Goal: Task Accomplishment & Management: Complete application form

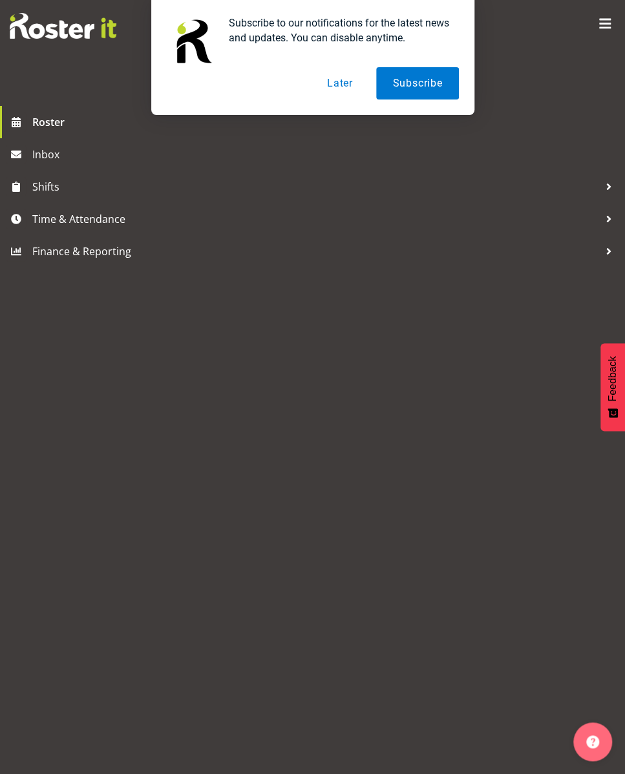
click at [349, 89] on button "Later" at bounding box center [340, 83] width 58 height 32
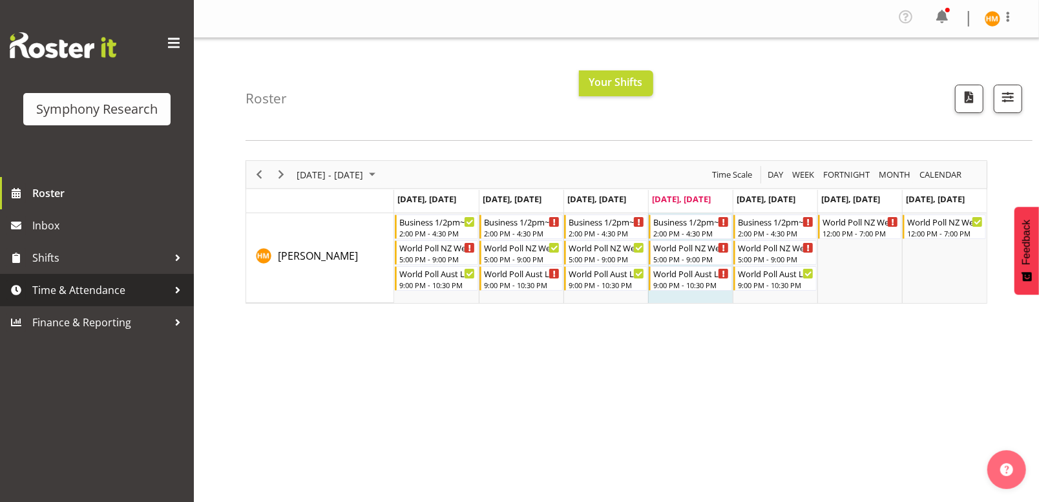
click at [168, 287] on div at bounding box center [177, 289] width 19 height 19
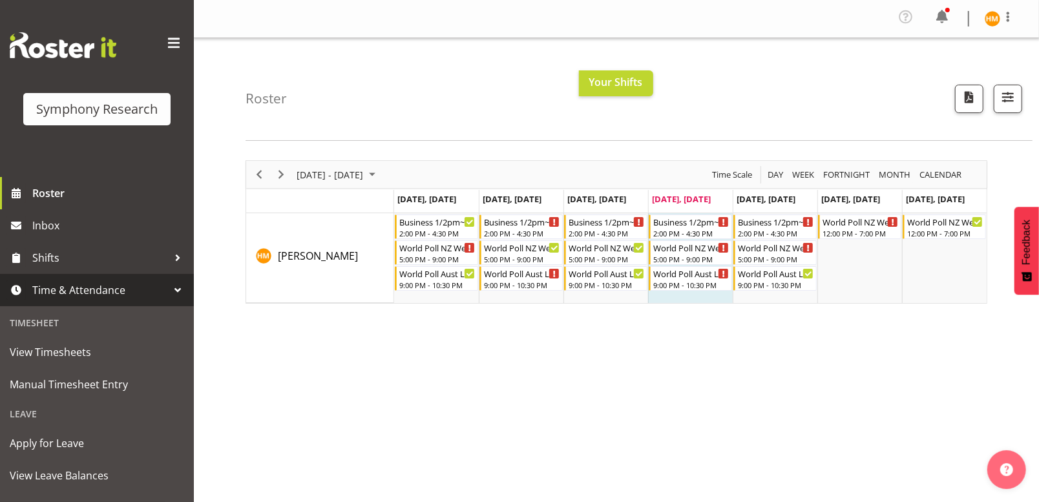
click at [86, 284] on span "Time & Attendance" at bounding box center [100, 289] width 136 height 19
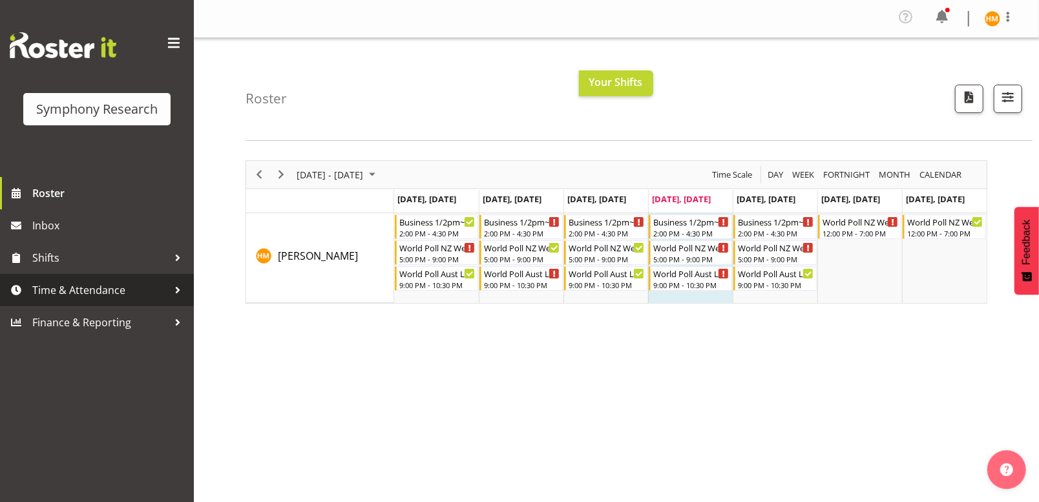
click at [171, 287] on div at bounding box center [177, 289] width 19 height 19
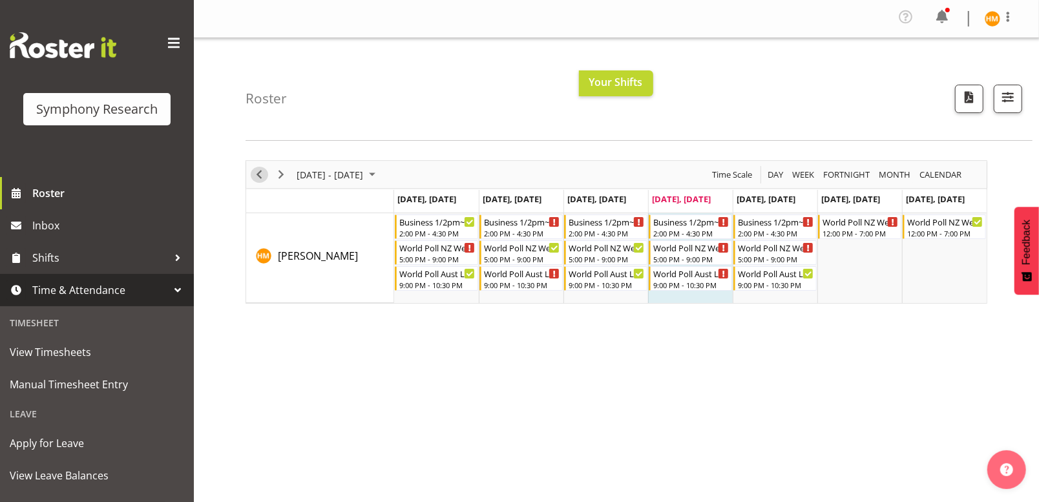
click at [256, 170] on span "Previous" at bounding box center [259, 175] width 16 height 16
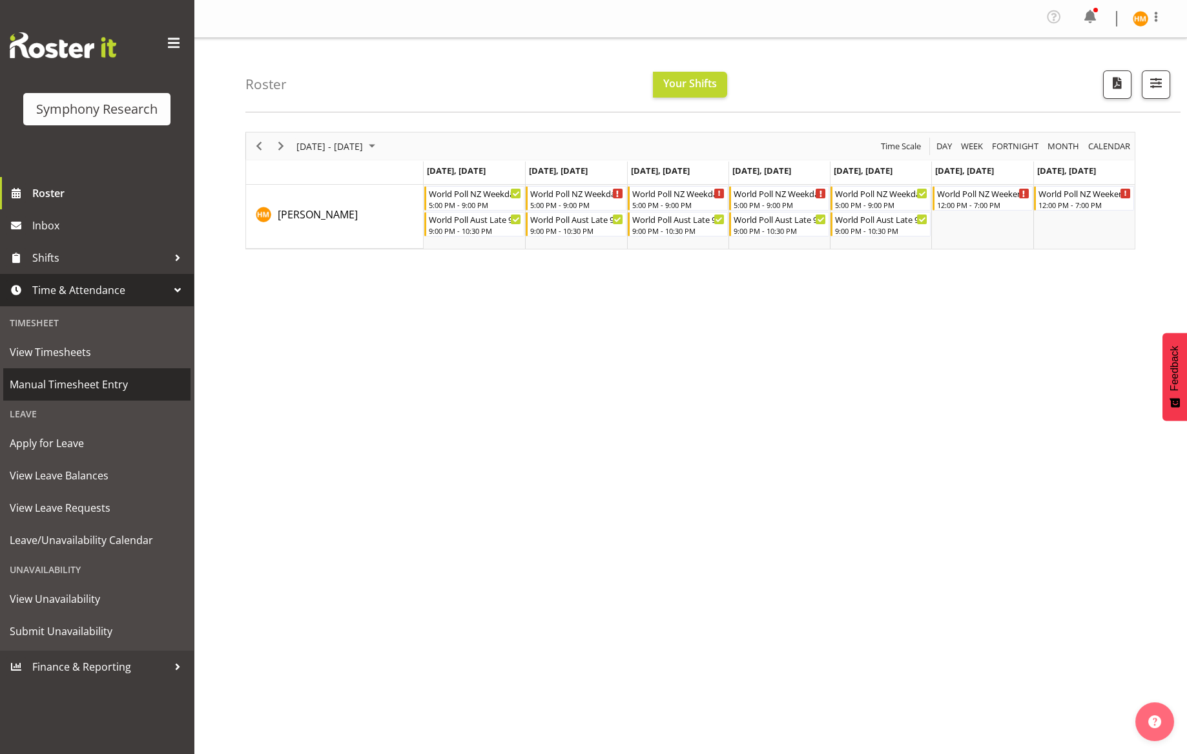
click at [109, 385] on span "Manual Timesheet Entry" at bounding box center [97, 384] width 174 height 19
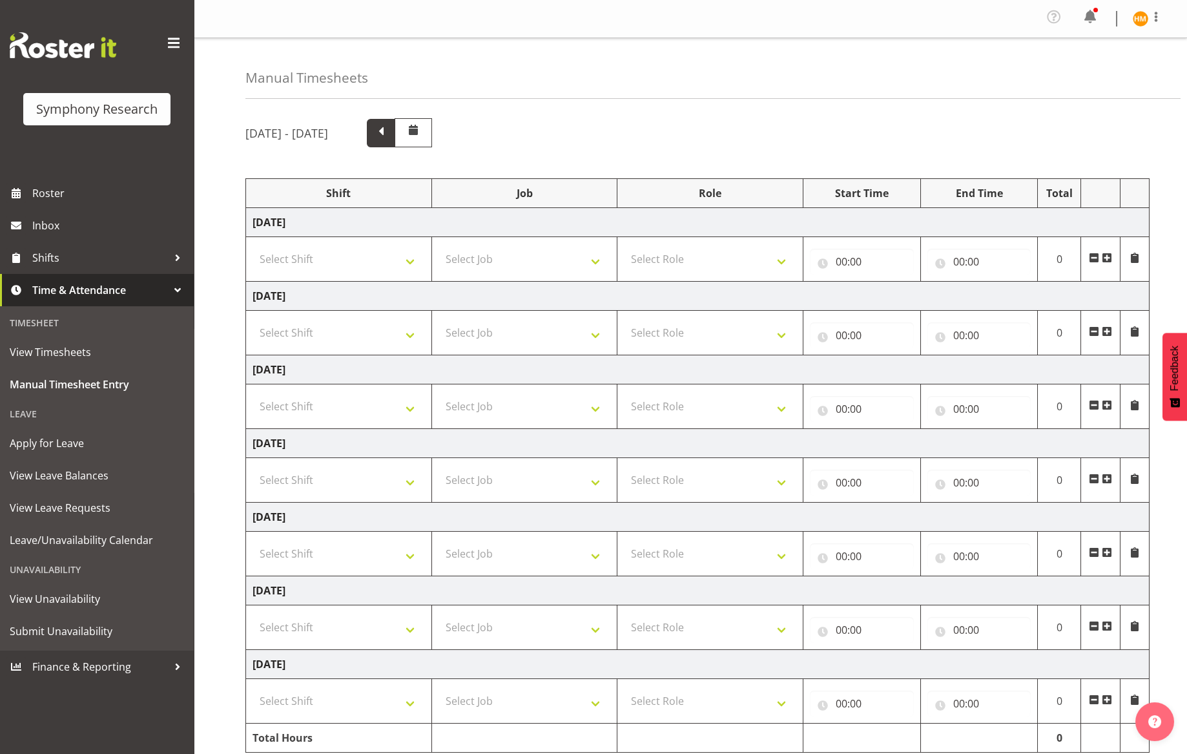
click at [389, 129] on span at bounding box center [381, 131] width 17 height 17
click at [389, 135] on span at bounding box center [381, 131] width 17 height 17
click at [389, 136] on span at bounding box center [381, 131] width 17 height 17
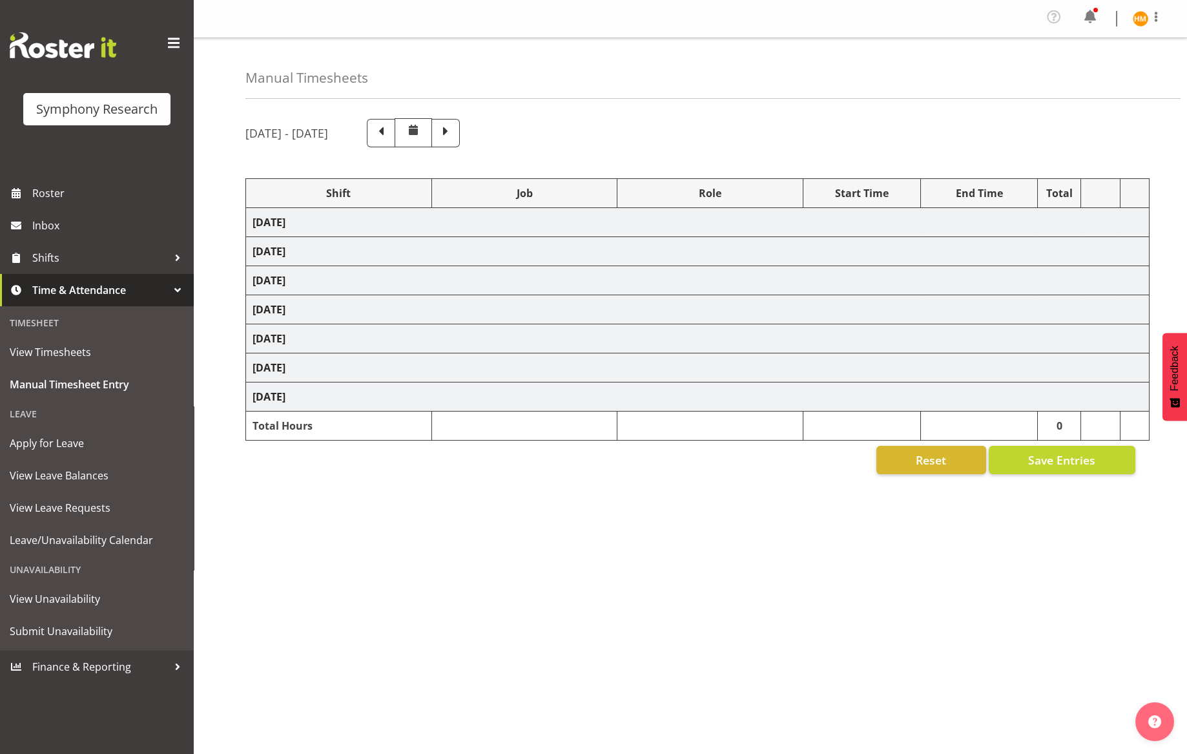
select select "48116"
select select
select select "47"
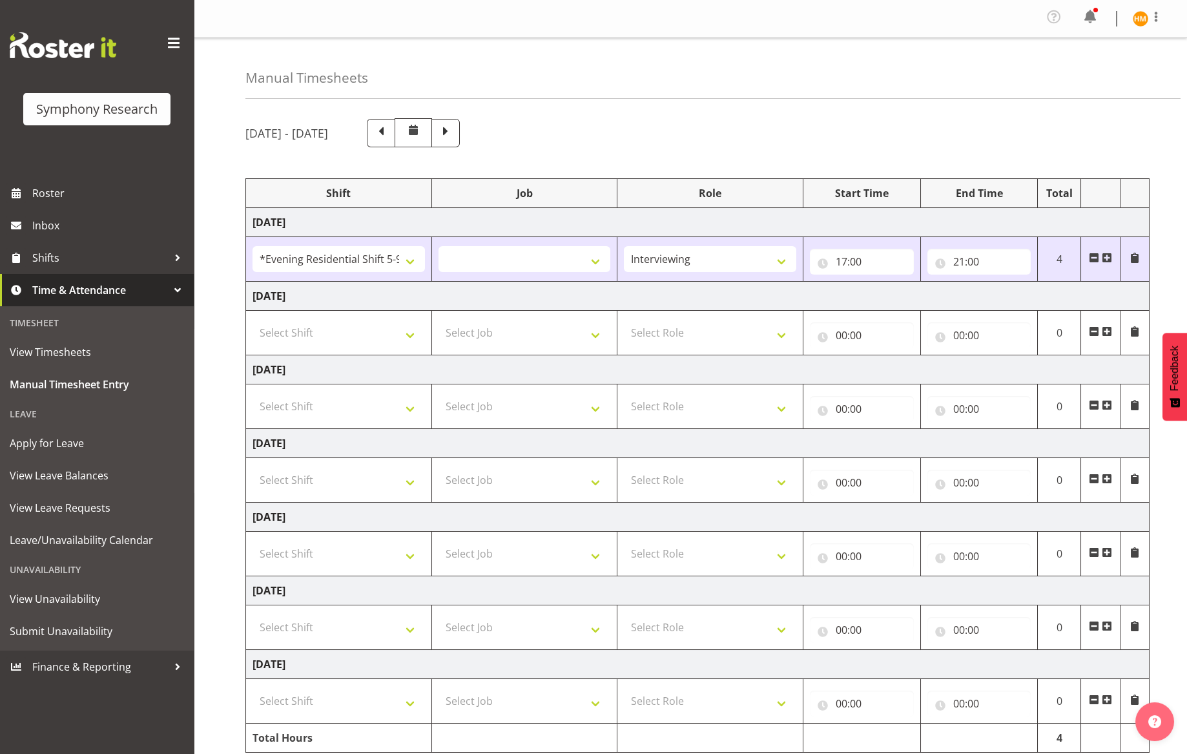
click at [416, 218] on td "[DATE]" at bounding box center [698, 222] width 904 height 29
click at [408, 407] on select "Select Shift !!Weekend Residential (Roster IT Shift Label) *Business 9/10am ~ 4…" at bounding box center [339, 406] width 172 height 26
select select "56692"
click at [253, 393] on select "Select Shift !!Weekend Residential (Roster IT Shift Label) *Business 9/10am ~ 4…" at bounding box center [339, 406] width 172 height 26
select select
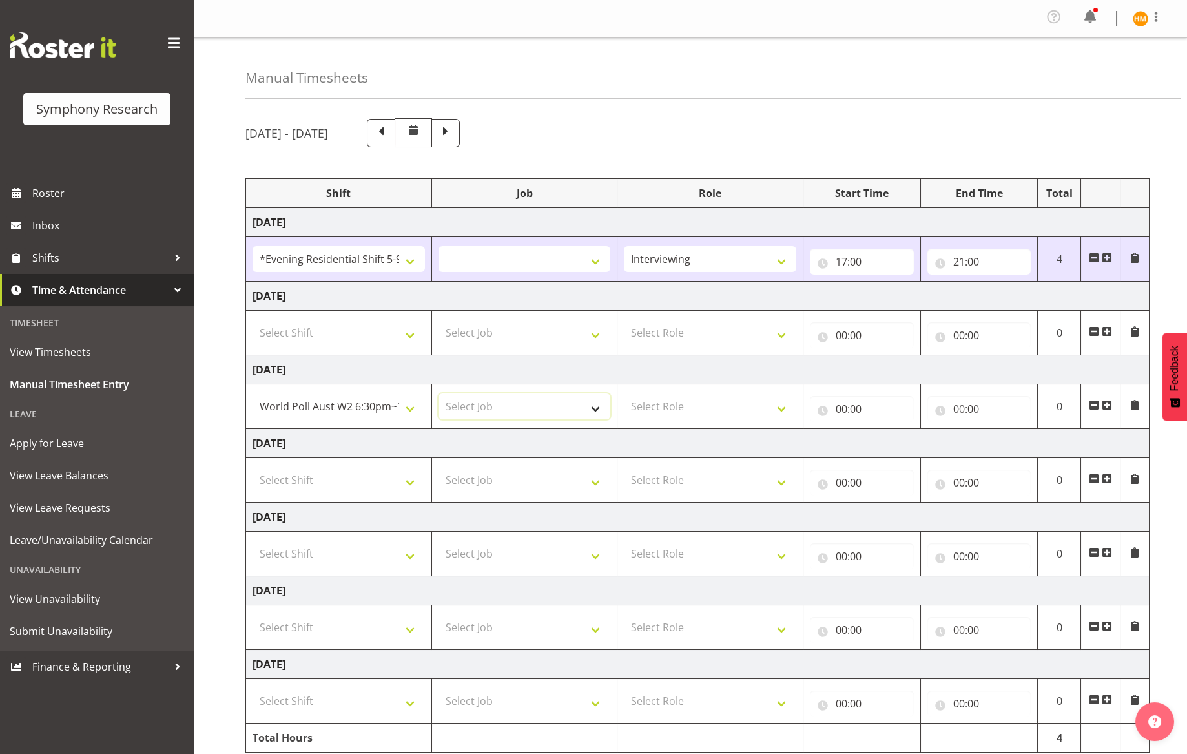
click at [589, 408] on select "Select Job 550060 IF Admin 553492 World Poll Aus Wave 2 Main 2025 553493 World …" at bounding box center [525, 406] width 172 height 26
select select "10499"
click at [439, 393] on select "Select Job 550060 IF Admin 553492 World Poll Aus Wave 2 Main 2025 553493 World …" at bounding box center [525, 406] width 172 height 26
select select
click at [777, 409] on select "Select Role Briefing Interviewing" at bounding box center [710, 406] width 172 height 26
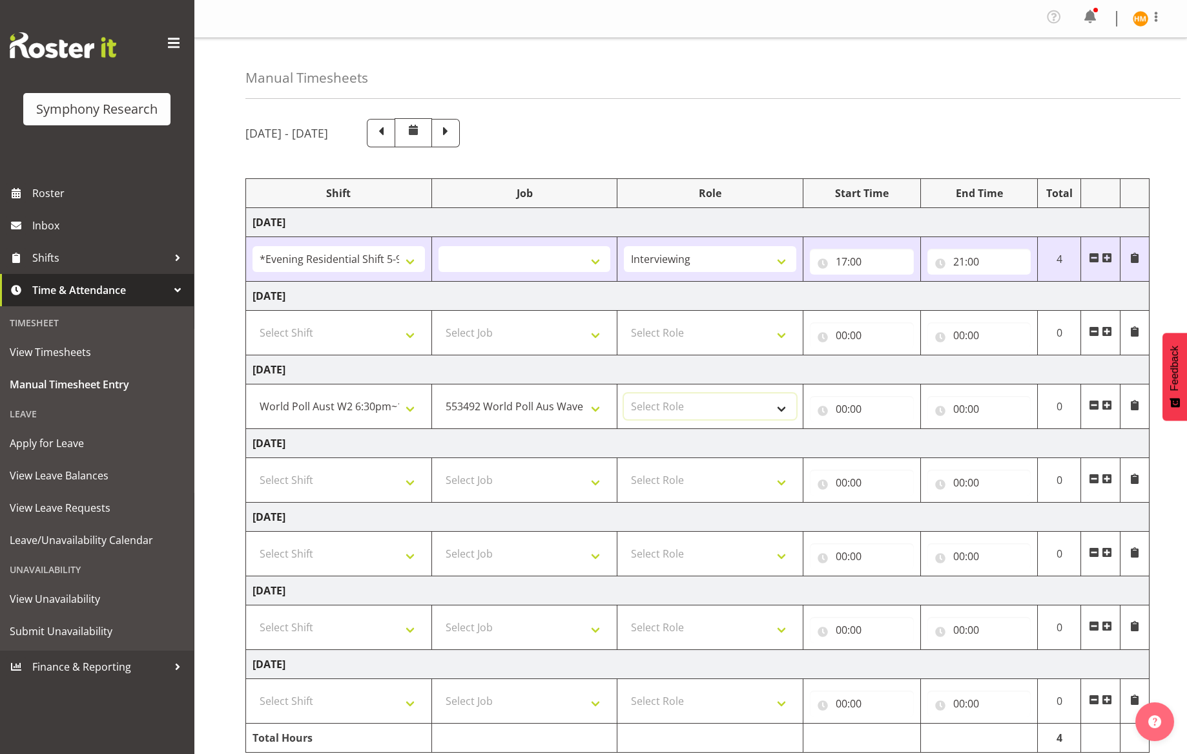
select select "47"
click at [624, 393] on select "Select Role Briefing Interviewing" at bounding box center [710, 406] width 172 height 26
select select
click at [863, 414] on input "00:00" at bounding box center [862, 409] width 104 height 26
click at [890, 437] on select "00 01 02 03 04 05 06 07 08 09 10 11 12 13 14 15 16 17 18 19 20 21 22 23" at bounding box center [898, 443] width 29 height 26
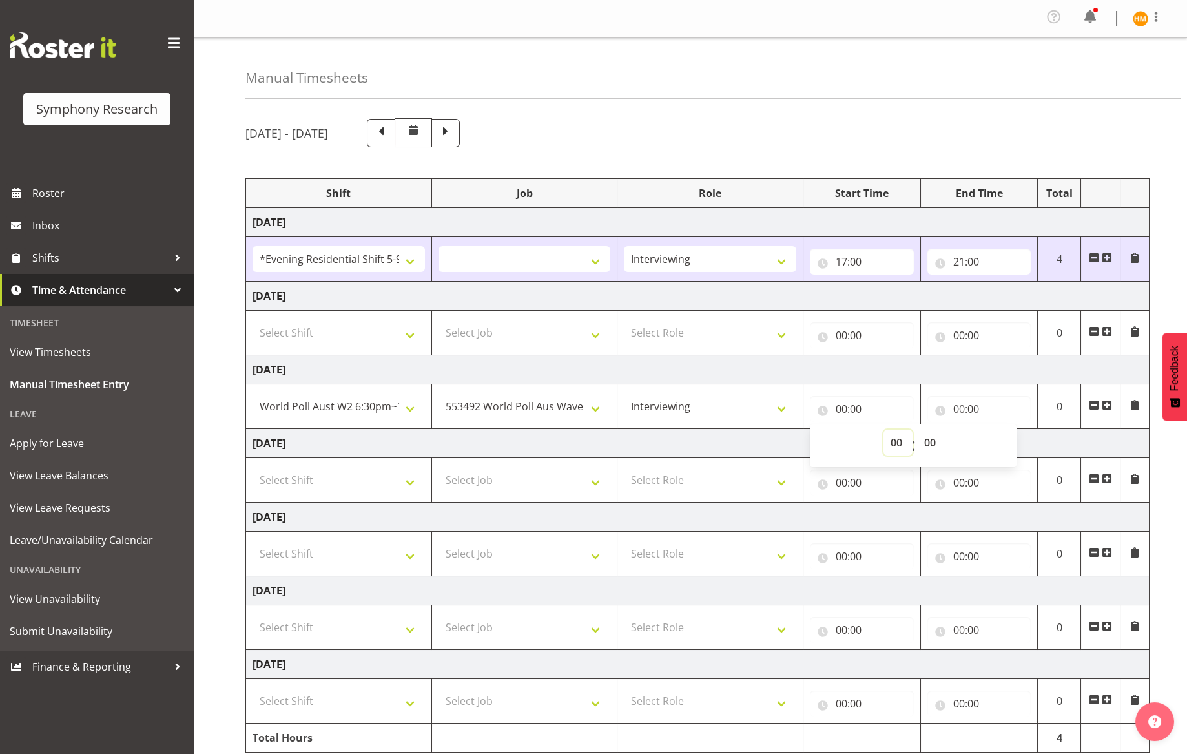
select select "18"
click at [884, 430] on select "00 01 02 03 04 05 06 07 08 09 10 11 12 13 14 15 16 17 18 19 20 21 22 23" at bounding box center [898, 443] width 29 height 26
select select
type input "18:00"
click at [928, 442] on select "00 01 02 03 04 05 06 07 08 09 10 11 12 13 14 15 16 17 18 19 20 21 22 23 24 25 2…" at bounding box center [931, 443] width 29 height 26
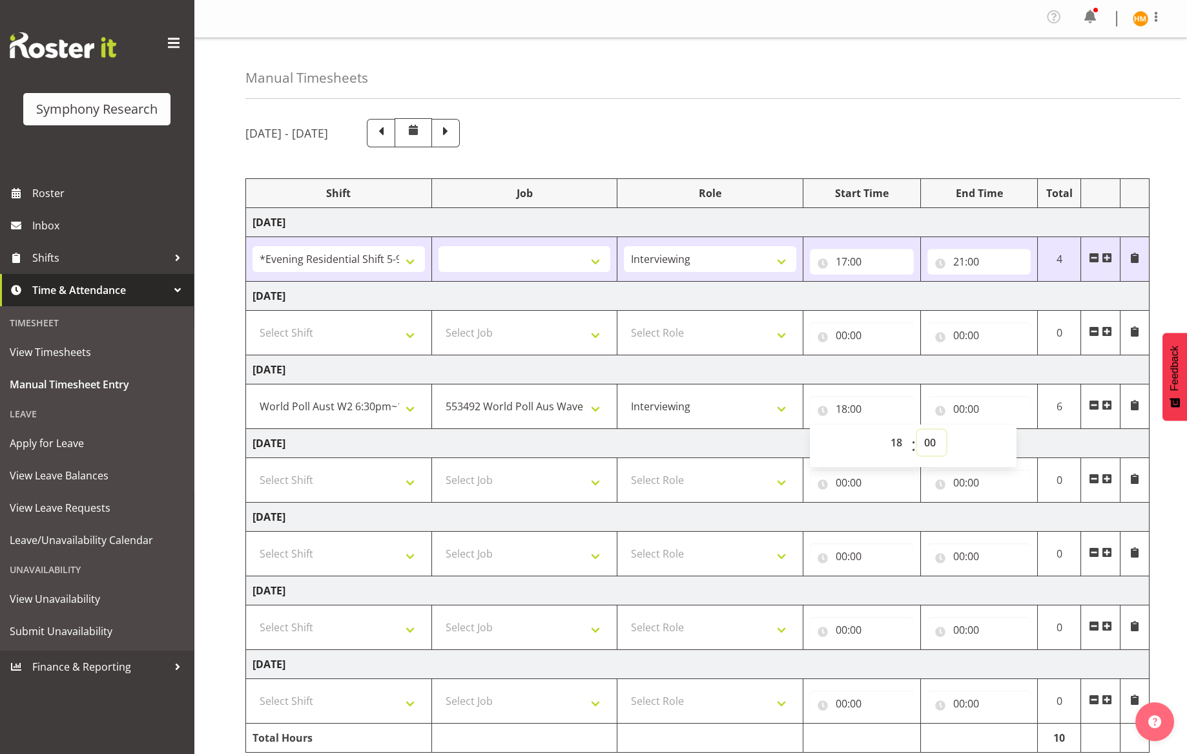
select select "30"
click at [917, 430] on select "00 01 02 03 04 05 06 07 08 09 10 11 12 13 14 15 16 17 18 19 20 21 22 23 24 25 2…" at bounding box center [931, 443] width 29 height 26
select select
type input "18:30"
click at [986, 412] on input "00:00" at bounding box center [980, 409] width 104 height 26
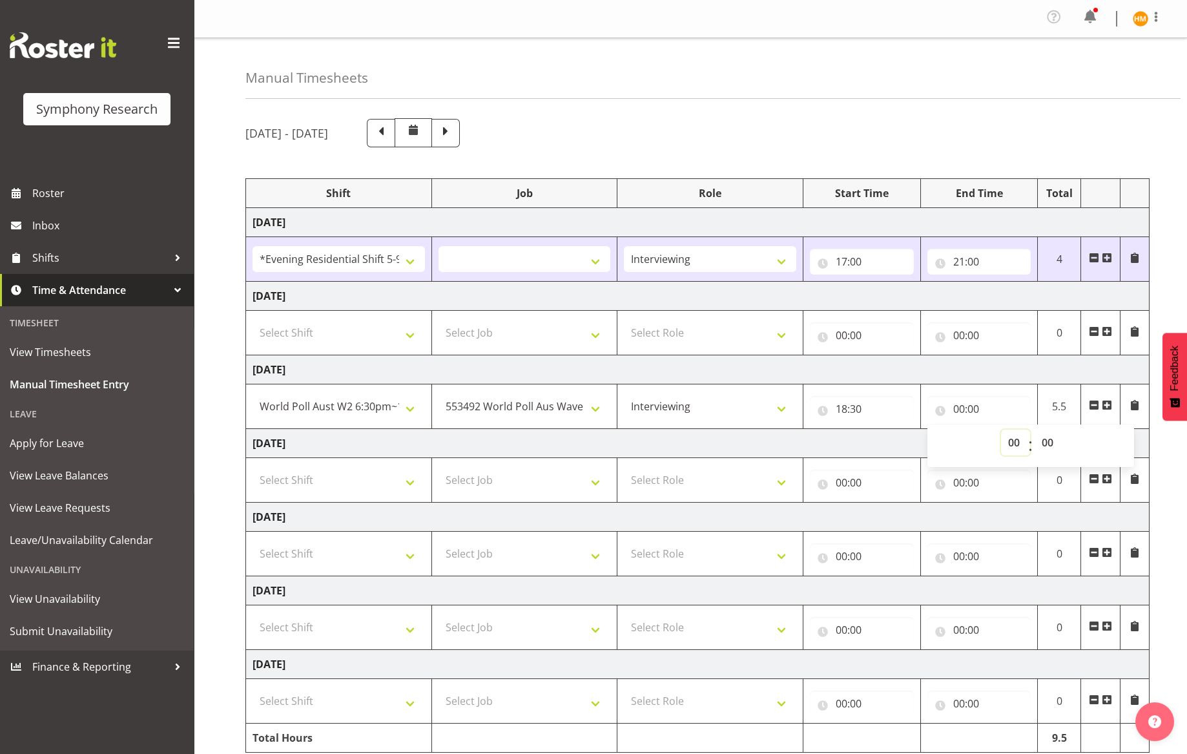
click at [1004, 444] on select "00 01 02 03 04 05 06 07 08 09 10 11 12 13 14 15 16 17 18 19 20 21 22 23" at bounding box center [1015, 443] width 29 height 26
select select "22"
click at [1001, 430] on select "00 01 02 03 04 05 06 07 08 09 10 11 12 13 14 15 16 17 18 19 20 21 22 23" at bounding box center [1015, 443] width 29 height 26
select select
type input "22:00"
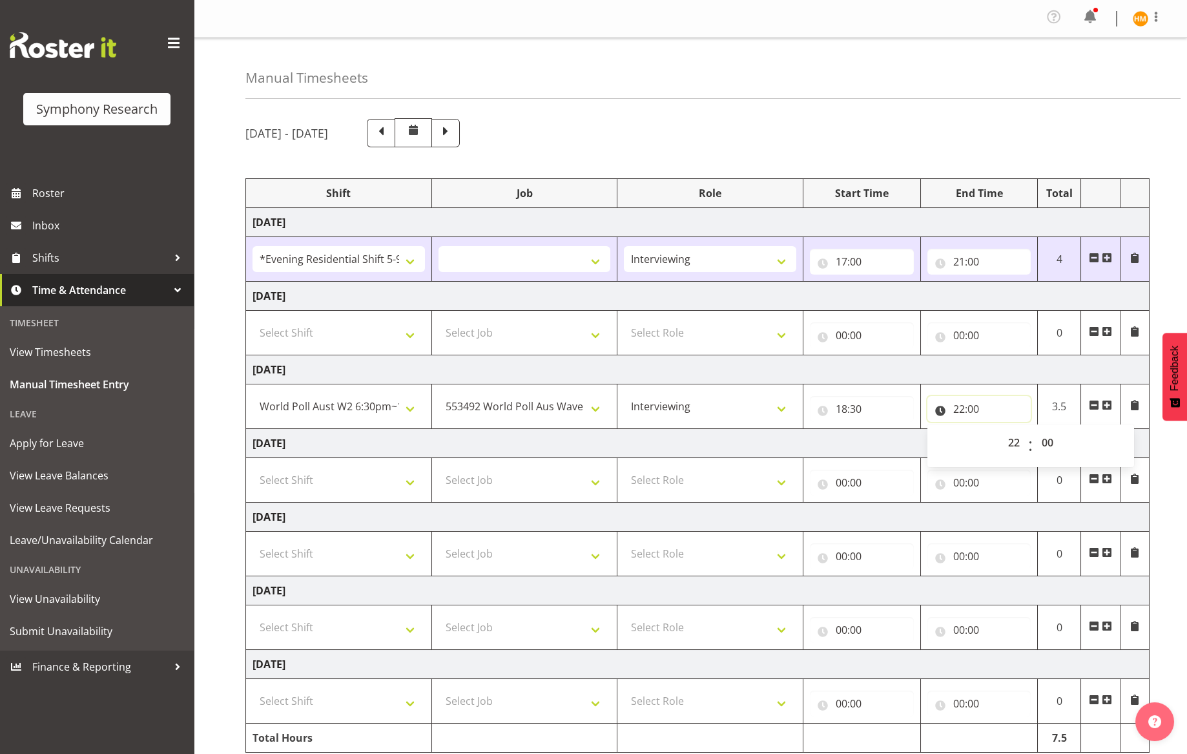
click at [977, 409] on input "22:00" at bounding box center [980, 409] width 104 height 26
click at [987, 414] on input "22:00" at bounding box center [980, 409] width 104 height 26
click at [1050, 438] on select "00 01 02 03 04 05 06 07 08 09 10 11 12 13 14 15 16 17 18 19 20 21 22 23 24 25 2…" at bounding box center [1049, 443] width 29 height 26
select select "30"
click at [1035, 430] on select "00 01 02 03 04 05 06 07 08 09 10 11 12 13 14 15 16 17 18 19 20 21 22 23 24 25 2…" at bounding box center [1049, 443] width 29 height 26
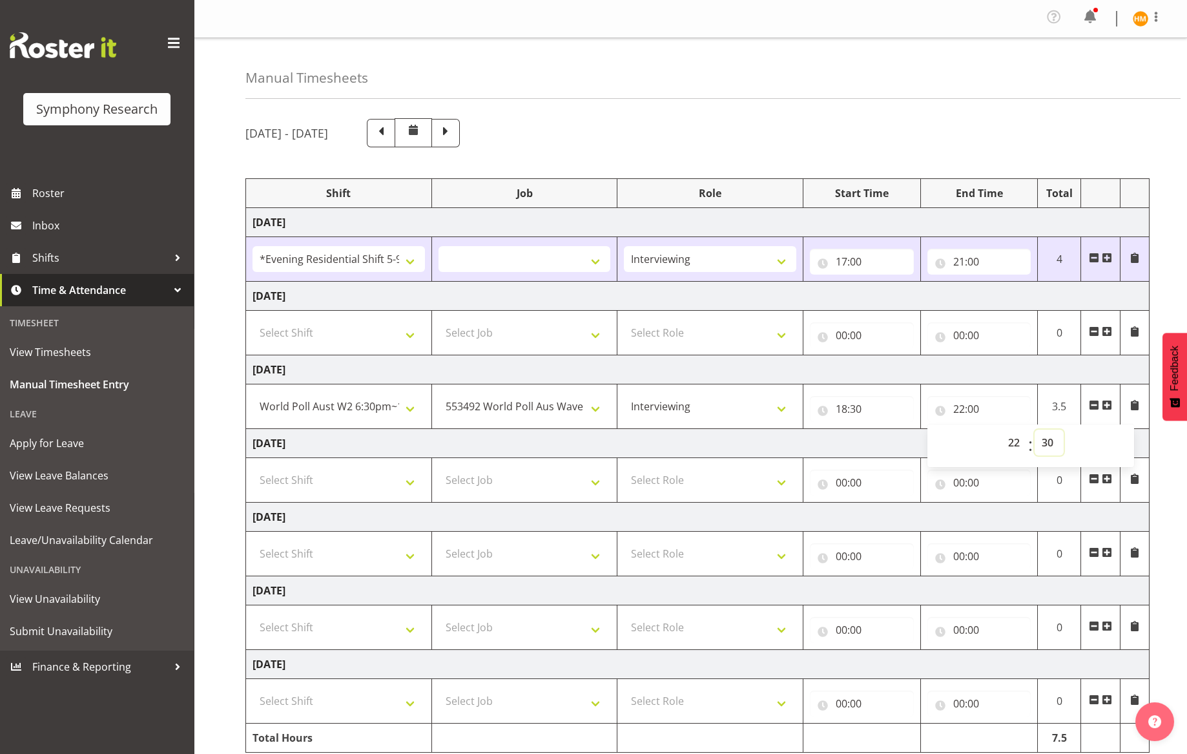
select select
type input "22:30"
click at [876, 442] on td "[DATE]" at bounding box center [698, 443] width 904 height 29
click at [417, 482] on select "Select Shift !!Weekend Residential (Roster IT Shift Label) *Business 9/10am ~ 4…" at bounding box center [339, 480] width 172 height 26
select select "56692"
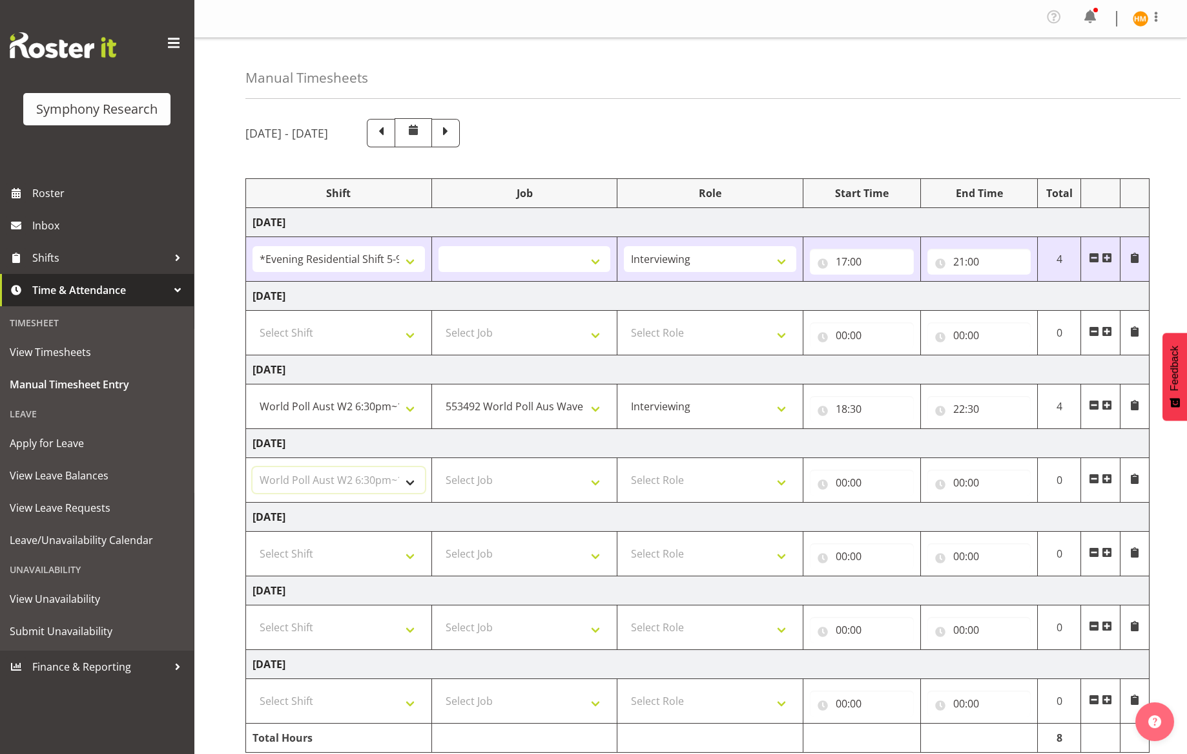
click at [253, 467] on select "Select Shift !!Weekend Residential (Roster IT Shift Label) *Business 9/10am ~ 4…" at bounding box center [339, 480] width 172 height 26
select select
click at [594, 485] on select "Select Job 550060 IF Admin 553492 World Poll Aus Wave 2 Main 2025 553493 World …" at bounding box center [525, 480] width 172 height 26
select select "10499"
click at [439, 467] on select "Select Job 550060 IF Admin 553492 World Poll Aus Wave 2 Main 2025 553493 World …" at bounding box center [525, 480] width 172 height 26
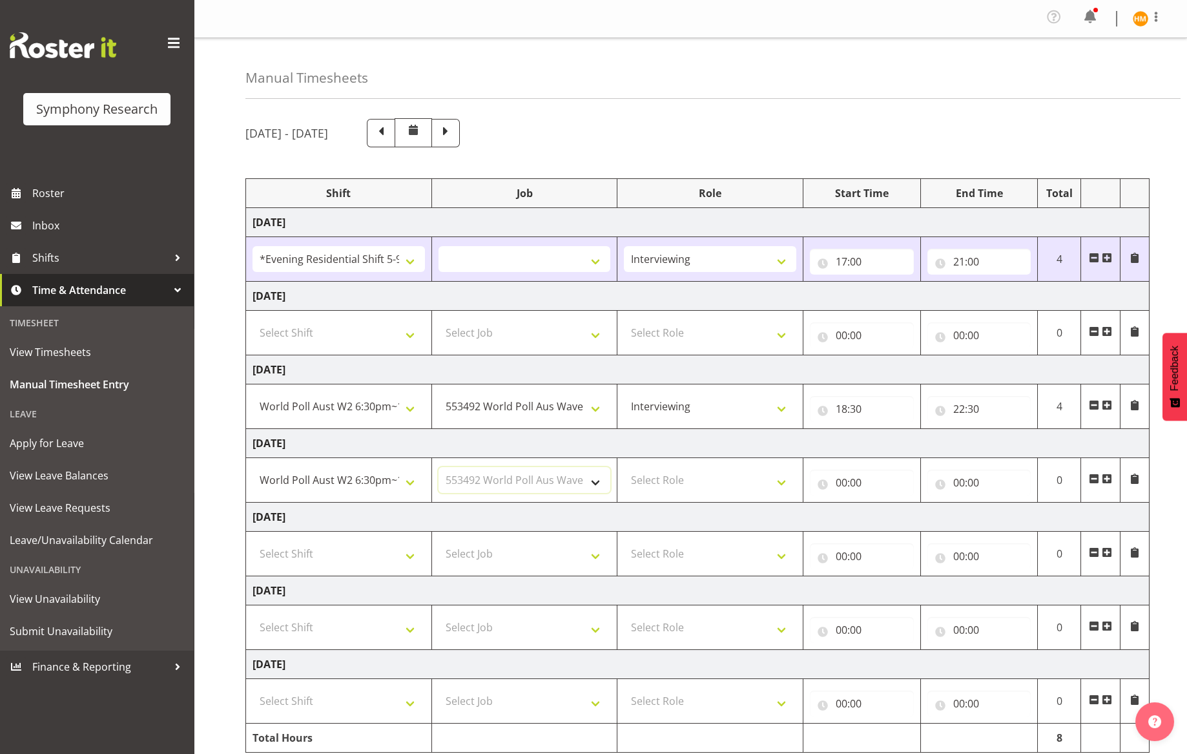
select select
click at [788, 484] on select "Select Role Briefing Interviewing" at bounding box center [710, 480] width 172 height 26
select select "47"
click at [624, 467] on select "Select Role Briefing Interviewing" at bounding box center [710, 480] width 172 height 26
select select
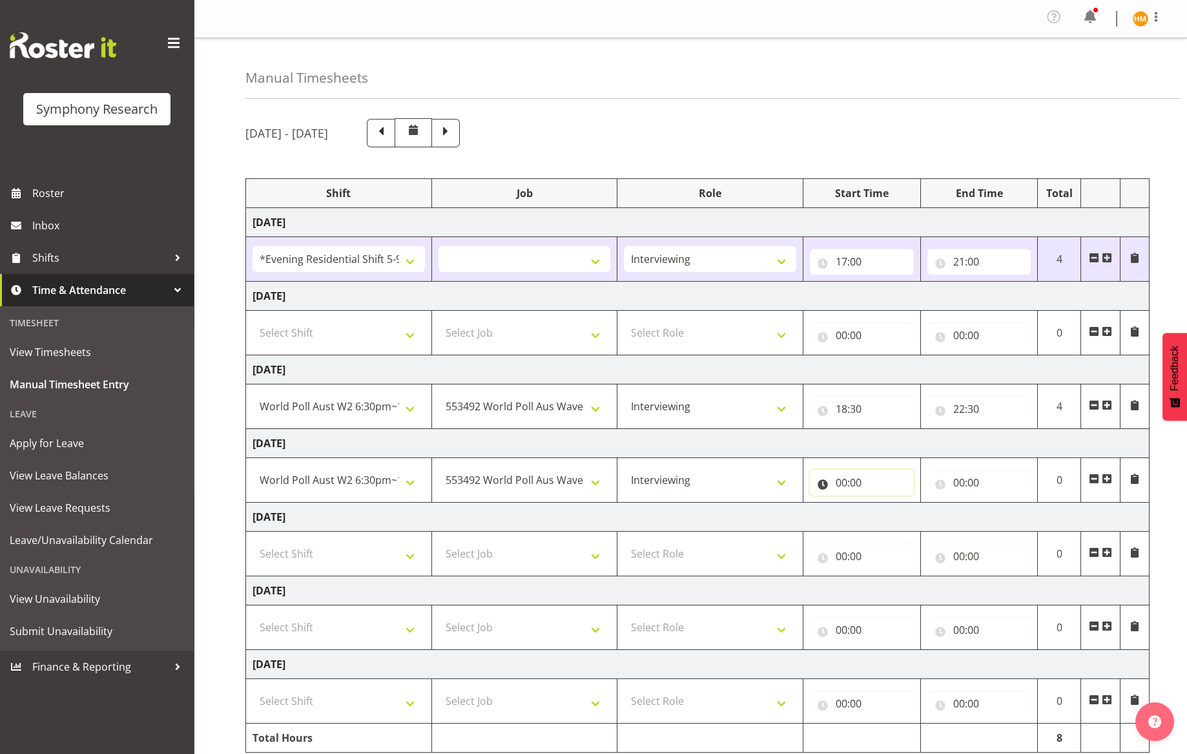
click at [874, 483] on input "00:00" at bounding box center [862, 483] width 104 height 26
click at [899, 518] on select "00 01 02 03 04 05 06 07 08 09 10 11 12 13 14 15 16 17 18 19 20 21 22 23" at bounding box center [898, 516] width 29 height 26
select select "18"
click at [884, 503] on select "00 01 02 03 04 05 06 07 08 09 10 11 12 13 14 15 16 17 18 19 20 21 22 23" at bounding box center [898, 516] width 29 height 26
select select
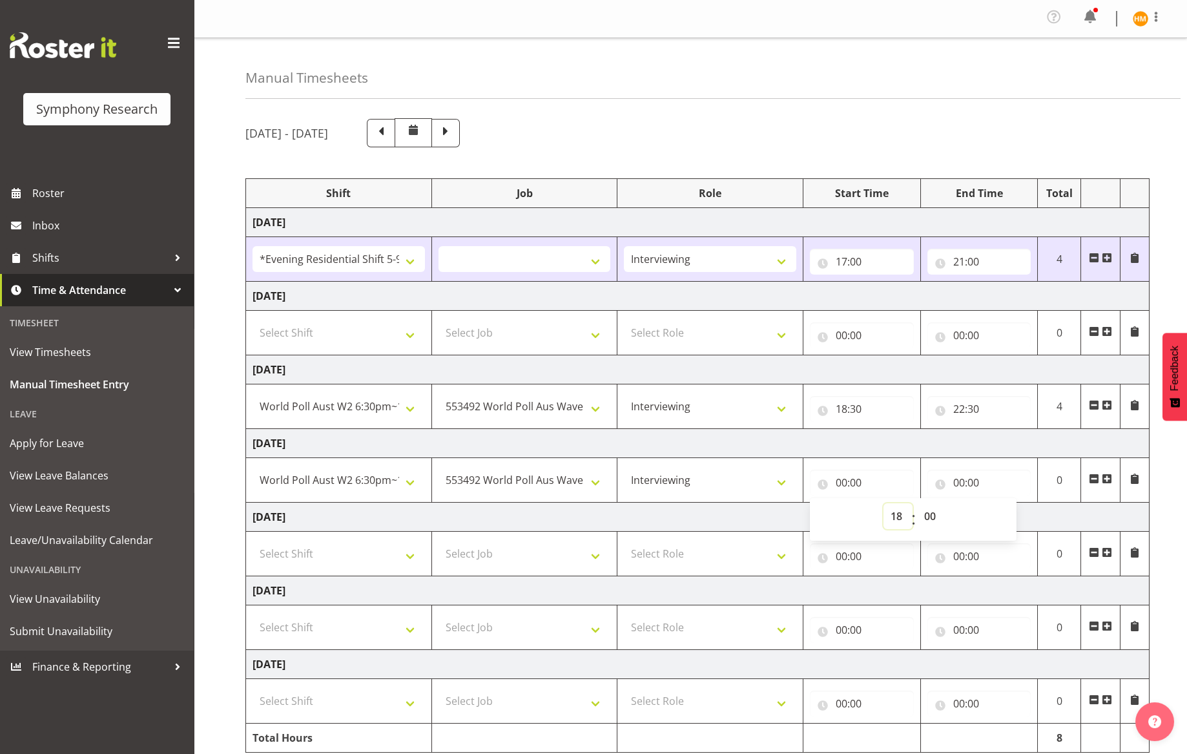
type input "18:00"
click at [924, 513] on select "00 01 02 03 04 05 06 07 08 09 10 11 12 13 14 15 16 17 18 19 20 21 22 23 24 25 2…" at bounding box center [931, 516] width 29 height 26
select select "21"
click at [917, 503] on select "00 01 02 03 04 05 06 07 08 09 10 11 12 13 14 15 16 17 18 19 20 21 22 23 24 25 2…" at bounding box center [931, 516] width 29 height 26
select select
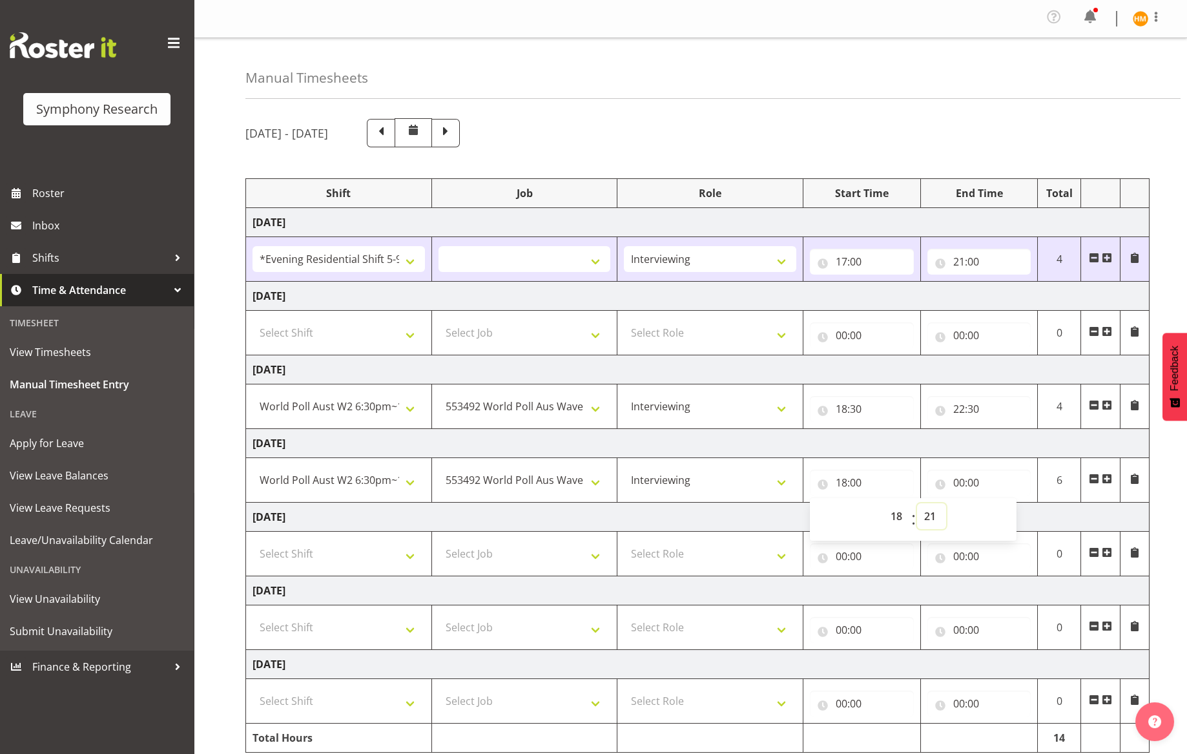
type input "18:21"
click at [935, 518] on select "00 01 02 03 04 05 06 07 08 09 10 11 12 13 14 15 16 17 18 19 20 21 22 23 24 25 2…" at bounding box center [931, 516] width 29 height 26
select select "30"
click at [917, 503] on select "00 01 02 03 04 05 06 07 08 09 10 11 12 13 14 15 16 17 18 19 20 21 22 23 24 25 2…" at bounding box center [931, 516] width 29 height 26
select select
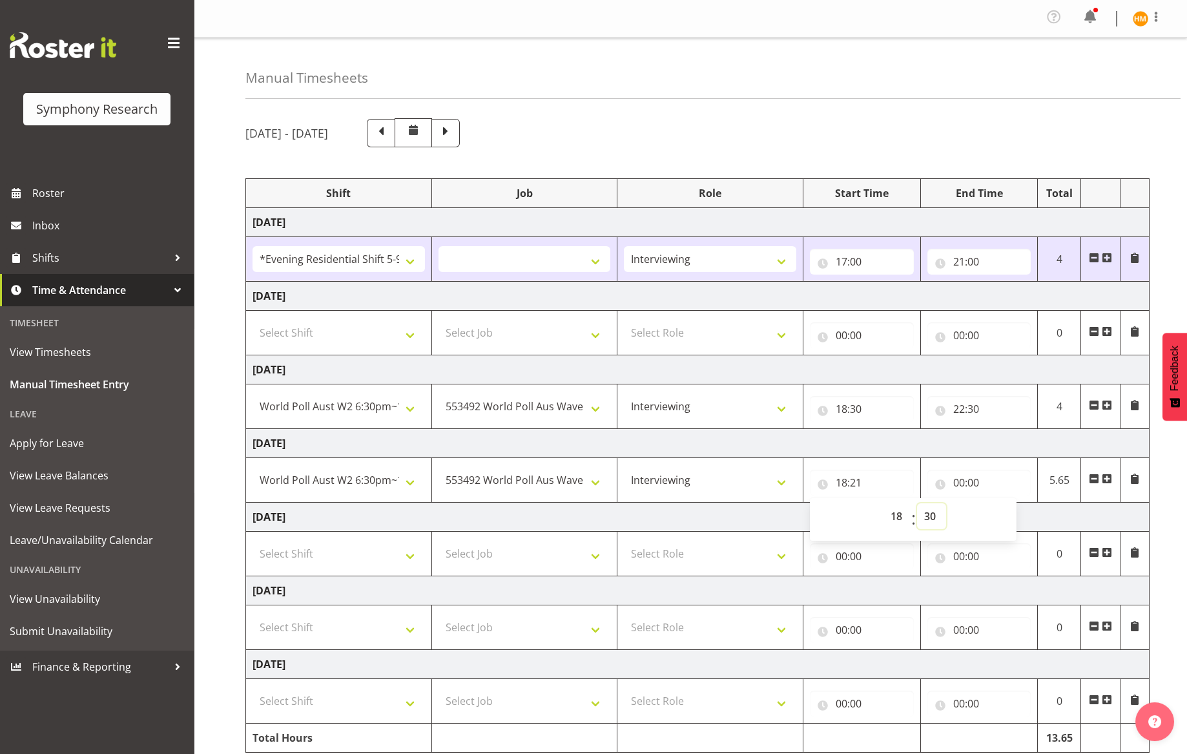
type input "18:30"
click at [974, 485] on input "00:00" at bounding box center [980, 483] width 104 height 26
click at [1016, 520] on select "00 01 02 03 04 05 06 07 08 09 10 11 12 13 14 15 16 17 18 19 20 21 22 23" at bounding box center [1015, 516] width 29 height 26
select select "22"
click at [1001, 503] on select "00 01 02 03 04 05 06 07 08 09 10 11 12 13 14 15 16 17 18 19 20 21 22 23" at bounding box center [1015, 516] width 29 height 26
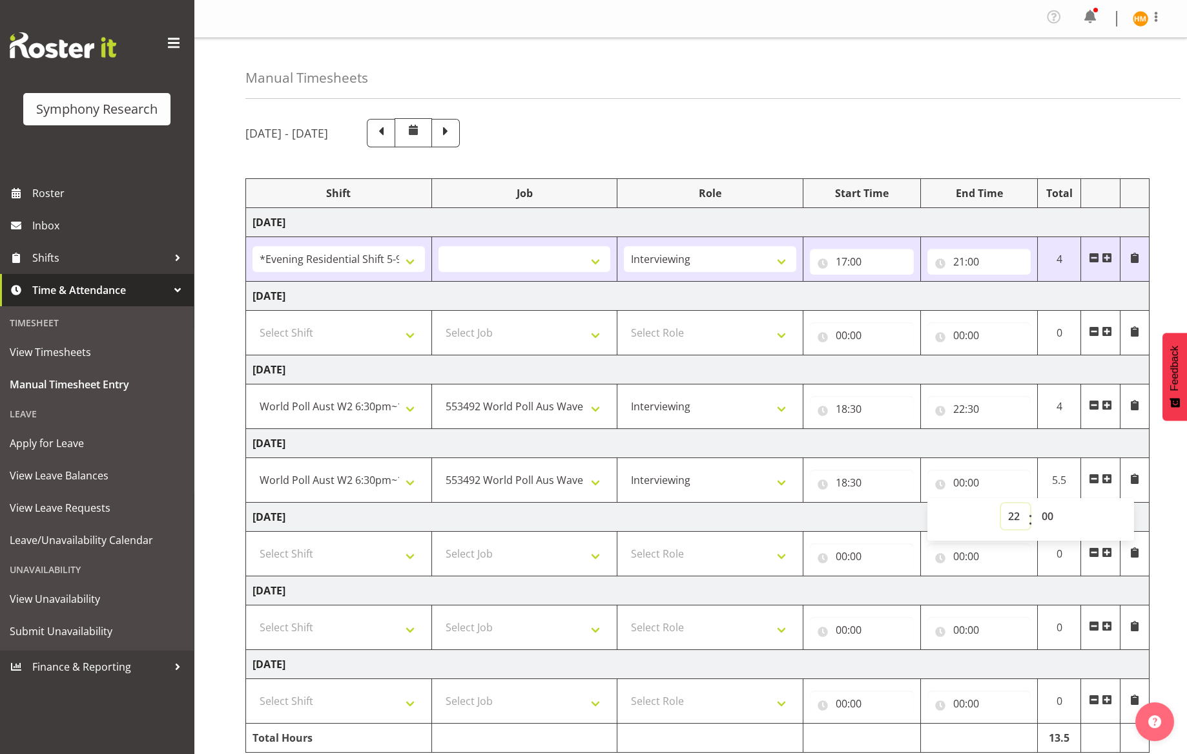
select select
type input "22:00"
click at [1038, 516] on select "00 01 02 03 04 05 06 07 08 09 10 11 12 13 14 15 16 17 18 19 20 21 22 23 24 25 2…" at bounding box center [1049, 516] width 29 height 26
select select "30"
click at [1035, 503] on select "00 01 02 03 04 05 06 07 08 09 10 11 12 13 14 15 16 17 18 19 20 21 22 23 24 25 2…" at bounding box center [1049, 516] width 29 height 26
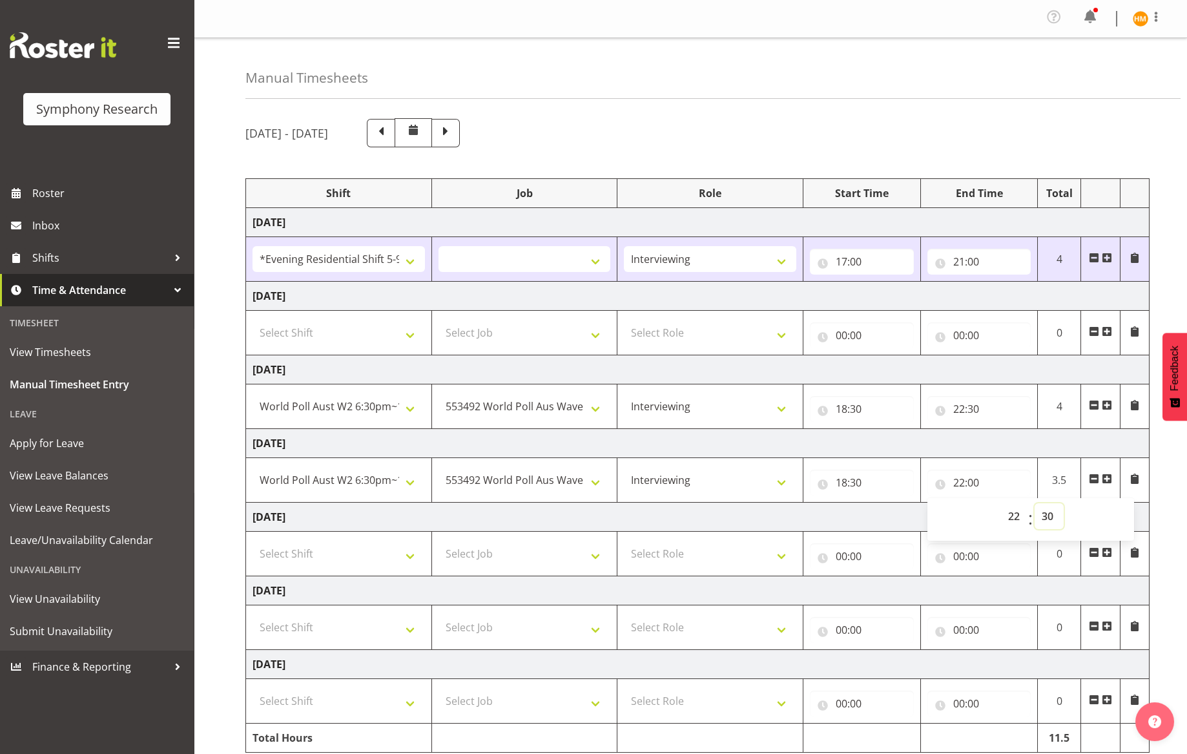
select select
type input "22:30"
click at [886, 513] on td "[DATE]" at bounding box center [698, 517] width 904 height 29
click at [411, 557] on select "Select Shift !!Weekend Residential (Roster IT Shift Label) *Business 9/10am ~ 4…" at bounding box center [339, 554] width 172 height 26
select select "56692"
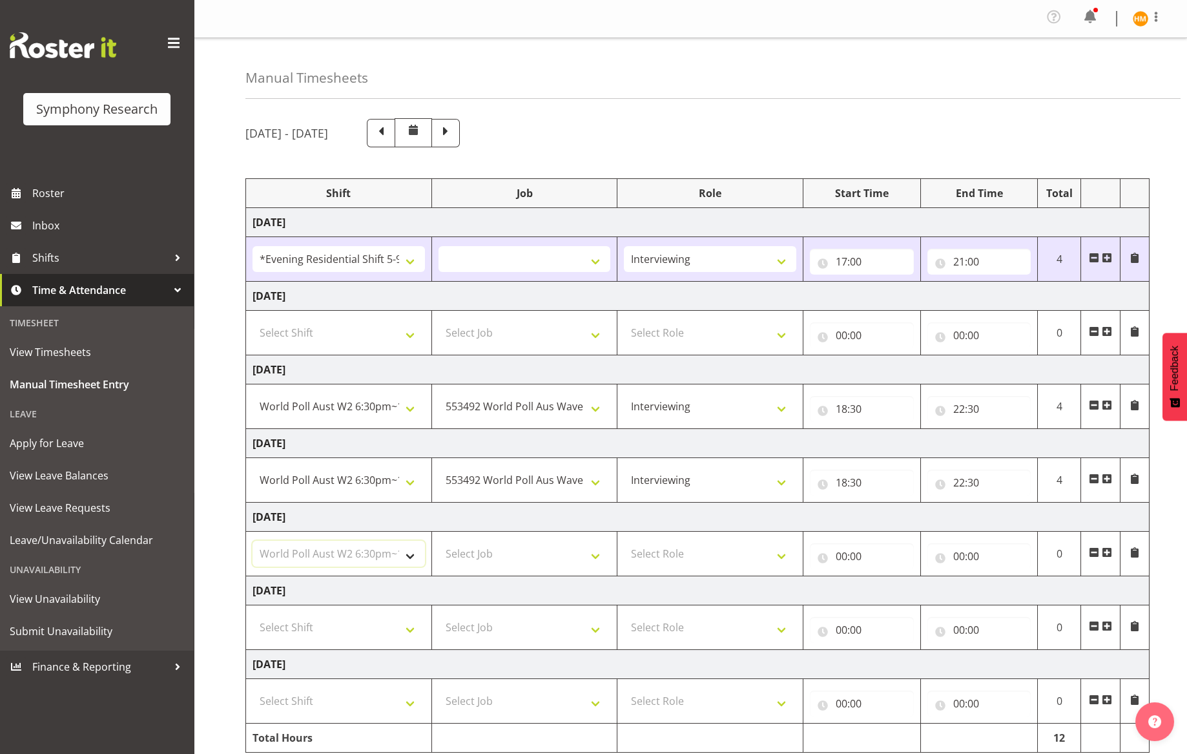
click at [253, 541] on select "Select Shift !!Weekend Residential (Roster IT Shift Label) *Business 9/10am ~ 4…" at bounding box center [339, 554] width 172 height 26
select select
click at [596, 559] on select "Select Job 550060 IF Admin 553492 World Poll Aus Wave 2 Main 2025 553493 World …" at bounding box center [525, 554] width 172 height 26
select select "10499"
click at [439, 541] on select "Select Job 550060 IF Admin 553492 World Poll Aus Wave 2 Main 2025 553493 World …" at bounding box center [525, 554] width 172 height 26
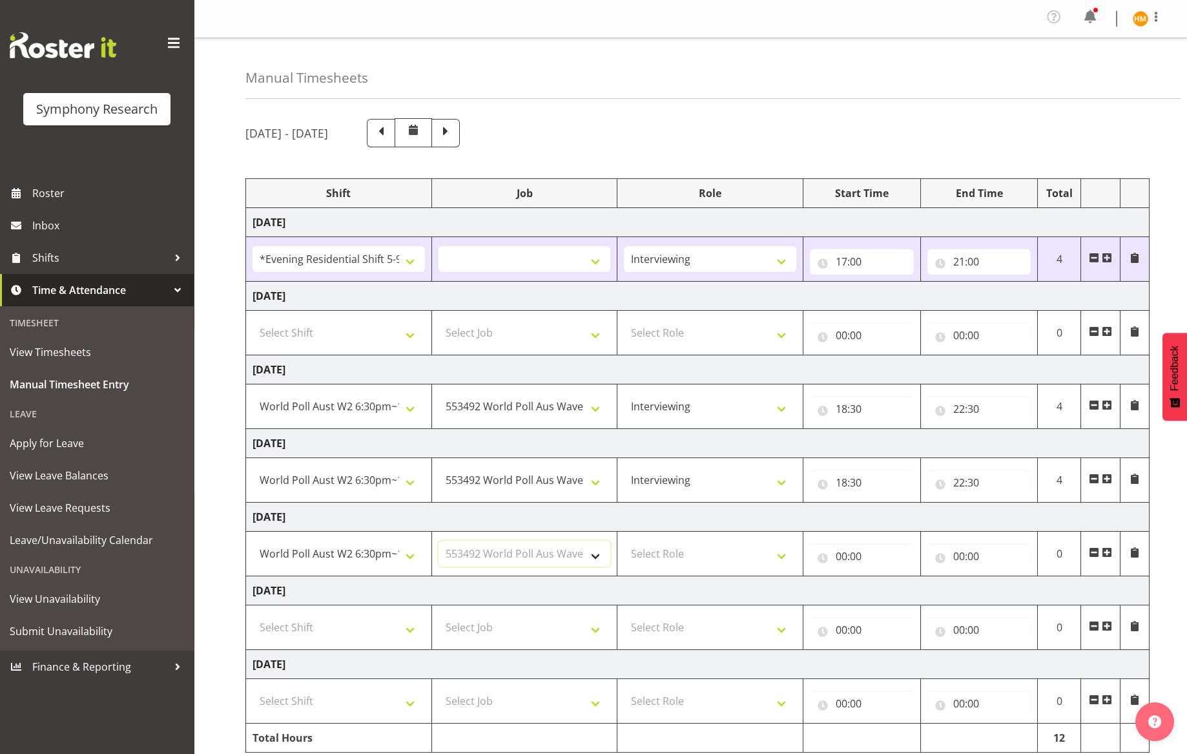
select select
click at [787, 554] on select "Select Role Briefing Interviewing" at bounding box center [710, 554] width 172 height 26
select select "47"
click at [624, 541] on select "Select Role Briefing Interviewing" at bounding box center [710, 554] width 172 height 26
select select
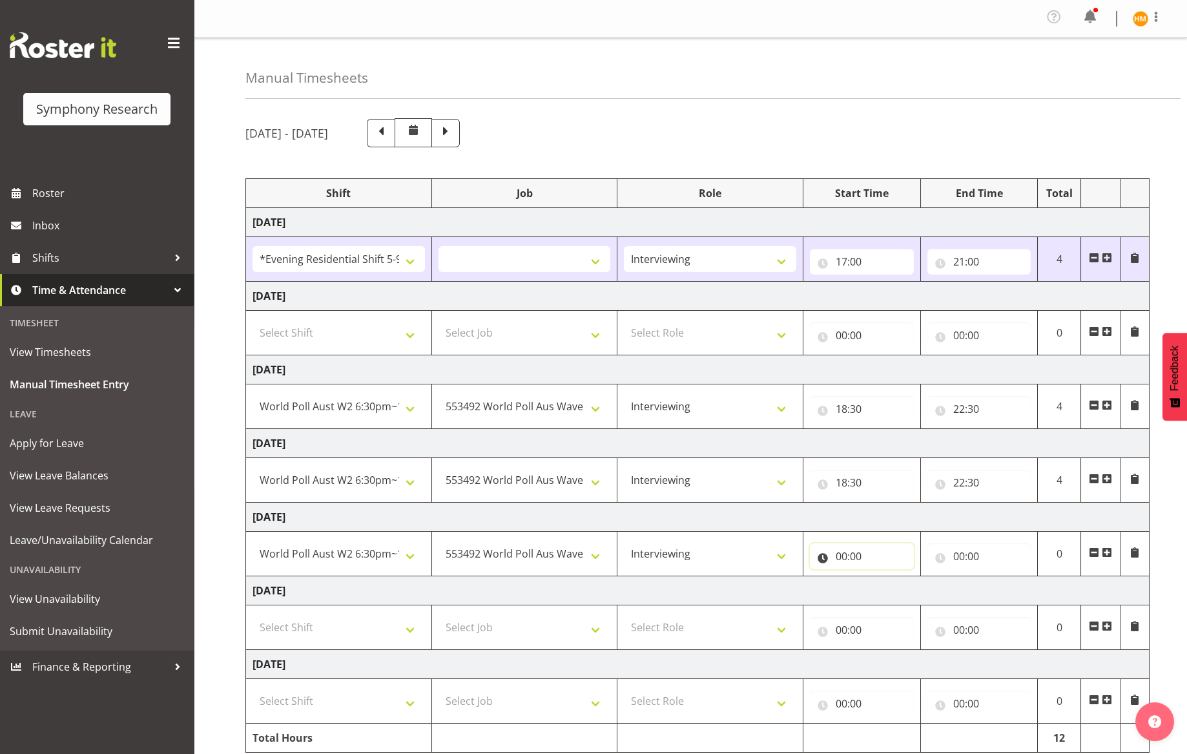
click at [856, 559] on input "00:00" at bounding box center [862, 556] width 104 height 26
click at [898, 590] on select "00 01 02 03 04 05 06 07 08 09 10 11 12 13 14 15 16 17 18 19 20 21 22 23" at bounding box center [898, 590] width 29 height 26
select select "18"
click at [884, 577] on select "00 01 02 03 04 05 06 07 08 09 10 11 12 13 14 15 16 17 18 19 20 21 22 23" at bounding box center [898, 590] width 29 height 26
select select
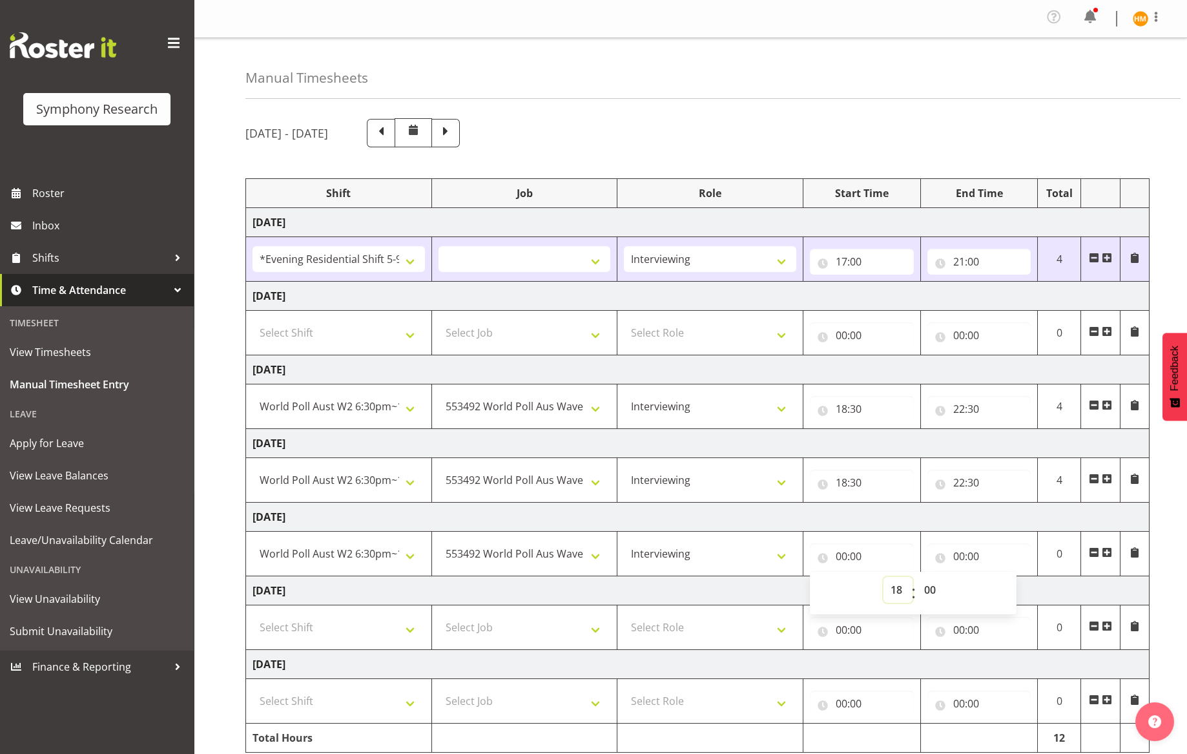
type input "18:00"
click at [928, 588] on select "00 01 02 03 04 05 06 07 08 09 10 11 12 13 14 15 16 17 18 19 20 21 22 23 24 25 2…" at bounding box center [931, 590] width 29 height 26
select select "30"
click at [917, 577] on select "00 01 02 03 04 05 06 07 08 09 10 11 12 13 14 15 16 17 18 19 20 21 22 23 24 25 2…" at bounding box center [931, 590] width 29 height 26
select select
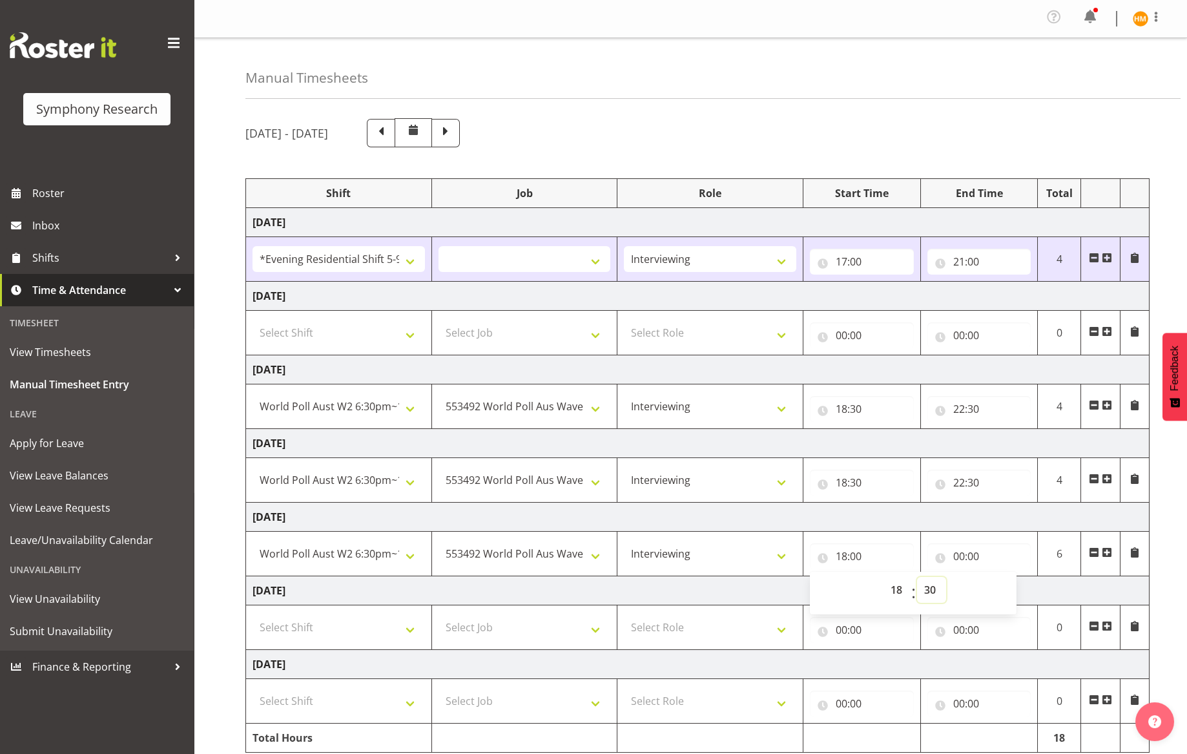
type input "18:30"
click at [971, 561] on input "00:00" at bounding box center [980, 556] width 104 height 26
click at [1006, 588] on select "00 01 02 03 04 05 06 07 08 09 10 11 12 13 14 15 16 17 18 19 20 21 22 23" at bounding box center [1015, 590] width 29 height 26
select select "22"
click at [1001, 577] on select "00 01 02 03 04 05 06 07 08 09 10 11 12 13 14 15 16 17 18 19 20 21 22 23" at bounding box center [1015, 590] width 29 height 26
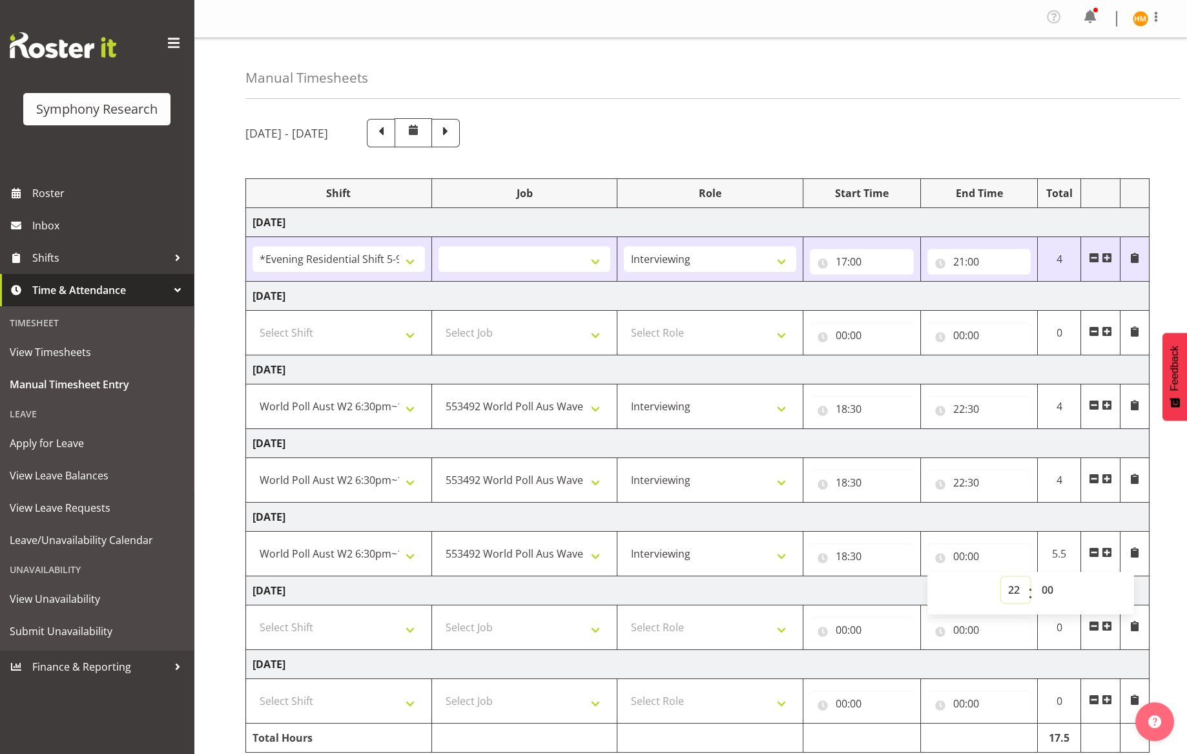
select select
type input "22:00"
click at [1037, 588] on select "00 01 02 03 04 05 06 07 08 09 10 11 12 13 14 15 16 17 18 19 20 21 22 23 24 25 2…" at bounding box center [1049, 590] width 29 height 26
select select "30"
click at [1035, 577] on select "00 01 02 03 04 05 06 07 08 09 10 11 12 13 14 15 16 17 18 19 20 21 22 23 24 25 2…" at bounding box center [1049, 590] width 29 height 26
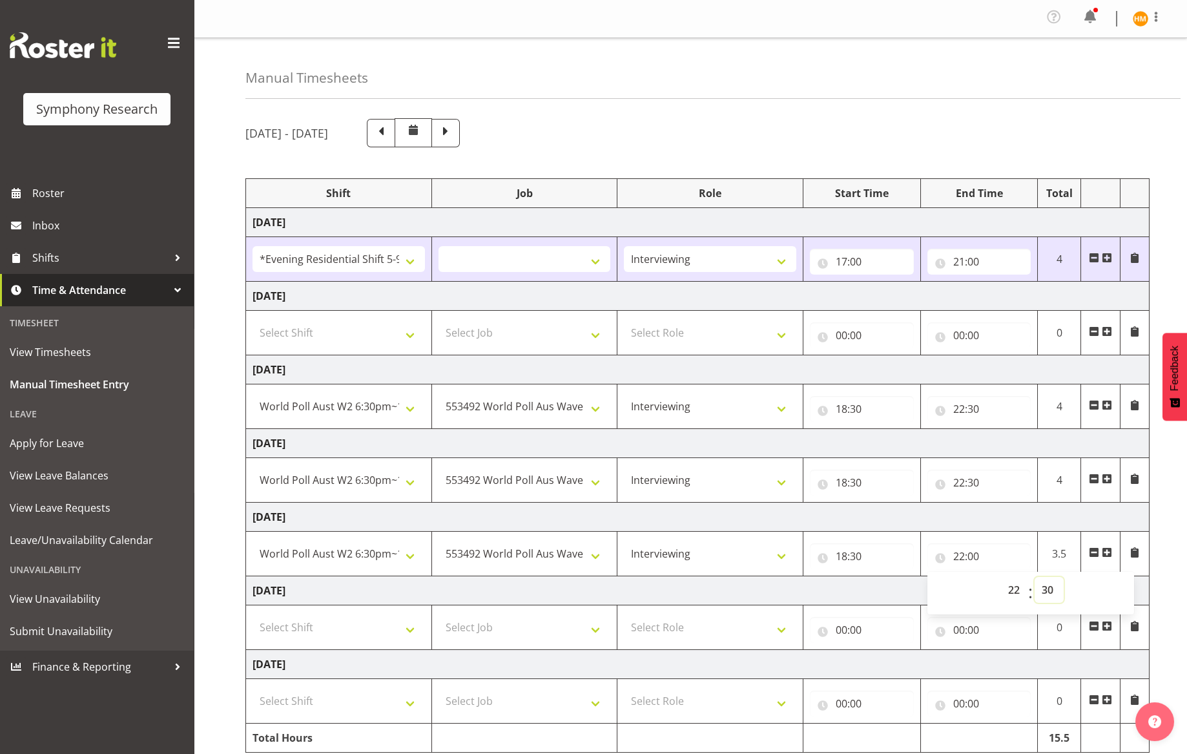
select select
type input "22:30"
click at [882, 590] on td "[DATE]" at bounding box center [698, 590] width 904 height 29
click at [409, 630] on select "Select Shift !!Weekend Residential (Roster IT Shift Label) *Business 9/10am ~ 4…" at bounding box center [339, 627] width 172 height 26
select select "41319"
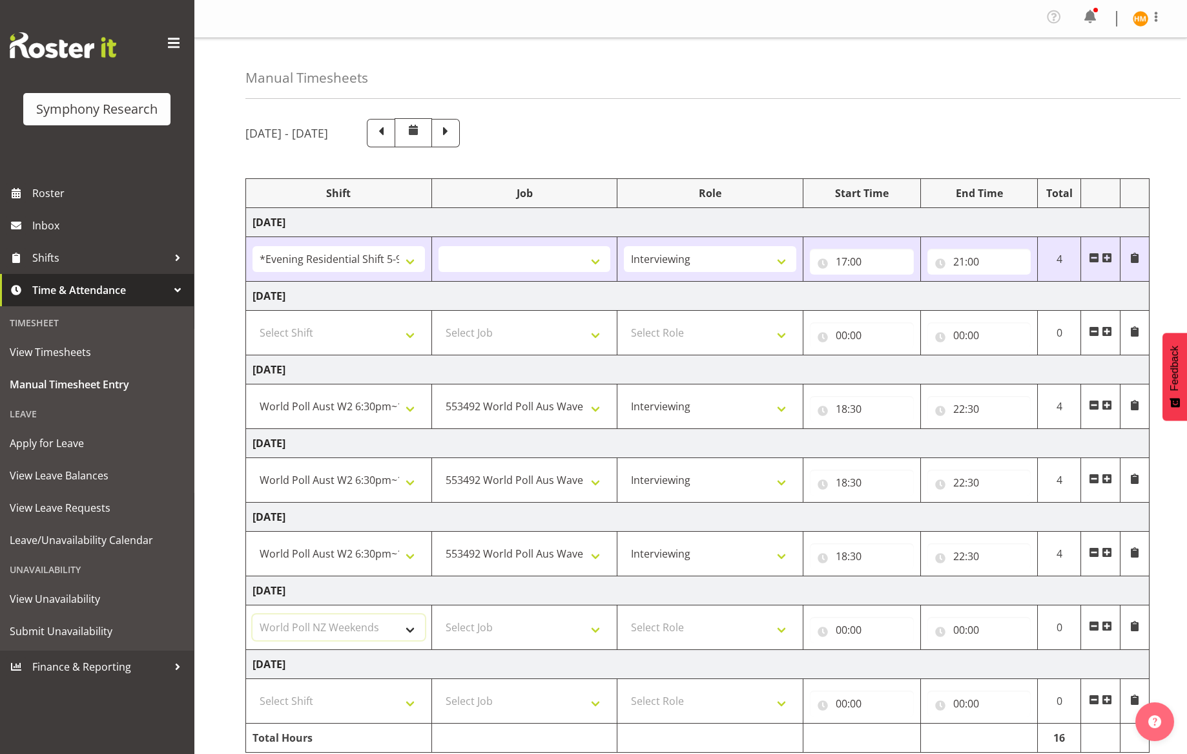
click at [253, 614] on select "Select Shift !!Weekend Residential (Roster IT Shift Label) *Business 9/10am ~ 4…" at bounding box center [339, 627] width 172 height 26
select select
click at [599, 622] on select "Select Job 550060 IF Admin 553492 World Poll Aus Wave 2 Main 2025 553493 World …" at bounding box center [525, 627] width 172 height 26
select select "10527"
click at [439, 614] on select "Select Job 550060 IF Admin 553492 World Poll Aus Wave 2 Main 2025 553493 World …" at bounding box center [525, 627] width 172 height 26
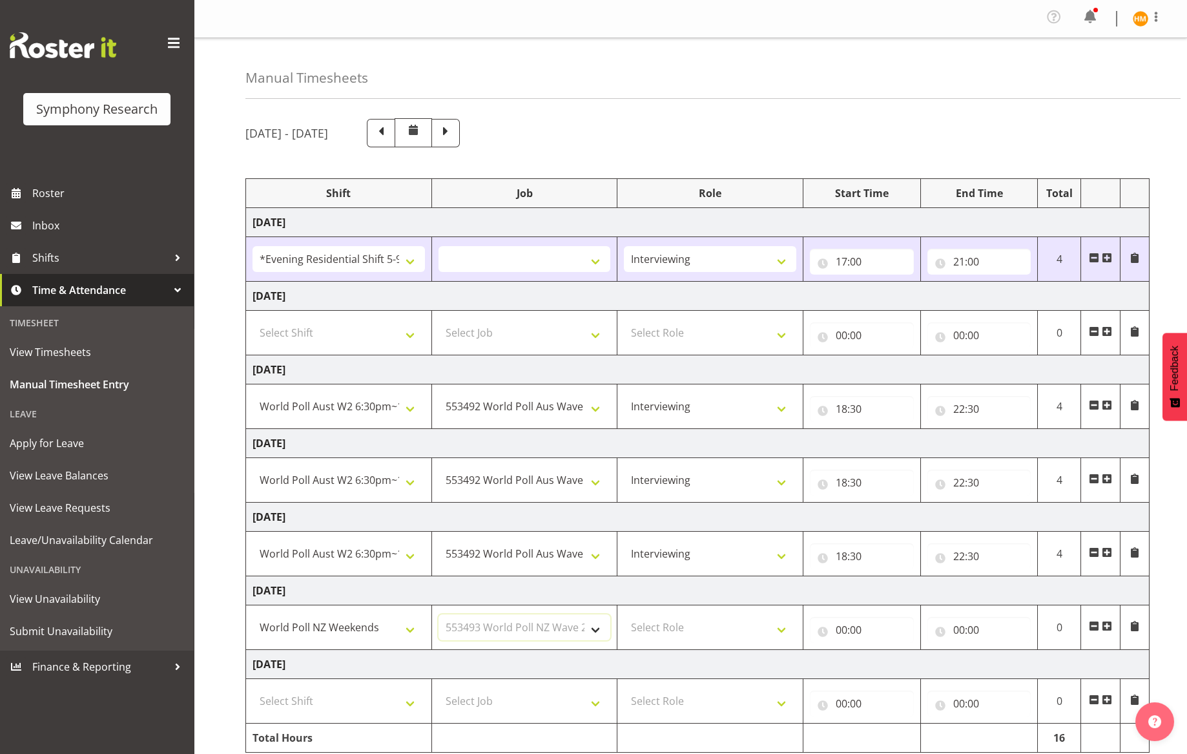
select select
click at [785, 628] on select "Select Role Briefing Interviewing" at bounding box center [710, 627] width 172 height 26
select select "47"
click at [624, 614] on select "Select Role Briefing Interviewing" at bounding box center [710, 627] width 172 height 26
select select
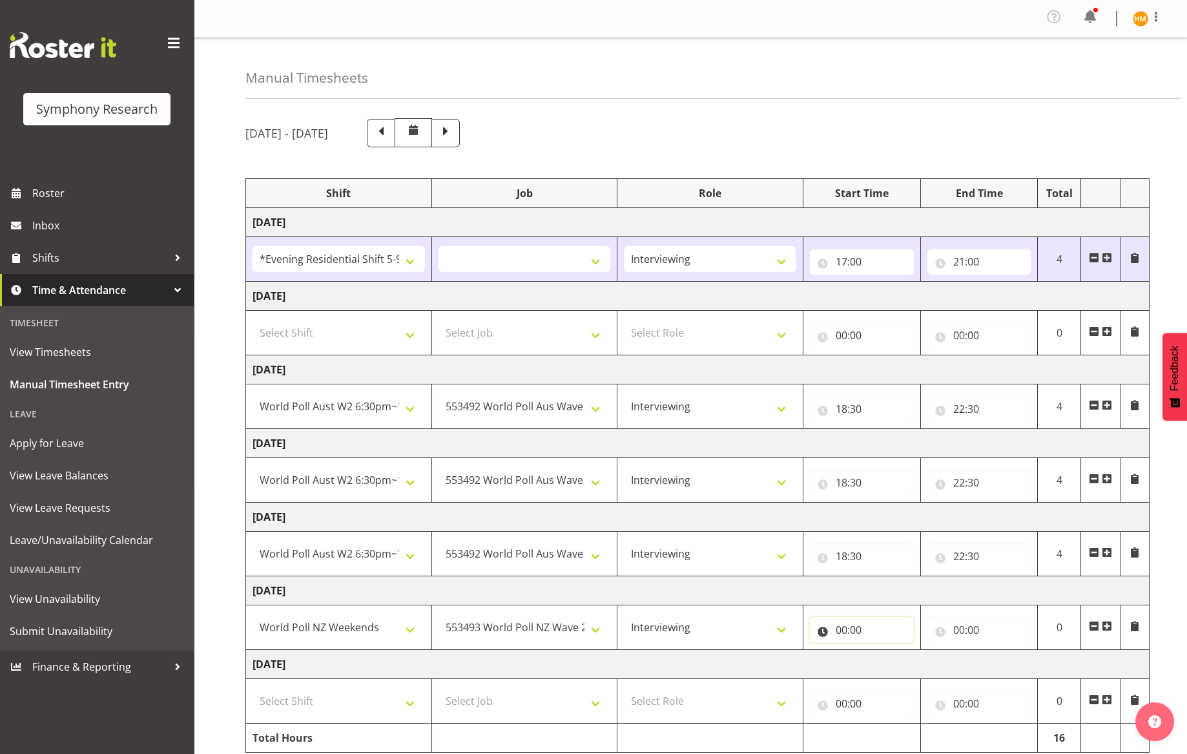
click at [865, 632] on input "00:00" at bounding box center [862, 630] width 104 height 26
click at [893, 665] on select "00 01 02 03 04 05 06 07 08 09 10 11 12 13 14 15 16 17 18 19 20 21 22 23" at bounding box center [898, 663] width 29 height 26
select select "12"
click at [884, 650] on select "00 01 02 03 04 05 06 07 08 09 10 11 12 13 14 15 16 17 18 19 20 21 22 23" at bounding box center [898, 663] width 29 height 26
select select
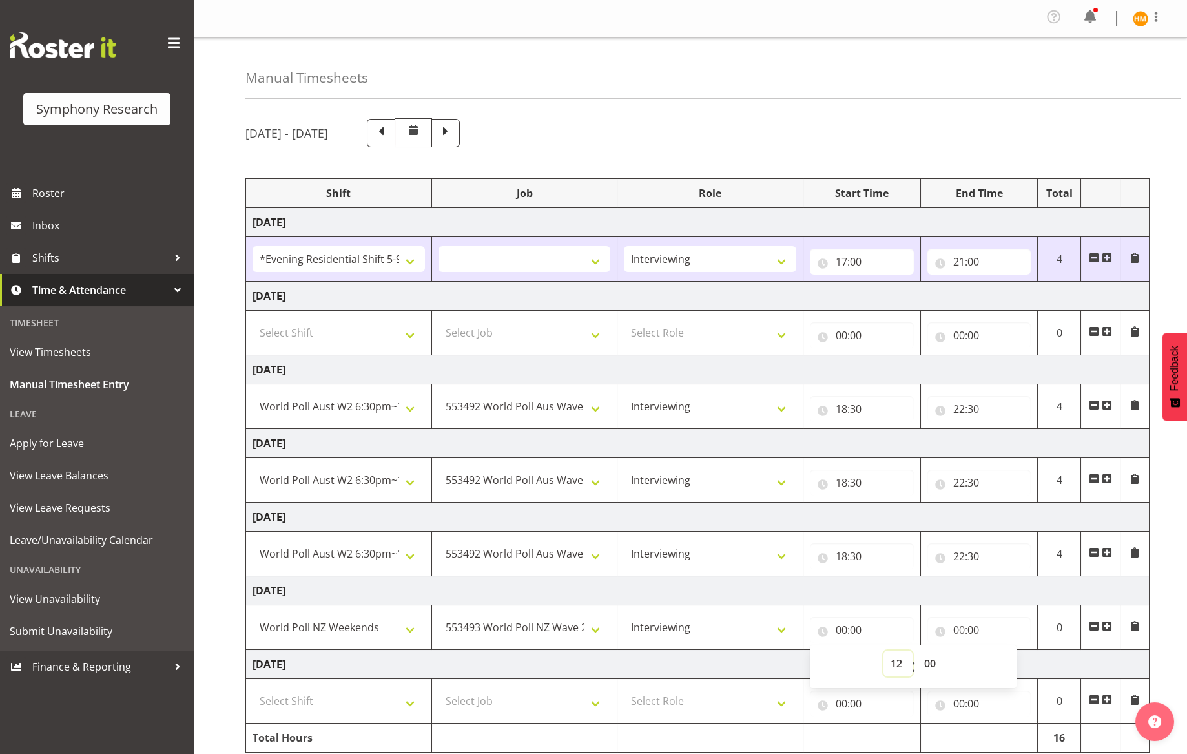
type input "12:00"
click at [960, 627] on input "00:00" at bounding box center [980, 630] width 104 height 26
click at [1009, 659] on select "00 01 02 03 04 05 06 07 08 09 10 11 12 13 14 15 16 17 18 19 20 21 22 23" at bounding box center [1015, 663] width 29 height 26
select select "15"
click at [1001, 650] on select "00 01 02 03 04 05 06 07 08 09 10 11 12 13 14 15 16 17 18 19 20 21 22 23" at bounding box center [1015, 663] width 29 height 26
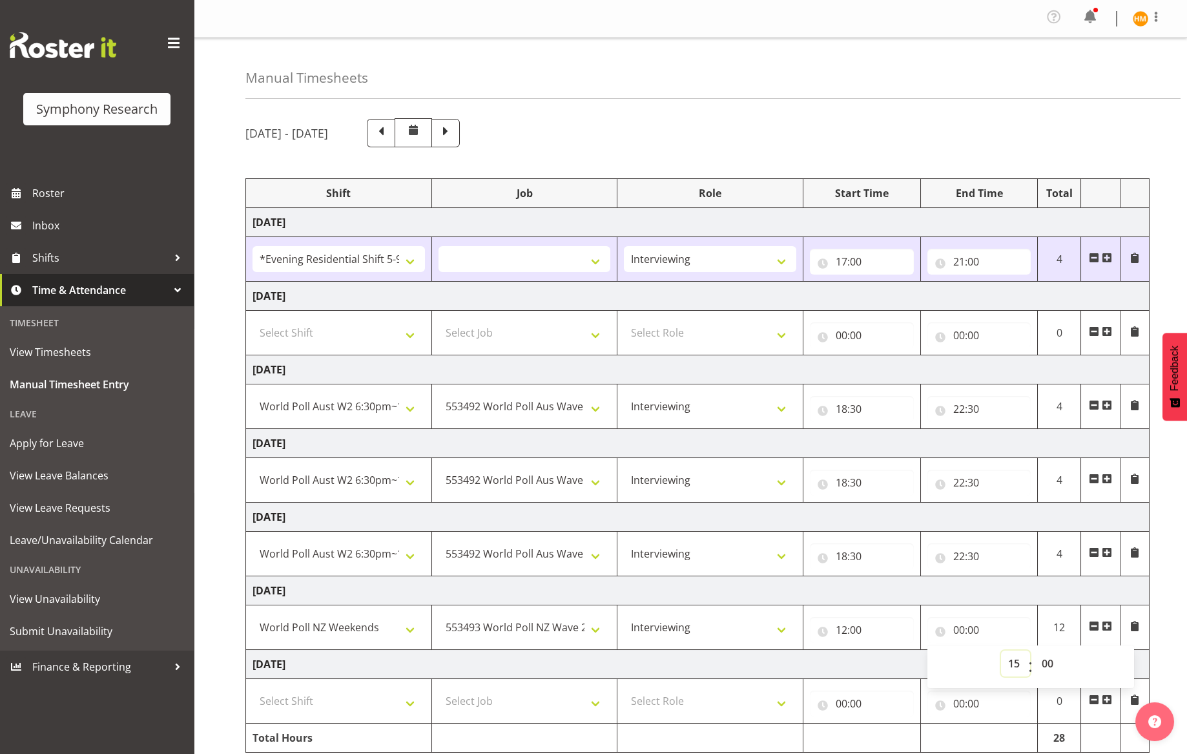
select select
type input "15:00"
click at [977, 625] on input "15:00" at bounding box center [980, 630] width 104 height 26
click at [980, 631] on input "15:00" at bounding box center [980, 630] width 104 height 26
click at [1050, 667] on select "00 01 02 03 04 05 06 07 08 09 10 11 12 13 14 15 16 17 18 19 20 21 22 23 24 25 2…" at bounding box center [1049, 663] width 29 height 26
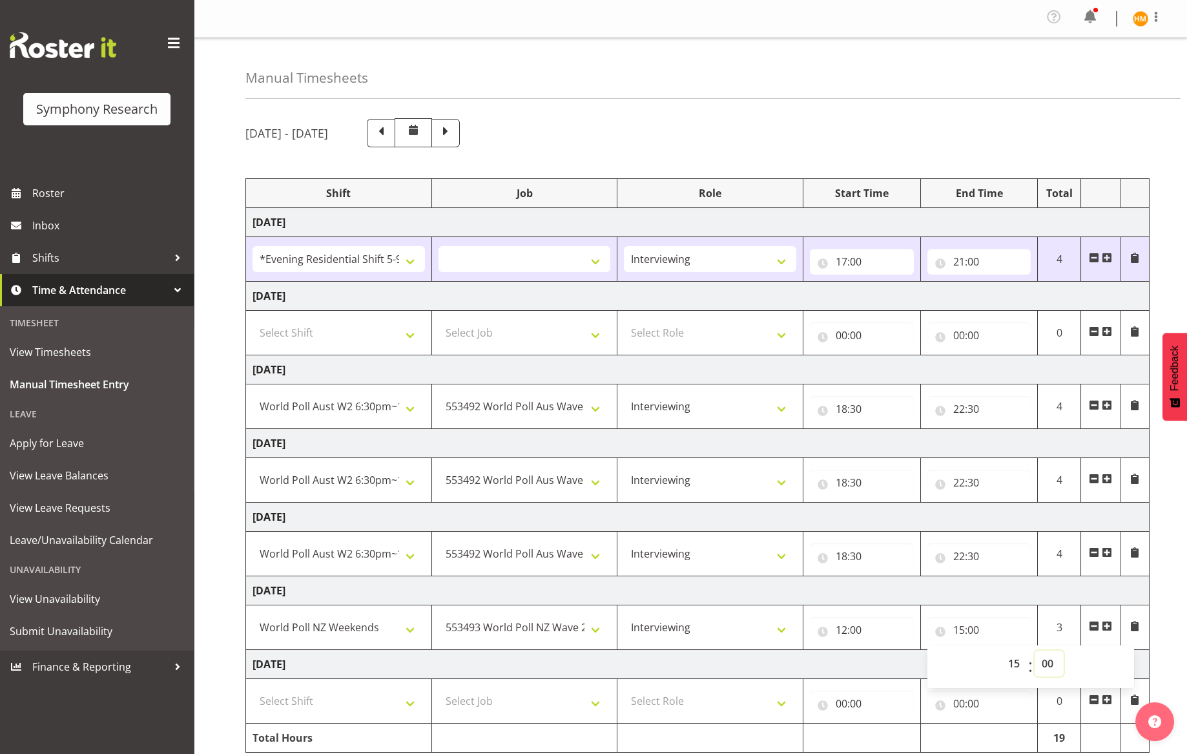
select select "42"
click at [1035, 650] on select "00 01 02 03 04 05 06 07 08 09 10 11 12 13 14 15 16 17 18 19 20 21 22 23 24 25 2…" at bounding box center [1049, 663] width 29 height 26
select select
type input "15:42"
click at [1104, 628] on span at bounding box center [1107, 626] width 10 height 10
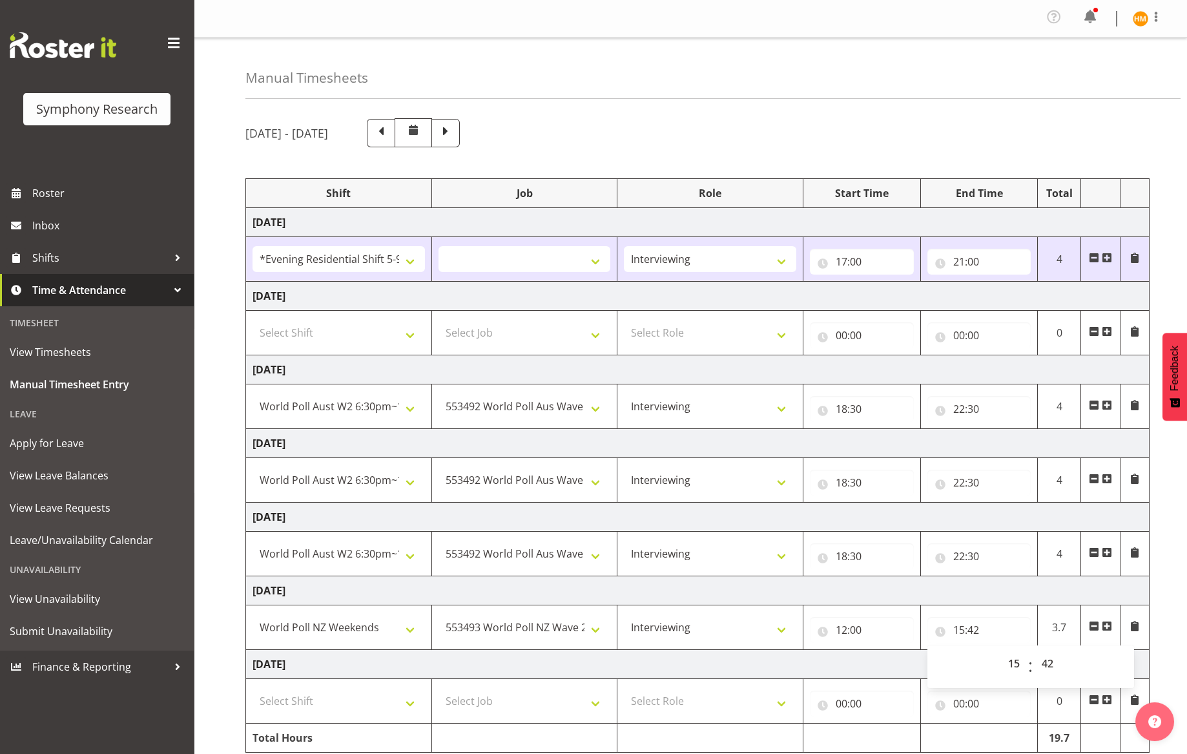
select select
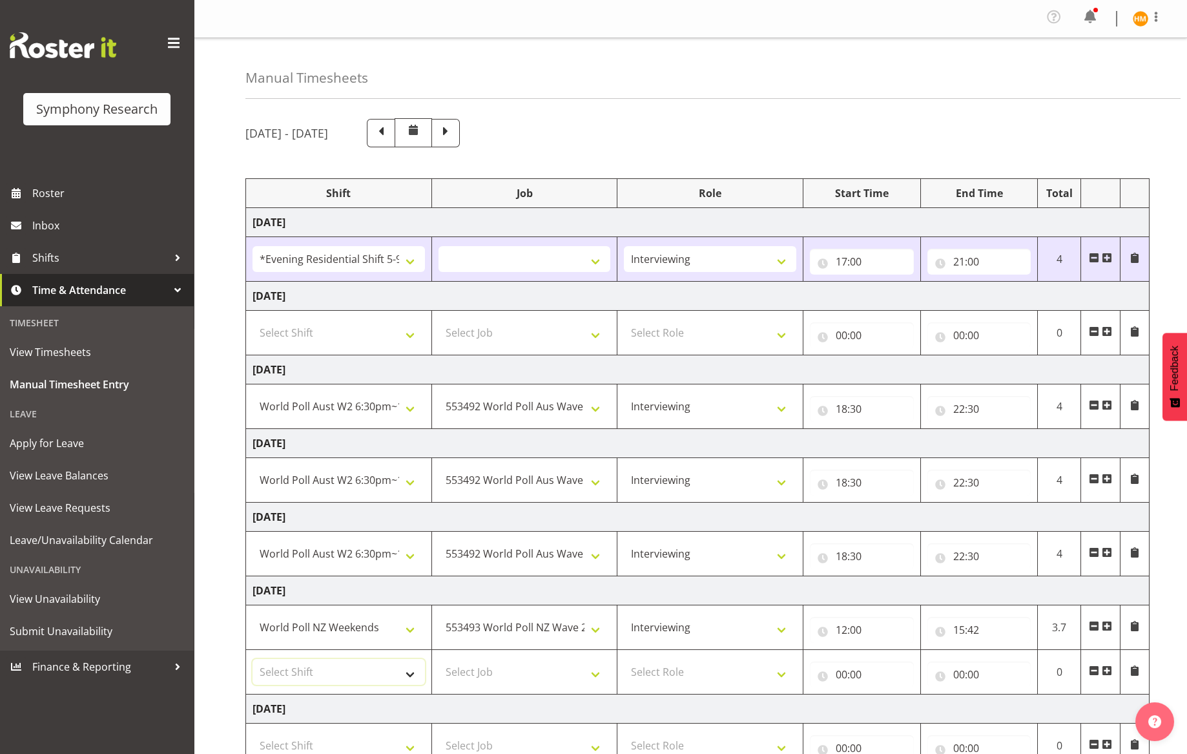
click at [410, 677] on select "Select Shift !!Weekend Residential (Roster IT Shift Label) *Business 9/10am ~ 4…" at bounding box center [339, 672] width 172 height 26
select select "41319"
click at [253, 659] on select "Select Shift !!Weekend Residential (Roster IT Shift Label) *Business 9/10am ~ 4…" at bounding box center [339, 672] width 172 height 26
select select
click at [592, 677] on select "Select Job 550060 IF Admin 553492 World Poll Aus Wave 2 Main 2025 553493 World …" at bounding box center [525, 672] width 172 height 26
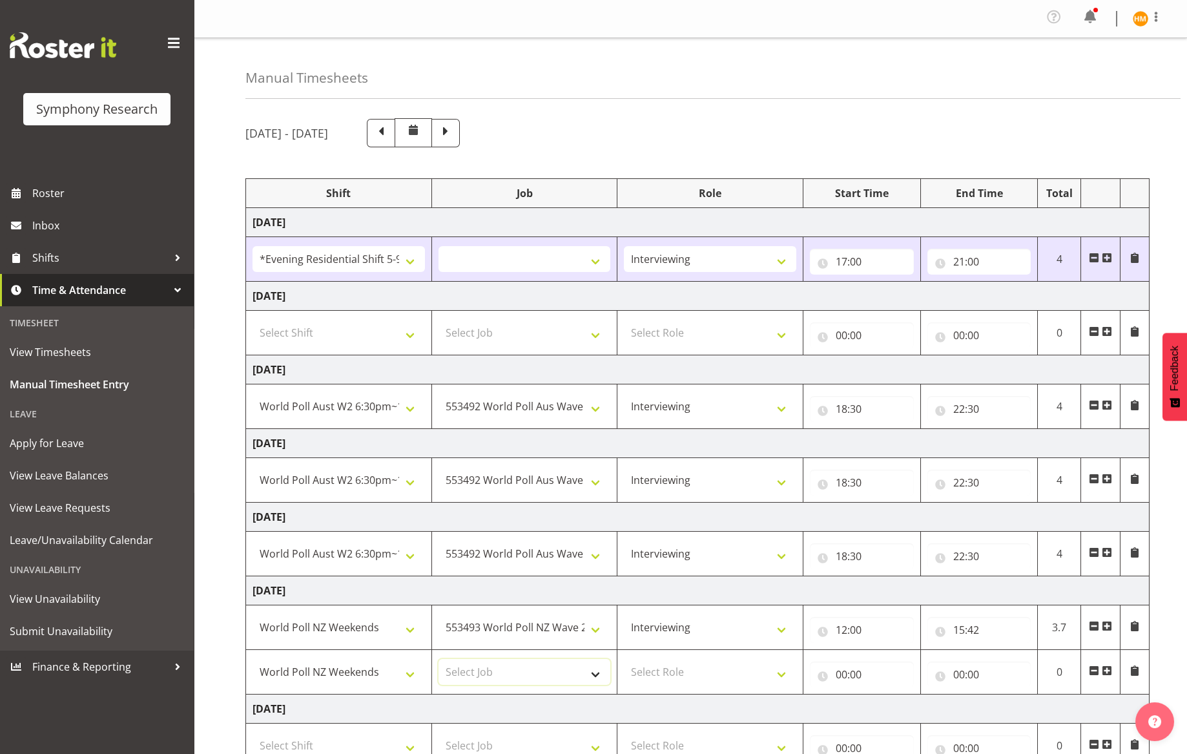
select select "10527"
click at [439, 659] on select "Select Job 550060 IF Admin 553492 World Poll Aus Wave 2 Main 2025 553493 World …" at bounding box center [525, 672] width 172 height 26
select select
click at [782, 674] on select "Select Role Briefing Interviewing" at bounding box center [710, 672] width 172 height 26
select select "47"
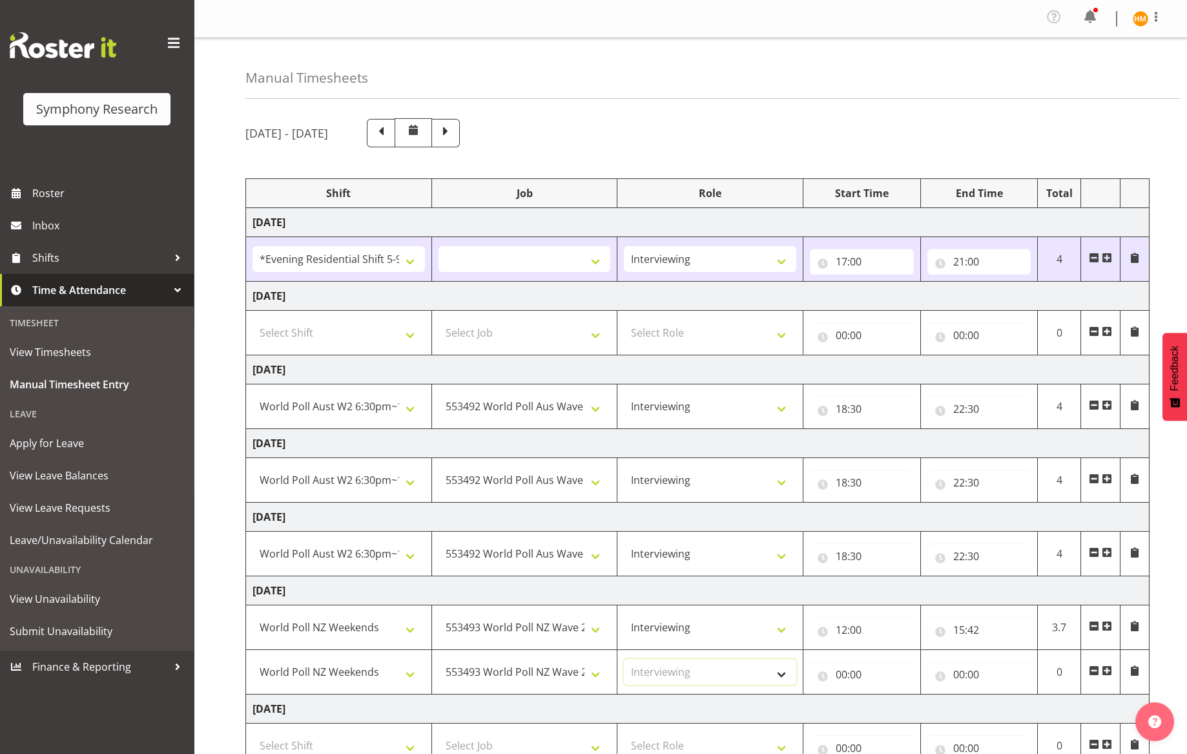
click at [624, 659] on select "Select Role Briefing Interviewing" at bounding box center [710, 672] width 172 height 26
select select
click at [846, 679] on input "00:00" at bounding box center [862, 674] width 104 height 26
click at [889, 707] on select "00 01 02 03 04 05 06 07 08 09 10 11 12 13 14 15 16 17 18 19 20 21 22 23" at bounding box center [898, 708] width 29 height 26
select select "16"
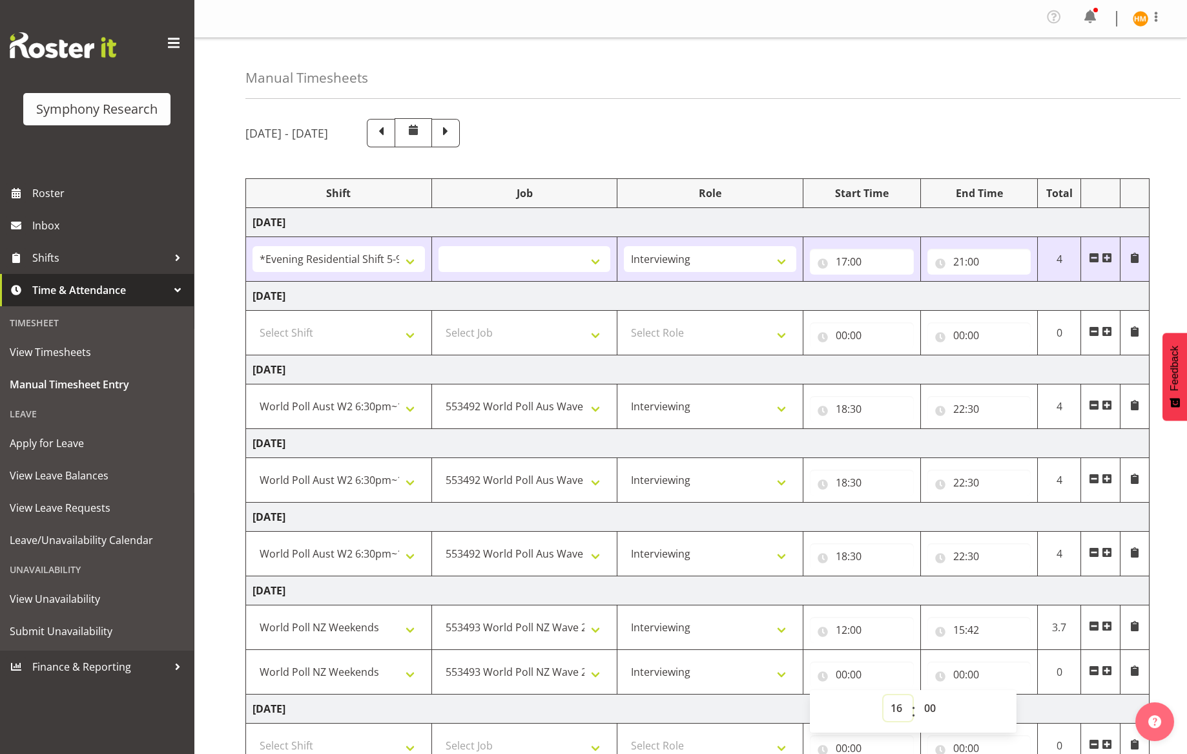
click at [884, 695] on select "00 01 02 03 04 05 06 07 08 09 10 11 12 13 14 15 16 17 18 19 20 21 22 23" at bounding box center [898, 708] width 29 height 26
select select
type input "16:00"
click at [928, 708] on select "00 01 02 03 04 05 06 07 08 09 10 11 12 13 14 15 16 17 18 19 20 21 22 23 24 25 2…" at bounding box center [931, 708] width 29 height 26
select select "15"
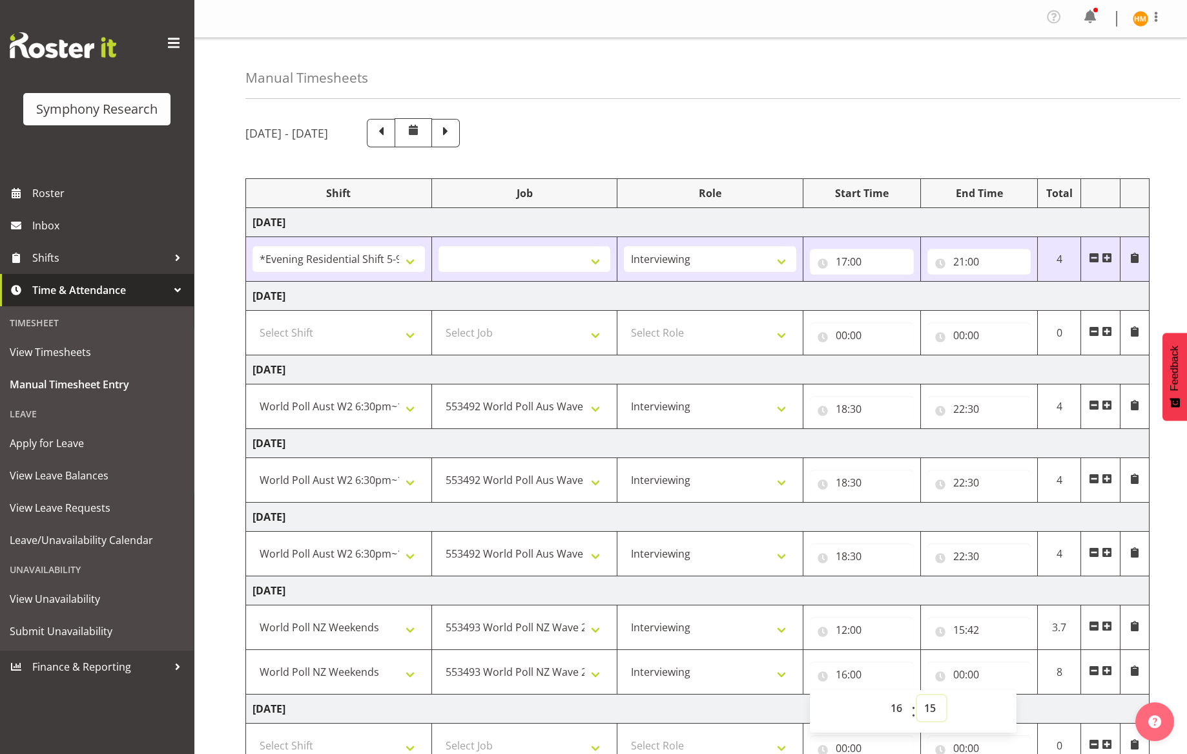
click at [917, 695] on select "00 01 02 03 04 05 06 07 08 09 10 11 12 13 14 15 16 17 18 19 20 21 22 23 24 25 2…" at bounding box center [931, 708] width 29 height 26
select select
type input "16:15"
click at [983, 672] on input "00:00" at bounding box center [980, 674] width 104 height 26
click at [1020, 670] on input "00:00" at bounding box center [980, 674] width 104 height 26
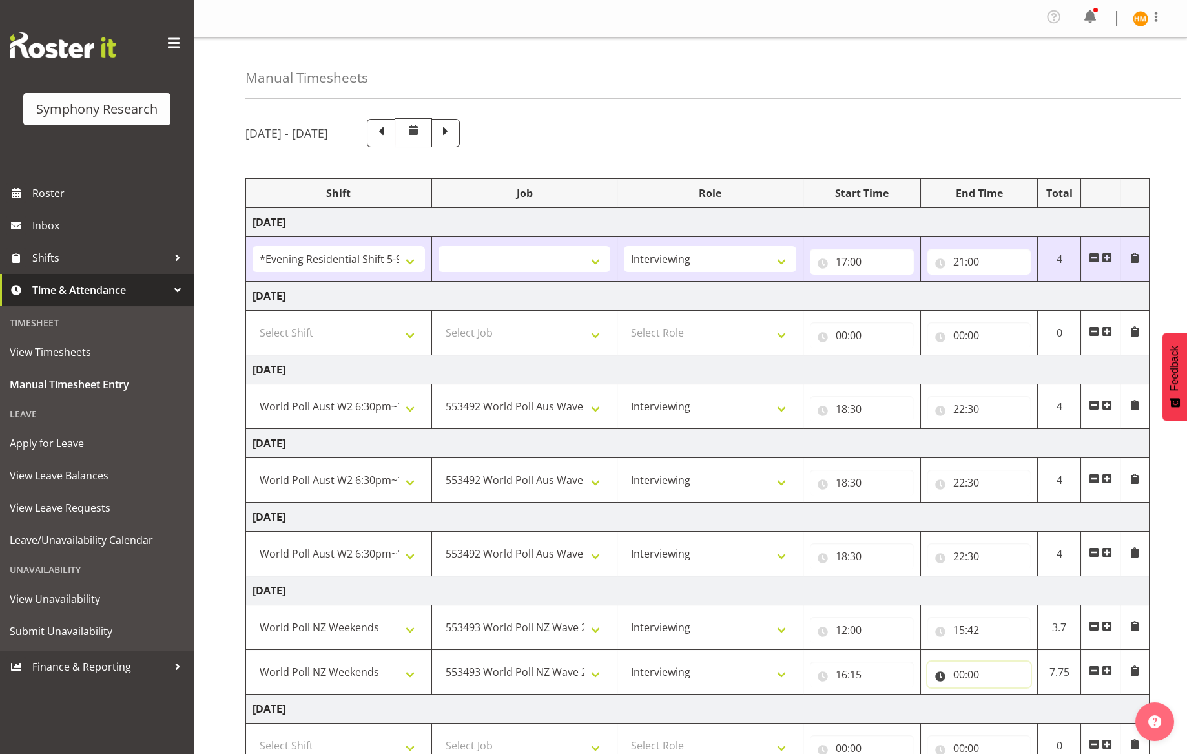
click at [978, 674] on input "00:00" at bounding box center [980, 674] width 104 height 26
click at [1009, 710] on select "00 01 02 03 04 05 06 07 08 09 10 11 12 13 14 15 16 17 18 19 20 21 22 23" at bounding box center [1015, 708] width 29 height 26
select select "21"
click at [1001, 695] on select "00 01 02 03 04 05 06 07 08 09 10 11 12 13 14 15 16 17 18 19 20 21 22 23" at bounding box center [1015, 708] width 29 height 26
select select
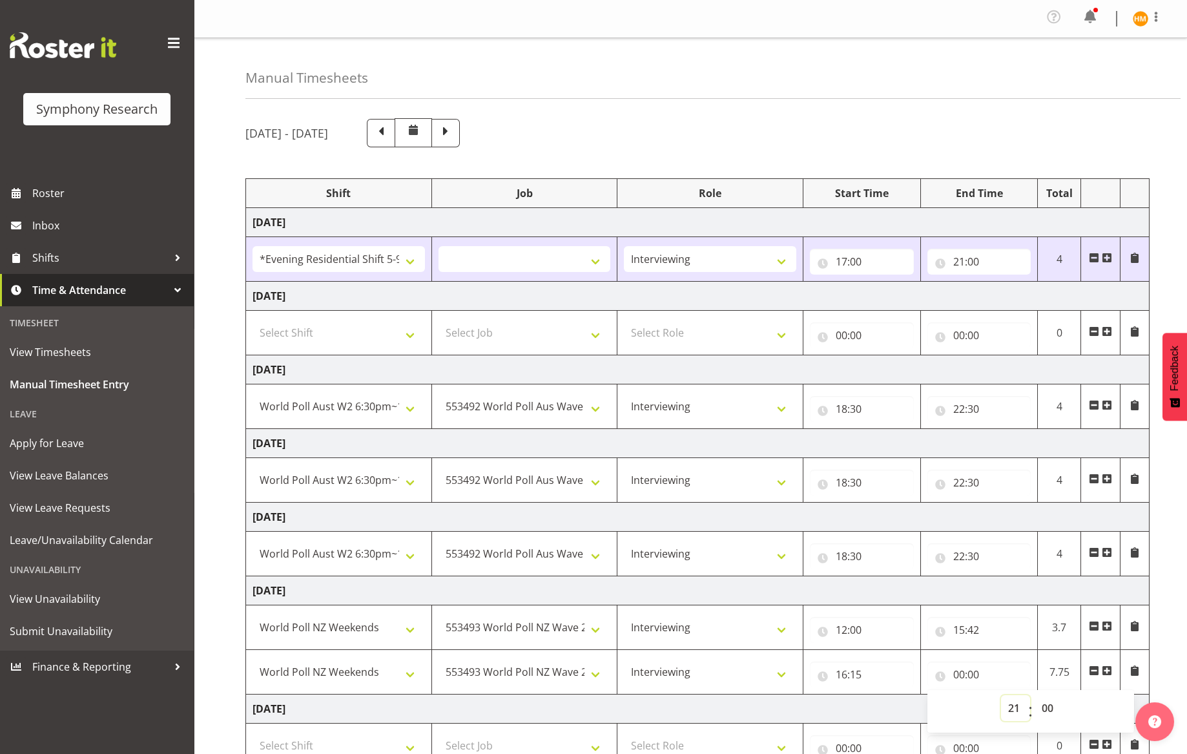
type input "21:00"
click at [1009, 672] on input "21:00" at bounding box center [980, 674] width 104 height 26
click at [973, 678] on input "21:00" at bounding box center [980, 674] width 104 height 26
click at [1012, 711] on select "00 01 02 03 04 05 06 07 08 09 10 11 12 13 14 15 16 17 18 19 20 21 22 23" at bounding box center [1015, 708] width 29 height 26
select select "19"
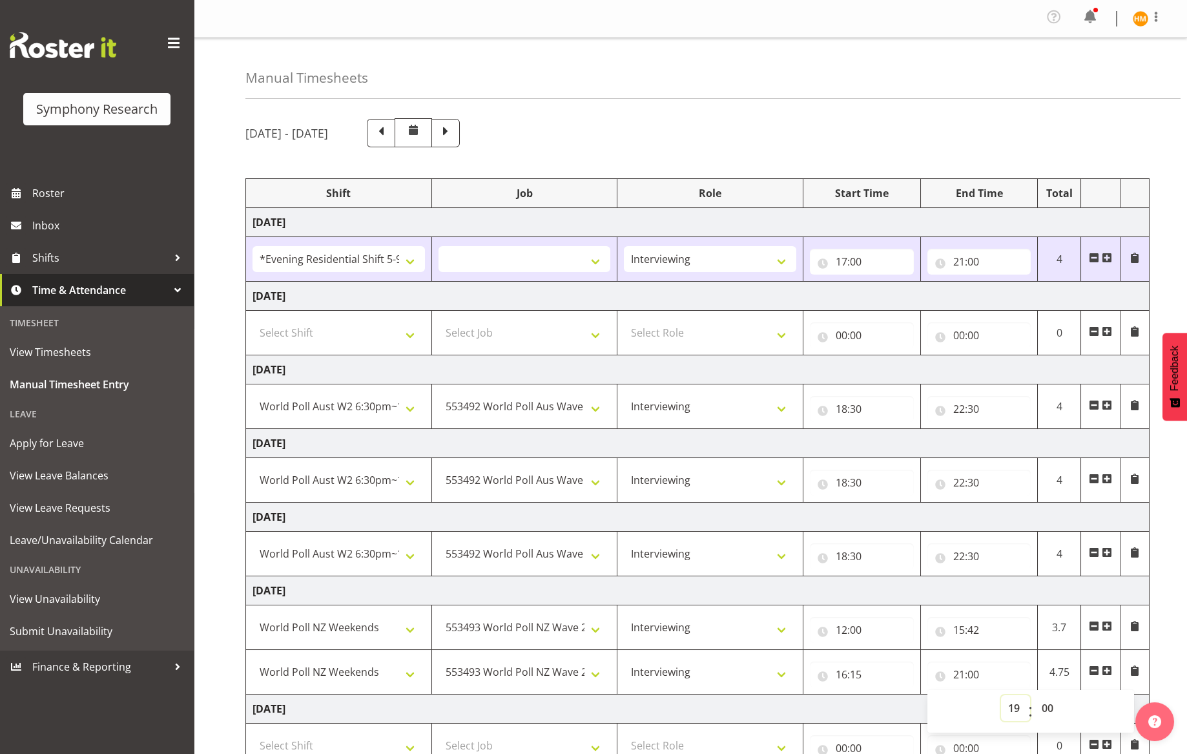
click at [1001, 695] on select "00 01 02 03 04 05 06 07 08 09 10 11 12 13 14 15 16 17 18 19 20 21 22 23" at bounding box center [1015, 708] width 29 height 26
select select
type input "19:00"
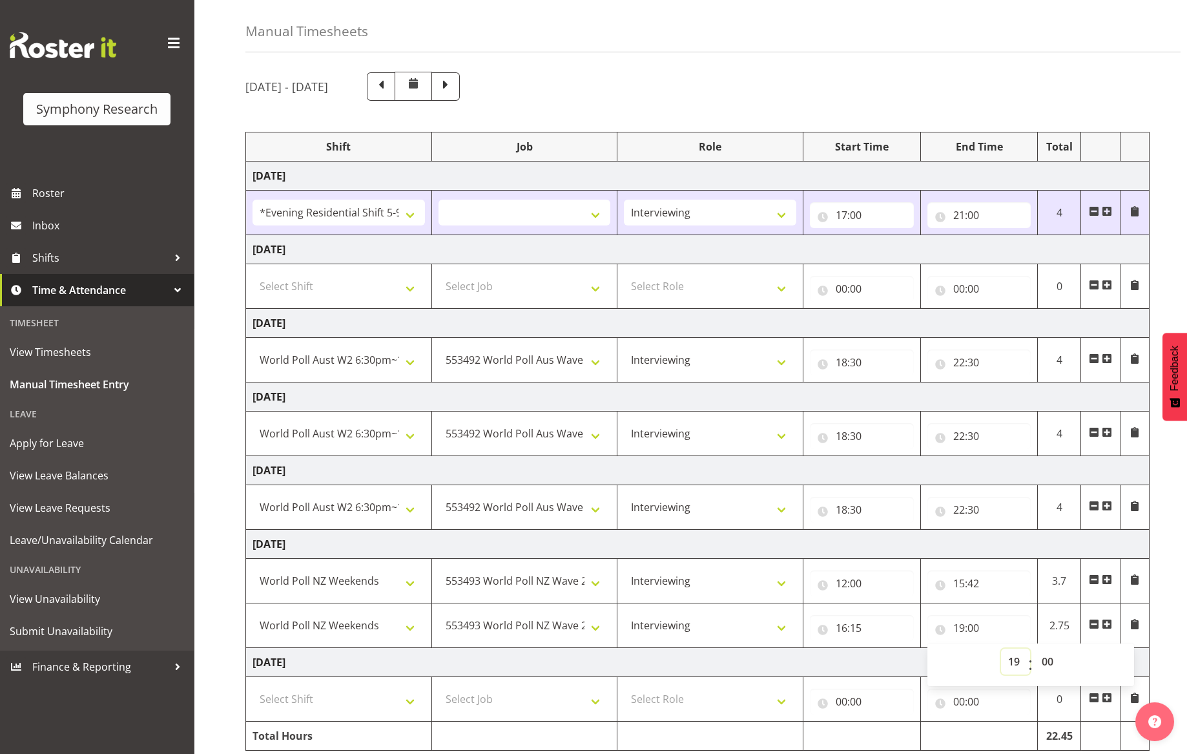
scroll to position [96, 0]
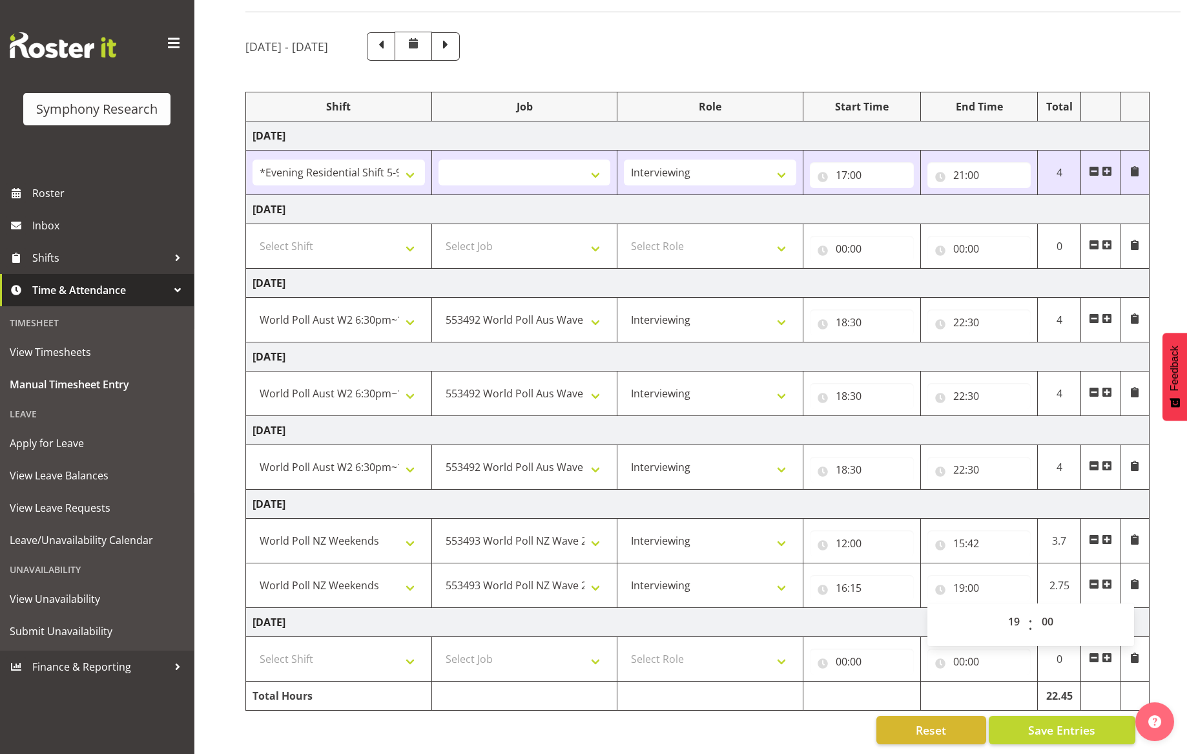
click at [751, 663] on td "Select Role Briefing Interviewing" at bounding box center [710, 659] width 186 height 45
click at [416, 656] on select "Select Shift !!Weekend Residential (Roster IT Shift Label) *Business 9/10am ~ 4…" at bounding box center [339, 659] width 172 height 26
click at [297, 719] on div "Reset Save Entries" at bounding box center [690, 730] width 890 height 28
click at [407, 646] on select "Select Shift !!Weekend Residential (Roster IT Shift Label) *Business 9/10am ~ 4…" at bounding box center [339, 659] width 172 height 26
select select "41604"
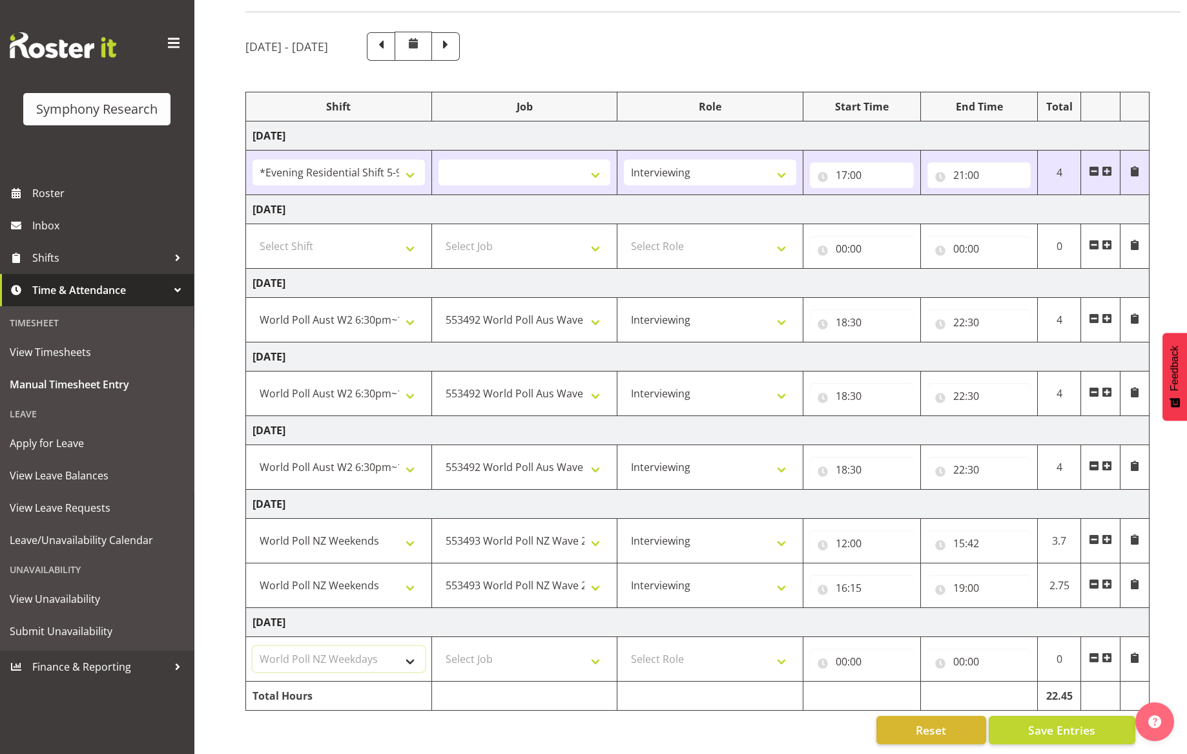
click at [253, 646] on select "Select Shift !!Weekend Residential (Roster IT Shift Label) *Business 9/10am ~ 4…" at bounding box center [339, 659] width 172 height 26
select select
click at [412, 652] on select "!!Weekend Residential (Roster IT Shift Label) *Business 9/10am ~ 4:30pm *Busine…" at bounding box center [339, 659] width 172 height 26
select select "41319"
click at [253, 646] on select "!!Weekend Residential (Roster IT Shift Label) *Business 9/10am ~ 4:30pm *Busine…" at bounding box center [339, 659] width 172 height 26
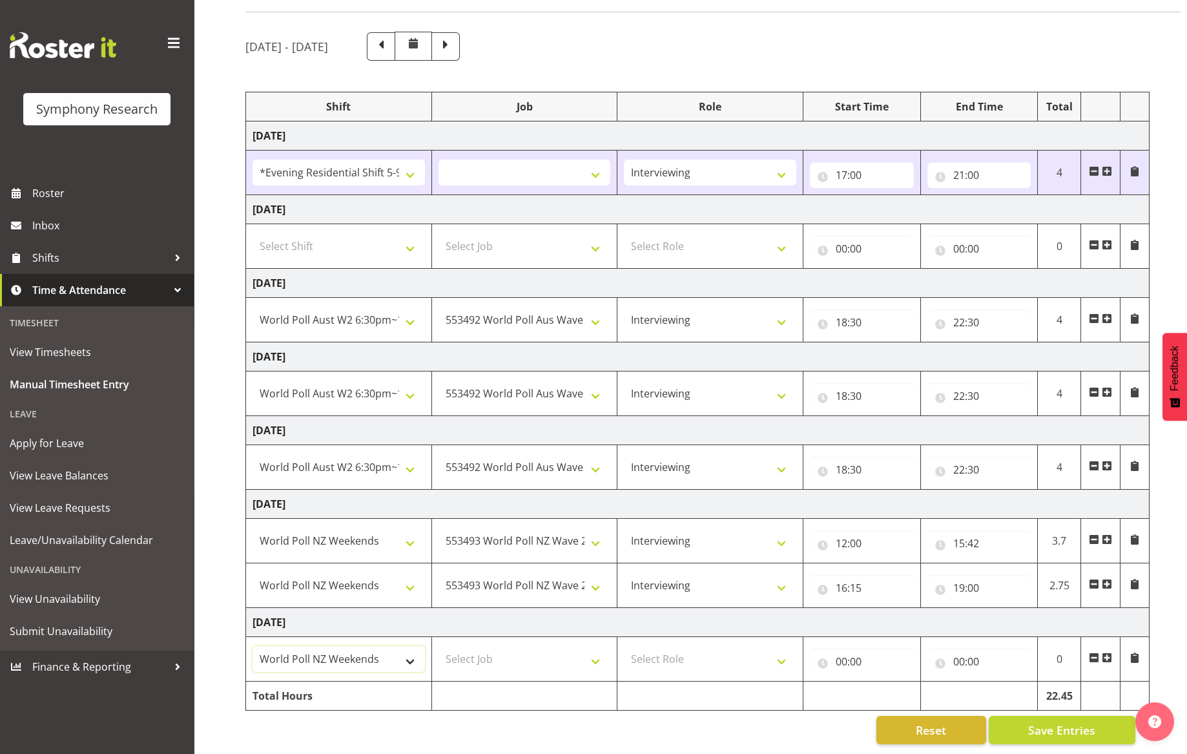
select select
click at [597, 648] on select "Select Job 550060 IF Admin 553492 World Poll Aus Wave 2 Main 2025 553493 World …" at bounding box center [525, 659] width 172 height 26
select select "10527"
click at [439, 646] on select "Select Job 550060 IF Admin 553492 World Poll Aus Wave 2 Main 2025 553493 World …" at bounding box center [525, 659] width 172 height 26
select select
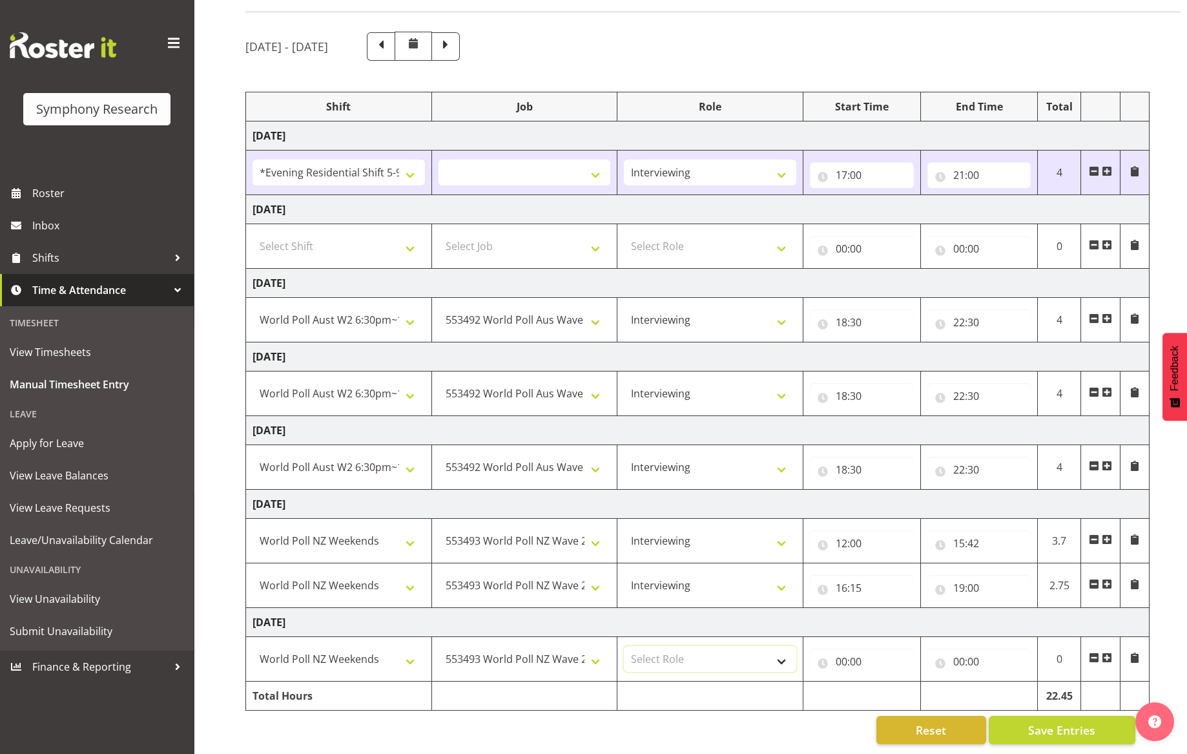
click at [782, 649] on select "Select Role Briefing Interviewing" at bounding box center [710, 659] width 172 height 26
select select "47"
click at [624, 646] on select "Select Role Briefing Interviewing" at bounding box center [710, 659] width 172 height 26
select select
click at [906, 648] on input "00:00" at bounding box center [862, 661] width 104 height 26
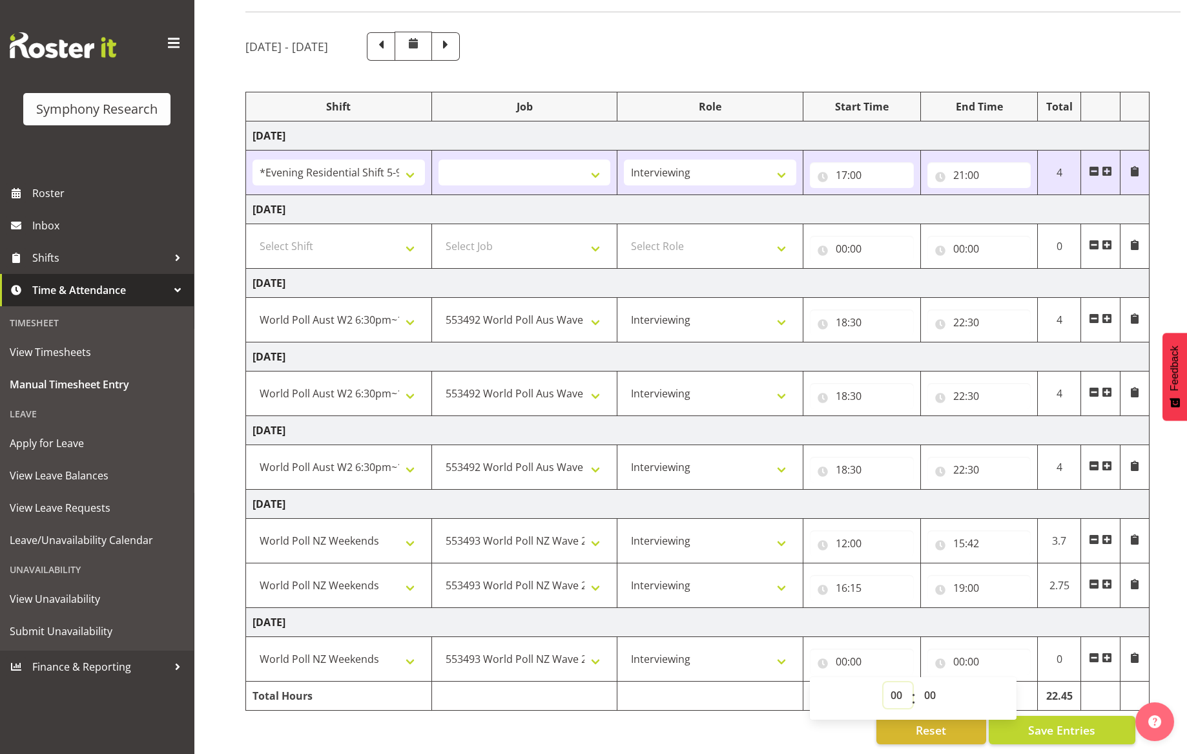
click at [898, 682] on select "00 01 02 03 04 05 06 07 08 09 10 11 12 13 14 15 16 17 18 19 20 21 22 23" at bounding box center [898, 695] width 29 height 26
select select "13"
click at [884, 682] on select "00 01 02 03 04 05 06 07 08 09 10 11 12 13 14 15 16 17 18 19 20 21 22 23" at bounding box center [898, 695] width 29 height 26
select select
type input "13:00"
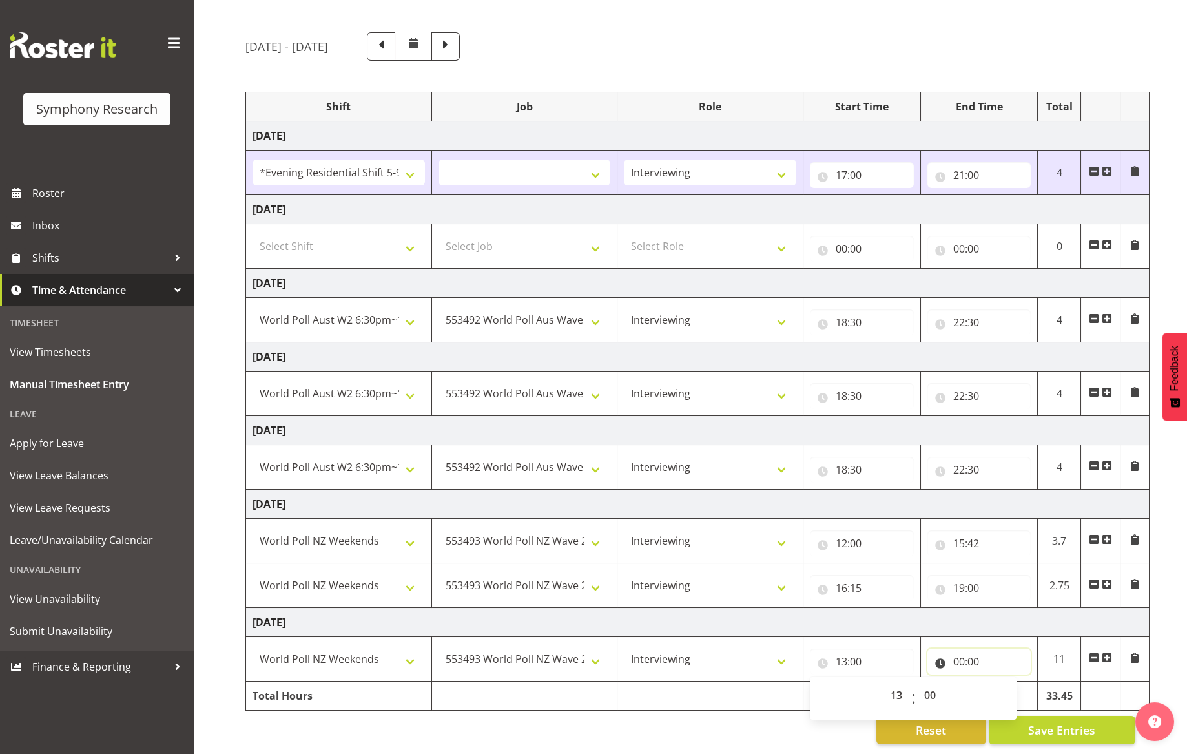
click at [979, 653] on input "00:00" at bounding box center [980, 661] width 104 height 26
click at [1011, 689] on select "00 01 02 03 04 05 06 07 08 09 10 11 12 13 14 15 16 17 18 19 20 21 22 23" at bounding box center [1015, 695] width 29 height 26
select select "17"
click at [1001, 682] on select "00 01 02 03 04 05 06 07 08 09 10 11 12 13 14 15 16 17 18 19 20 21 22 23" at bounding box center [1015, 695] width 29 height 26
select select
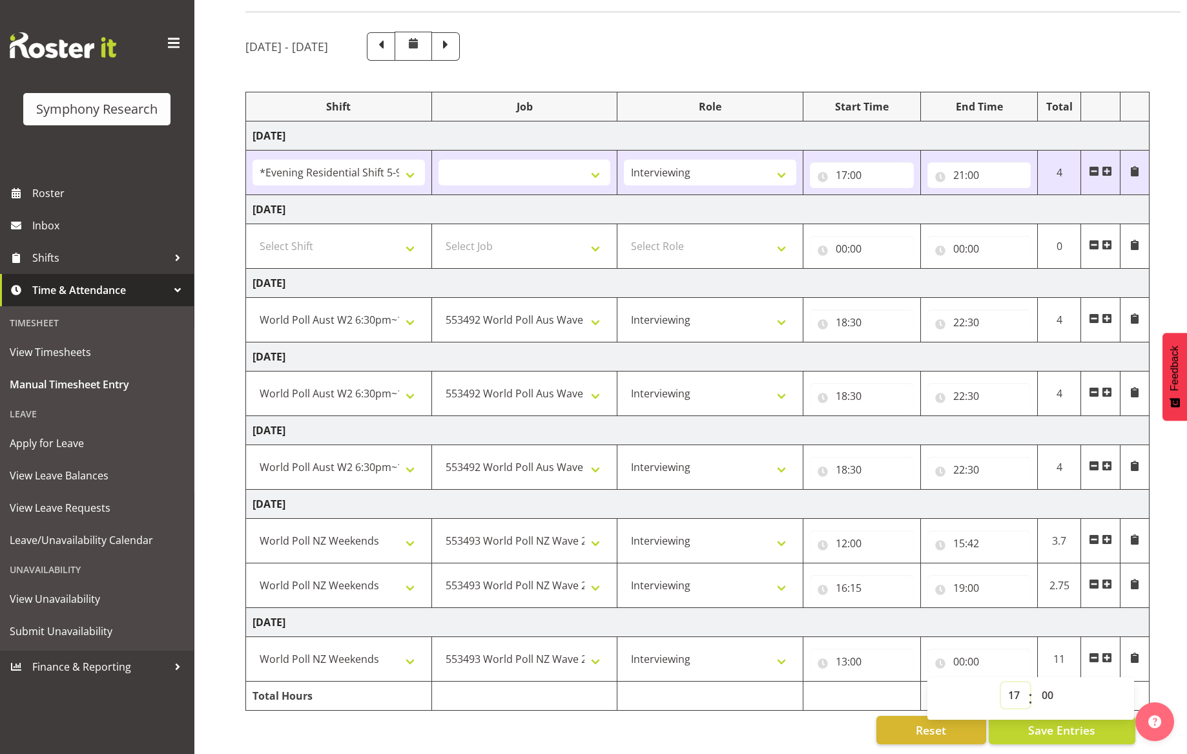
type input "17:00"
click at [1043, 683] on select "00 01 02 03 04 05 06 07 08 09 10 11 12 13 14 15 16 17 18 19 20 21 22 23 24 25 2…" at bounding box center [1049, 695] width 29 height 26
select select "6"
click at [1035, 682] on select "00 01 02 03 04 05 06 07 08 09 10 11 12 13 14 15 16 17 18 19 20 21 22 23 24 25 2…" at bounding box center [1049, 695] width 29 height 26
select select
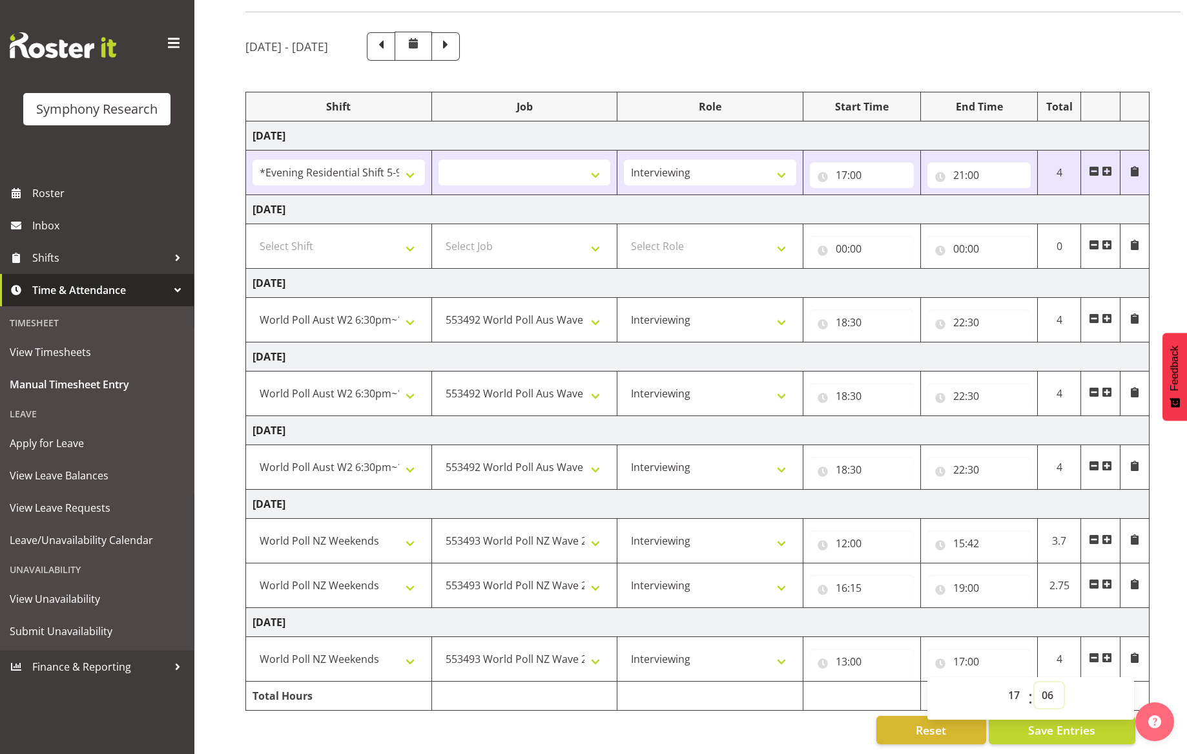
type input "17:06"
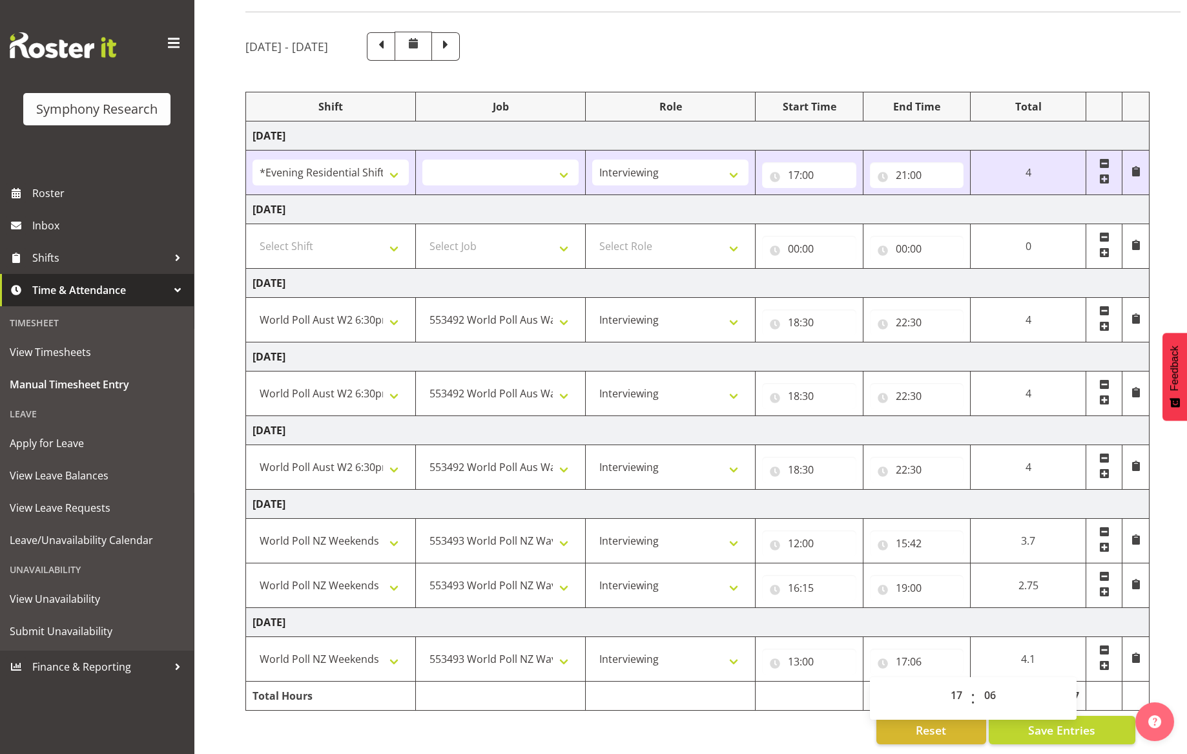
click at [1052, 610] on td "[DATE]" at bounding box center [698, 622] width 904 height 29
click at [1103, 660] on span at bounding box center [1104, 665] width 10 height 10
select select
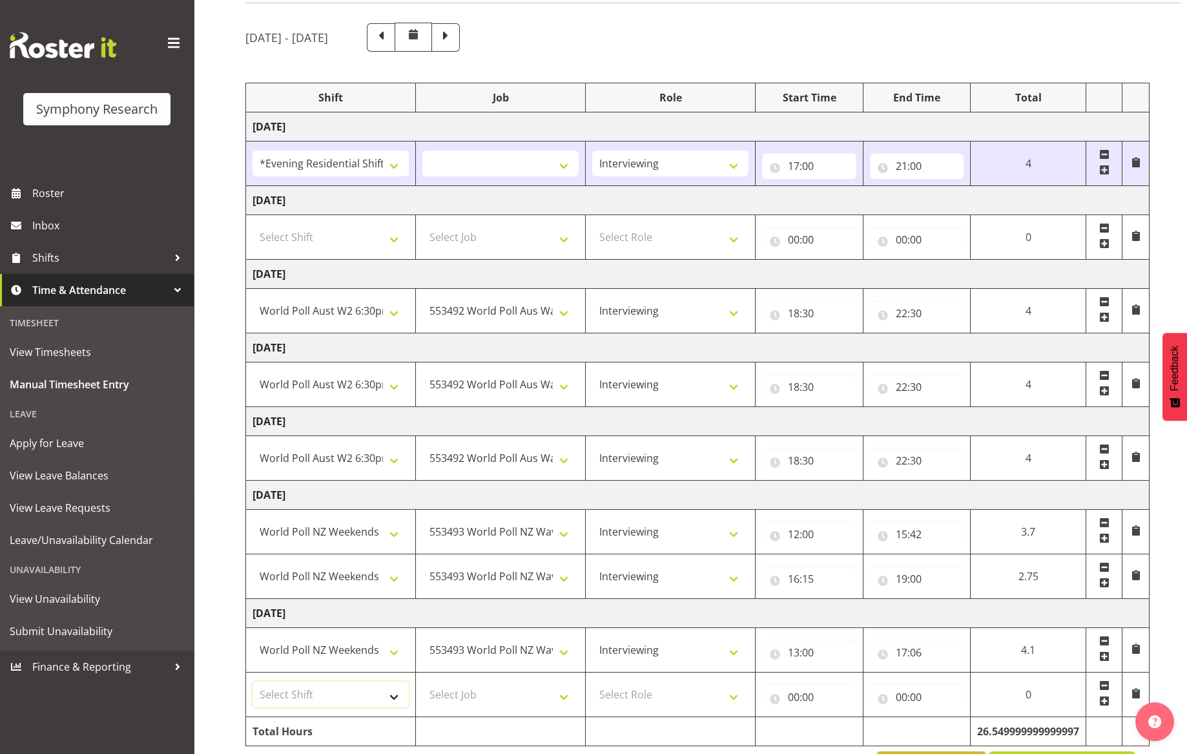
click at [395, 696] on select "Select Shift !!Weekend Residential (Roster IT Shift Label) *Business 9/10am ~ 4…" at bounding box center [331, 694] width 156 height 26
select select "41319"
click at [253, 681] on select "Select Shift !!Weekend Residential (Roster IT Shift Label) *Business 9/10am ~ 4…" at bounding box center [331, 694] width 156 height 26
select select
click at [559, 697] on select "Select Job 550060 IF Admin 553492 World Poll Aus Wave 2 Main 2025 553493 World …" at bounding box center [500, 694] width 156 height 26
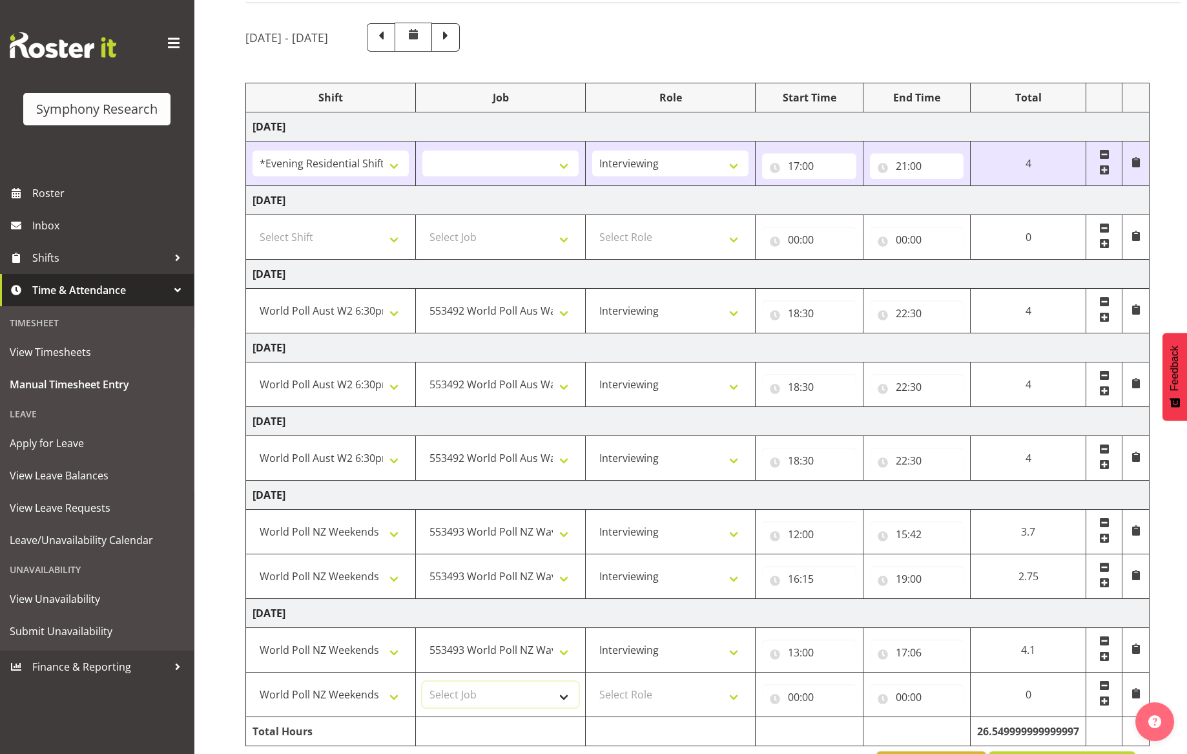
click at [518, 691] on select "Select Job 550060 IF Admin 553492 World Poll Aus Wave 2 Main 2025 553493 World …" at bounding box center [500, 694] width 156 height 26
click at [563, 699] on select "Select Job 550060 IF Admin 553492 World Poll Aus Wave 2 Main 2025 553493 World …" at bounding box center [500, 694] width 156 height 26
select select "10527"
click at [422, 681] on select "Select Job 550060 IF Admin 553492 World Poll Aus Wave 2 Main 2025 553493 World …" at bounding box center [500, 694] width 156 height 26
select select
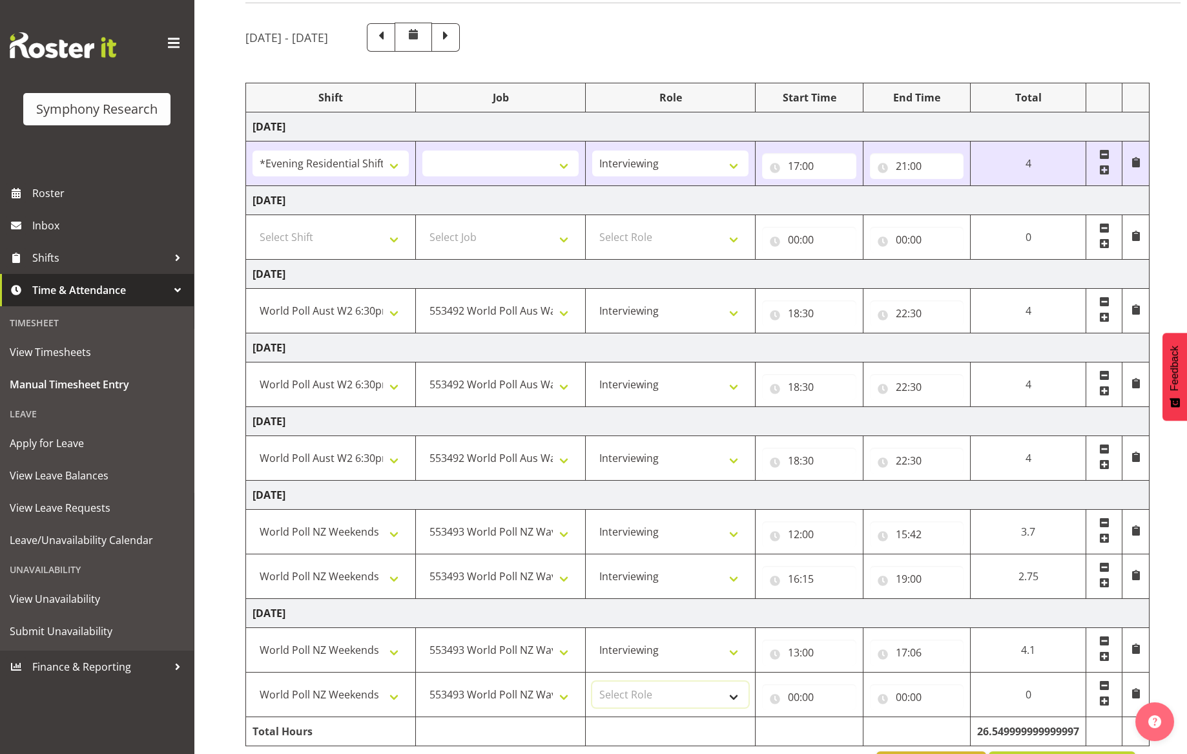
click at [736, 695] on select "Select Role Briefing Interviewing" at bounding box center [670, 694] width 156 height 26
select select "47"
click at [592, 681] on select "Select Role Briefing Interviewing" at bounding box center [670, 694] width 156 height 26
select select
click at [799, 697] on input "00:00" at bounding box center [809, 697] width 94 height 26
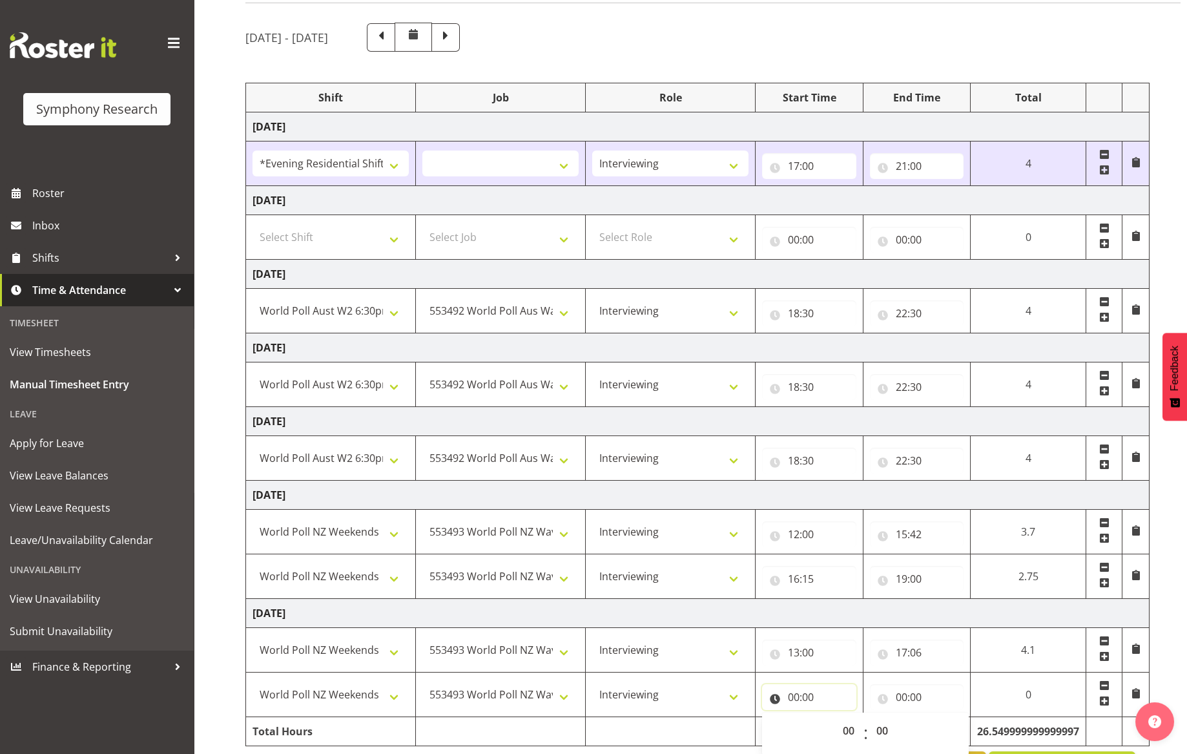
click at [840, 694] on input "00:00" at bounding box center [809, 697] width 94 height 26
click at [798, 696] on input "00:00" at bounding box center [809, 697] width 94 height 26
click at [848, 731] on select "00 01 02 03 04 05 06 07 08 09 10 11 12 13 14 15 16 17 18 19 20 21 22 23" at bounding box center [850, 731] width 29 height 26
select select "17"
click at [865, 718] on select "00 01 02 03 04 05 06 07 08 09 10 11 12 13 14 15 16 17 18 19 20 21 22 23" at bounding box center [850, 731] width 29 height 26
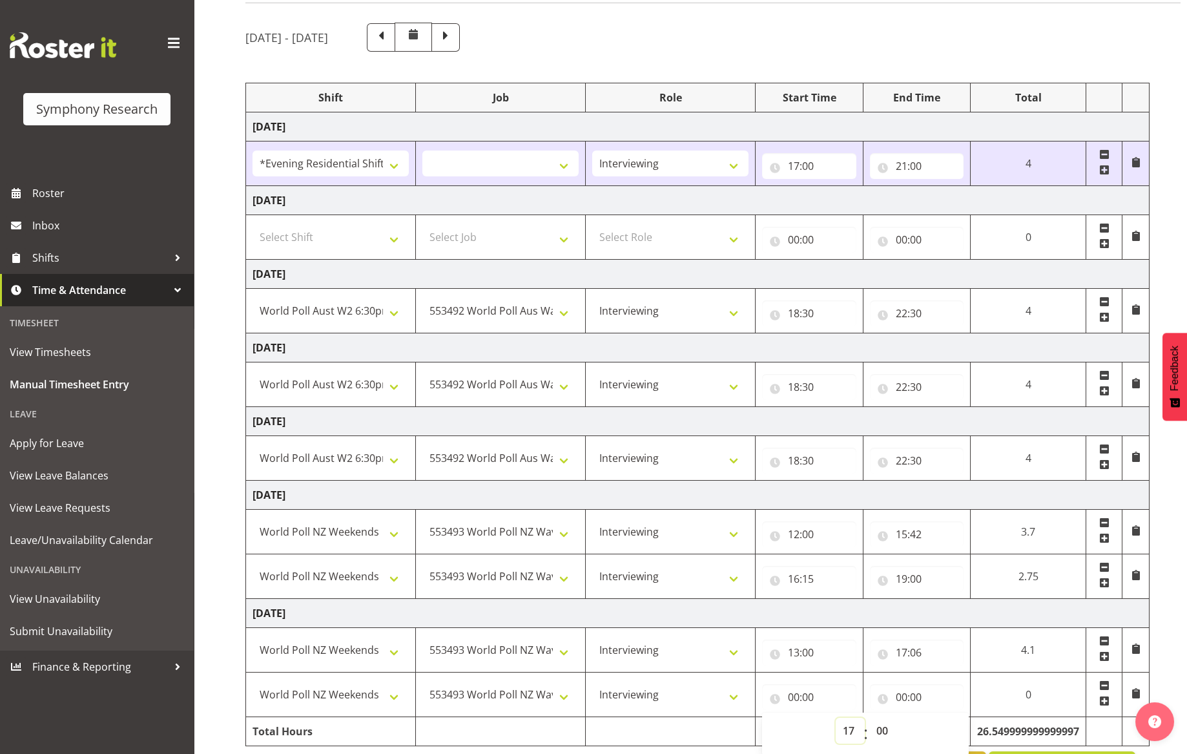
select select
type input "17:00"
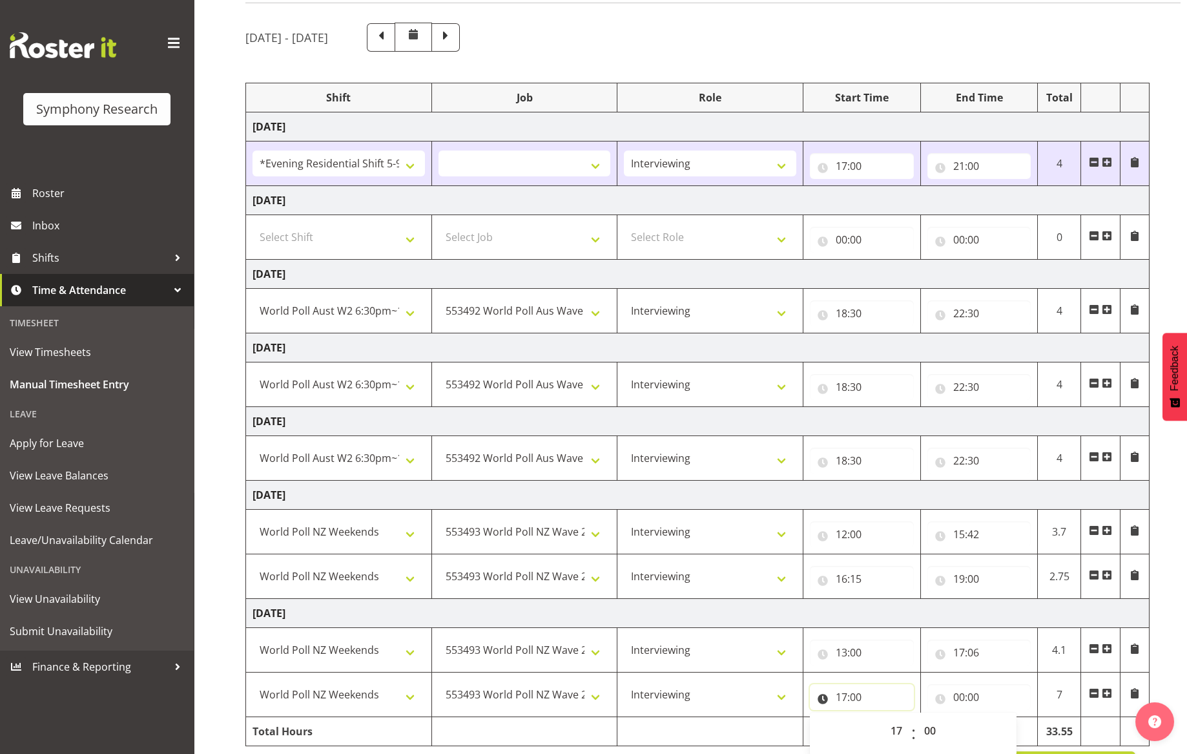
click at [866, 698] on input "17:00" at bounding box center [862, 697] width 104 height 26
click at [856, 700] on input "17:00" at bounding box center [862, 697] width 104 height 26
click at [938, 727] on select "00 01 02 03 04 05 06 07 08 09 10 11 12 13 14 15 16 17 18 19 20 21 22 23 24 25 2…" at bounding box center [931, 731] width 29 height 26
select select "30"
click at [917, 718] on select "00 01 02 03 04 05 06 07 08 09 10 11 12 13 14 15 16 17 18 19 20 21 22 23 24 25 2…" at bounding box center [931, 731] width 29 height 26
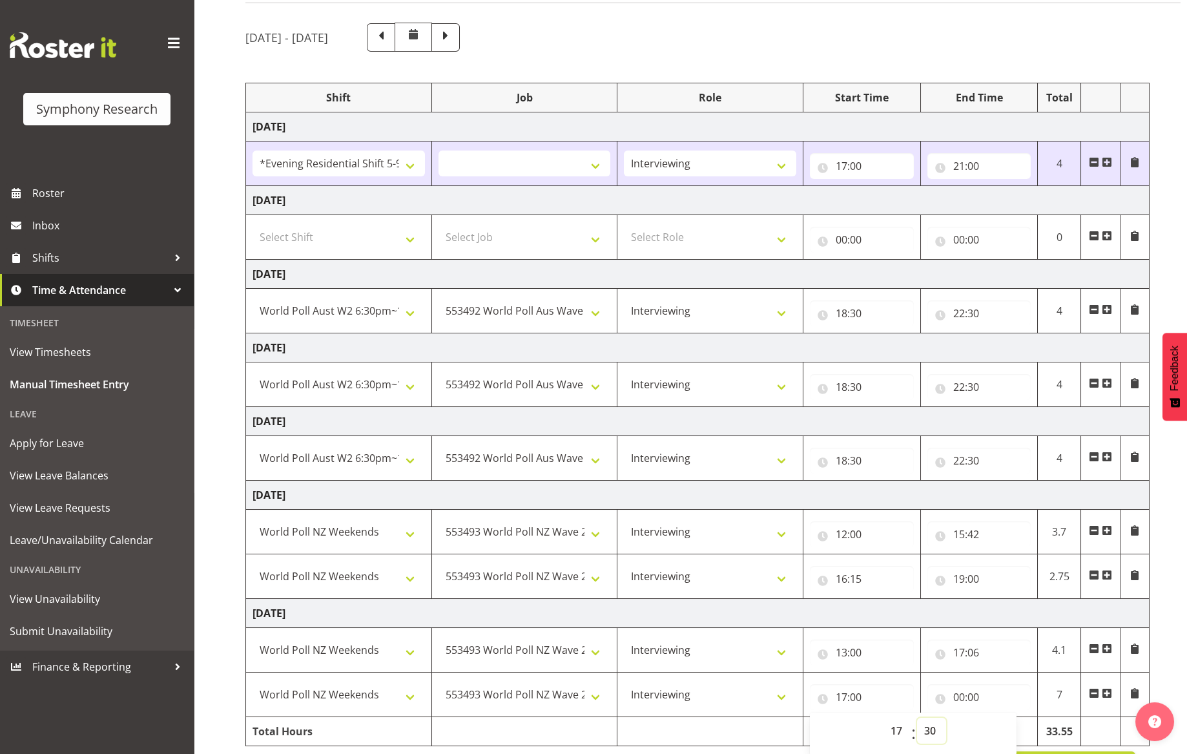
select select
type input "17:30"
click at [971, 694] on input "00:00" at bounding box center [980, 697] width 104 height 26
click at [1013, 731] on select "00 01 02 03 04 05 06 07 08 09 10 11 12 13 14 15 16 17 18 19 20 21 22 23" at bounding box center [1015, 731] width 29 height 26
select select "21"
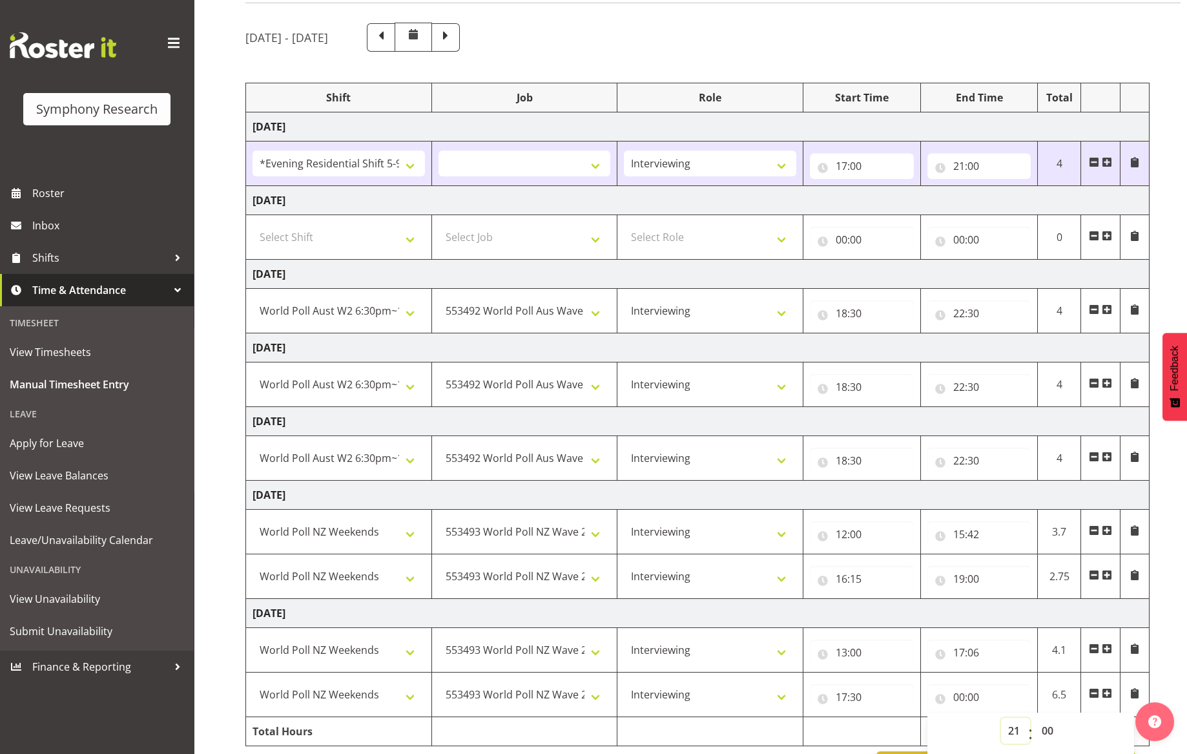
click at [1001, 718] on select "00 01 02 03 04 05 06 07 08 09 10 11 12 13 14 15 16 17 18 19 20 21 22 23" at bounding box center [1015, 731] width 29 height 26
select select
type input "21:00"
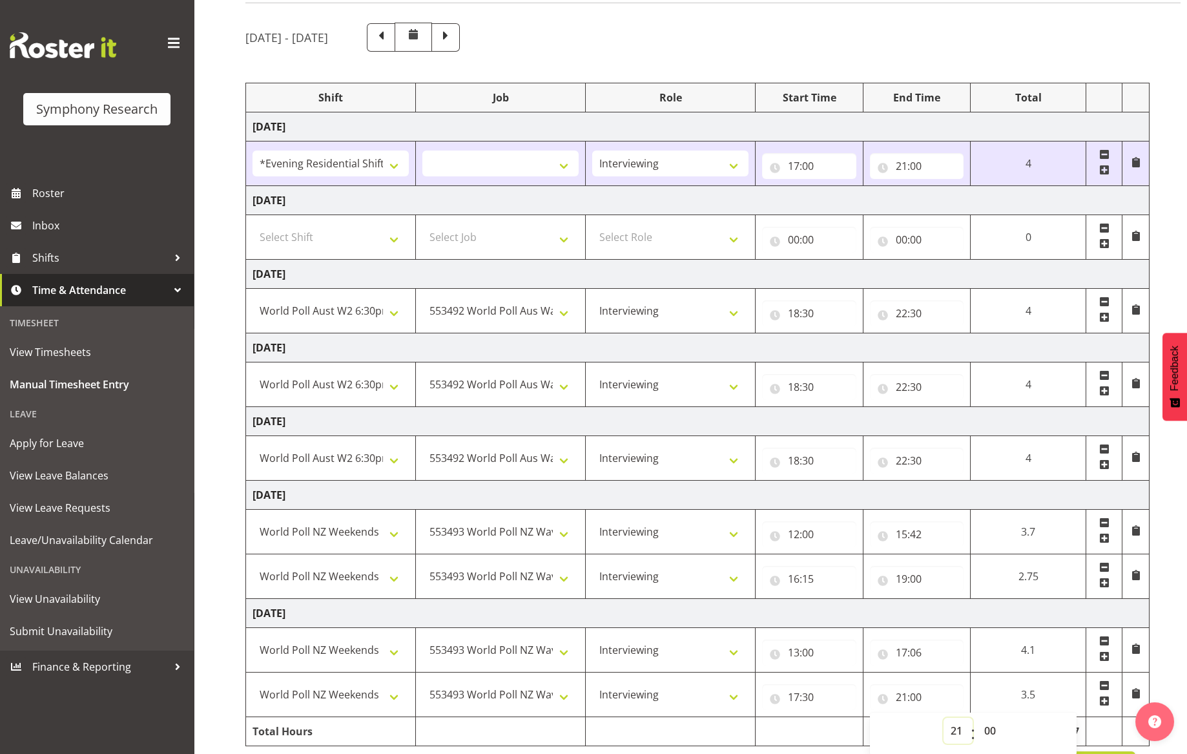
click at [950, 731] on select "00 01 02 03 04 05 06 07 08 09 10 11 12 13 14 15 16 17 18 19 20 21 22 23" at bounding box center [958, 731] width 29 height 26
select select "19"
click at [944, 718] on select "00 01 02 03 04 05 06 07 08 09 10 11 12 13 14 15 16 17 18 19 20 21 22 23" at bounding box center [958, 731] width 29 height 26
select select
type input "19:00"
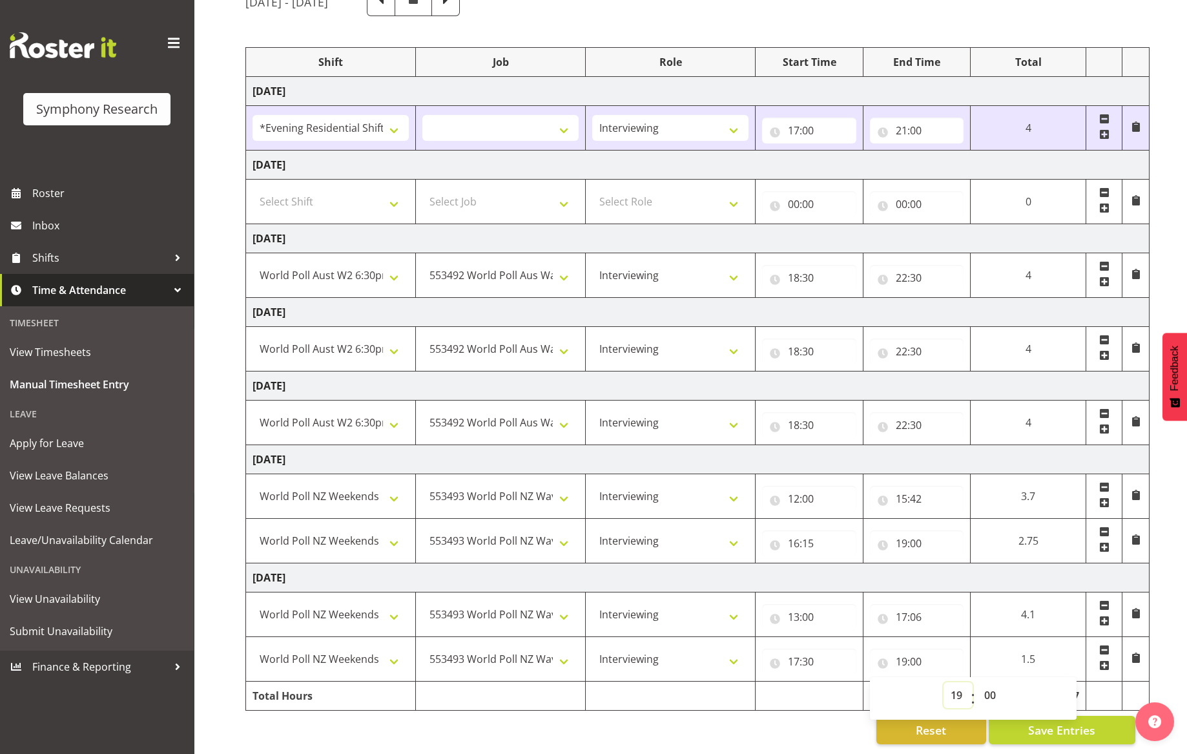
scroll to position [140, 0]
click at [772, 736] on div "[DATE] - [DATE] Shift Job Role Start Time End Time Total [DATE] !!Weekend Resid…" at bounding box center [716, 365] width 942 height 776
click at [1037, 727] on span "Save Entries" at bounding box center [1061, 729] width 67 height 17
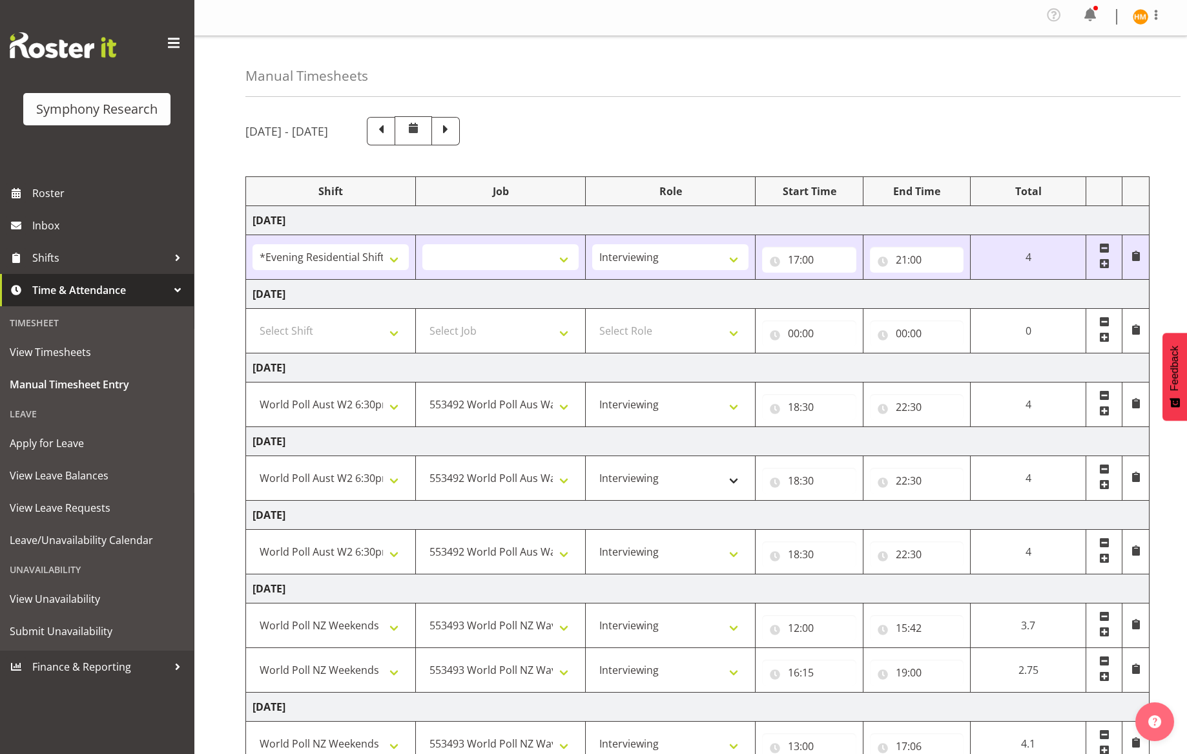
scroll to position [0, 0]
click at [454, 133] on span at bounding box center [445, 131] width 17 height 17
type input "00:00"
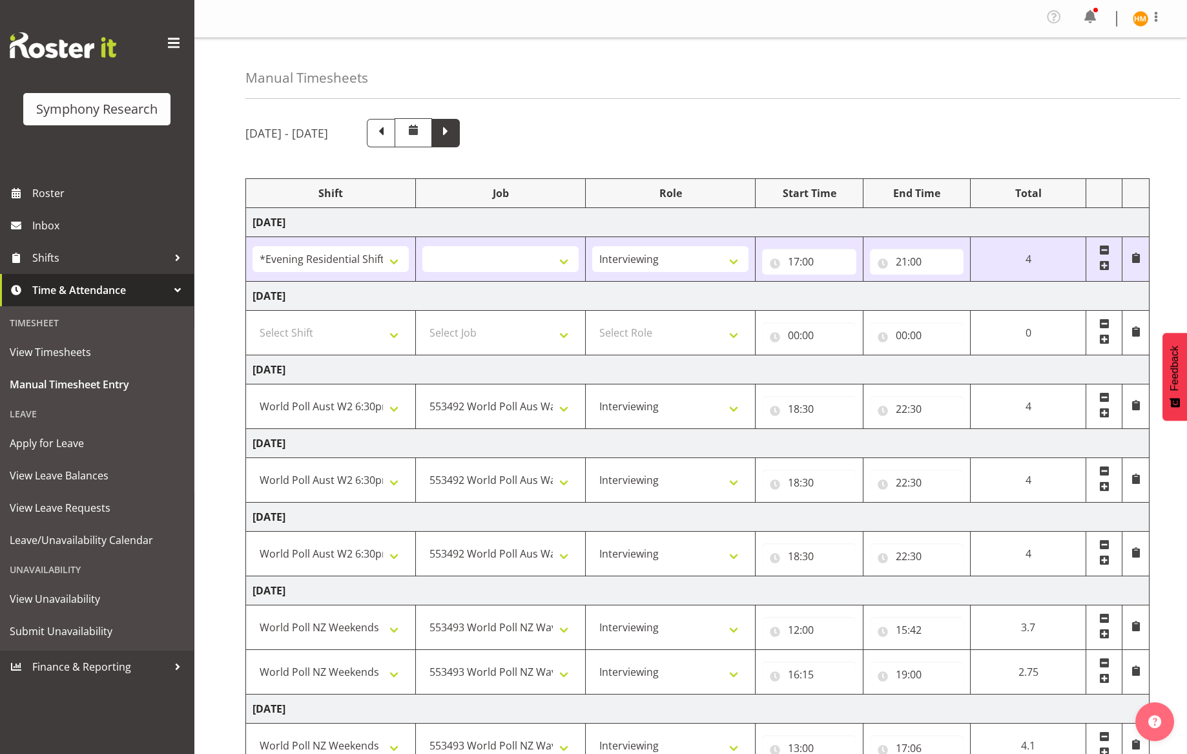
type input "00:00"
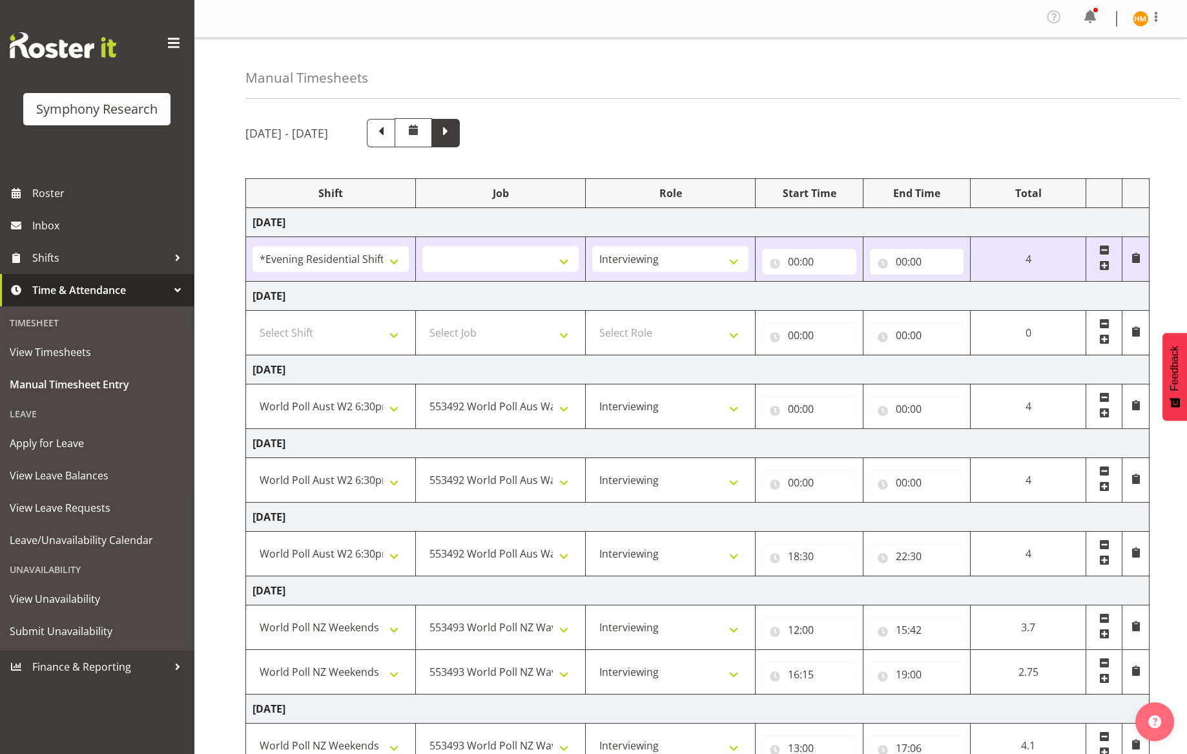
type input "00:00"
select select
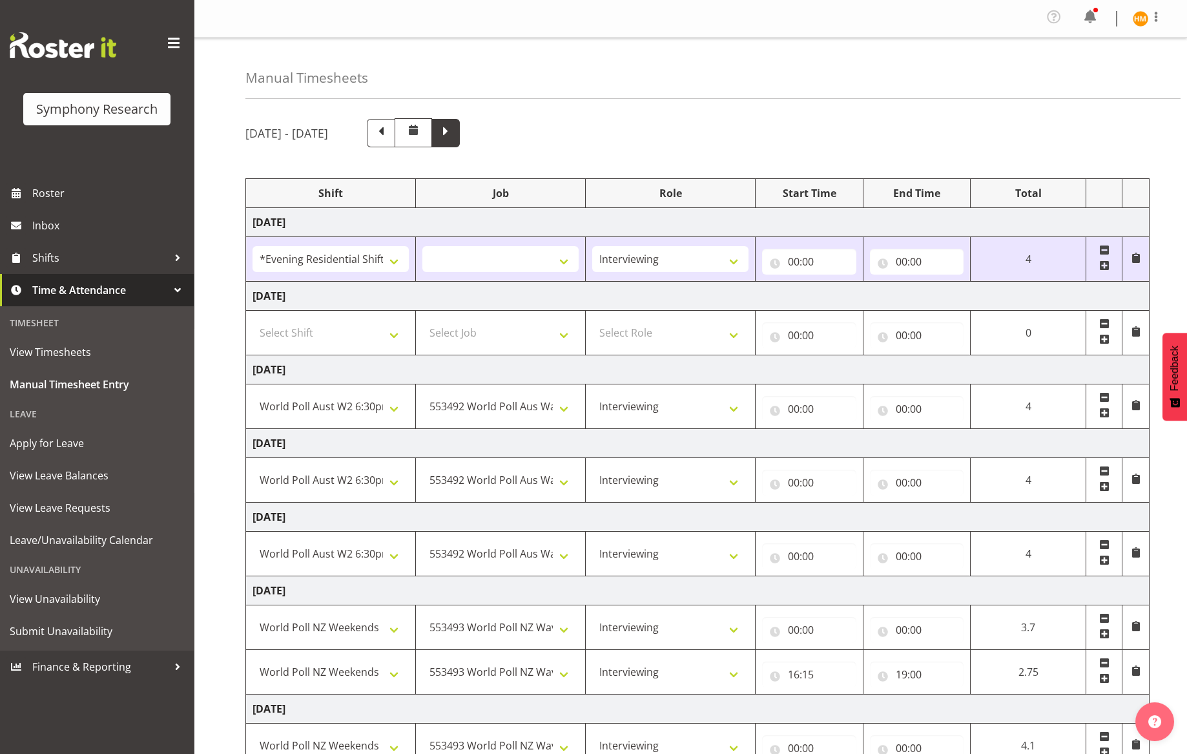
select select
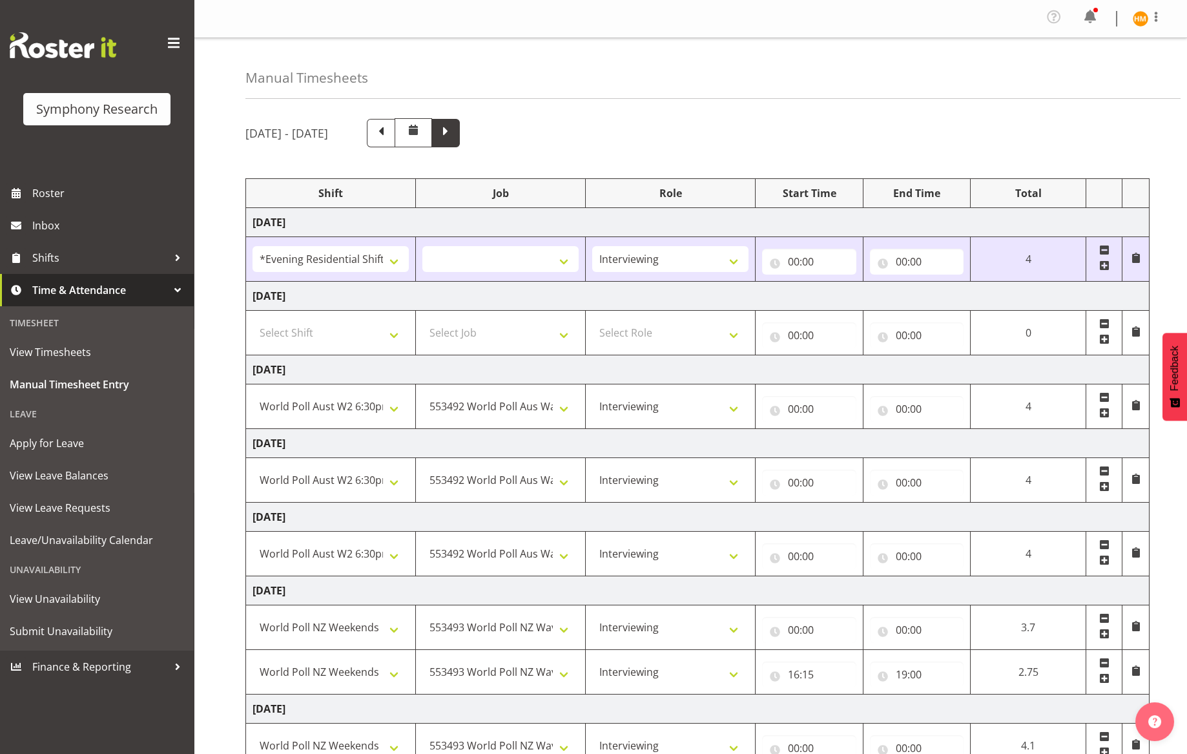
select select
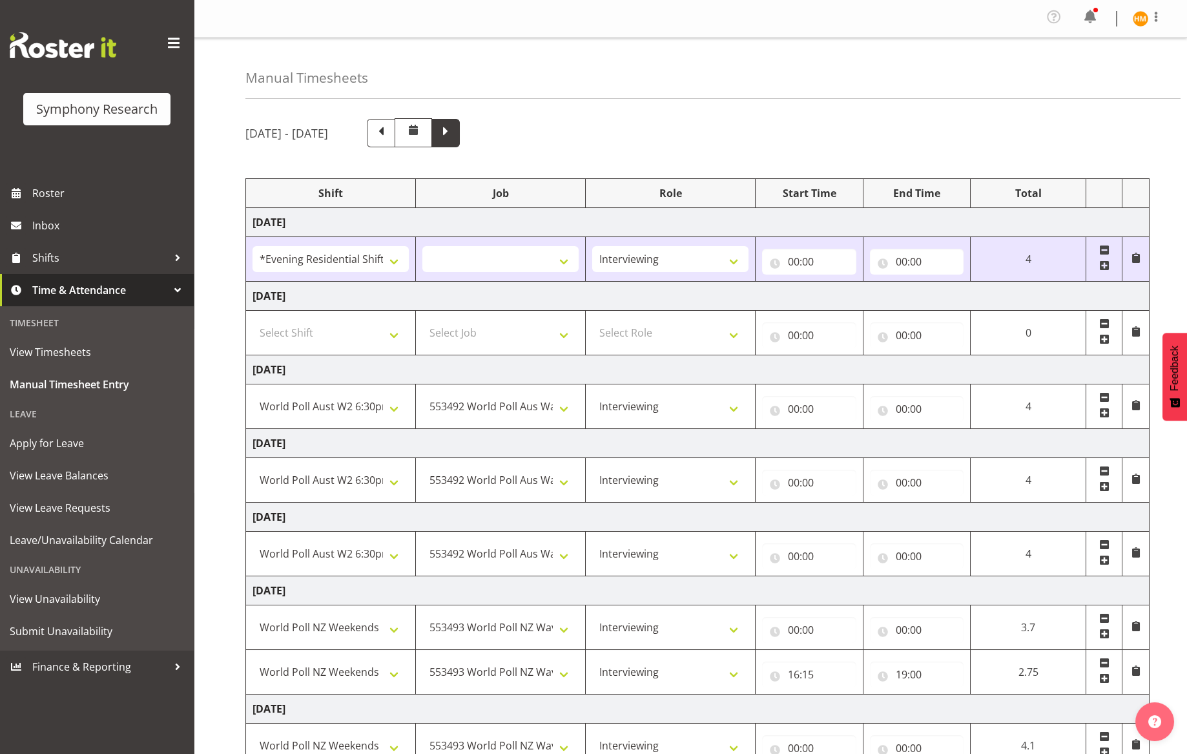
select select
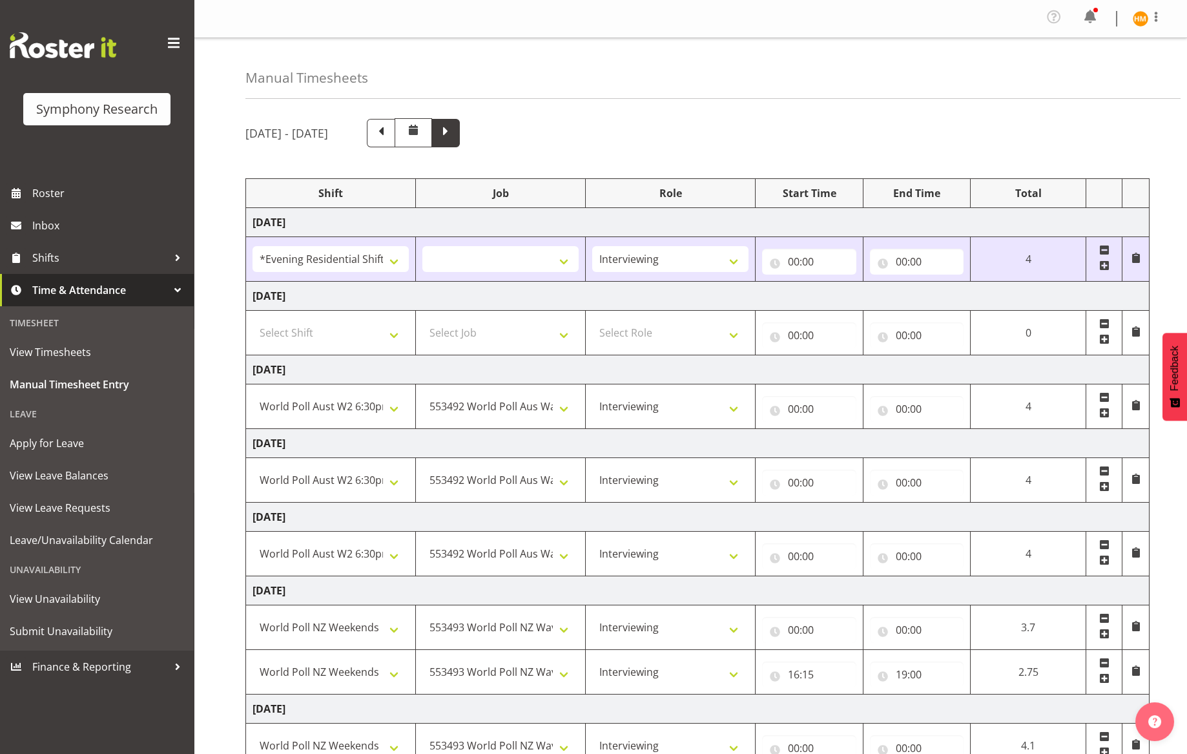
select select
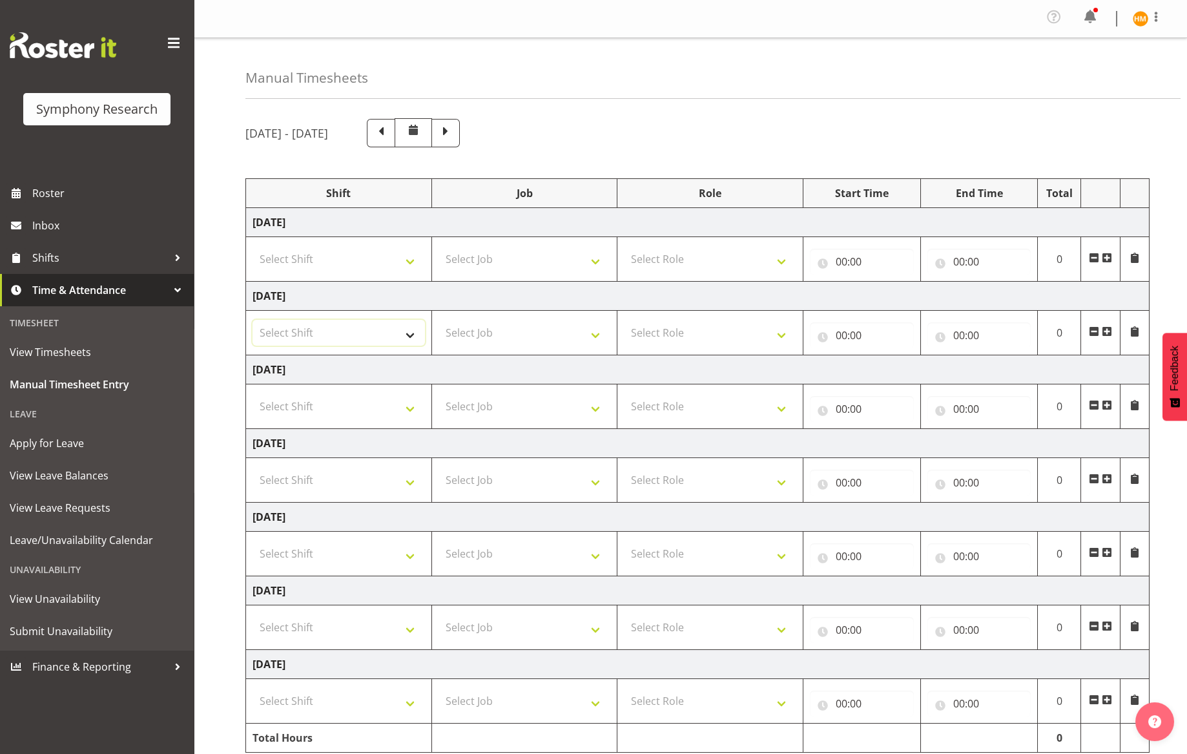
click at [409, 331] on select "Select Shift !!Weekend Residential (Roster IT Shift Label) *Business 9/10am ~ 4…" at bounding box center [339, 333] width 172 height 26
select select "48116"
click at [253, 320] on select "Select Shift !!Weekend Residential (Roster IT Shift Label) *Business 9/10am ~ 4…" at bounding box center [339, 333] width 172 height 26
click at [596, 339] on select "Select Job 550060 IF Admin 553492 World Poll Aus Wave 2 Main 2025 553493 World …" at bounding box center [525, 333] width 172 height 26
select select "10536"
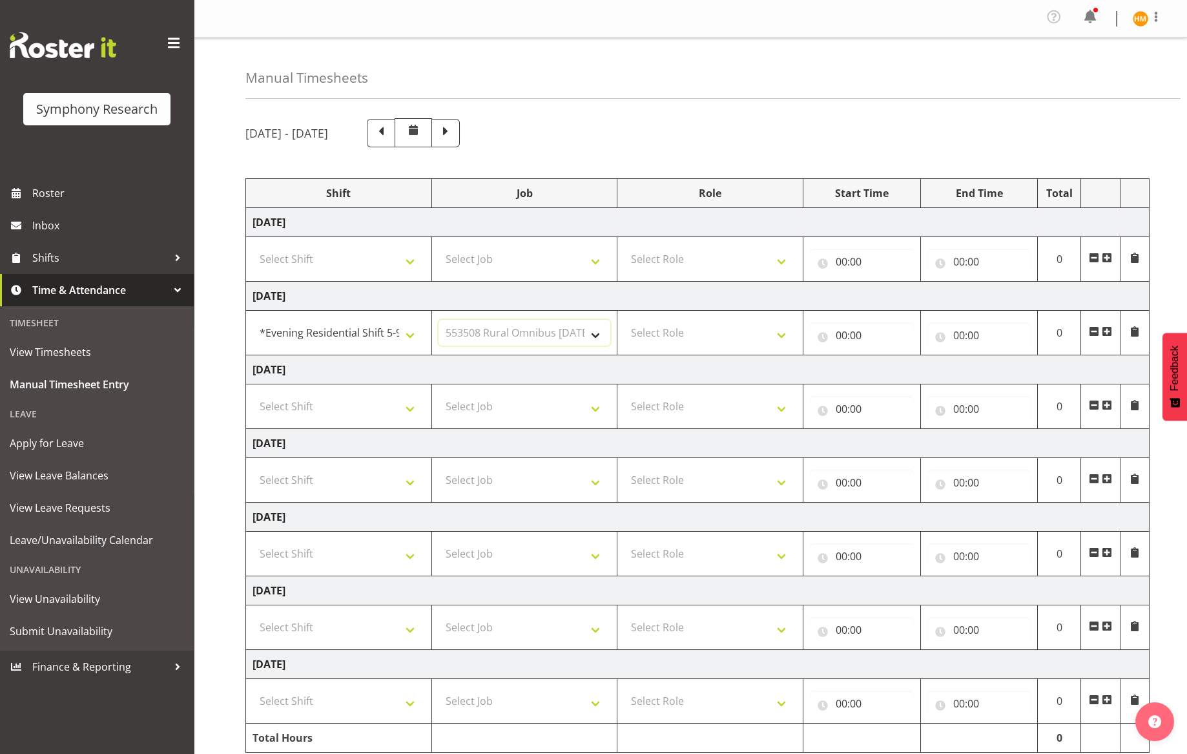
click at [439, 320] on select "Select Job 550060 IF Admin 553492 World Poll Aus Wave 2 Main 2025 553493 World …" at bounding box center [525, 333] width 172 height 26
click at [778, 339] on select "Select Role Briefing Interviewing" at bounding box center [710, 333] width 172 height 26
select select "47"
click at [624, 320] on select "Select Role Briefing Interviewing" at bounding box center [710, 333] width 172 height 26
click at [844, 338] on input "00:00" at bounding box center [862, 335] width 104 height 26
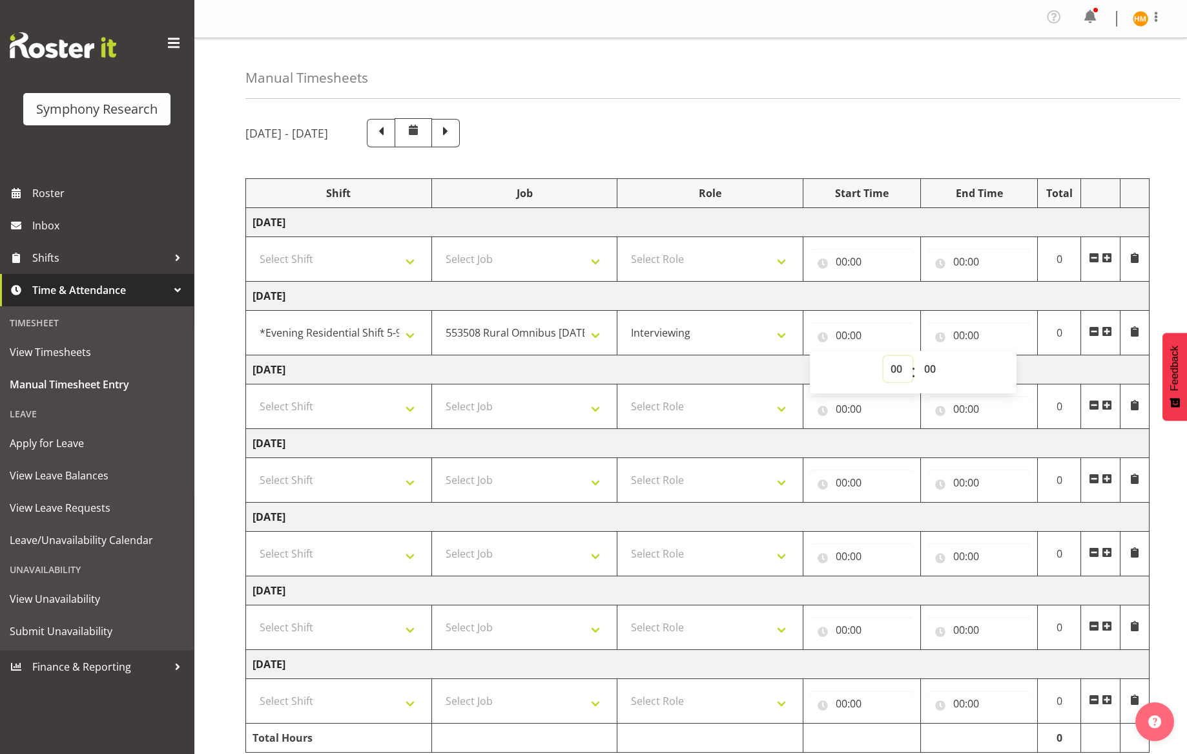
click at [895, 372] on select "00 01 02 03 04 05 06 07 08 09 10 11 12 13 14 15 16 17 18 19 20 21 22 23" at bounding box center [898, 369] width 29 height 26
select select "17"
click at [884, 356] on select "00 01 02 03 04 05 06 07 08 09 10 11 12 13 14 15 16 17 18 19 20 21 22 23" at bounding box center [898, 369] width 29 height 26
type input "17:00"
click at [1007, 336] on input "00:00" at bounding box center [980, 335] width 104 height 26
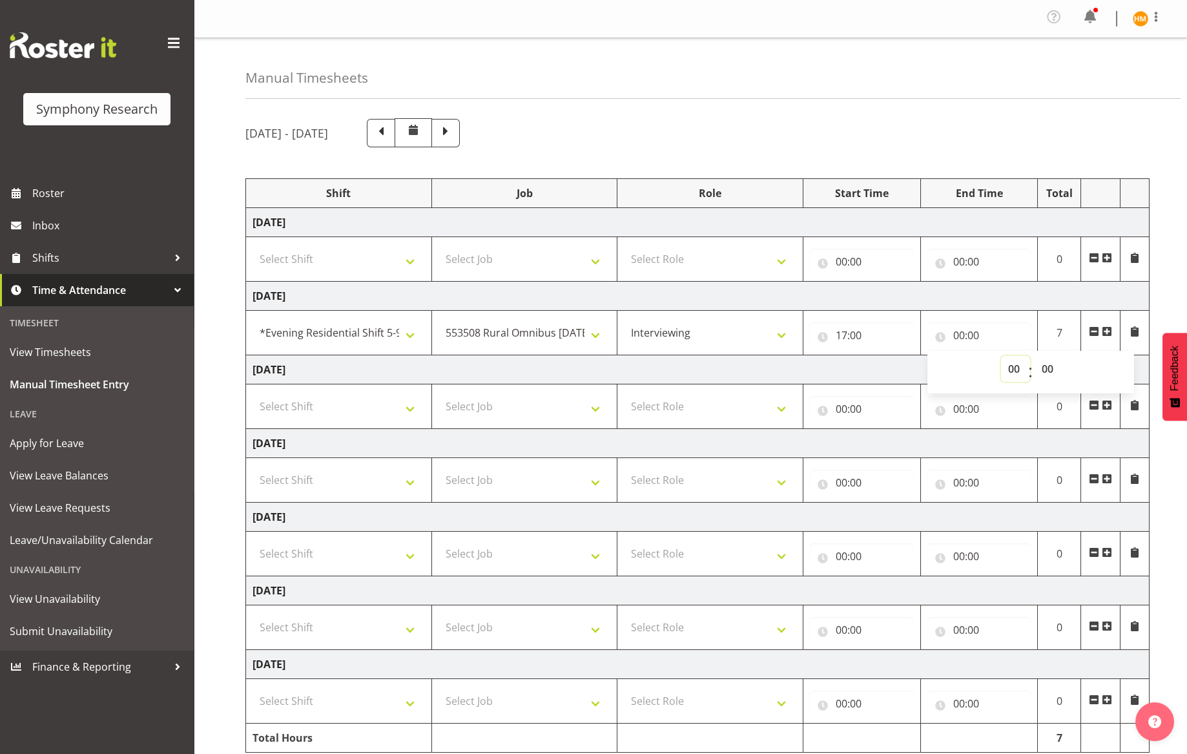
click at [1021, 369] on select "00 01 02 03 04 05 06 07 08 09 10 11 12 13 14 15 16 17 18 19 20 21 22 23" at bounding box center [1015, 369] width 29 height 26
select select "20"
click at [1001, 356] on select "00 01 02 03 04 05 06 07 08 09 10 11 12 13 14 15 16 17 18 19 20 21 22 23" at bounding box center [1015, 369] width 29 height 26
type input "20:00"
click at [909, 340] on input "17:00" at bounding box center [862, 335] width 104 height 26
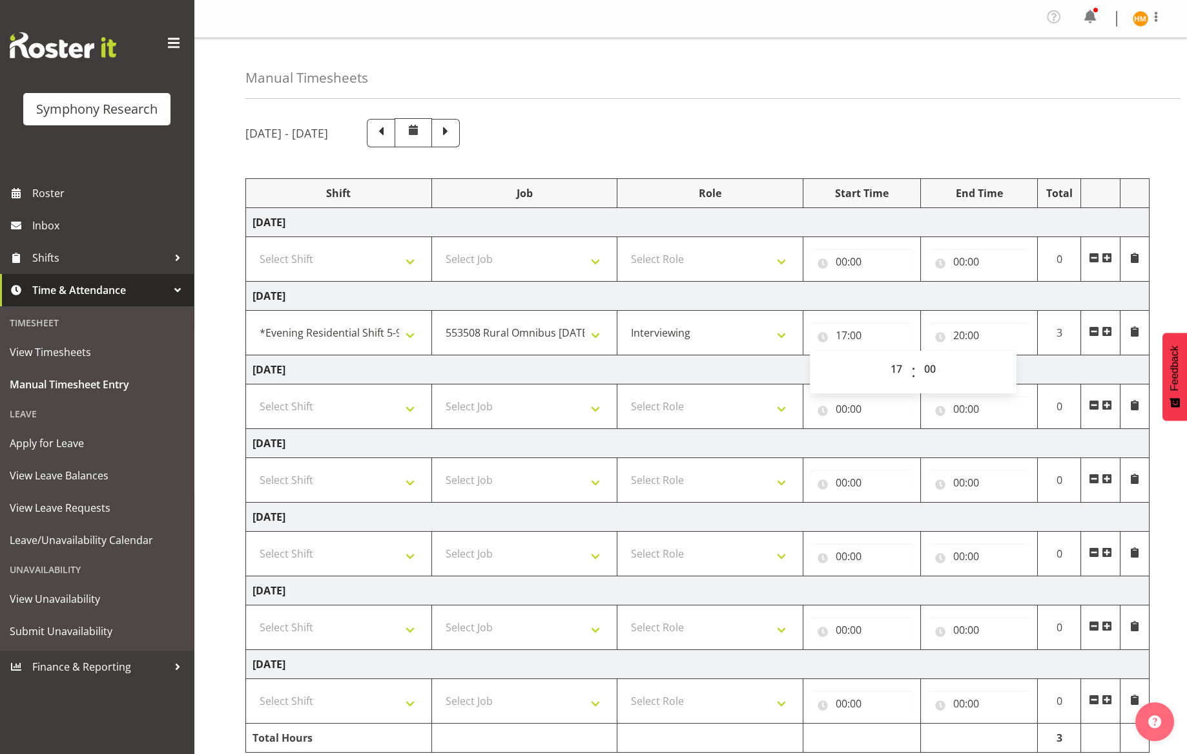
click at [1109, 333] on span at bounding box center [1107, 331] width 10 height 10
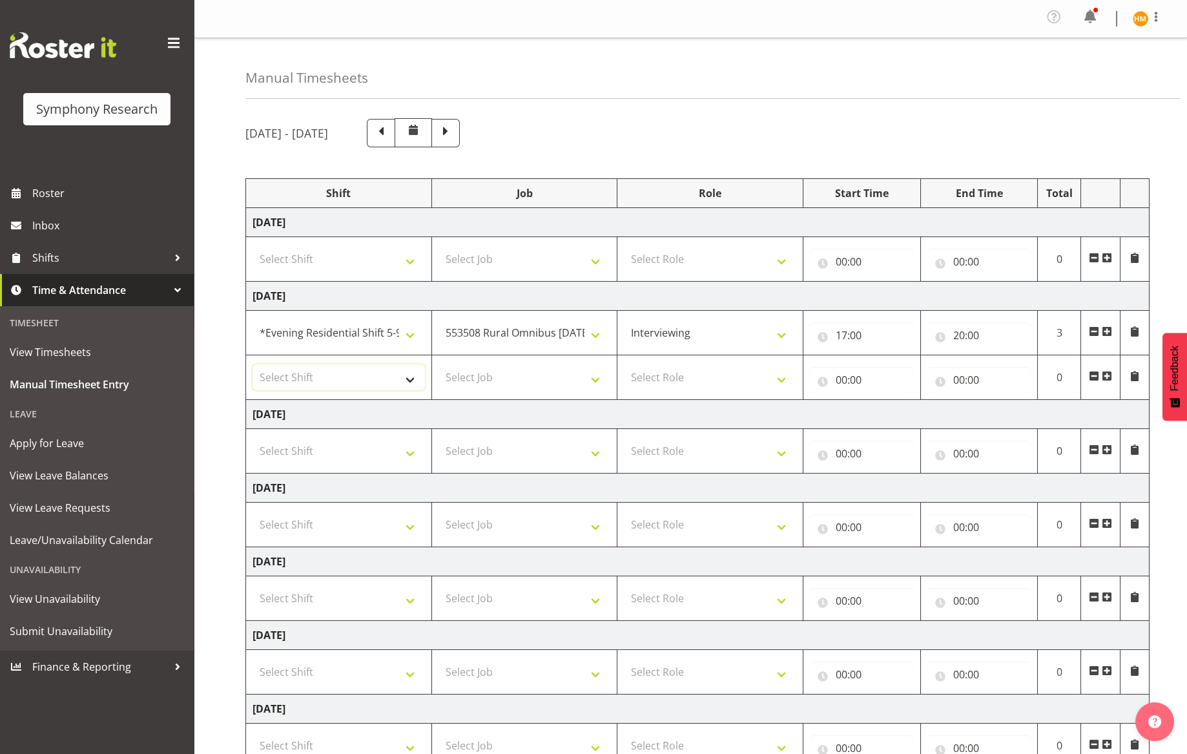
click at [414, 378] on select "Select Shift !!Weekend Residential (Roster IT Shift Label) *Business 9/10am ~ 4…" at bounding box center [339, 377] width 172 height 26
click at [411, 379] on select "Select Shift !!Weekend Residential (Roster IT Shift Label) *Business 9/10am ~ 4…" at bounding box center [339, 377] width 172 height 26
select select "56692"
click at [253, 364] on select "Select Shift !!Weekend Residential (Roster IT Shift Label) *Business 9/10am ~ 4…" at bounding box center [339, 377] width 172 height 26
click at [599, 377] on select "Select Job 550060 IF Admin 553492 World Poll Aus Wave 2 Main 2025 553493 World …" at bounding box center [525, 377] width 172 height 26
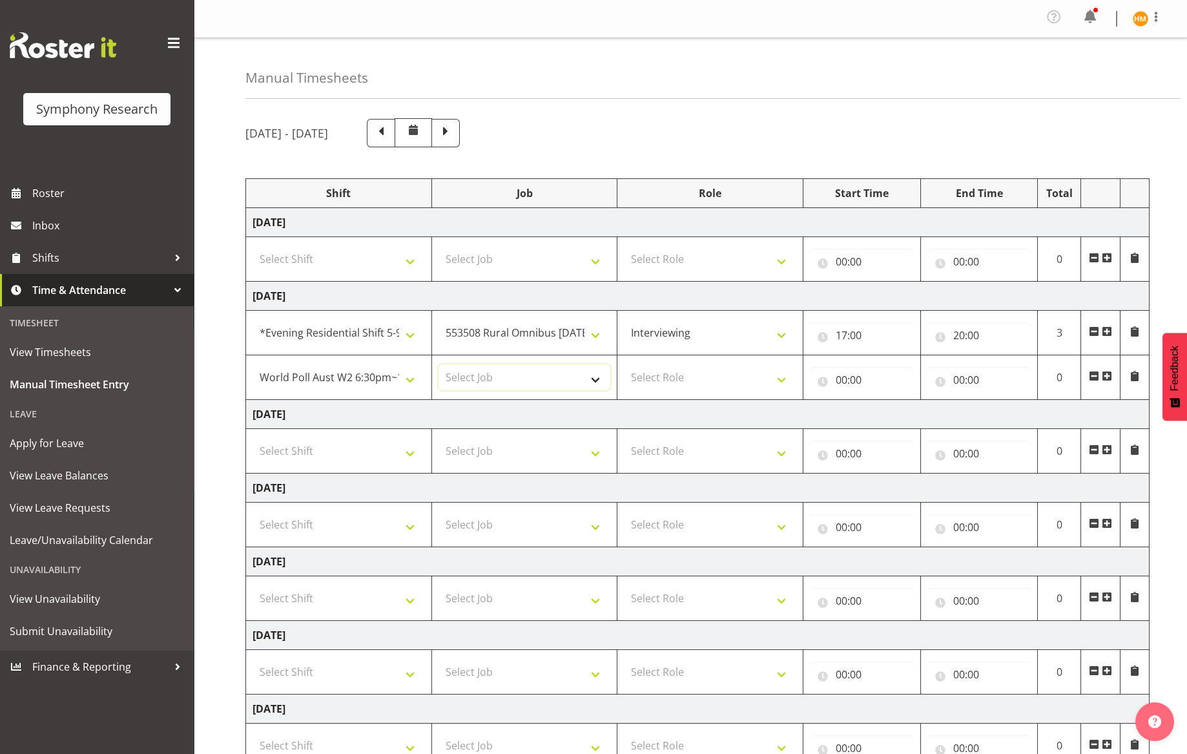
select select "10499"
click at [439, 364] on select "Select Job 550060 IF Admin 553492 World Poll Aus Wave 2 Main 2025 553493 World …" at bounding box center [525, 377] width 172 height 26
click at [778, 380] on select "Select Role Briefing Interviewing" at bounding box center [710, 377] width 172 height 26
select select "47"
click at [624, 364] on select "Select Role Briefing Interviewing" at bounding box center [710, 377] width 172 height 26
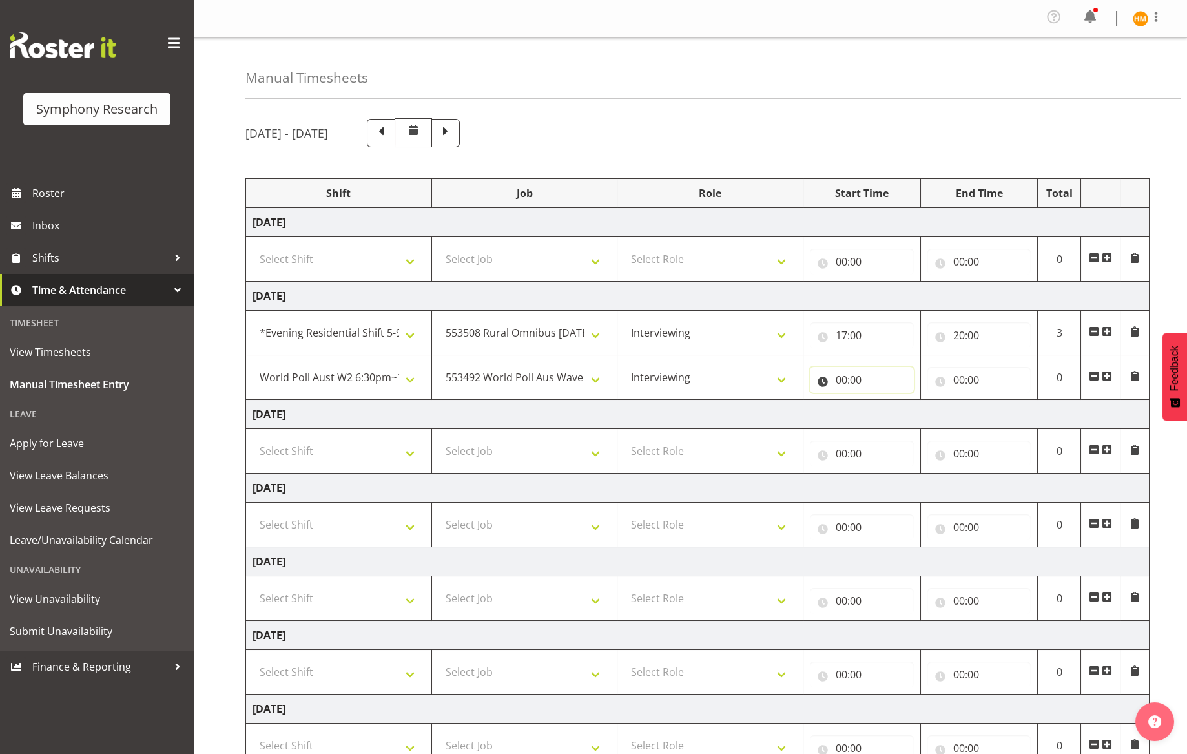
click at [881, 380] on input "00:00" at bounding box center [862, 380] width 104 height 26
click at [901, 413] on select "00 01 02 03 04 05 06 07 08 09 10 11 12 13 14 15 16 17 18 19 20 21 22 23" at bounding box center [898, 413] width 29 height 26
select select "20"
click at [884, 400] on select "00 01 02 03 04 05 06 07 08 09 10 11 12 13 14 15 16 17 18 19 20 21 22 23" at bounding box center [898, 413] width 29 height 26
type input "20:00"
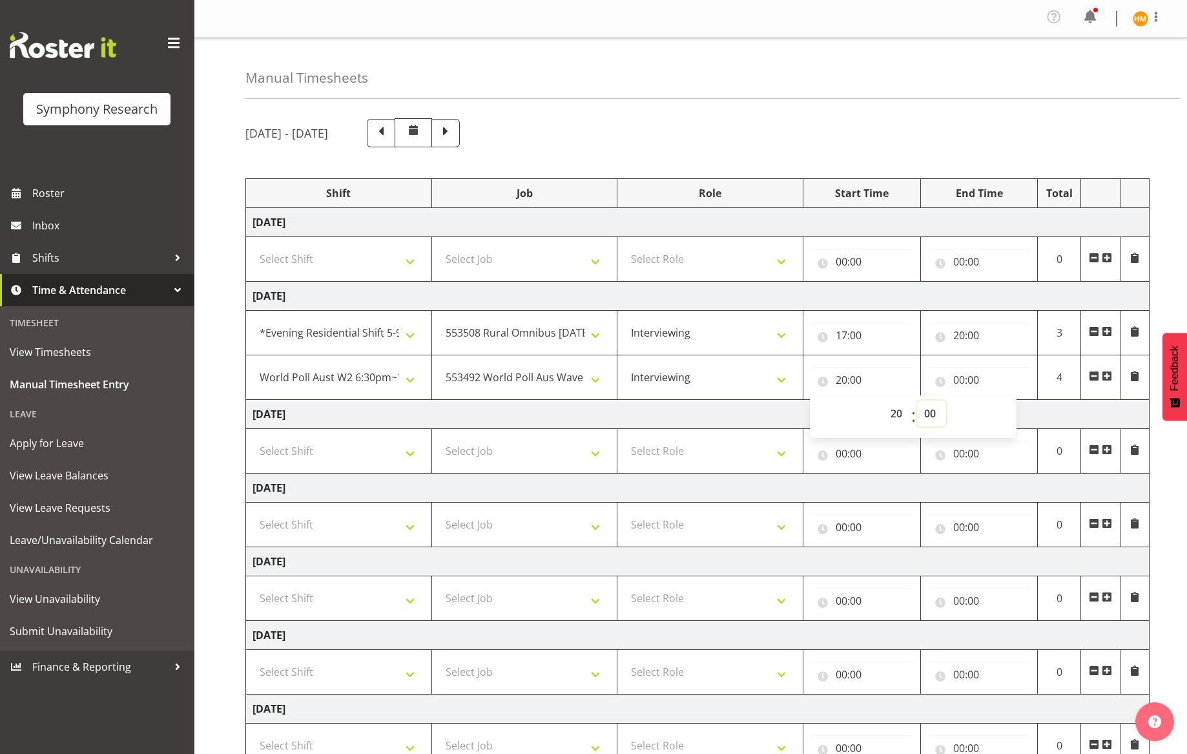
click at [928, 412] on select "00 01 02 03 04 05 06 07 08 09 10 11 12 13 14 15 16 17 18 19 20 21 22 23 24 25 2…" at bounding box center [931, 413] width 29 height 26
select select "30"
click at [917, 400] on select "00 01 02 03 04 05 06 07 08 09 10 11 12 13 14 15 16 17 18 19 20 21 22 23 24 25 2…" at bounding box center [931, 413] width 29 height 26
type input "20:30"
click at [979, 379] on input "00:00" at bounding box center [980, 380] width 104 height 26
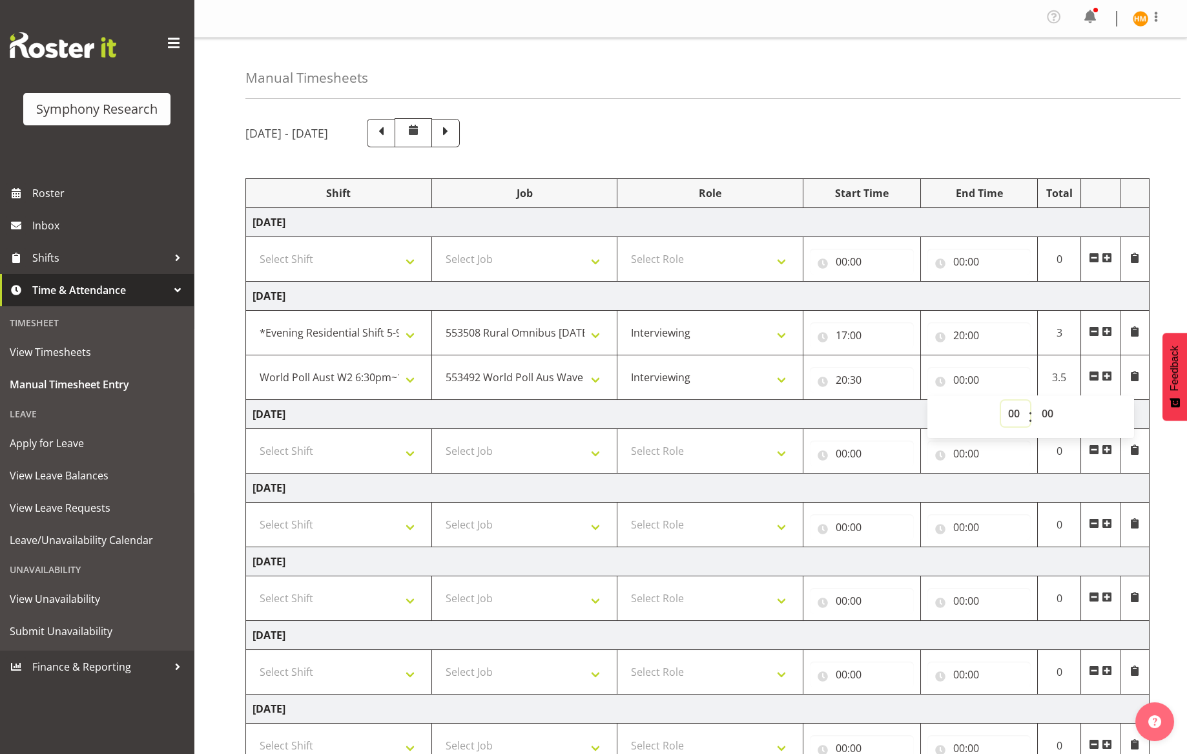
click at [1008, 413] on select "00 01 02 03 04 05 06 07 08 09 10 11 12 13 14 15 16 17 18 19 20 21 22 23" at bounding box center [1015, 413] width 29 height 26
select select "10"
click at [1001, 400] on select "00 01 02 03 04 05 06 07 08 09 10 11 12 13 14 15 16 17 18 19 20 21 22 23" at bounding box center [1015, 413] width 29 height 26
type input "10:00"
click at [1046, 413] on select "00 01 02 03 04 05 06 07 08 09 10 11 12 13 14 15 16 17 18 19 20 21 22 23 24 25 2…" at bounding box center [1049, 413] width 29 height 26
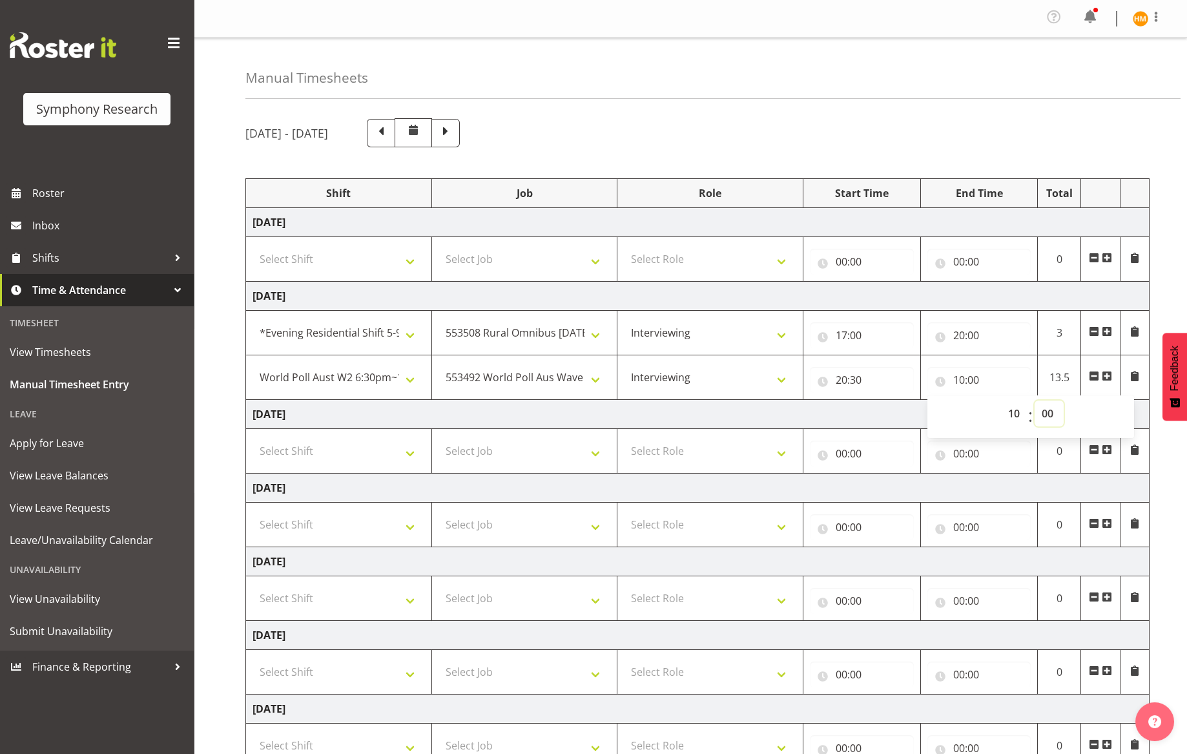
select select "30"
click at [1035, 400] on select "00 01 02 03 04 05 06 07 08 09 10 11 12 13 14 15 16 17 18 19 20 21 22 23 24 25 2…" at bounding box center [1049, 413] width 29 height 26
type input "10:30"
click at [853, 406] on td "[DATE]" at bounding box center [698, 414] width 904 height 29
click at [408, 448] on select "Select Shift !!Weekend Residential (Roster IT Shift Label) *Business 9/10am ~ 4…" at bounding box center [339, 451] width 172 height 26
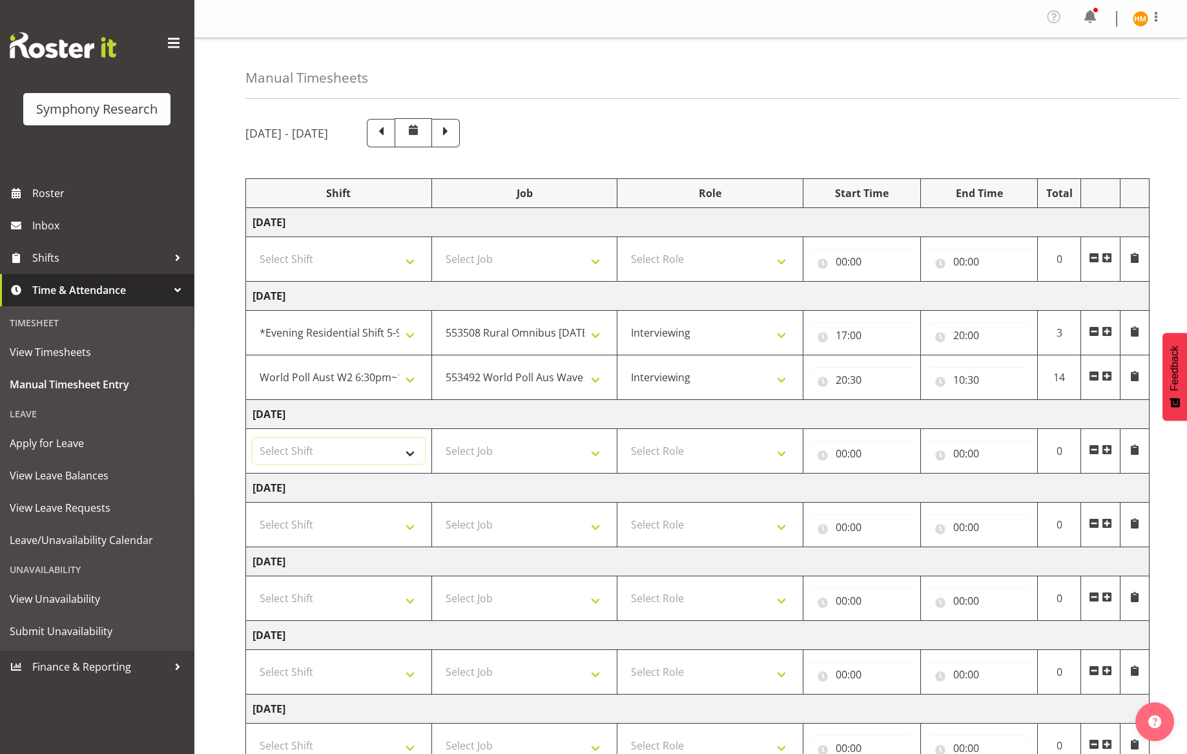
select select "48116"
click at [253, 438] on select "Select Shift !!Weekend Residential (Roster IT Shift Label) *Business 9/10am ~ 4…" at bounding box center [339, 451] width 172 height 26
click at [591, 447] on select "Select Job 550060 IF Admin 553492 World Poll Aus Wave 2 Main 2025 553493 World …" at bounding box center [525, 451] width 172 height 26
select select "10536"
click at [439, 438] on select "Select Job 550060 IF Admin 553492 World Poll Aus Wave 2 Main 2025 553493 World …" at bounding box center [525, 451] width 172 height 26
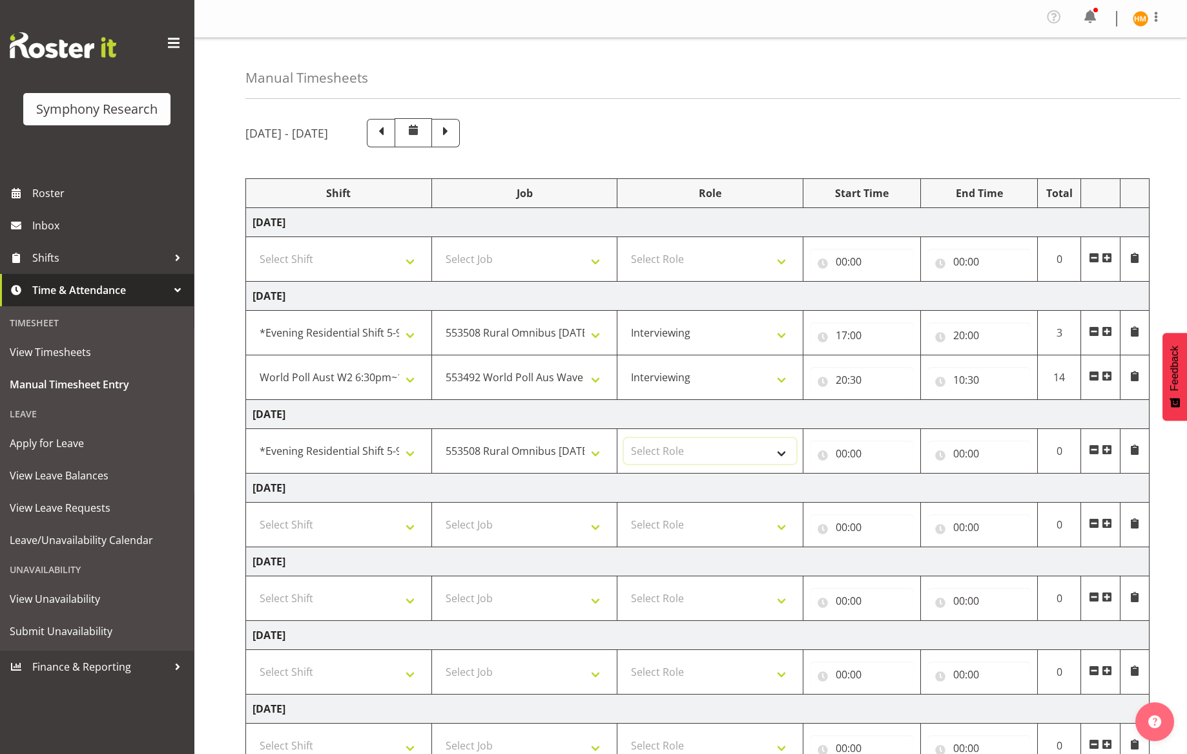
click at [782, 457] on select "Select Role Briefing Interviewing" at bounding box center [710, 451] width 172 height 26
select select "47"
click at [624, 438] on select "Select Role Briefing Interviewing" at bounding box center [710, 451] width 172 height 26
click at [880, 459] on input "00:00" at bounding box center [862, 454] width 104 height 26
click at [896, 490] on select "00 01 02 03 04 05 06 07 08 09 10 11 12 13 14 15 16 17 18 19 20 21 22 23" at bounding box center [898, 487] width 29 height 26
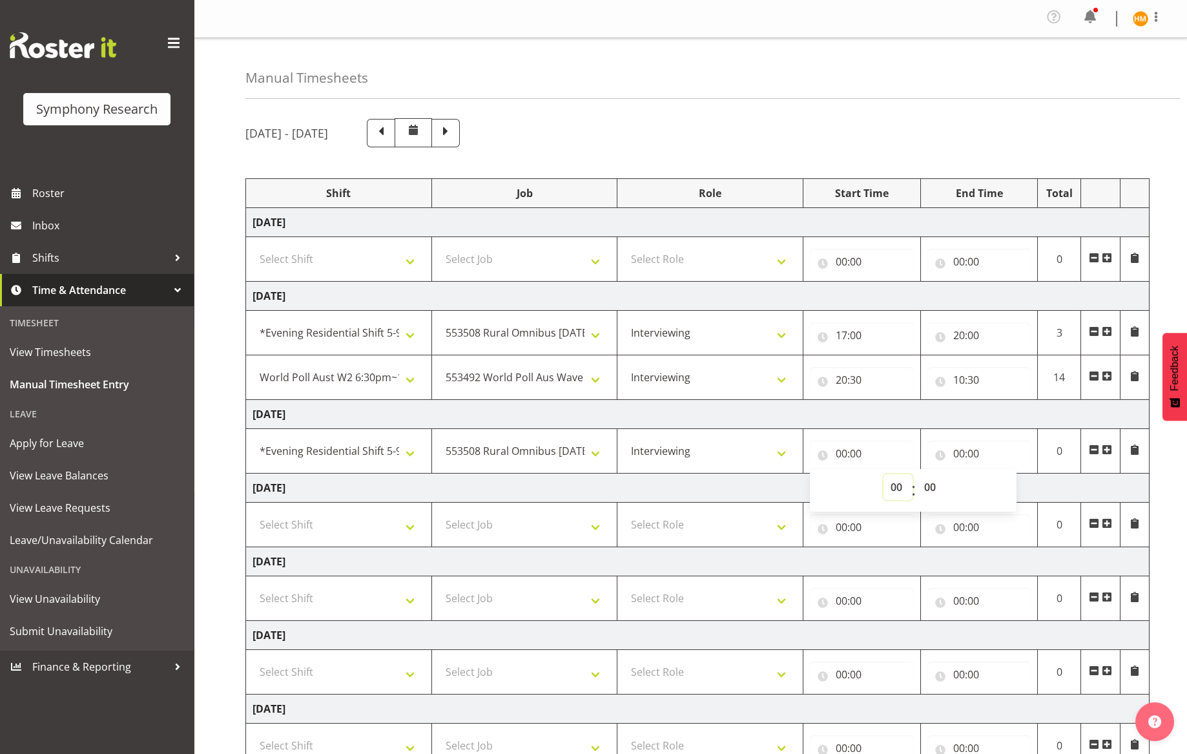
select select "17"
click at [884, 474] on select "00 01 02 03 04 05 06 07 08 09 10 11 12 13 14 15 16 17 18 19 20 21 22 23" at bounding box center [898, 487] width 29 height 26
type input "17:00"
click at [977, 456] on input "00:00" at bounding box center [980, 454] width 104 height 26
click at [1026, 451] on input "00:00" at bounding box center [980, 454] width 104 height 26
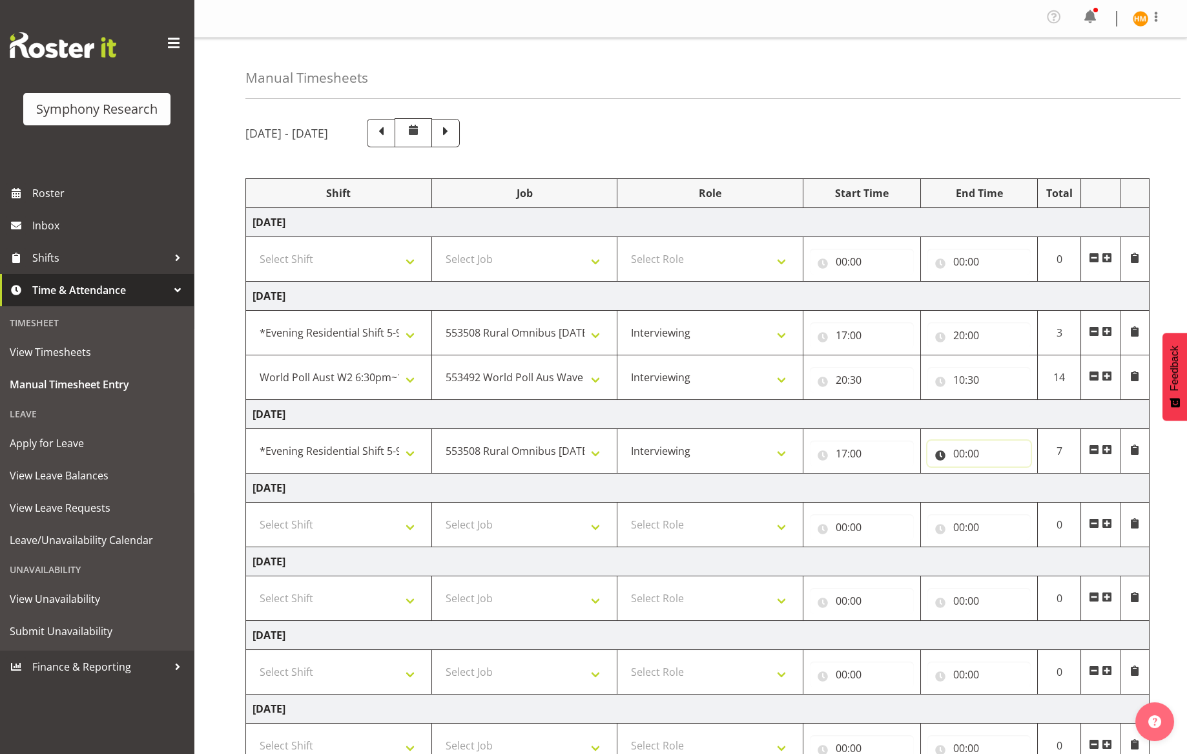
click at [1025, 452] on input "00:00" at bounding box center [980, 454] width 104 height 26
click at [962, 455] on input "00:00" at bounding box center [980, 454] width 104 height 26
click at [960, 455] on input "00:00" at bounding box center [980, 454] width 104 height 26
click at [1004, 487] on select "00 01 02 03 04 05 06 07 08 09 10 11 12 13 14 15 16 17 18 19 20 21 22 23" at bounding box center [1015, 487] width 29 height 26
select select "20"
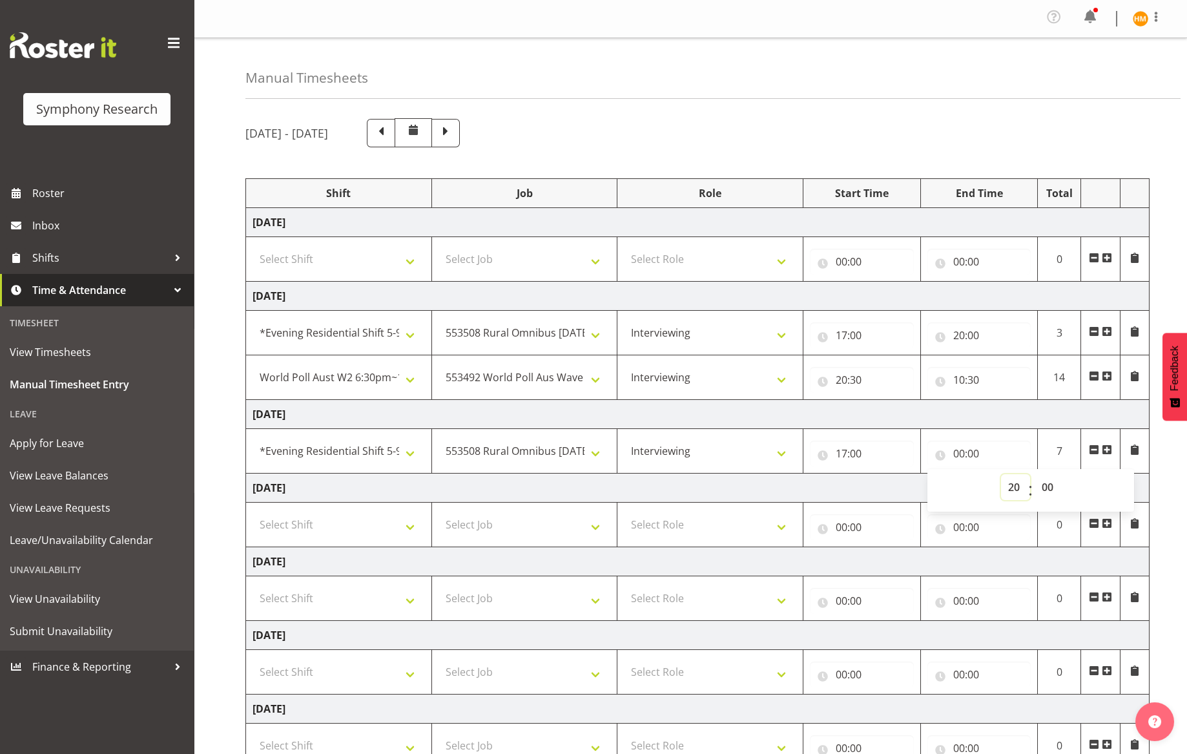
click at [1001, 474] on select "00 01 02 03 04 05 06 07 08 09 10 11 12 13 14 15 16 17 18 19 20 21 22 23" at bounding box center [1015, 487] width 29 height 26
type input "20:00"
click at [896, 441] on input "17:00" at bounding box center [862, 454] width 104 height 26
click at [1109, 453] on span at bounding box center [1107, 449] width 10 height 10
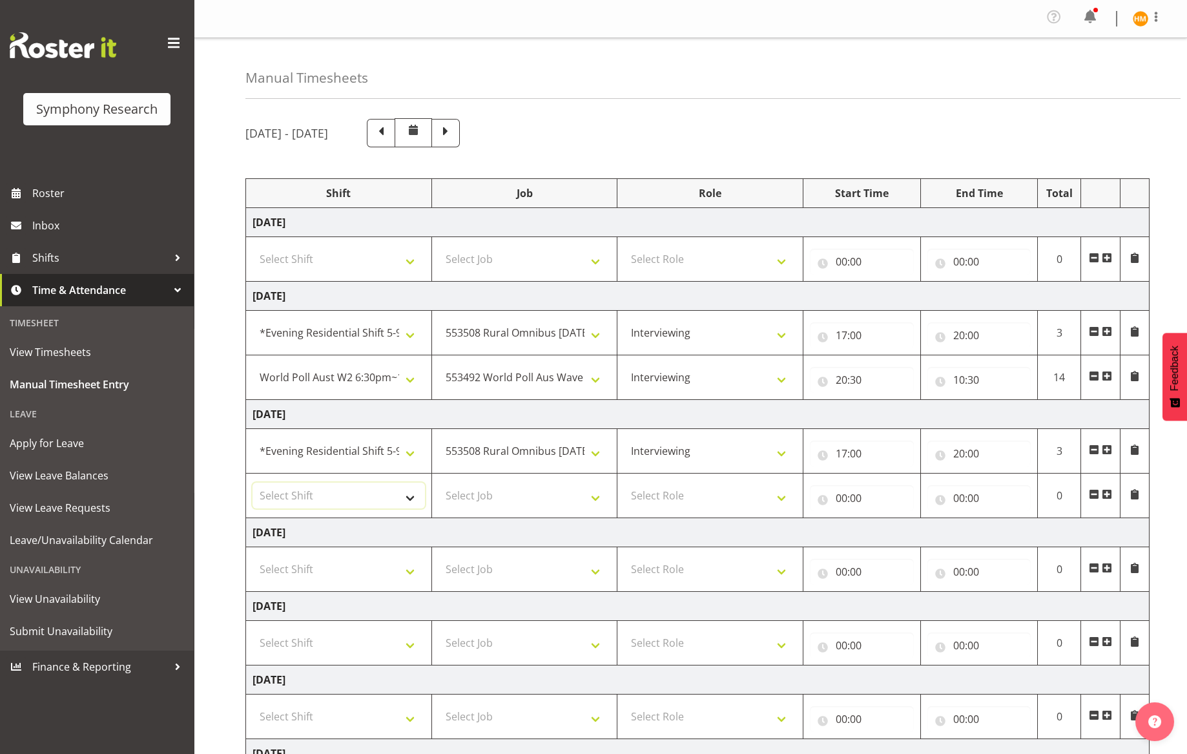
click at [406, 494] on select "Select Shift !!Weekend Residential (Roster IT Shift Label) *Business 9/10am ~ 4…" at bounding box center [339, 495] width 172 height 26
select select "56692"
click at [253, 482] on select "Select Shift !!Weekend Residential (Roster IT Shift Label) *Business 9/10am ~ 4…" at bounding box center [339, 495] width 172 height 26
click at [591, 498] on select "Select Job 550060 IF Admin 553492 World Poll Aus Wave 2 Main 2025 553493 World …" at bounding box center [525, 495] width 172 height 26
select select "10499"
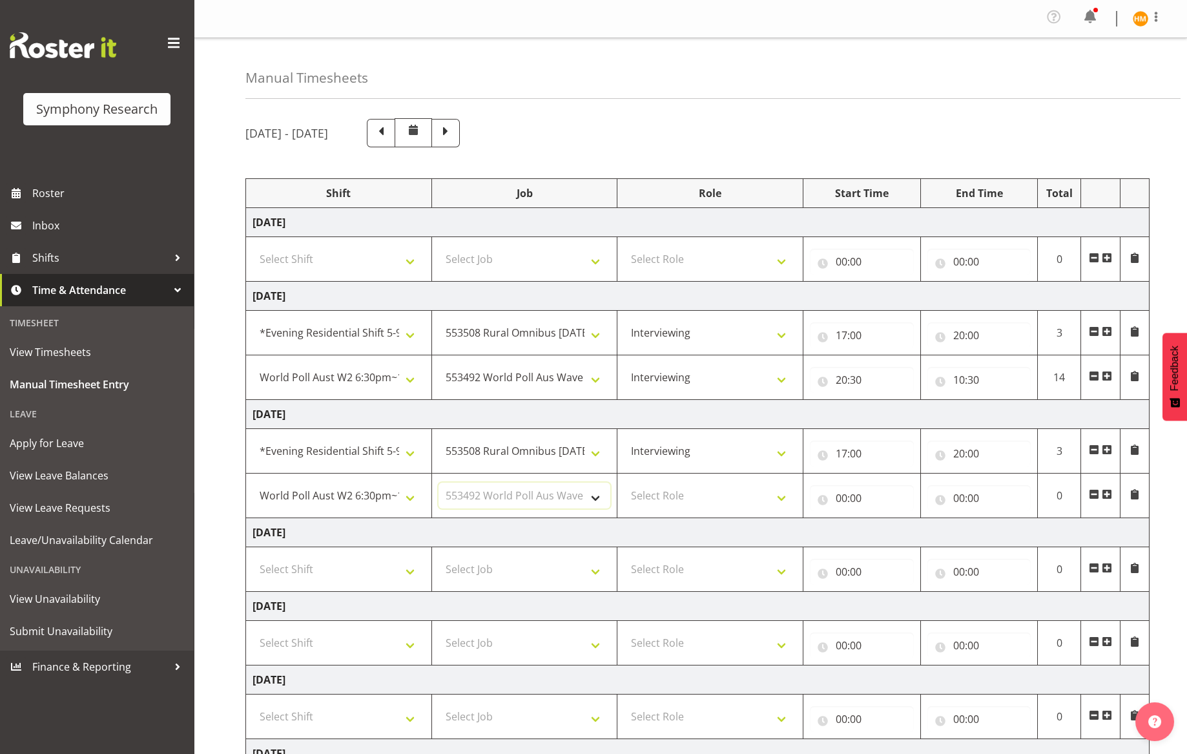
click at [439, 482] on select "Select Job 550060 IF Admin 553492 World Poll Aus Wave 2 Main 2025 553493 World …" at bounding box center [525, 495] width 172 height 26
click at [787, 503] on select "Select Role Briefing Interviewing" at bounding box center [710, 495] width 172 height 26
select select "47"
click at [624, 482] on select "Select Role Briefing Interviewing" at bounding box center [710, 495] width 172 height 26
click at [849, 497] on input "00:00" at bounding box center [862, 498] width 104 height 26
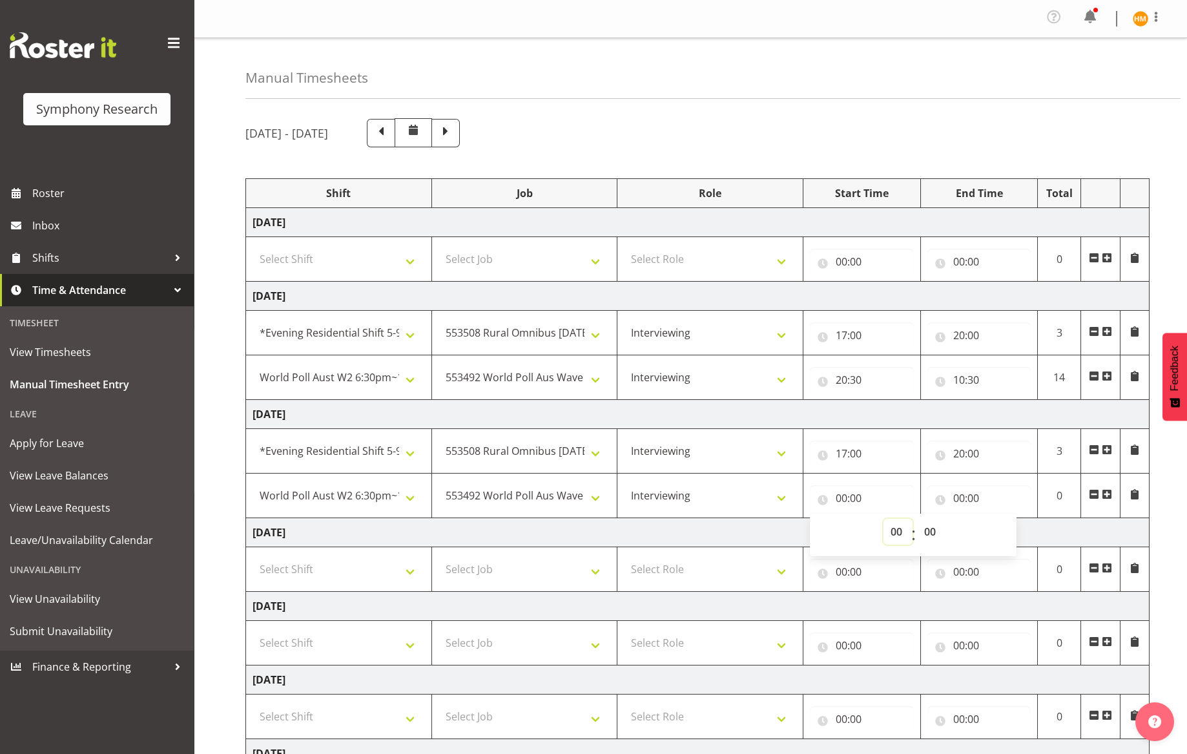
click at [895, 533] on select "00 01 02 03 04 05 06 07 08 09 10 11 12 13 14 15 16 17 18 19 20 21 22 23" at bounding box center [898, 532] width 29 height 26
select select "20"
click at [884, 519] on select "00 01 02 03 04 05 06 07 08 09 10 11 12 13 14 15 16 17 18 19 20 21 22 23" at bounding box center [898, 532] width 29 height 26
type input "20:00"
click at [922, 534] on select "00 01 02 03 04 05 06 07 08 09 10 11 12 13 14 15 16 17 18 19 20 21 22 23 24 25 2…" at bounding box center [931, 532] width 29 height 26
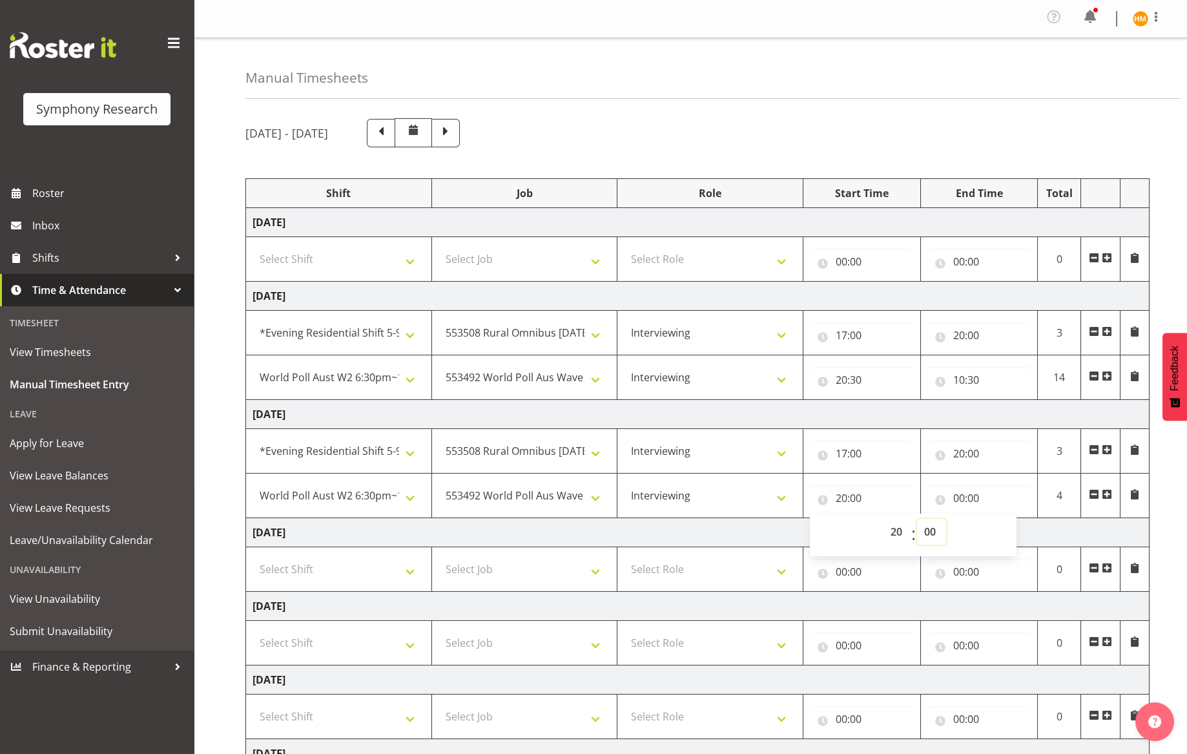
select select "34"
click at [917, 519] on select "00 01 02 03 04 05 06 07 08 09 10 11 12 13 14 15 16 17 18 19 20 21 22 23 24 25 2…" at bounding box center [931, 532] width 29 height 26
type input "20:34"
click at [976, 500] on input "00:00" at bounding box center [980, 498] width 104 height 26
click at [1015, 530] on select "00 01 02 03 04 05 06 07 08 09 10 11 12 13 14 15 16 17 18 19 20 21 22 23" at bounding box center [1015, 532] width 29 height 26
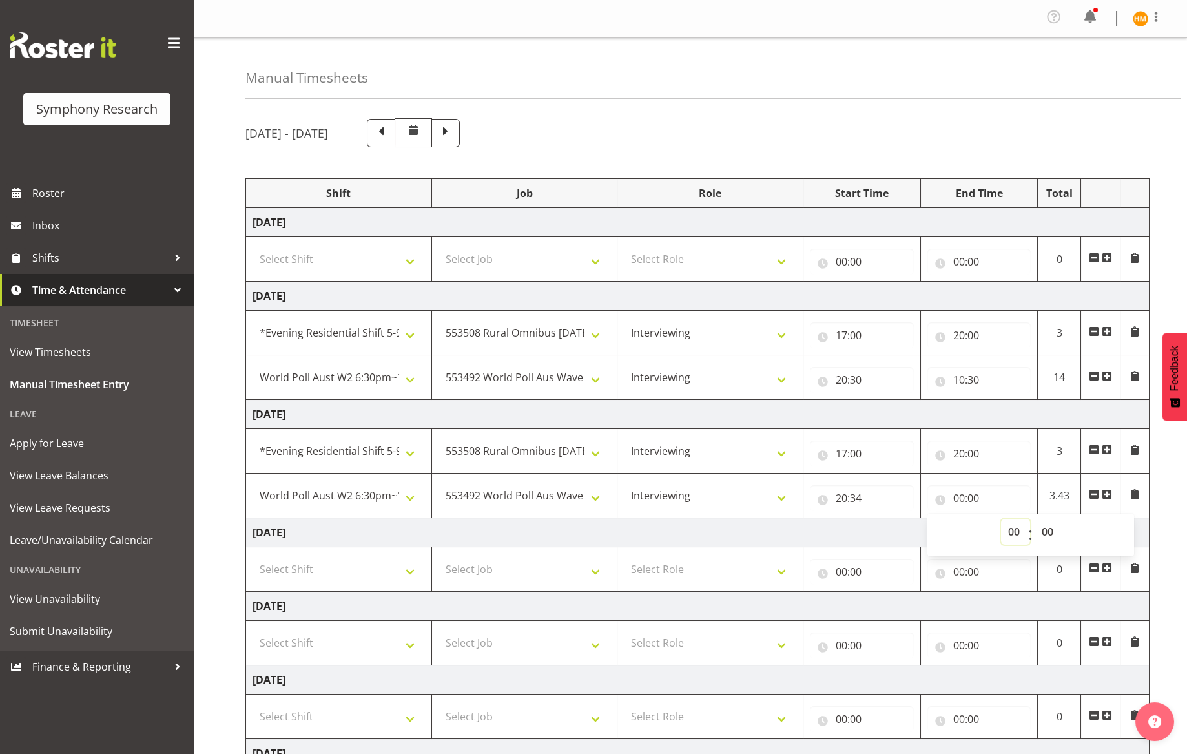
select select "22"
click at [1001, 519] on select "00 01 02 03 04 05 06 07 08 09 10 11 12 13 14 15 16 17 18 19 20 21 22 23" at bounding box center [1015, 532] width 29 height 26
type input "22:00"
click at [1041, 533] on select "00 01 02 03 04 05 06 07 08 09 10 11 12 13 14 15 16 17 18 19 20 21 22 23 24 25 2…" at bounding box center [1049, 532] width 29 height 26
select select "30"
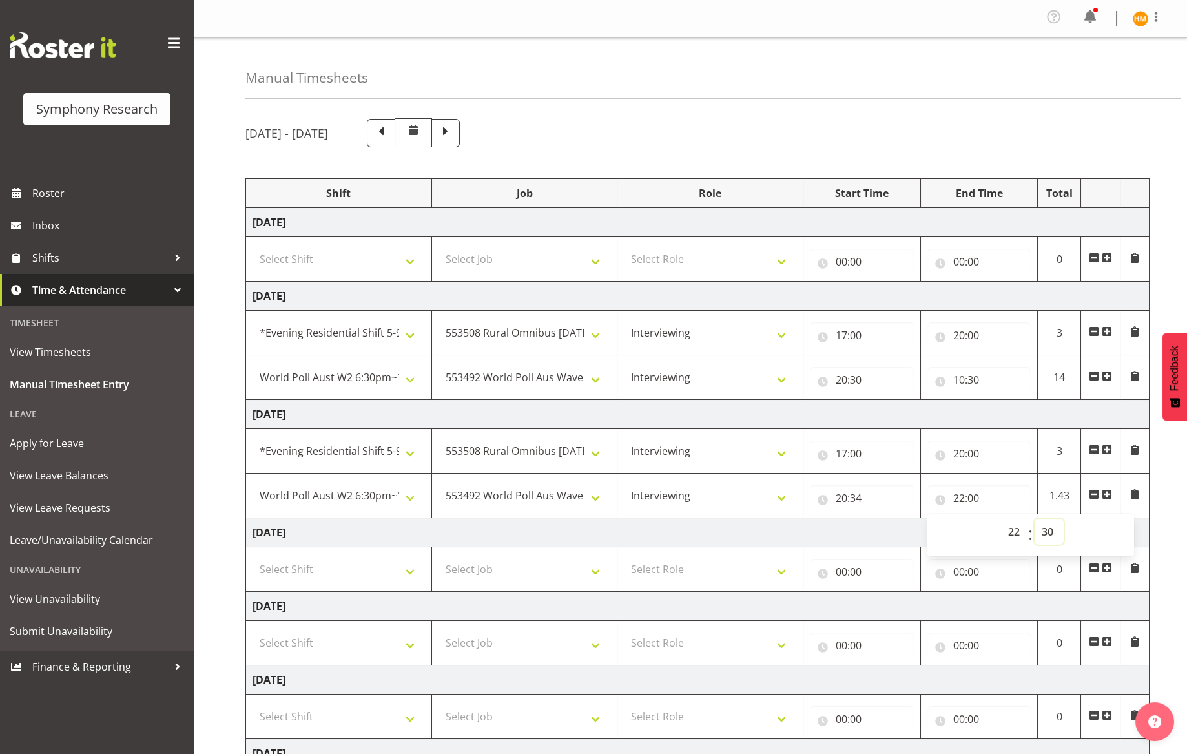
click at [1035, 519] on select "00 01 02 03 04 05 06 07 08 09 10 11 12 13 14 15 16 17 18 19 20 21 22 23 24 25 2…" at bounding box center [1049, 532] width 29 height 26
type input "22:30"
click at [897, 494] on input "20:34" at bounding box center [862, 498] width 104 height 26
click at [419, 574] on select "Select Shift !!Weekend Residential (Roster IT Shift Label) *Business 9/10am ~ 4…" at bounding box center [339, 569] width 172 height 26
select select "41604"
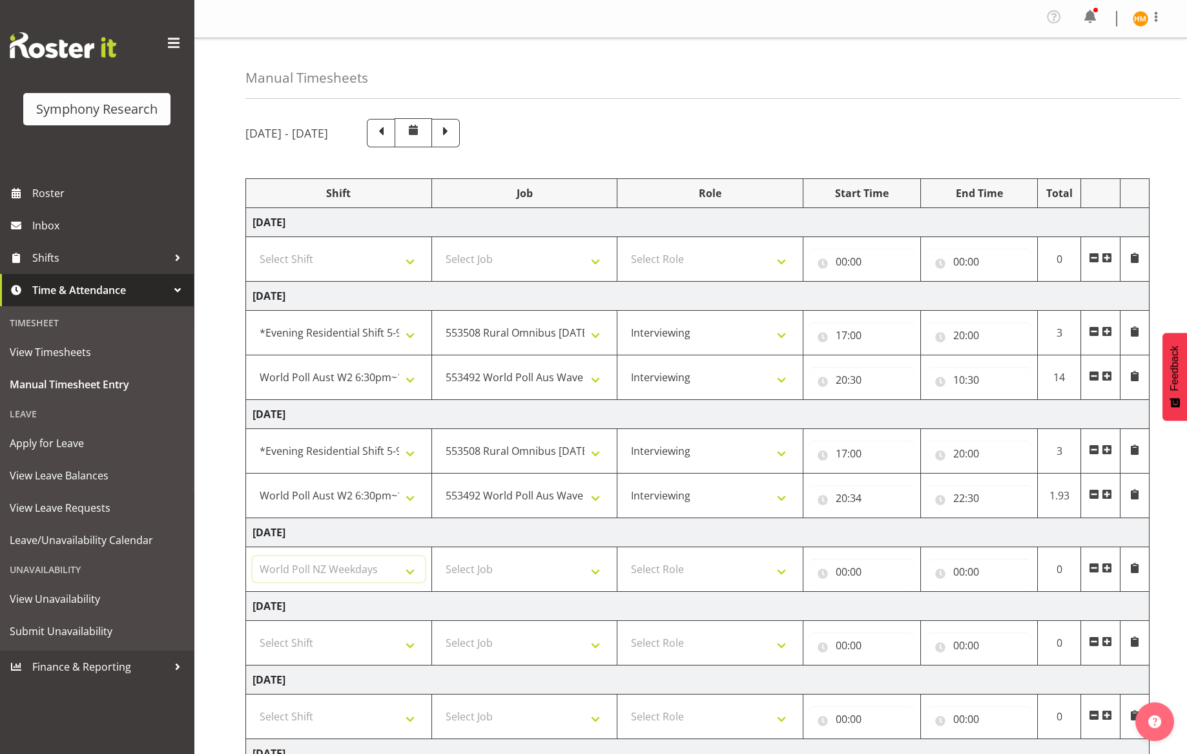
click at [253, 556] on select "Select Shift !!Weekend Residential (Roster IT Shift Label) *Business 9/10am ~ 4…" at bounding box center [339, 569] width 172 height 26
click at [597, 574] on select "Select Job 550060 IF Admin 553492 World Poll Aus Wave 2 Main 2025 553493 World …" at bounding box center [525, 569] width 172 height 26
select select "10527"
click at [439, 556] on select "Select Job 550060 IF Admin 553492 World Poll Aus Wave 2 Main 2025 553493 World …" at bounding box center [525, 569] width 172 height 26
click at [779, 572] on select "Select Role Briefing Interviewing" at bounding box center [710, 569] width 172 height 26
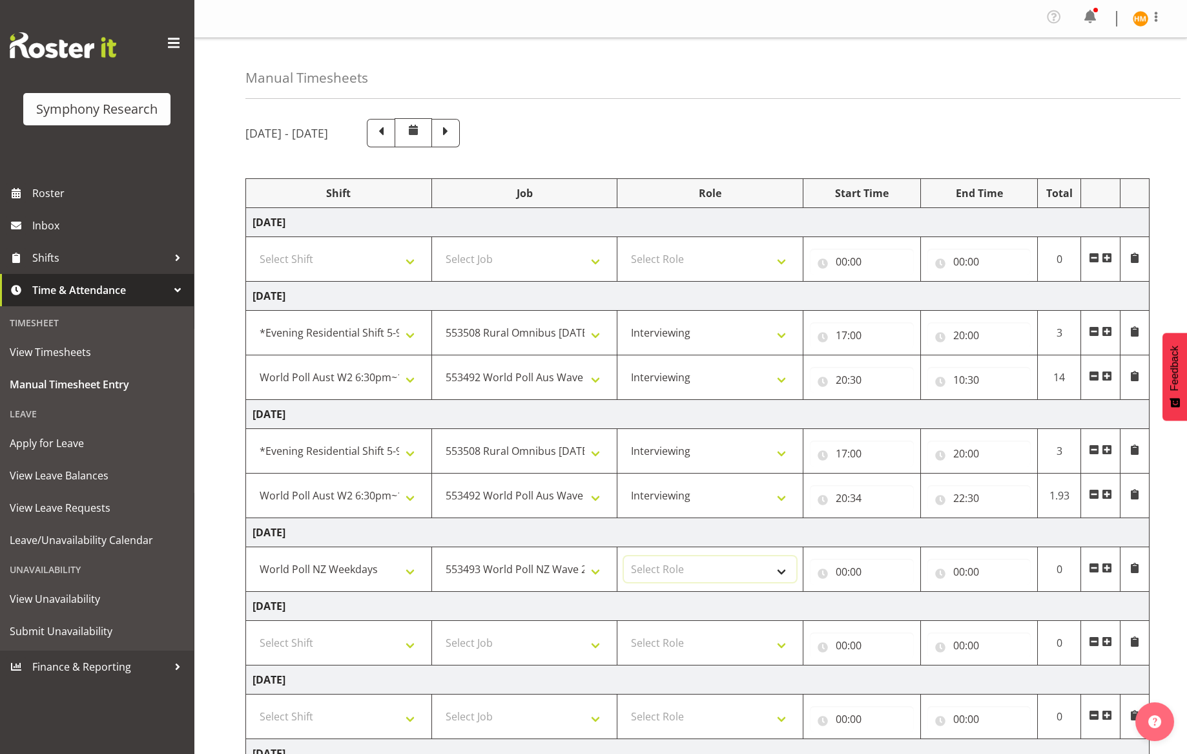
select select "47"
click at [624, 556] on select "Select Role Briefing Interviewing" at bounding box center [710, 569] width 172 height 26
click at [853, 573] on input "00:00" at bounding box center [862, 572] width 104 height 26
click at [903, 607] on select "00 01 02 03 04 05 06 07 08 09 10 11 12 13 14 15 16 17 18 19 20 21 22 23" at bounding box center [898, 605] width 29 height 26
select select "17"
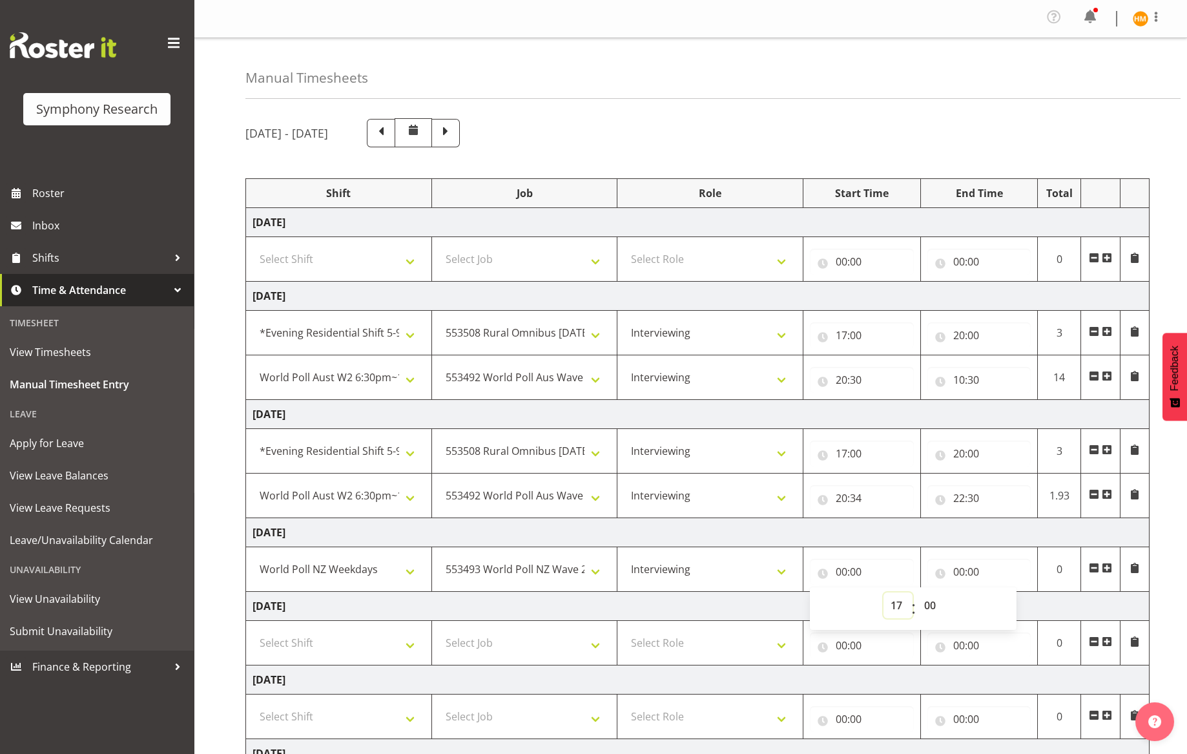
click at [884, 592] on select "00 01 02 03 04 05 06 07 08 09 10 11 12 13 14 15 16 17 18 19 20 21 22 23" at bounding box center [898, 605] width 29 height 26
click at [979, 575] on input "00:00" at bounding box center [980, 572] width 104 height 26
click at [1016, 613] on select "00 01 02 03 04 05 06 07 08 09 10 11 12 13 14 15 16 17 18 19 20 21 22 23" at bounding box center [1015, 605] width 29 height 26
click at [1001, 592] on select "00 01 02 03 04 05 06 07 08 09 10 11 12 13 14 15 16 17 18 19 20 21 22 23" at bounding box center [1015, 605] width 29 height 26
click at [1043, 610] on select "00 01 02 03 04 05 06 07 08 09 10 11 12 13 14 15 16 17 18 19 20 21 22 23 24 25 2…" at bounding box center [1049, 605] width 29 height 26
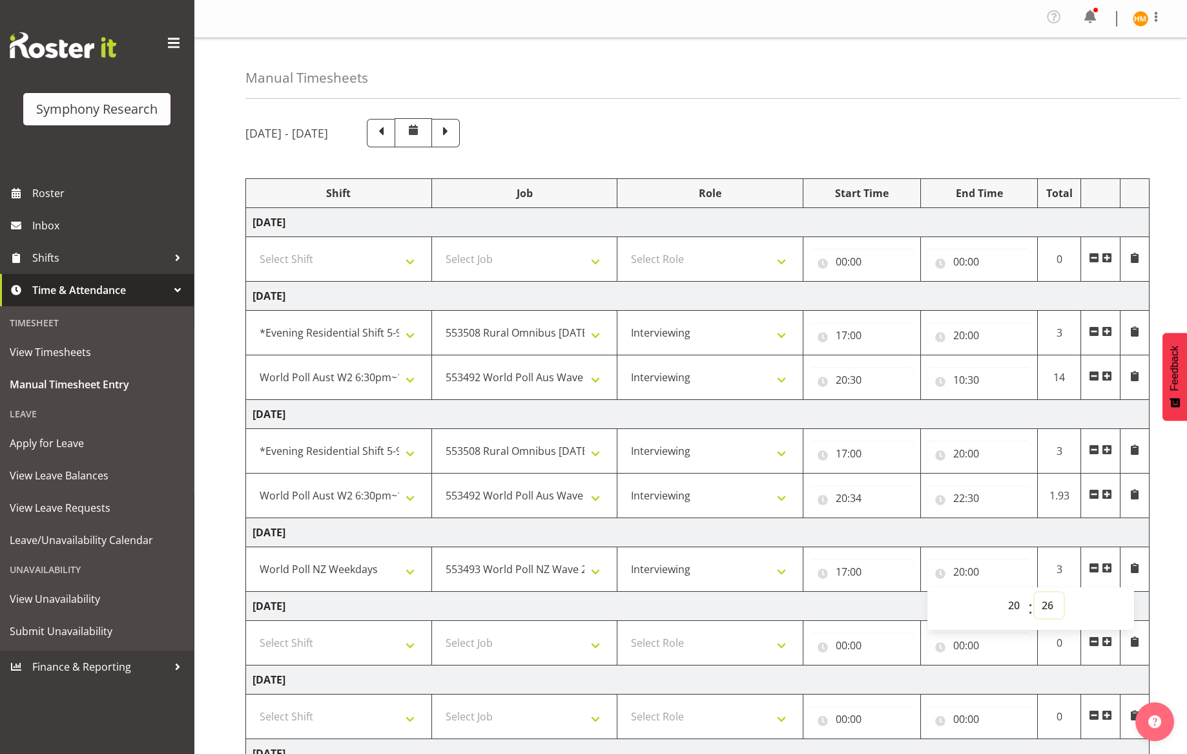
click at [1035, 592] on select "00 01 02 03 04 05 06 07 08 09 10 11 12 13 14 15 16 17 18 19 20 21 22 23 24 25 2…" at bounding box center [1049, 605] width 29 height 26
click at [1001, 537] on td "[DATE]" at bounding box center [698, 532] width 904 height 29
click at [1106, 571] on span at bounding box center [1107, 568] width 10 height 10
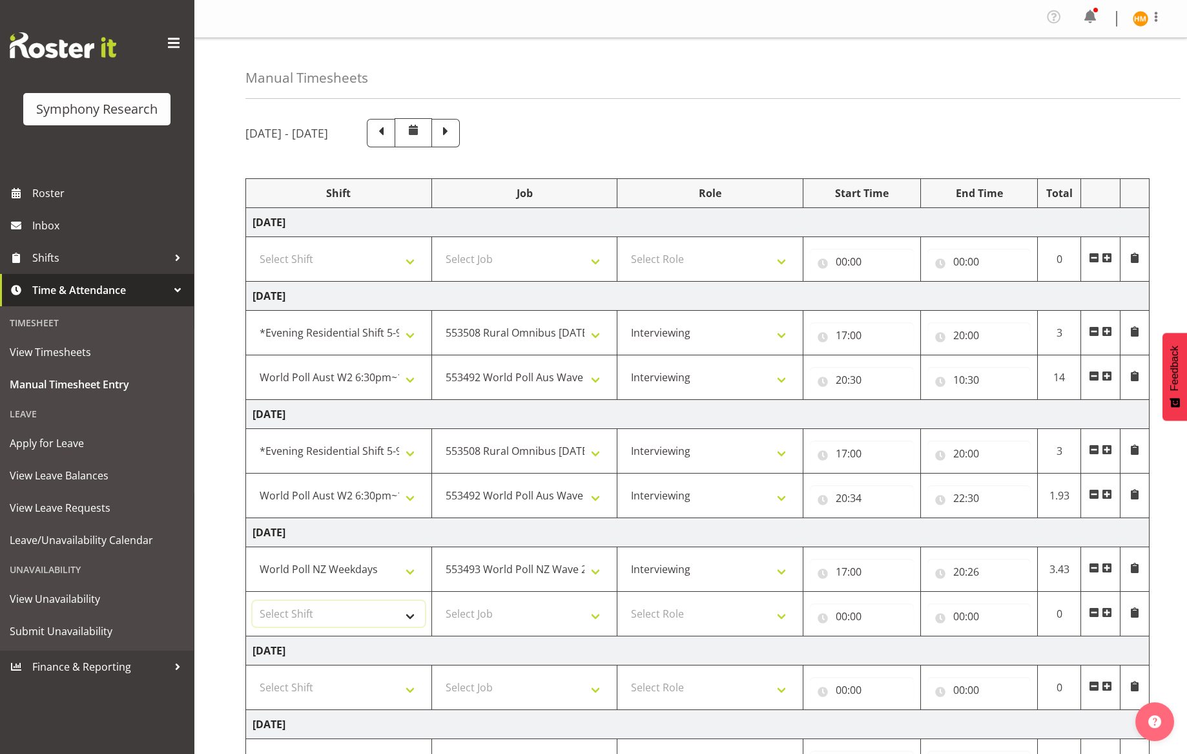
click at [413, 614] on select "Select Shift !!Weekend Residential (Roster IT Shift Label) *Business 9/10am ~ 4…" at bounding box center [339, 614] width 172 height 26
click at [253, 601] on select "Select Shift !!Weekend Residential (Roster IT Shift Label) *Business 9/10am ~ 4…" at bounding box center [339, 614] width 172 height 26
click at [594, 612] on select "Select Job 550060 IF Admin 553492 World Poll Aus Wave 2 Main 2025 553493 World …" at bounding box center [525, 614] width 172 height 26
click at [439, 601] on select "Select Job 550060 IF Admin 553492 World Poll Aus Wave 2 Main 2025 553493 World …" at bounding box center [525, 614] width 172 height 26
click at [780, 617] on select "Select Role Briefing Interviewing" at bounding box center [710, 614] width 172 height 26
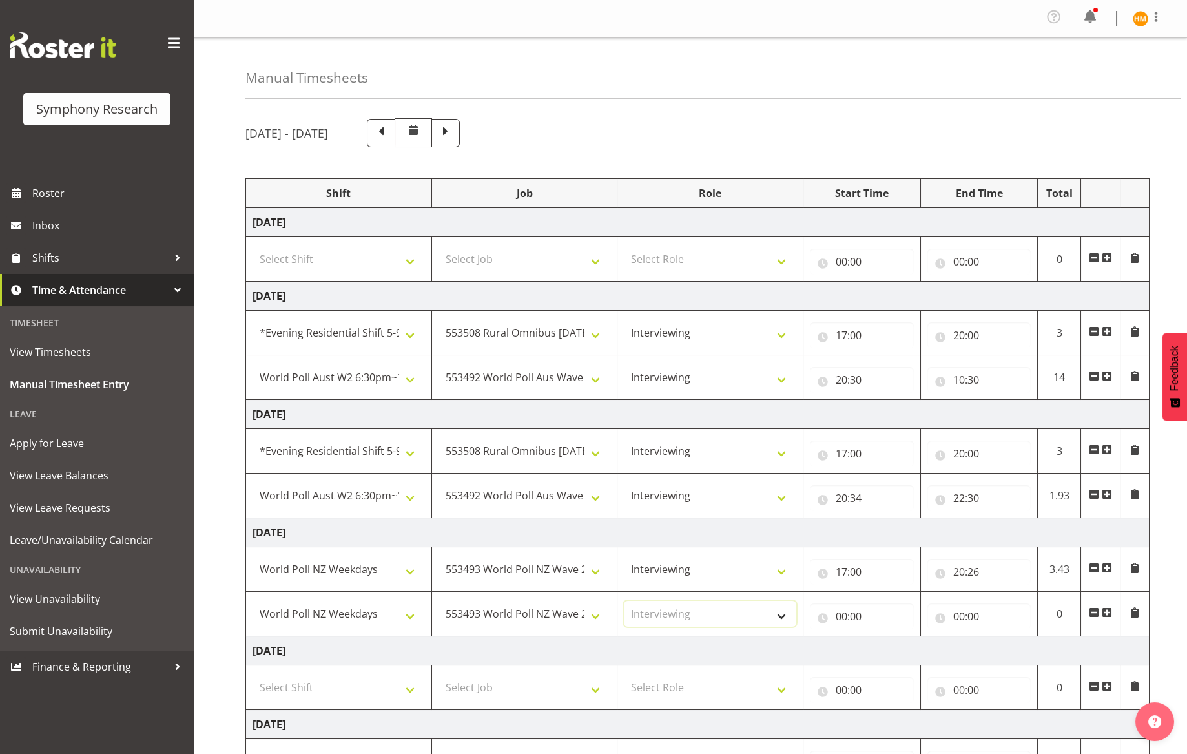
click at [624, 601] on select "Select Role Briefing Interviewing" at bounding box center [710, 614] width 172 height 26
click at [889, 616] on input "00:00" at bounding box center [862, 616] width 104 height 26
click at [895, 648] on select "00 01 02 03 04 05 06 07 08 09 10 11 12 13 14 15 16 17 18 19 20 21 22 23" at bounding box center [898, 650] width 29 height 26
click at [884, 637] on select "00 01 02 03 04 05 06 07 08 09 10 11 12 13 14 15 16 17 18 19 20 21 22 23" at bounding box center [898, 650] width 29 height 26
click at [933, 653] on select "00 01 02 03 04 05 06 07 08 09 10 11 12 13 14 15 16 17 18 19 20 21 22 23 24 25 2…" at bounding box center [931, 650] width 29 height 26
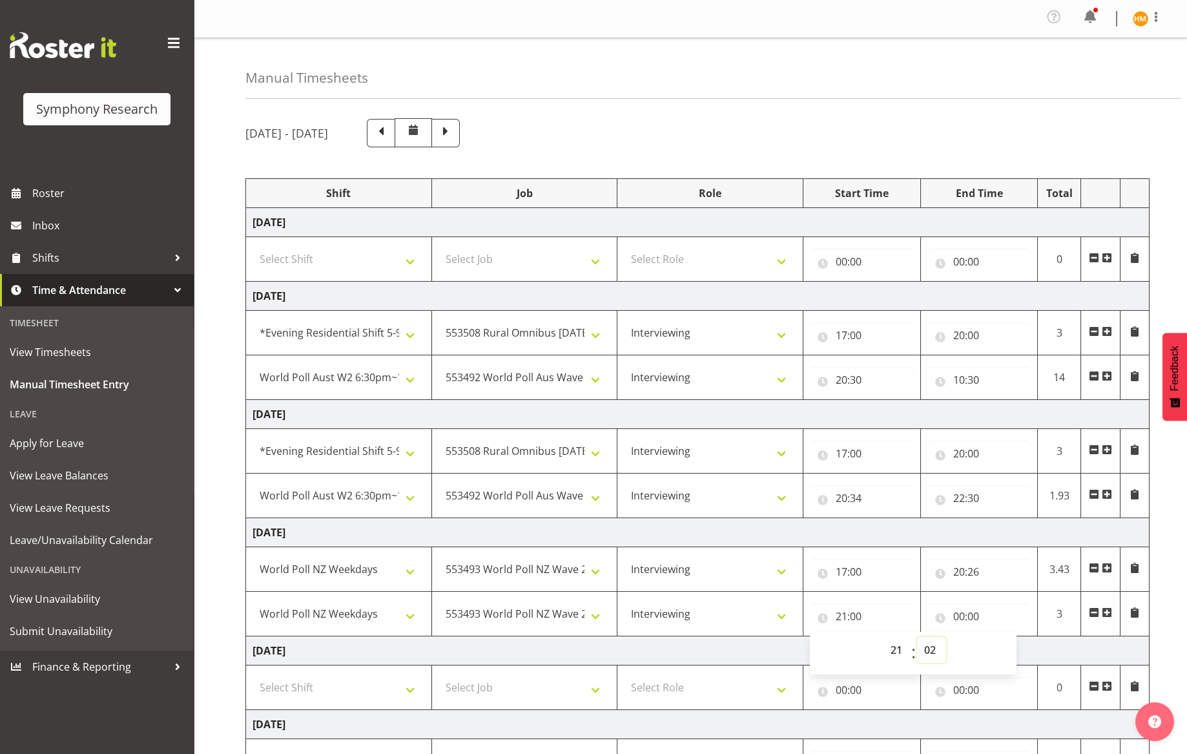
click at [917, 637] on select "00 01 02 03 04 05 06 07 08 09 10 11 12 13 14 15 16 17 18 19 20 21 22 23 24 25 2…" at bounding box center [931, 650] width 29 height 26
click at [973, 616] on input "00:00" at bounding box center [980, 616] width 104 height 26
click at [1011, 647] on select "00 01 02 03 04 05 06 07 08 09 10 11 12 13 14 15 16 17 18 19 20 21 22 23" at bounding box center [1015, 650] width 29 height 26
click at [1001, 637] on select "00 01 02 03 04 05 06 07 08 09 10 11 12 13 14 15 16 17 18 19 20 21 22 23" at bounding box center [1015, 650] width 29 height 26
click at [1048, 650] on select "00 01 02 03 04 05 06 07 08 09 10 11 12 13 14 15 16 17 18 19 20 21 22 23 24 25 2…" at bounding box center [1049, 650] width 29 height 26
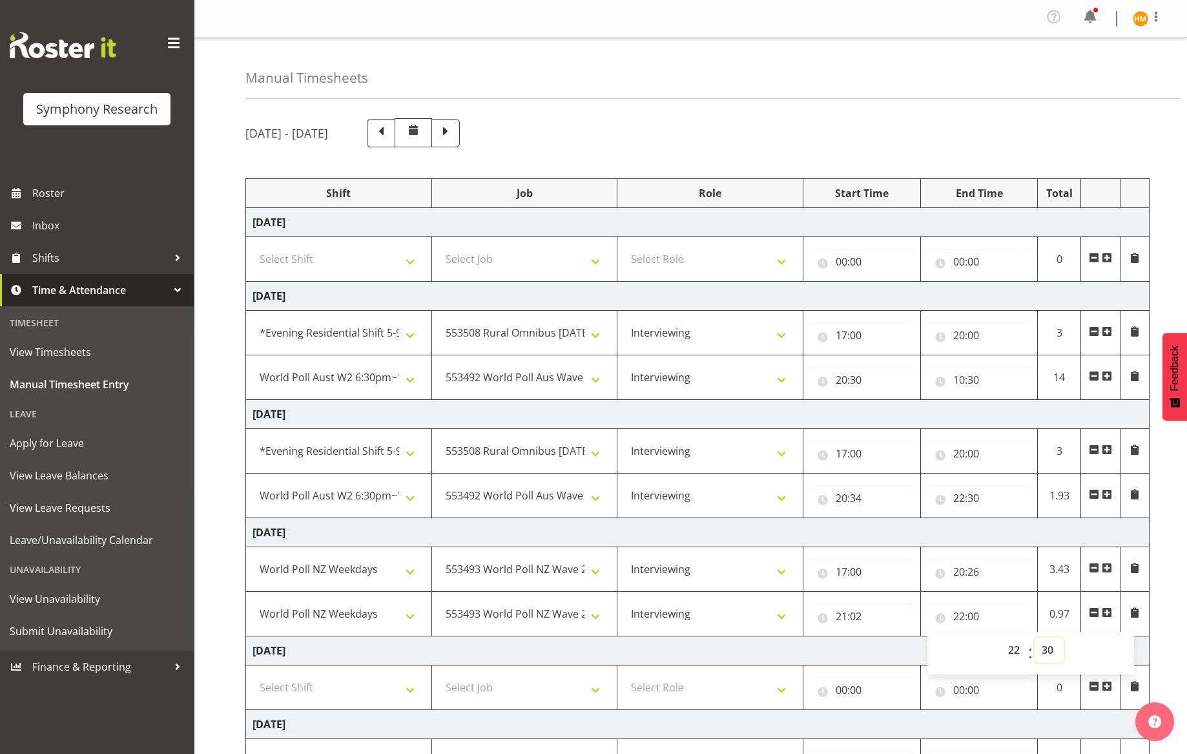
click at [1035, 637] on select "00 01 02 03 04 05 06 07 08 09 10 11 12 13 14 15 16 17 18 19 20 21 22 23 24 25 2…" at bounding box center [1049, 650] width 29 height 26
click at [1018, 603] on input "22:30" at bounding box center [980, 616] width 104 height 26
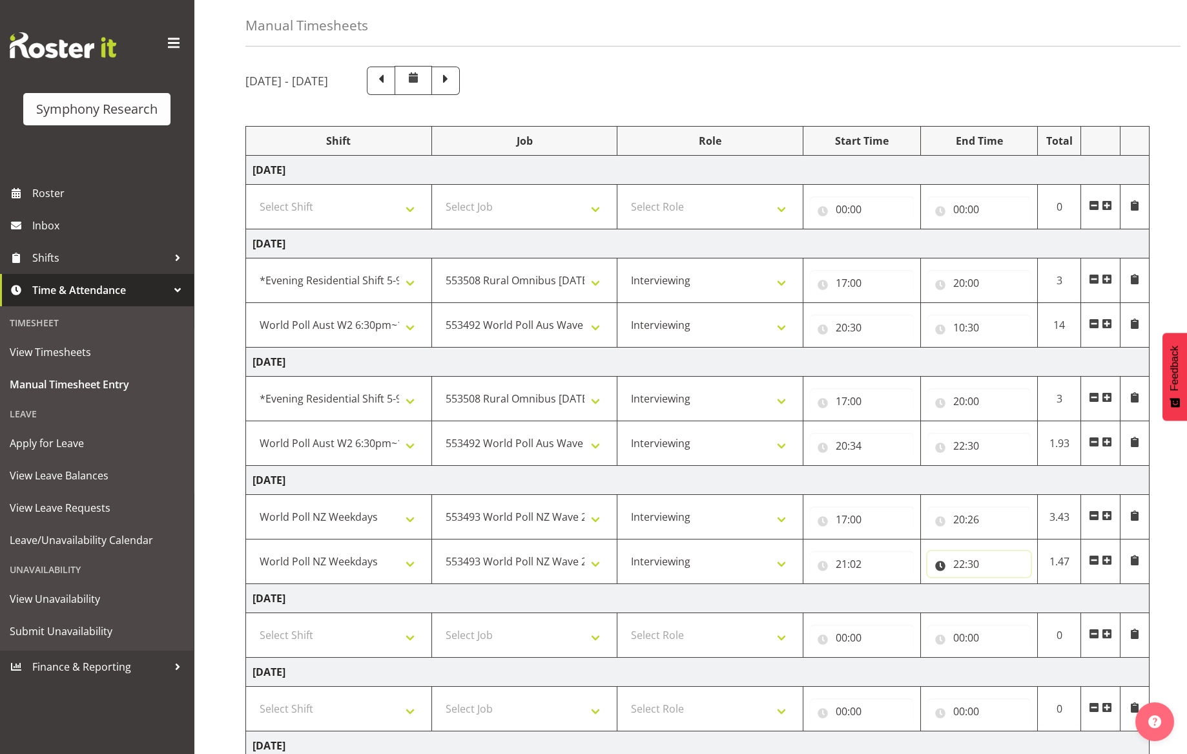
scroll to position [63, 0]
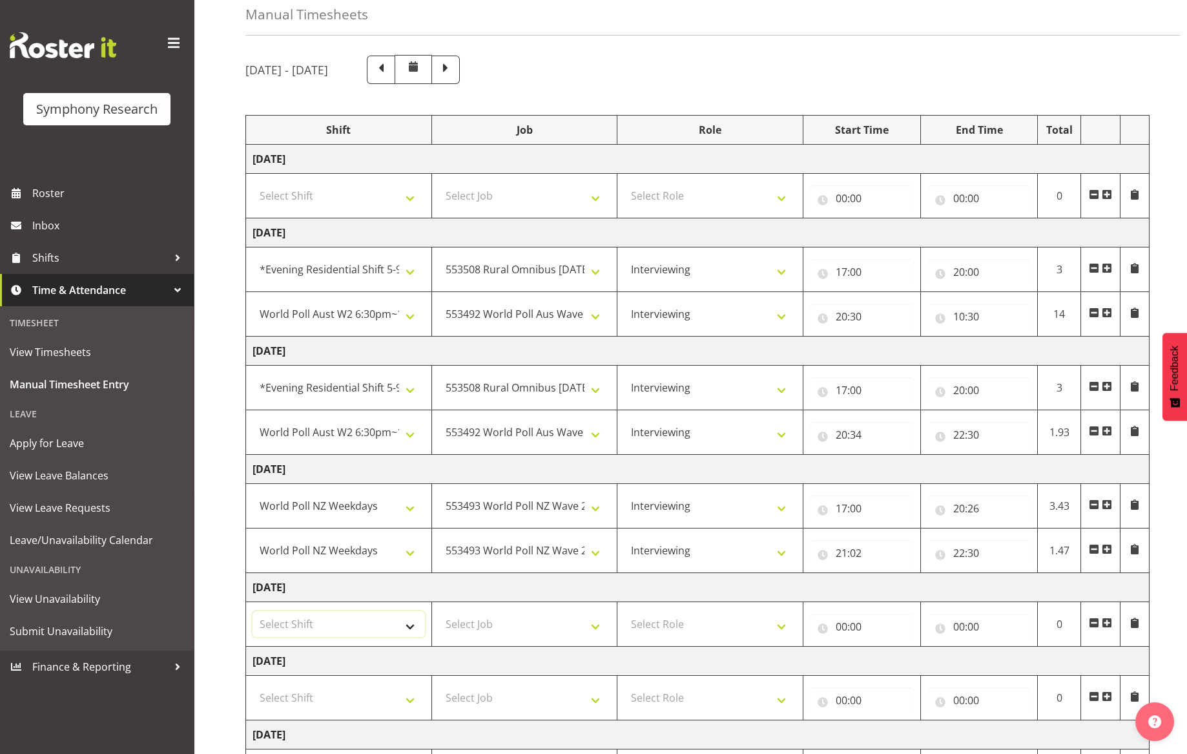
click at [415, 627] on select "Select Shift !!Weekend Residential (Roster IT Shift Label) *Business 9/10am ~ 4…" at bounding box center [339, 624] width 172 height 26
click at [253, 611] on select "Select Shift !!Weekend Residential (Roster IT Shift Label) *Business 9/10am ~ 4…" at bounding box center [339, 624] width 172 height 26
click at [598, 624] on select "Select Job 550060 IF Admin 553492 World Poll Aus Wave 2 Main 2025 553493 World …" at bounding box center [525, 624] width 172 height 26
click at [439, 611] on select "Select Job 550060 IF Admin 553492 World Poll Aus Wave 2 Main 2025 553493 World …" at bounding box center [525, 624] width 172 height 26
click at [782, 622] on select "Select Role Briefing Interviewing" at bounding box center [710, 624] width 172 height 26
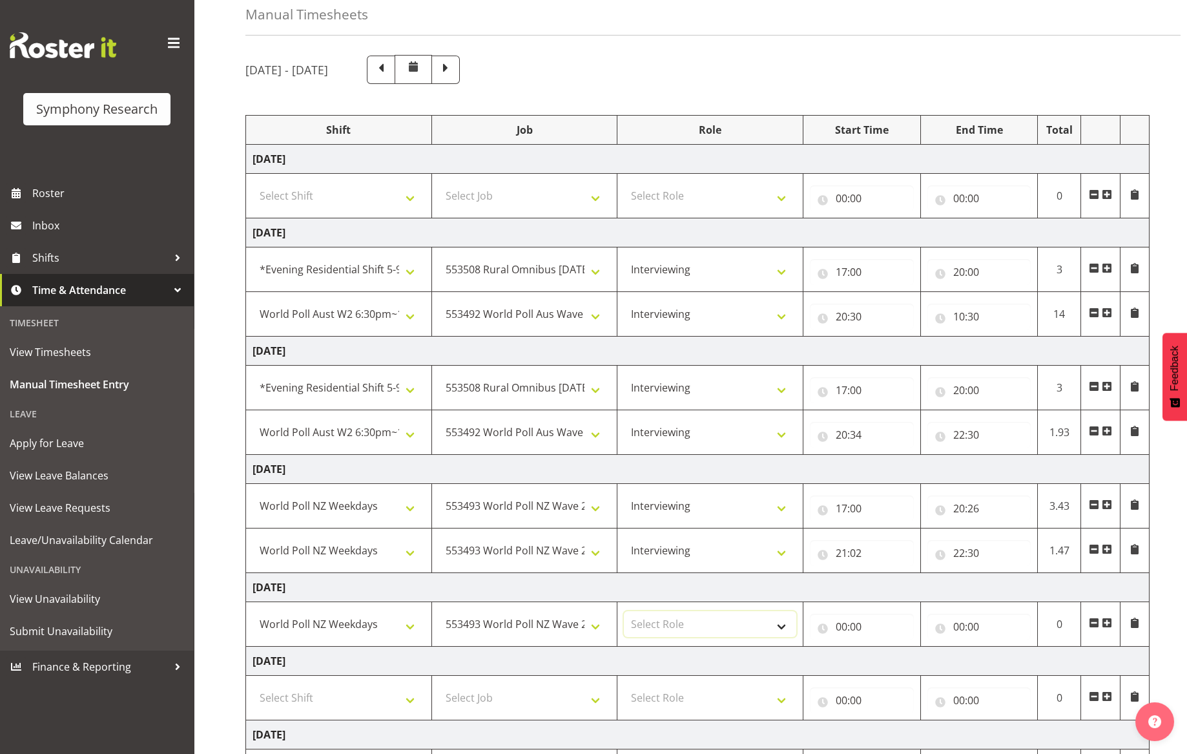
click at [792, 625] on select "Select Role Briefing Interviewing" at bounding box center [710, 624] width 172 height 26
click at [624, 611] on select "Select Role Briefing Interviewing" at bounding box center [710, 624] width 172 height 26
click at [856, 626] on input "00:00" at bounding box center [862, 627] width 104 height 26
click at [897, 662] on select "00 01 02 03 04 05 06 07 08 09 10 11 12 13 14 15 16 17 18 19 20 21 22 23" at bounding box center [898, 660] width 29 height 26
click at [884, 647] on select "00 01 02 03 04 05 06 07 08 09 10 11 12 13 14 15 16 17 18 19 20 21 22 23" at bounding box center [898, 660] width 29 height 26
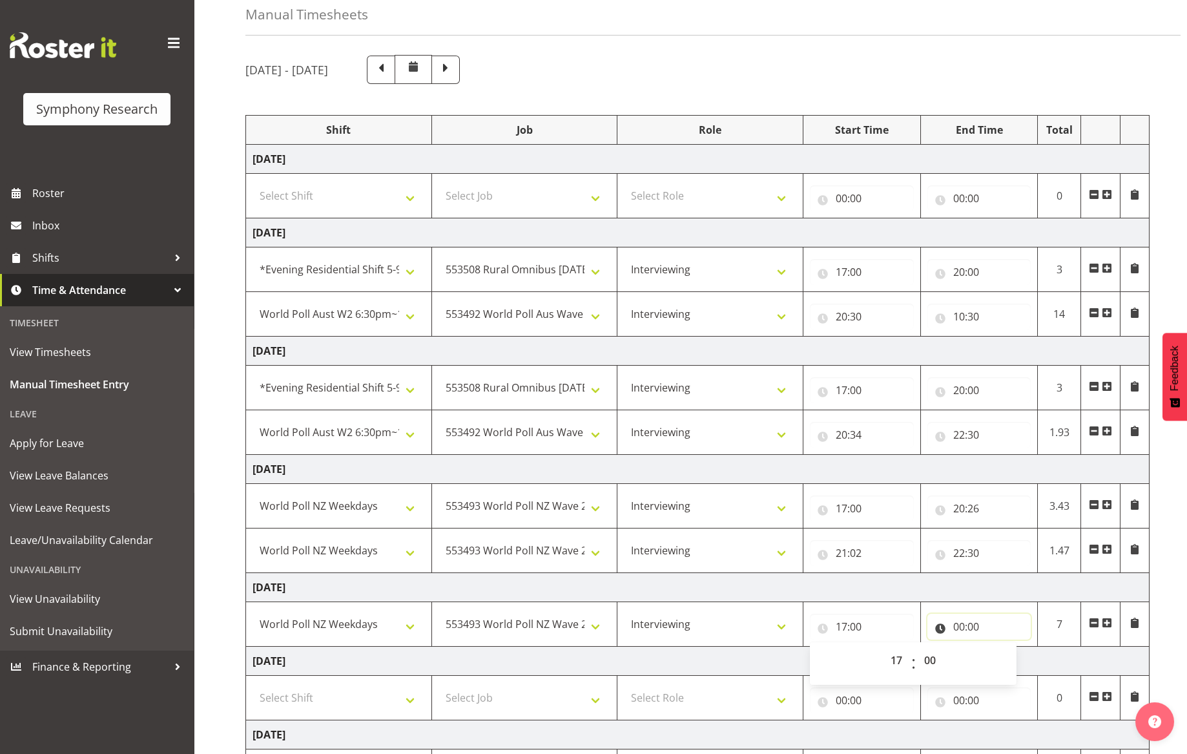
click at [960, 628] on input "00:00" at bounding box center [980, 627] width 104 height 26
click at [1009, 659] on select "00 01 02 03 04 05 06 07 08 09 10 11 12 13 14 15 16 17 18 19 20 21 22 23" at bounding box center [1015, 660] width 29 height 26
click at [1001, 647] on select "00 01 02 03 04 05 06 07 08 09 10 11 12 13 14 15 16 17 18 19 20 21 22 23" at bounding box center [1015, 660] width 29 height 26
click at [1010, 630] on input "22:00" at bounding box center [980, 627] width 104 height 26
click at [960, 628] on input "22:00" at bounding box center [980, 627] width 104 height 26
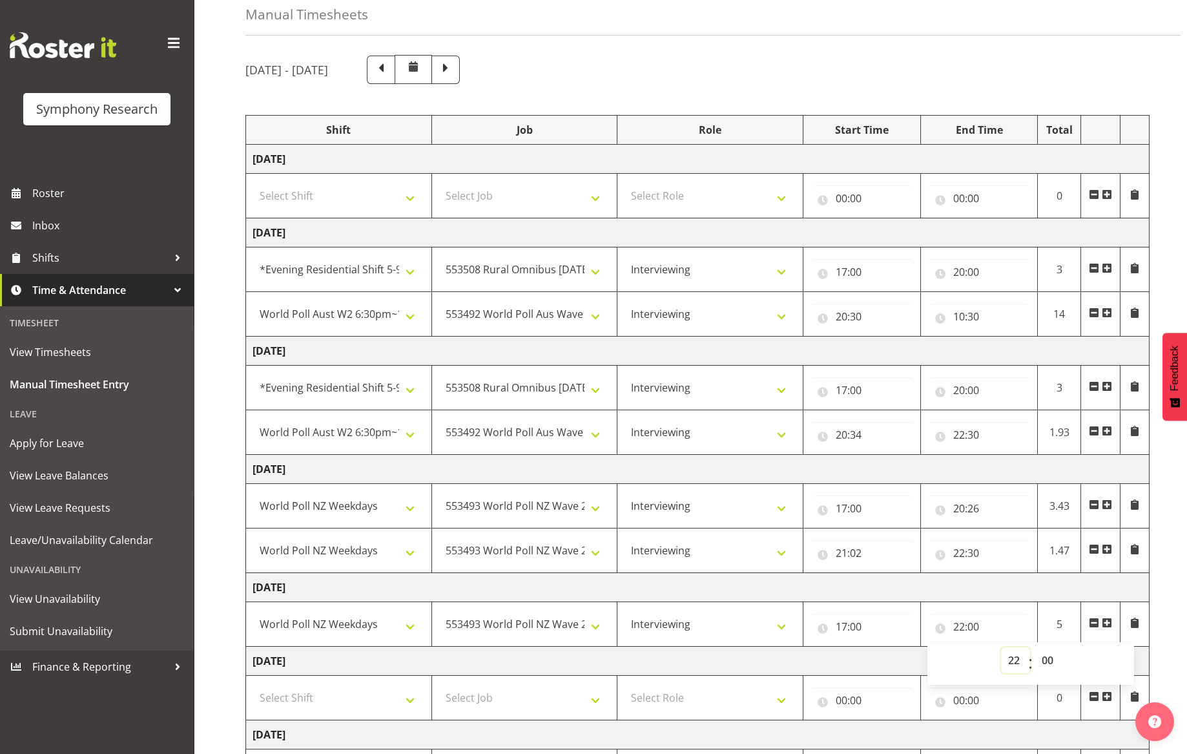
click at [1013, 662] on select "00 01 02 03 04 05 06 07 08 09 10 11 12 13 14 15 16 17 18 19 20 21 22 23" at bounding box center [1015, 660] width 29 height 26
click at [1001, 647] on select "00 01 02 03 04 05 06 07 08 09 10 11 12 13 14 15 16 17 18 19 20 21 22 23" at bounding box center [1015, 660] width 29 height 26
click at [977, 627] on input "19:00" at bounding box center [980, 627] width 104 height 26
click at [977, 632] on input "19:00" at bounding box center [980, 627] width 104 height 26
click at [1053, 666] on select "00 01 02 03 04 05 06 07 08 09 10 11 12 13 14 15 16 17 18 19 20 21 22 23 24 25 2…" at bounding box center [1049, 660] width 29 height 26
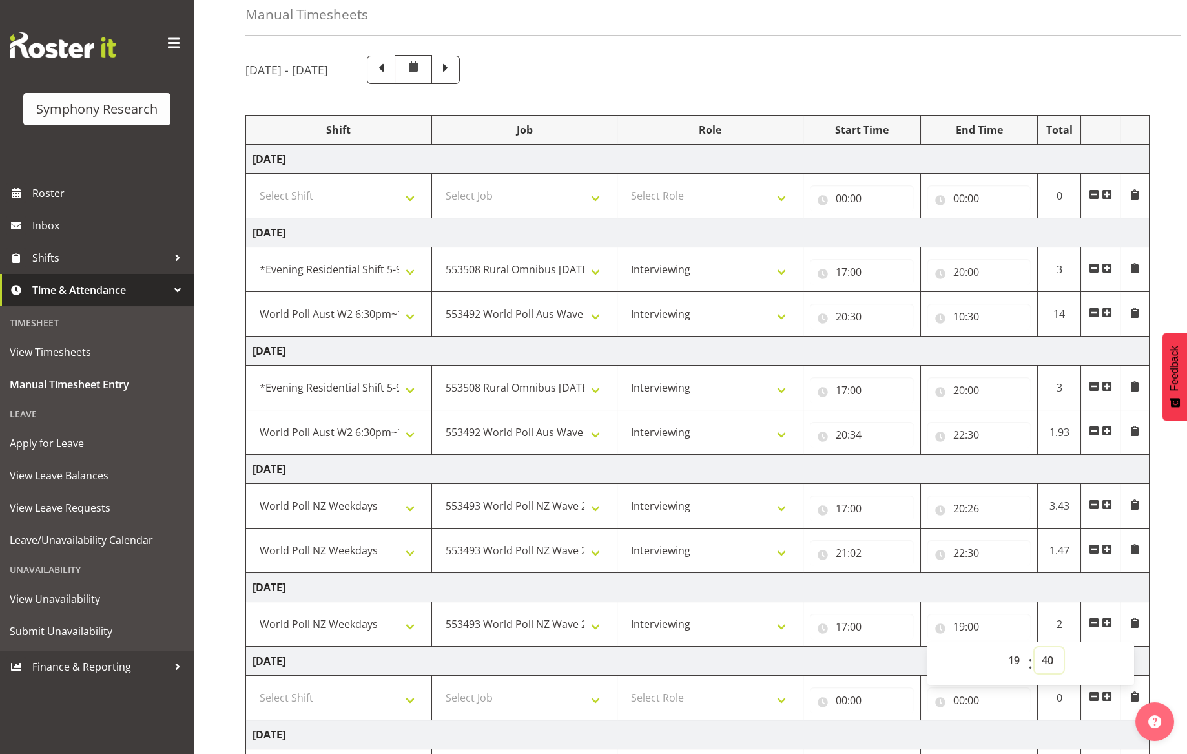
click at [1035, 647] on select "00 01 02 03 04 05 06 07 08 09 10 11 12 13 14 15 16 17 18 19 20 21 22 23 24 25 2…" at bounding box center [1049, 660] width 29 height 26
click at [1108, 623] on span at bounding box center [1107, 622] width 10 height 10
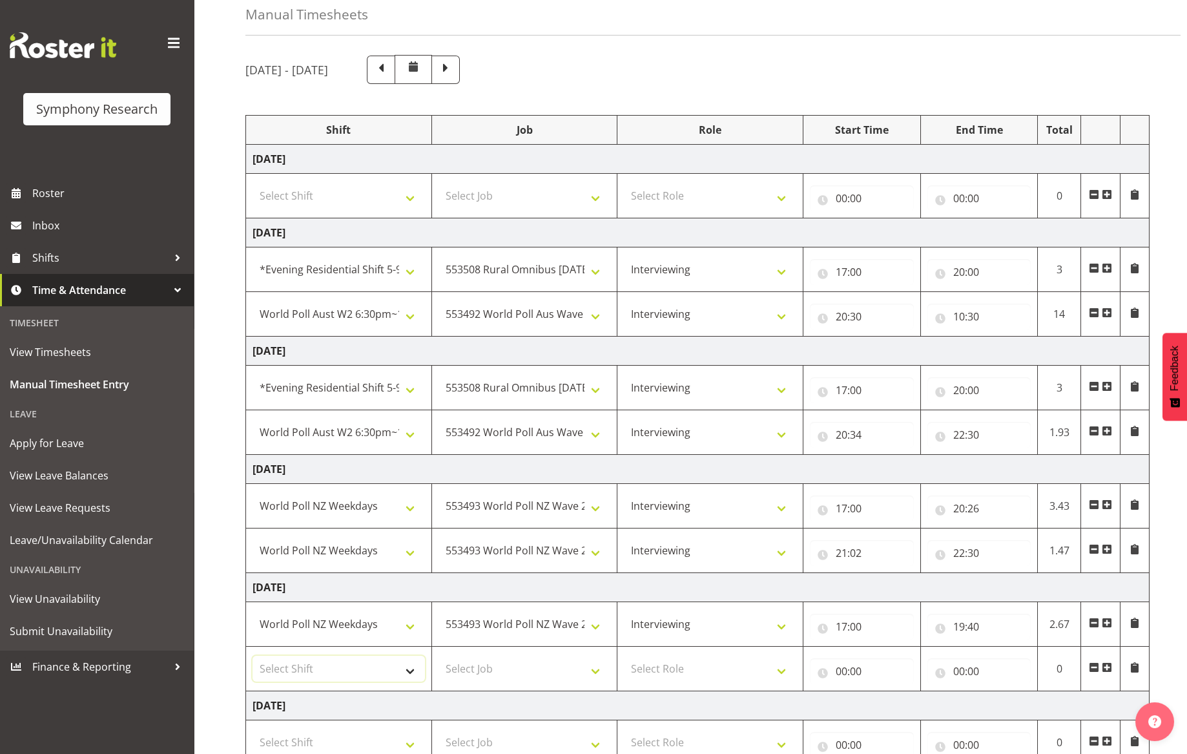
click at [413, 671] on select "Select Shift !!Weekend Residential (Roster IT Shift Label) *Business 9/10am ~ 4…" at bounding box center [339, 669] width 172 height 26
click at [253, 656] on select "Select Shift !!Weekend Residential (Roster IT Shift Label) *Business 9/10am ~ 4…" at bounding box center [339, 669] width 172 height 26
click at [406, 669] on select "!!Weekend Residential (Roster IT Shift Label) *Business 9/10am ~ 4:30pm *Busine…" at bounding box center [339, 669] width 172 height 26
click at [253, 656] on select "!!Weekend Residential (Roster IT Shift Label) *Business 9/10am ~ 4:30pm *Busine…" at bounding box center [339, 669] width 172 height 26
click at [597, 672] on select "Select Job 550060 IF Admin 553492 World Poll Aus Wave 2 Main 2025 553493 World …" at bounding box center [525, 669] width 172 height 26
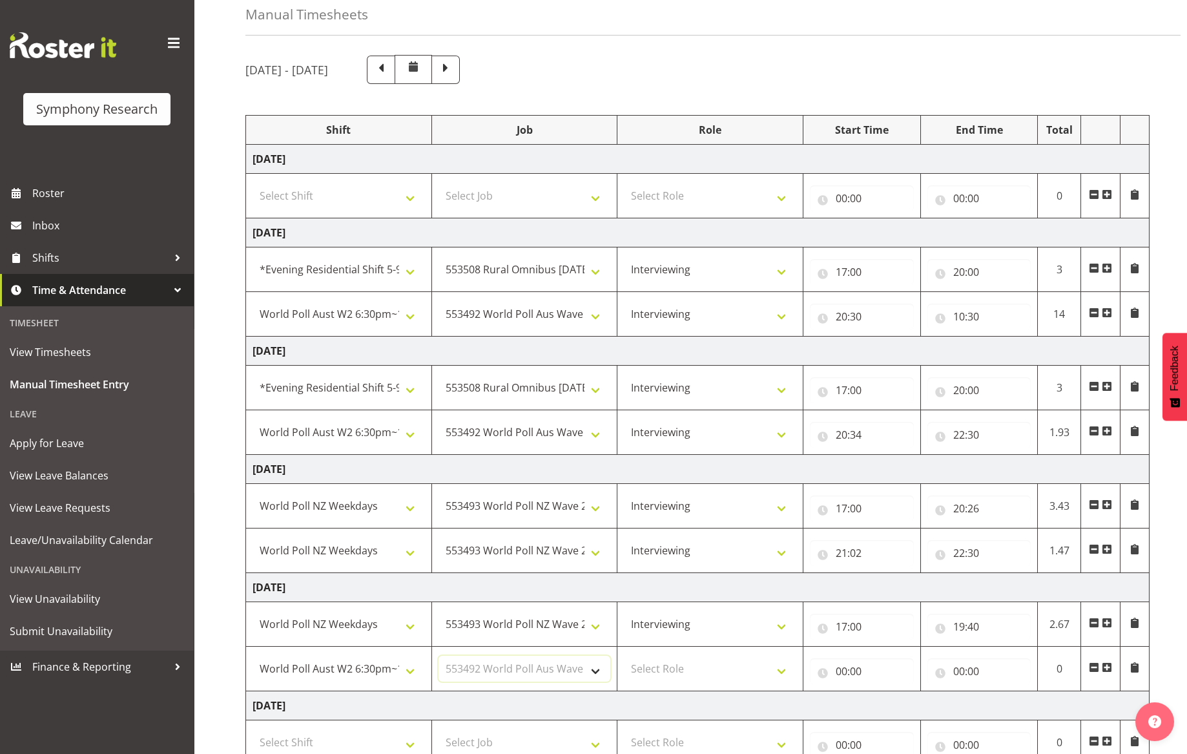
click at [439, 656] on select "Select Job 550060 IF Admin 553492 World Poll Aus Wave 2 Main 2025 553493 World …" at bounding box center [525, 669] width 172 height 26
click at [778, 670] on select "Select Role Briefing Interviewing" at bounding box center [710, 669] width 172 height 26
click at [624, 656] on select "Select Role Briefing Interviewing" at bounding box center [710, 669] width 172 height 26
click at [869, 675] on input "00:00" at bounding box center [862, 671] width 104 height 26
click at [887, 703] on select "00 01 02 03 04 05 06 07 08 09 10 11 12 13 14 15 16 17 18 19 20 21 22 23" at bounding box center [898, 705] width 29 height 26
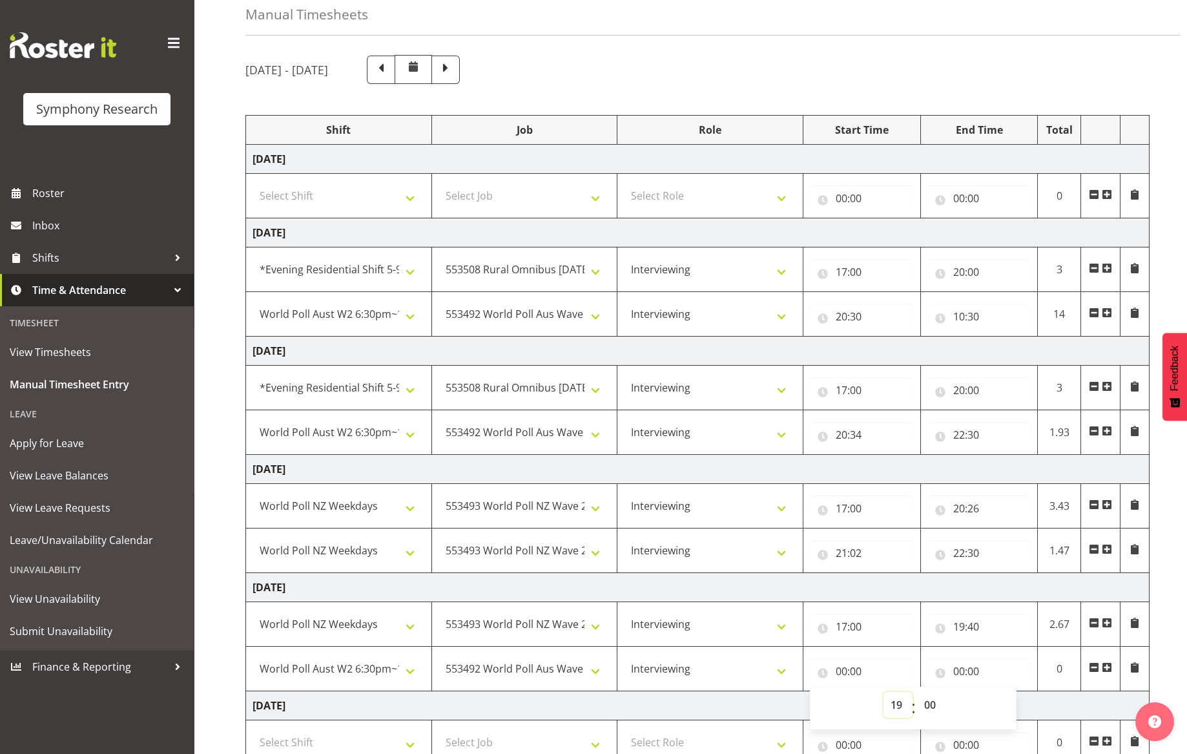
click at [884, 692] on select "00 01 02 03 04 05 06 07 08 09 10 11 12 13 14 15 16 17 18 19 20 21 22 23" at bounding box center [898, 705] width 29 height 26
click at [935, 705] on select "00 01 02 03 04 05 06 07 08 09 10 11 12 13 14 15 16 17 18 19 20 21 22 23 24 25 2…" at bounding box center [931, 705] width 29 height 26
click at [917, 692] on select "00 01 02 03 04 05 06 07 08 09 10 11 12 13 14 15 16 17 18 19 20 21 22 23 24 25 2…" at bounding box center [931, 705] width 29 height 26
click at [962, 674] on input "00:00" at bounding box center [980, 671] width 104 height 26
click at [1010, 703] on select "00 01 02 03 04 05 06 07 08 09 10 11 12 13 14 15 16 17 18 19 20 21 22 23" at bounding box center [1015, 705] width 29 height 26
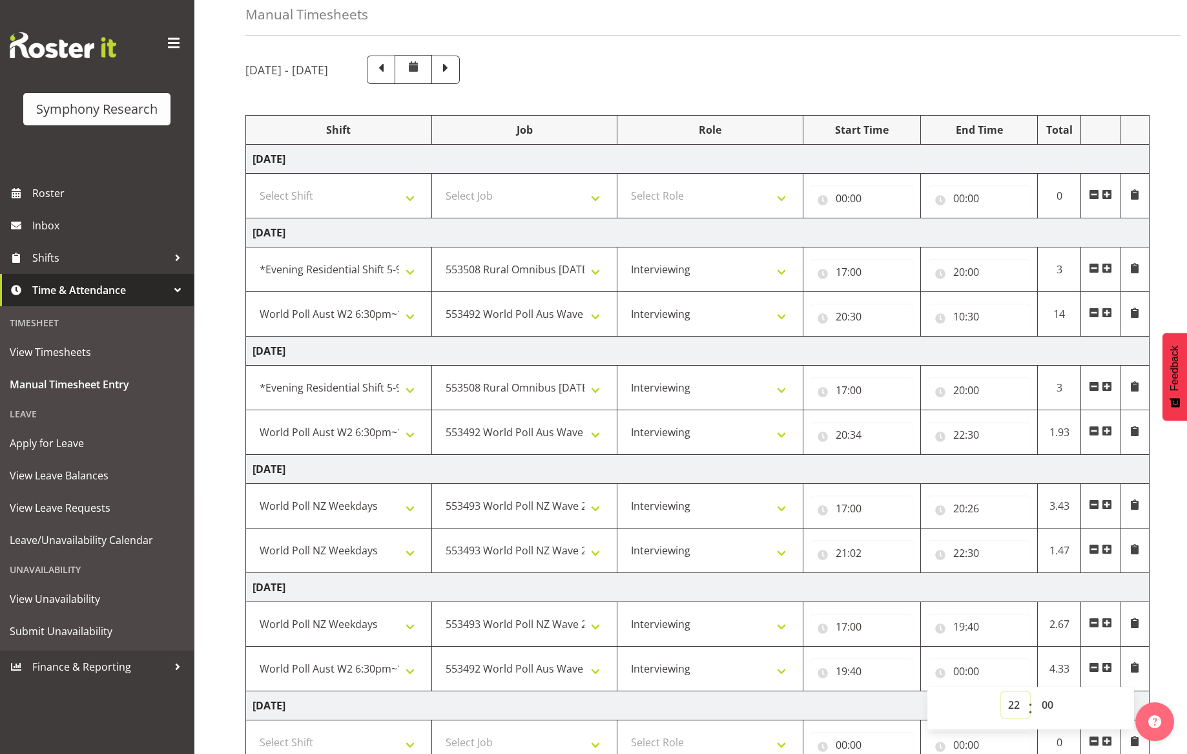
click at [1001, 692] on select "00 01 02 03 04 05 06 07 08 09 10 11 12 13 14 15 16 17 18 19 20 21 22 23" at bounding box center [1015, 705] width 29 height 26
click at [1048, 703] on select "00 01 02 03 04 05 06 07 08 09 10 11 12 13 14 15 16 17 18 19 20 21 22 23 24 25 2…" at bounding box center [1049, 705] width 29 height 26
click at [1035, 692] on select "00 01 02 03 04 05 06 07 08 09 10 11 12 13 14 15 16 17 18 19 20 21 22 23 24 25 2…" at bounding box center [1049, 705] width 29 height 26
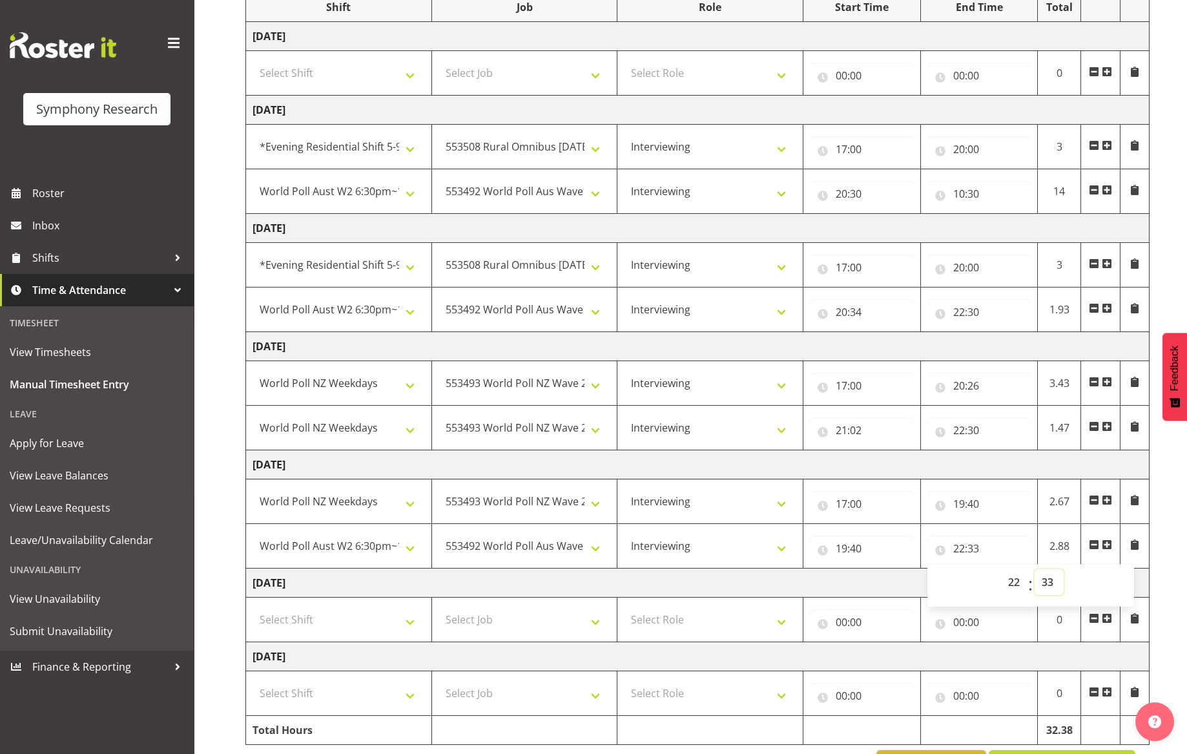
scroll to position [229, 0]
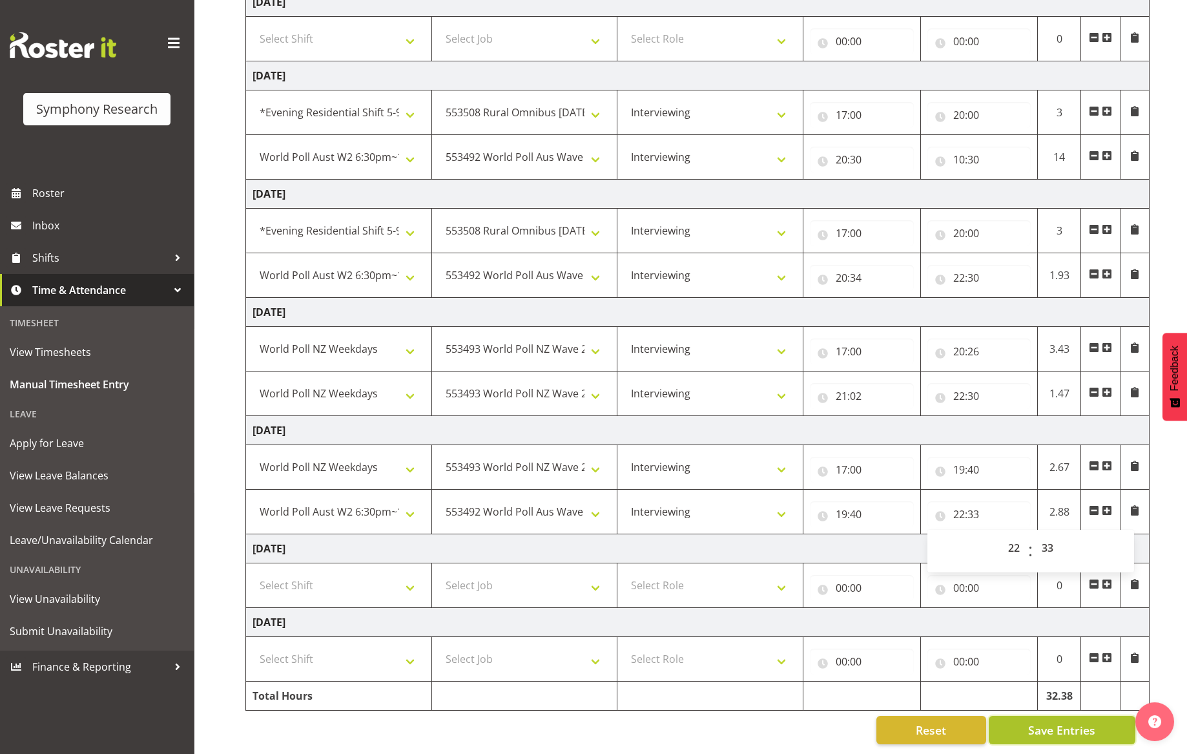
click at [1101, 719] on button "Save Entries" at bounding box center [1062, 730] width 147 height 28
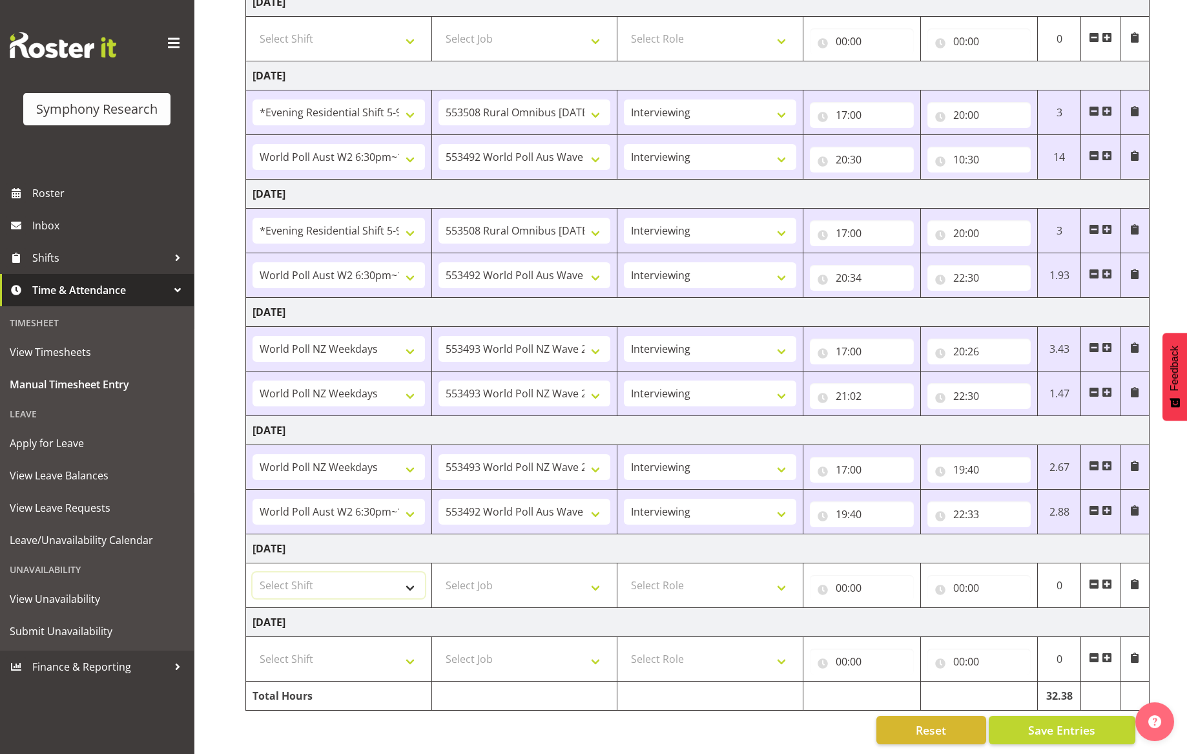
click at [408, 578] on select "Select Shift !!Weekend Residential (Roster IT Shift Label) *Business 9/10am ~ 4…" at bounding box center [339, 585] width 172 height 26
click at [253, 572] on select "Select Shift !!Weekend Residential (Roster IT Shift Label) *Business 9/10am ~ 4…" at bounding box center [339, 585] width 172 height 26
click at [599, 581] on select "Select Job 550060 IF Admin 553492 World Poll Aus Wave 2 Main 2025 553493 World …" at bounding box center [525, 585] width 172 height 26
click at [439, 572] on select "Select Job 550060 IF Admin 553492 World Poll Aus Wave 2 Main 2025 553493 World …" at bounding box center [525, 585] width 172 height 26
click at [780, 579] on select "Select Role Briefing Interviewing" at bounding box center [710, 585] width 172 height 26
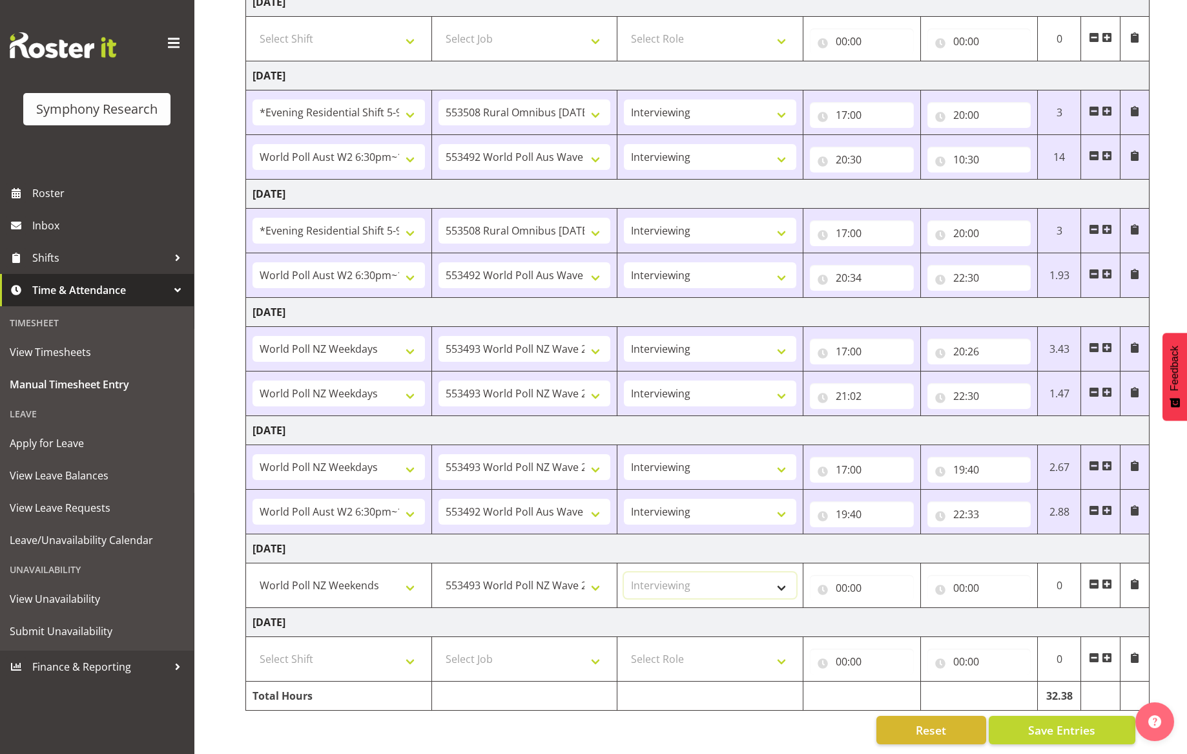
click at [624, 572] on select "Select Role Briefing Interviewing" at bounding box center [710, 585] width 172 height 26
click at [882, 584] on input "00:00" at bounding box center [862, 588] width 104 height 26
click at [898, 612] on select "00 01 02 03 04 05 06 07 08 09 10 11 12 13 14 15 16 17 18 19 20 21 22 23" at bounding box center [898, 621] width 29 height 26
click at [884, 608] on select "00 01 02 03 04 05 06 07 08 09 10 11 12 13 14 15 16 17 18 19 20 21 22 23" at bounding box center [898, 621] width 29 height 26
click at [977, 575] on input "00:00" at bounding box center [980, 588] width 104 height 26
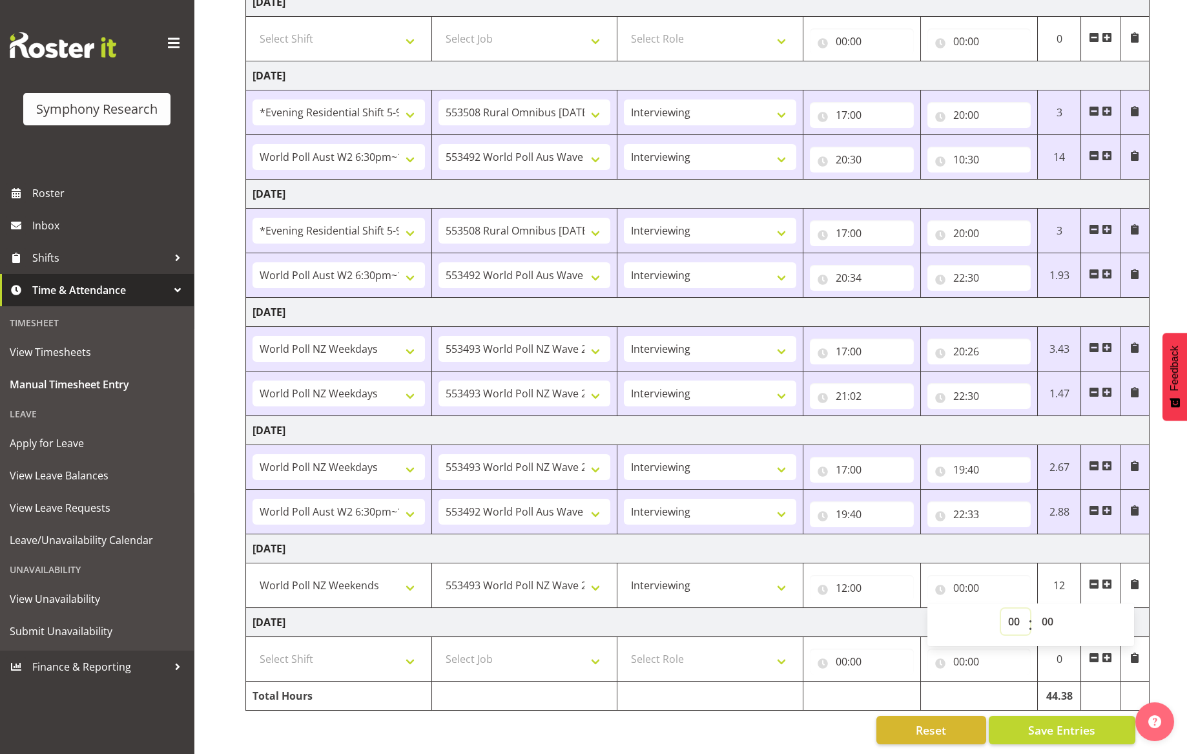
click at [1017, 617] on select "00 01 02 03 04 05 06 07 08 09 10 11 12 13 14 15 16 17 18 19 20 21 22 23" at bounding box center [1015, 621] width 29 height 26
click at [1001, 608] on select "00 01 02 03 04 05 06 07 08 09 10 11 12 13 14 15 16 17 18 19 20 21 22 23" at bounding box center [1015, 621] width 29 height 26
click at [1045, 612] on select "00 01 02 03 04 05 06 07 08 09 10 11 12 13 14 15 16 17 18 19 20 21 22 23 24 25 2…" at bounding box center [1049, 621] width 29 height 26
click at [1035, 608] on select "00 01 02 03 04 05 06 07 08 09 10 11 12 13 14 15 16 17 18 19 20 21 22 23 24 25 2…" at bounding box center [1049, 621] width 29 height 26
click at [1104, 579] on span at bounding box center [1107, 584] width 10 height 10
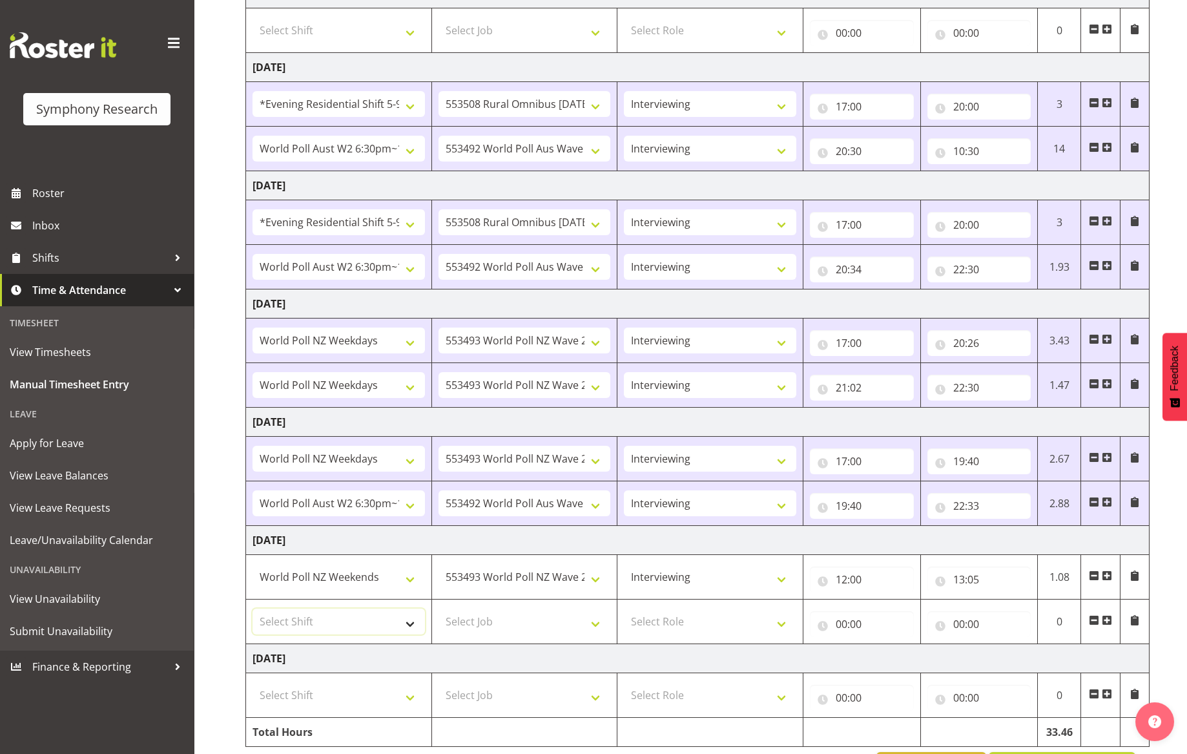
click at [404, 627] on select "Select Shift !!Weekend Residential (Roster IT Shift Label) *Business 9/10am ~ 4…" at bounding box center [339, 621] width 172 height 26
click at [253, 608] on select "Select Shift !!Weekend Residential (Roster IT Shift Label) *Business 9/10am ~ 4…" at bounding box center [339, 621] width 172 height 26
click at [597, 624] on select "Select Job 550060 IF Admin 553492 World Poll Aus Wave 2 Main 2025 553493 World …" at bounding box center [525, 621] width 172 height 26
click at [439, 608] on select "Select Job 550060 IF Admin 553492 World Poll Aus Wave 2 Main 2025 553493 World …" at bounding box center [525, 621] width 172 height 26
click at [781, 622] on select "Select Role Briefing Interviewing" at bounding box center [710, 621] width 172 height 26
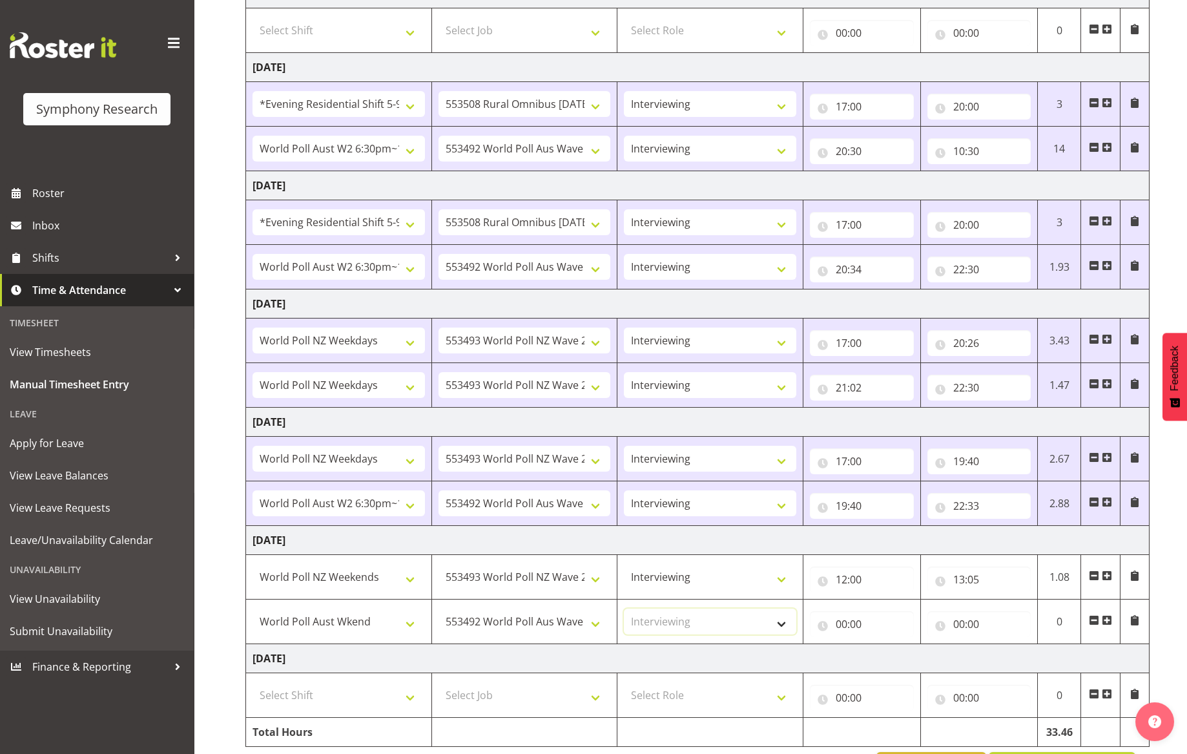
click at [624, 608] on select "Select Role Briefing Interviewing" at bounding box center [710, 621] width 172 height 26
click at [842, 628] on input "00:00" at bounding box center [862, 624] width 104 height 26
click at [895, 653] on select "00 01 02 03 04 05 06 07 08 09 10 11 12 13 14 15 16 17 18 19 20 21 22 23" at bounding box center [898, 658] width 29 height 26
click at [884, 645] on select "00 01 02 03 04 05 06 07 08 09 10 11 12 13 14 15 16 17 18 19 20 21 22 23" at bounding box center [898, 658] width 29 height 26
click at [927, 661] on select "00 01 02 03 04 05 06 07 08 09 10 11 12 13 14 15 16 17 18 19 20 21 22 23 24 25 2…" at bounding box center [931, 658] width 29 height 26
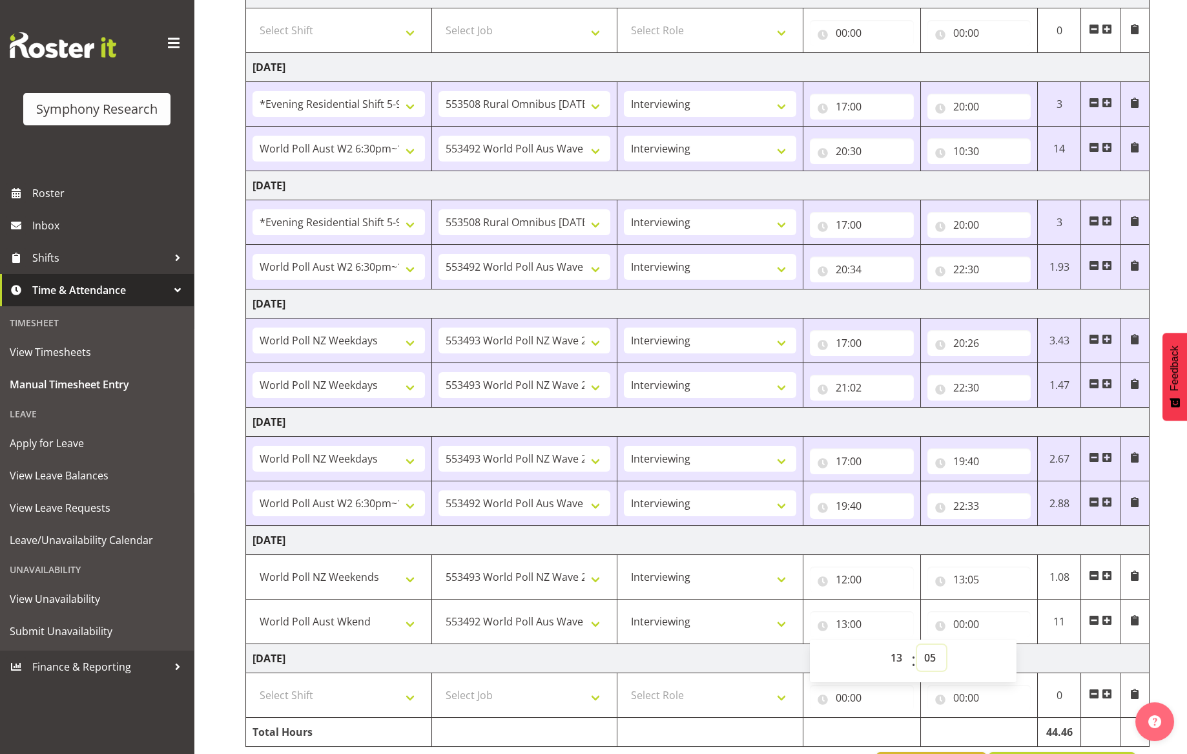
click at [917, 645] on select "00 01 02 03 04 05 06 07 08 09 10 11 12 13 14 15 16 17 18 19 20 21 22 23 24 25 2…" at bounding box center [931, 658] width 29 height 26
click at [991, 628] on input "00:00" at bounding box center [980, 624] width 104 height 26
click at [1015, 655] on select "00 01 02 03 04 05 06 07 08 09 10 11 12 13 14 15 16 17 18 19 20 21 22 23" at bounding box center [1015, 658] width 29 height 26
click at [1001, 645] on select "00 01 02 03 04 05 06 07 08 09 10 11 12 13 14 15 16 17 18 19 20 21 22 23" at bounding box center [1015, 658] width 29 height 26
click at [1049, 657] on select "00 01 02 03 04 05 06 07 08 09 10 11 12 13 14 15 16 17 18 19 20 21 22 23 24 25 2…" at bounding box center [1049, 658] width 29 height 26
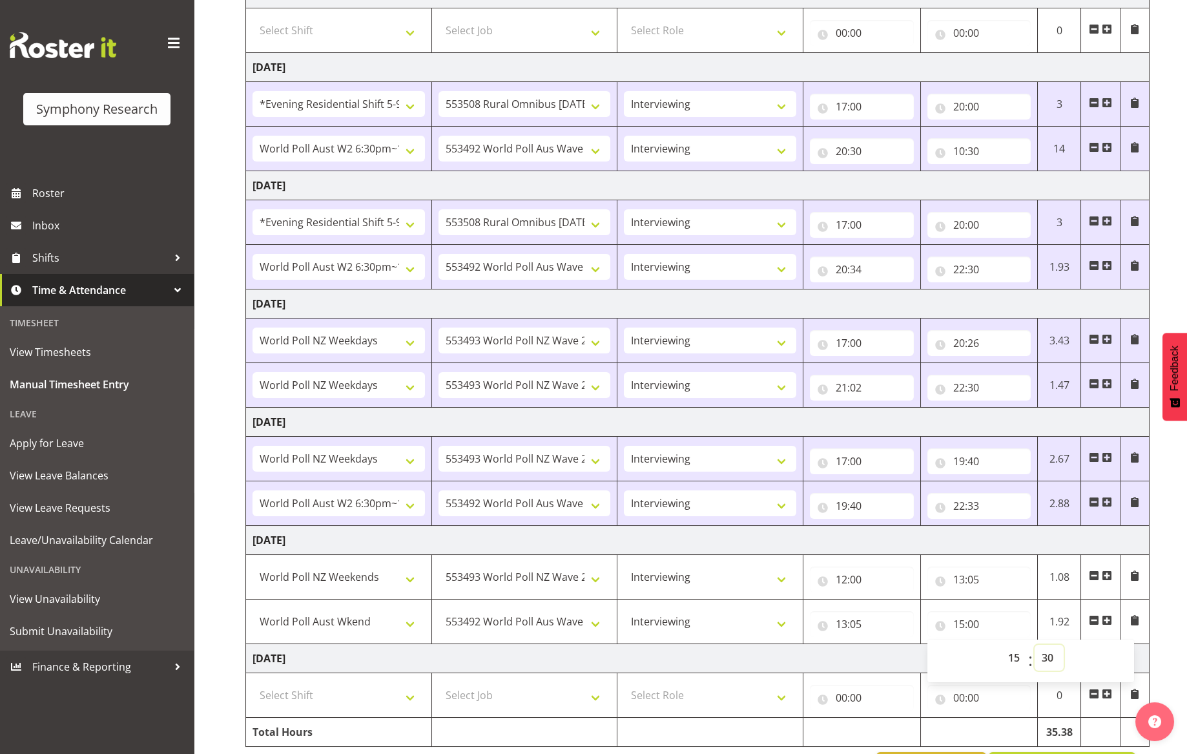
click at [1035, 645] on select "00 01 02 03 04 05 06 07 08 09 10 11 12 13 14 15 16 17 18 19 20 21 22 23 24 25 2…" at bounding box center [1049, 658] width 29 height 26
click at [895, 611] on input "13:05" at bounding box center [862, 624] width 104 height 26
click at [1110, 623] on span at bounding box center [1107, 620] width 10 height 10
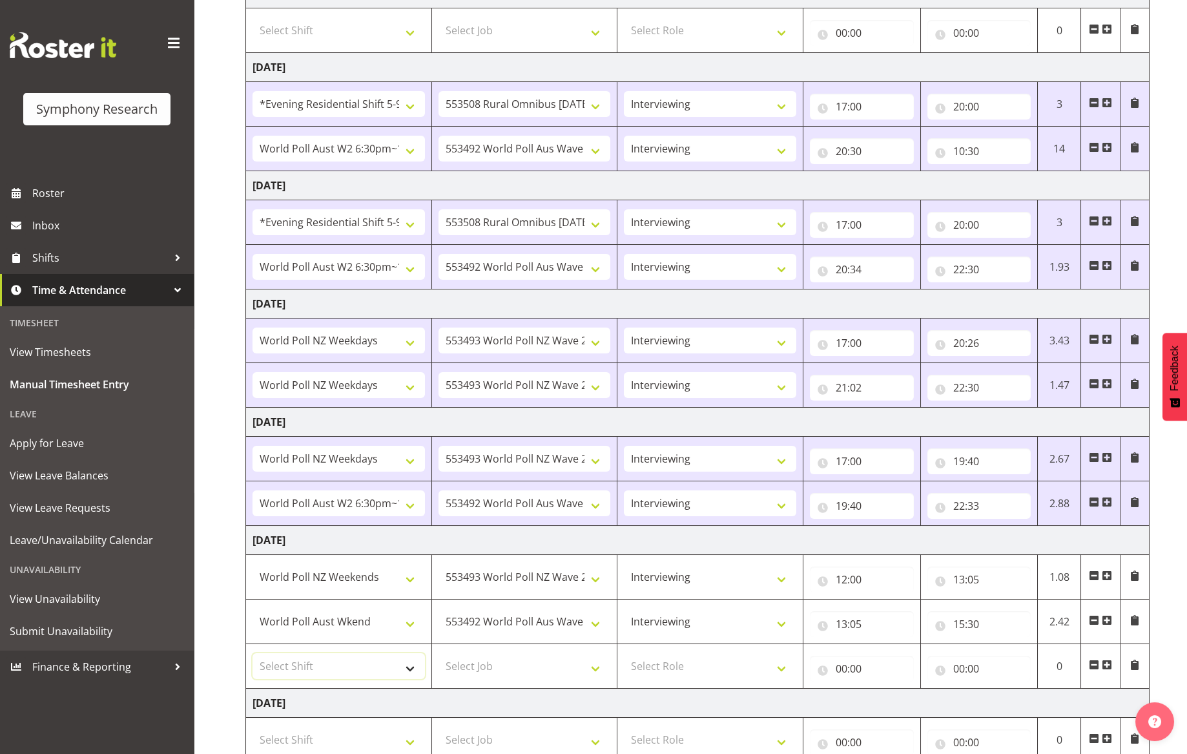
click at [406, 668] on select "Select Shift !!Weekend Residential (Roster IT Shift Label) *Business 9/10am ~ 4…" at bounding box center [339, 666] width 172 height 26
click at [253, 653] on select "Select Shift !!Weekend Residential (Roster IT Shift Label) *Business 9/10am ~ 4…" at bounding box center [339, 666] width 172 height 26
click at [594, 673] on select "Select Job 550060 IF Admin 553492 World Poll Aus Wave 2 Main 2025 553493 World …" at bounding box center [525, 666] width 172 height 26
click at [439, 653] on select "Select Job 550060 IF Admin 553492 World Poll Aus Wave 2 Main 2025 553493 World …" at bounding box center [525, 666] width 172 height 26
click at [784, 669] on select "Select Role Briefing Interviewing" at bounding box center [710, 666] width 172 height 26
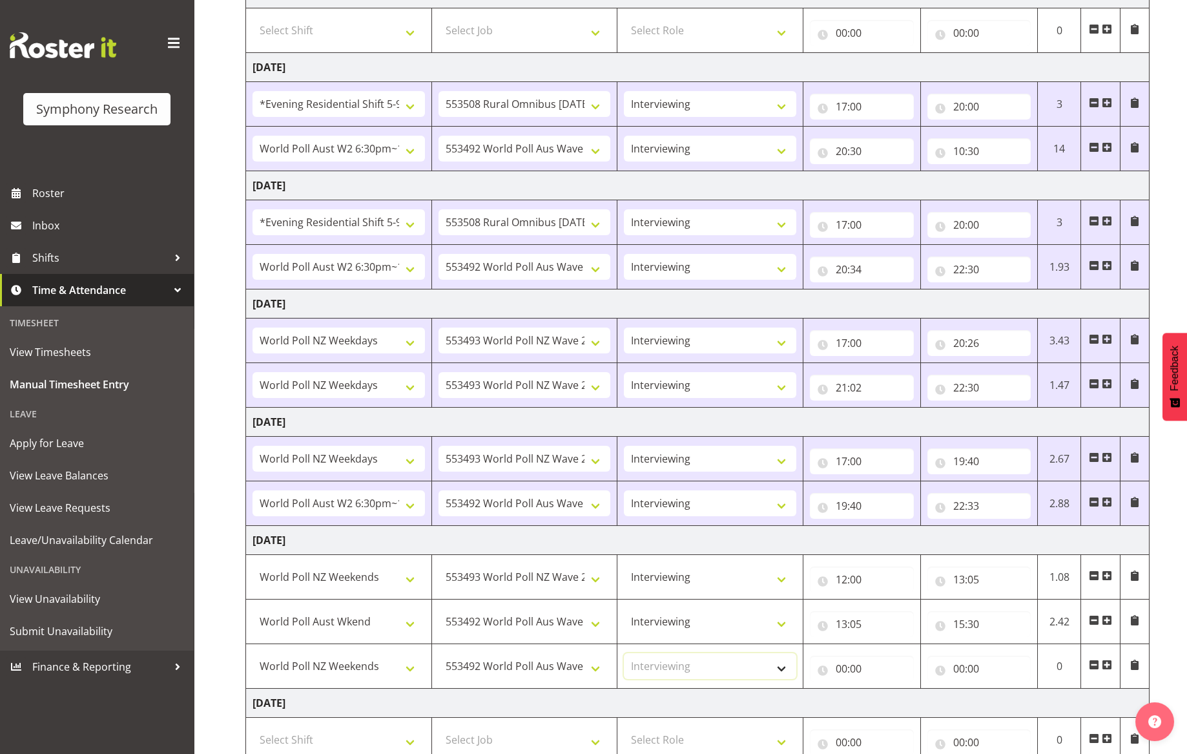
click at [624, 653] on select "Select Role Briefing Interviewing" at bounding box center [710, 666] width 172 height 26
click at [846, 667] on input "00:00" at bounding box center [862, 669] width 104 height 26
click at [896, 703] on select "00 01 02 03 04 05 06 07 08 09 10 11 12 13 14 15 16 17 18 19 20 21 22 23" at bounding box center [898, 702] width 29 height 26
click at [884, 689] on select "00 01 02 03 04 05 06 07 08 09 10 11 12 13 14 15 16 17 18 19 20 21 22 23" at bounding box center [898, 702] width 29 height 26
click at [928, 698] on select "00 01 02 03 04 05 06 07 08 09 10 11 12 13 14 15 16 17 18 19 20 21 22 23 24 25 2…" at bounding box center [931, 702] width 29 height 26
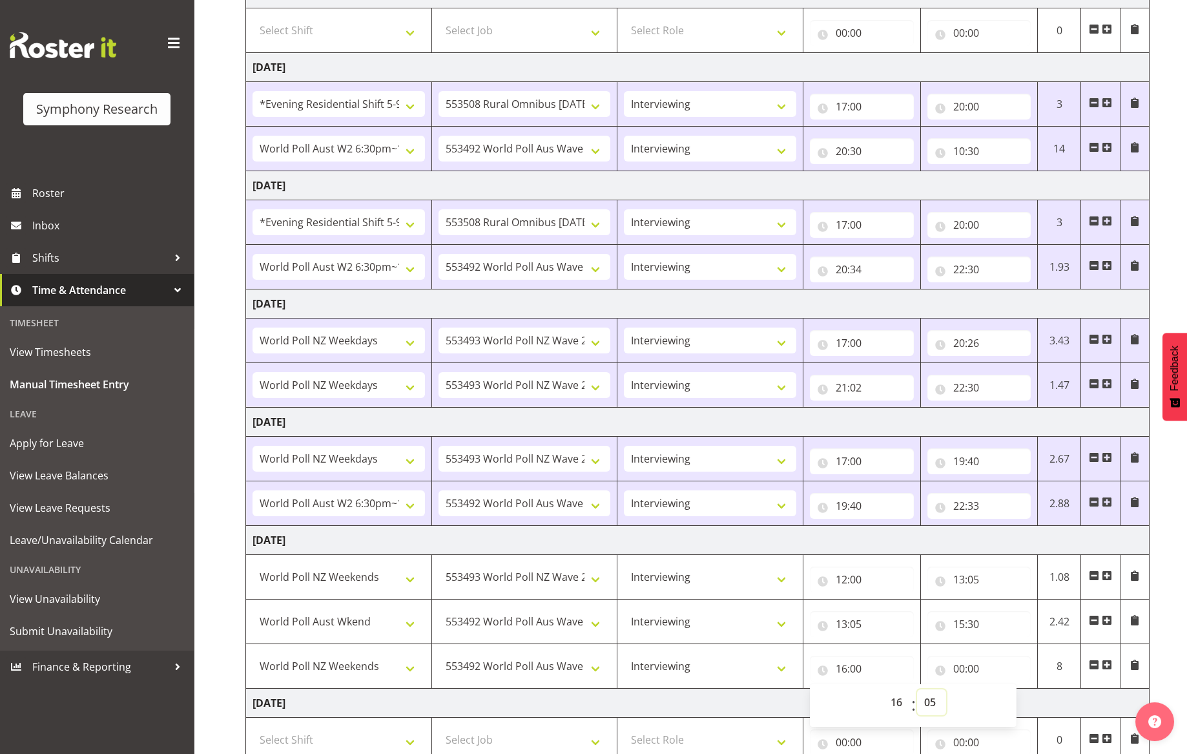
click at [917, 689] on select "00 01 02 03 04 05 06 07 08 09 10 11 12 13 14 15 16 17 18 19 20 21 22 23 24 25 2…" at bounding box center [931, 702] width 29 height 26
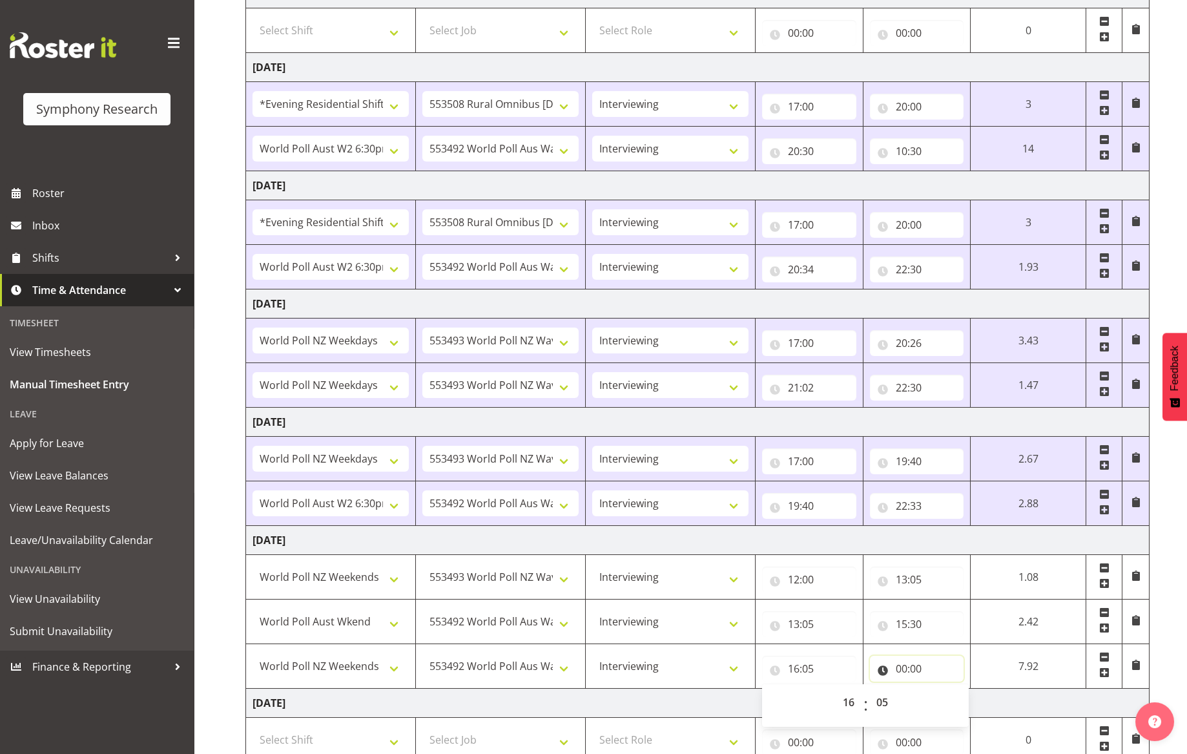
click at [934, 667] on input "00:00" at bounding box center [917, 669] width 94 height 26
click at [953, 702] on select "00 01 02 03 04 05 06 07 08 09 10 11 12 13 14 15 16 17 18 19 20 21 22 23" at bounding box center [958, 702] width 29 height 26
click at [944, 689] on select "00 01 02 03 04 05 06 07 08 09 10 11 12 13 14 15 16 17 18 19 20 21 22 23" at bounding box center [958, 702] width 29 height 26
click at [988, 703] on select "00 01 02 03 04 05 06 07 08 09 10 11 12 13 14 15 16 17 18 19 20 21 22 23 24 25 2…" at bounding box center [991, 702] width 29 height 26
click at [1006, 689] on select "00 01 02 03 04 05 06 07 08 09 10 11 12 13 14 15 16 17 18 19 20 21 22 23 24 25 2…" at bounding box center [991, 702] width 29 height 26
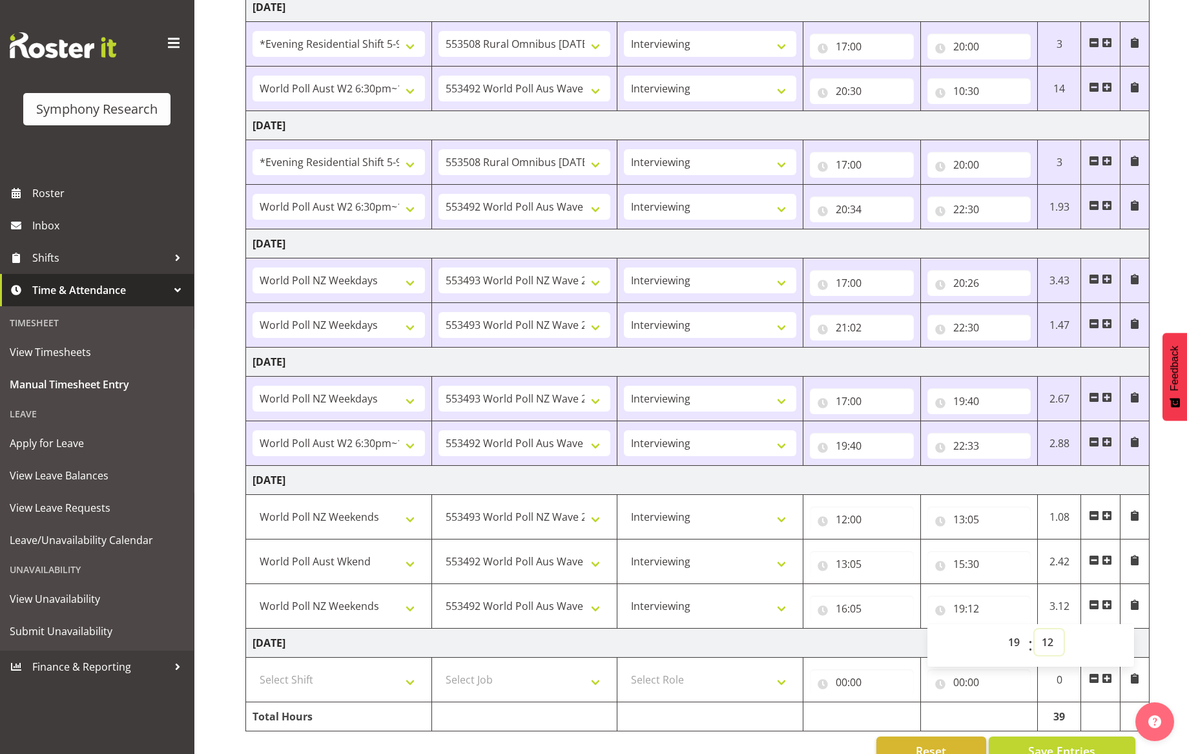
scroll to position [318, 0]
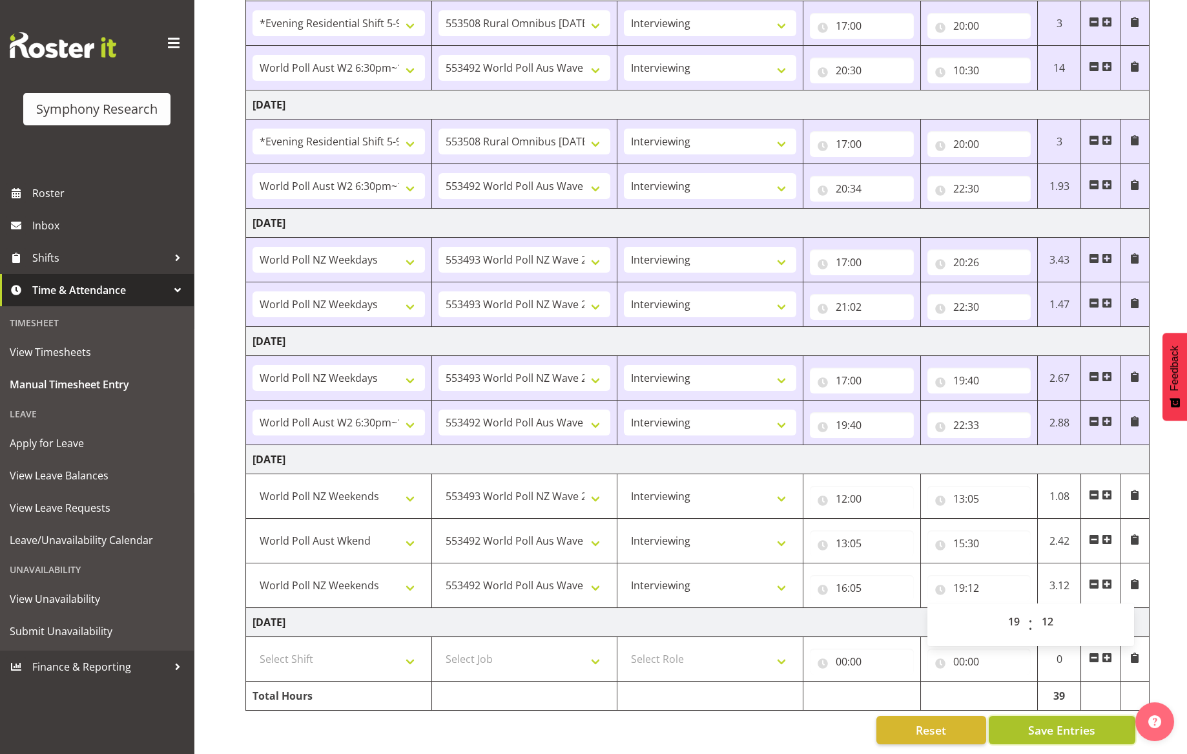
click at [1090, 721] on span "Save Entries" at bounding box center [1061, 729] width 67 height 17
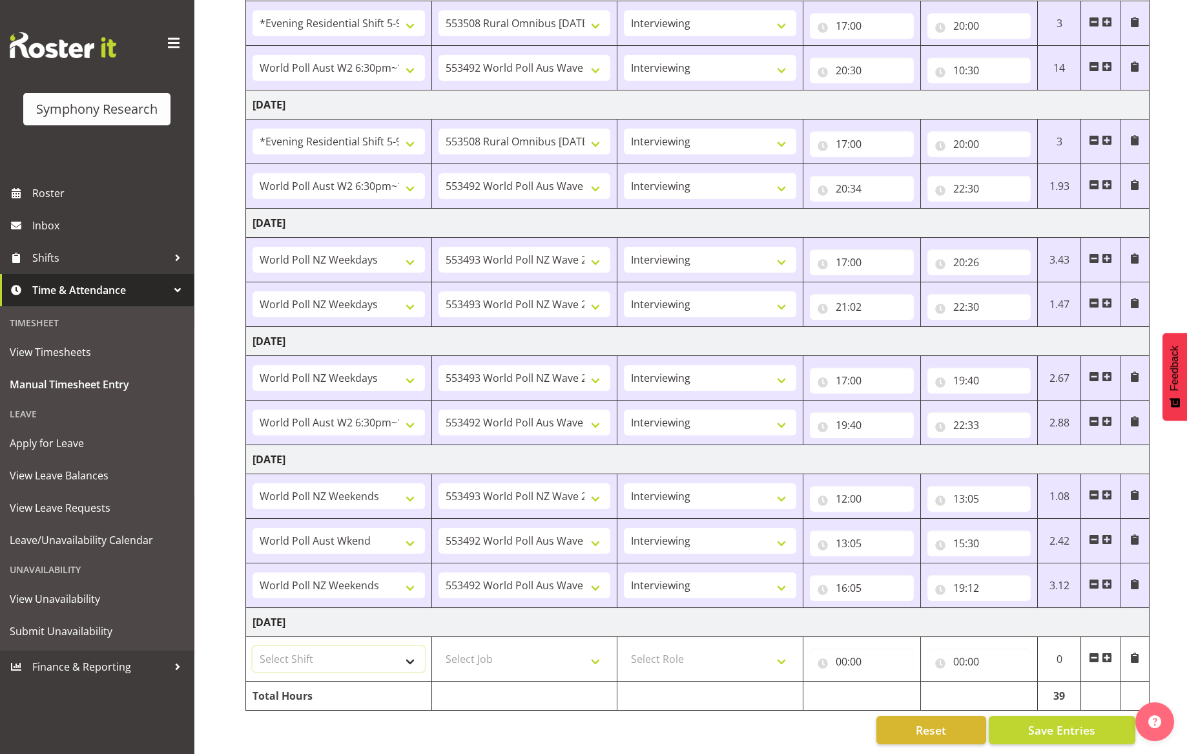
click at [411, 653] on select "Select Shift !!Weekend Residential (Roster IT Shift Label) *Business 9/10am ~ 4…" at bounding box center [339, 659] width 172 height 26
click at [253, 646] on select "Select Shift !!Weekend Residential (Roster IT Shift Label) *Business 9/10am ~ 4…" at bounding box center [339, 659] width 172 height 26
click at [594, 651] on select "Select Job 550060 IF Admin 553492 World Poll Aus Wave 2 Main 2025 553493 World …" at bounding box center [525, 659] width 172 height 26
click at [439, 646] on select "Select Job 550060 IF Admin 553492 World Poll Aus Wave 2 Main 2025 553493 World …" at bounding box center [525, 659] width 172 height 26
click at [780, 648] on select "Select Role Briefing Interviewing" at bounding box center [710, 659] width 172 height 26
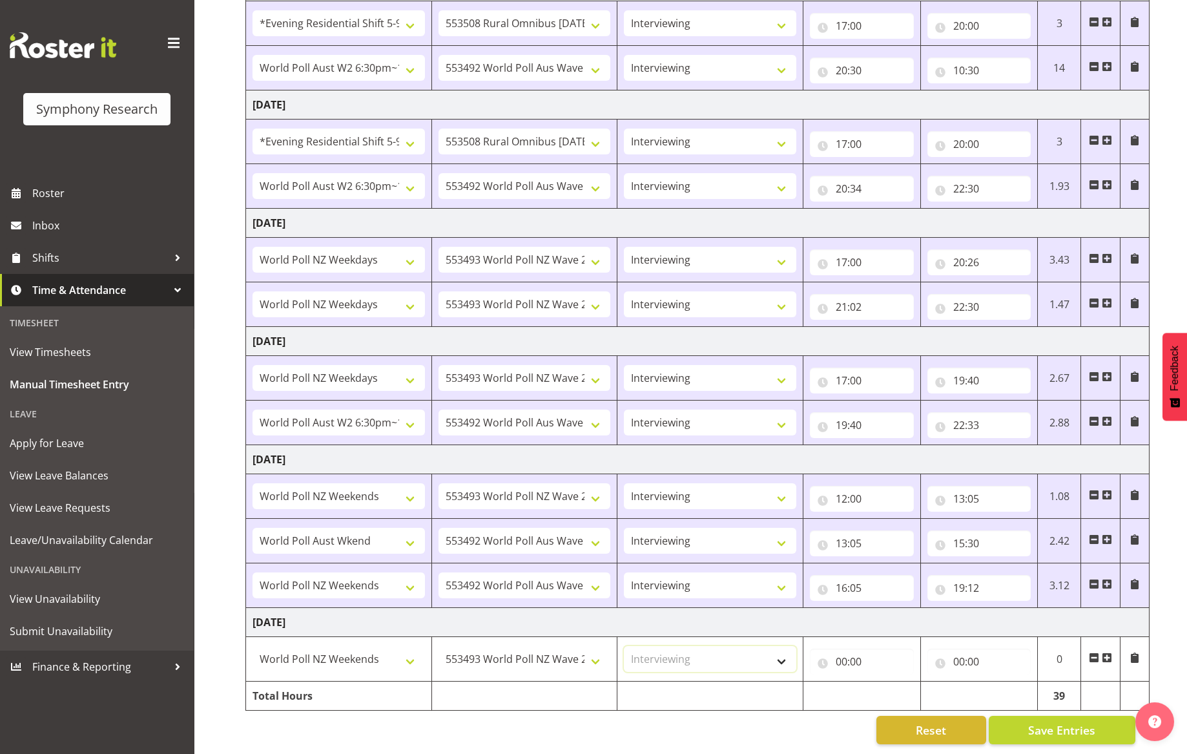
click at [624, 646] on select "Select Role Briefing Interviewing" at bounding box center [710, 659] width 172 height 26
click at [840, 654] on input "00:00" at bounding box center [862, 661] width 104 height 26
click at [888, 682] on select "00 01 02 03 04 05 06 07 08 09 10 11 12 13 14 15 16 17 18 19 20 21 22 23" at bounding box center [898, 695] width 29 height 26
click at [884, 682] on select "00 01 02 03 04 05 06 07 08 09 10 11 12 13 14 15 16 17 18 19 20 21 22 23" at bounding box center [898, 695] width 29 height 26
click at [971, 650] on input "00:00" at bounding box center [980, 661] width 104 height 26
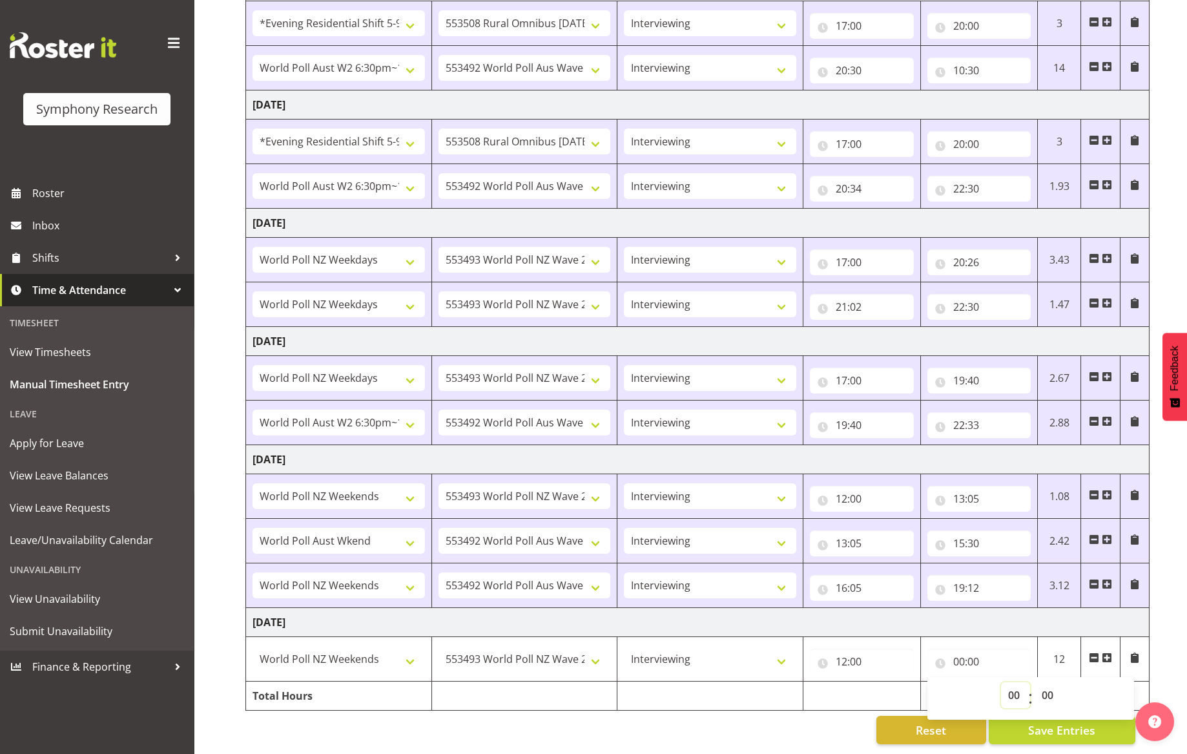
click at [1017, 688] on select "00 01 02 03 04 05 06 07 08 09 10 11 12 13 14 15 16 17 18 19 20 21 22 23" at bounding box center [1015, 695] width 29 height 26
click at [1001, 682] on select "00 01 02 03 04 05 06 07 08 09 10 11 12 13 14 15 16 17 18 19 20 21 22 23" at bounding box center [1015, 695] width 29 height 26
click at [1048, 690] on select "00 01 02 03 04 05 06 07 08 09 10 11 12 13 14 15 16 17 18 19 20 21 22 23 24 25 2…" at bounding box center [1049, 695] width 29 height 26
click at [1035, 682] on select "00 01 02 03 04 05 06 07 08 09 10 11 12 13 14 15 16 17 18 19 20 21 22 23 24 25 2…" at bounding box center [1049, 695] width 29 height 26
click at [1104, 652] on span at bounding box center [1107, 657] width 10 height 10
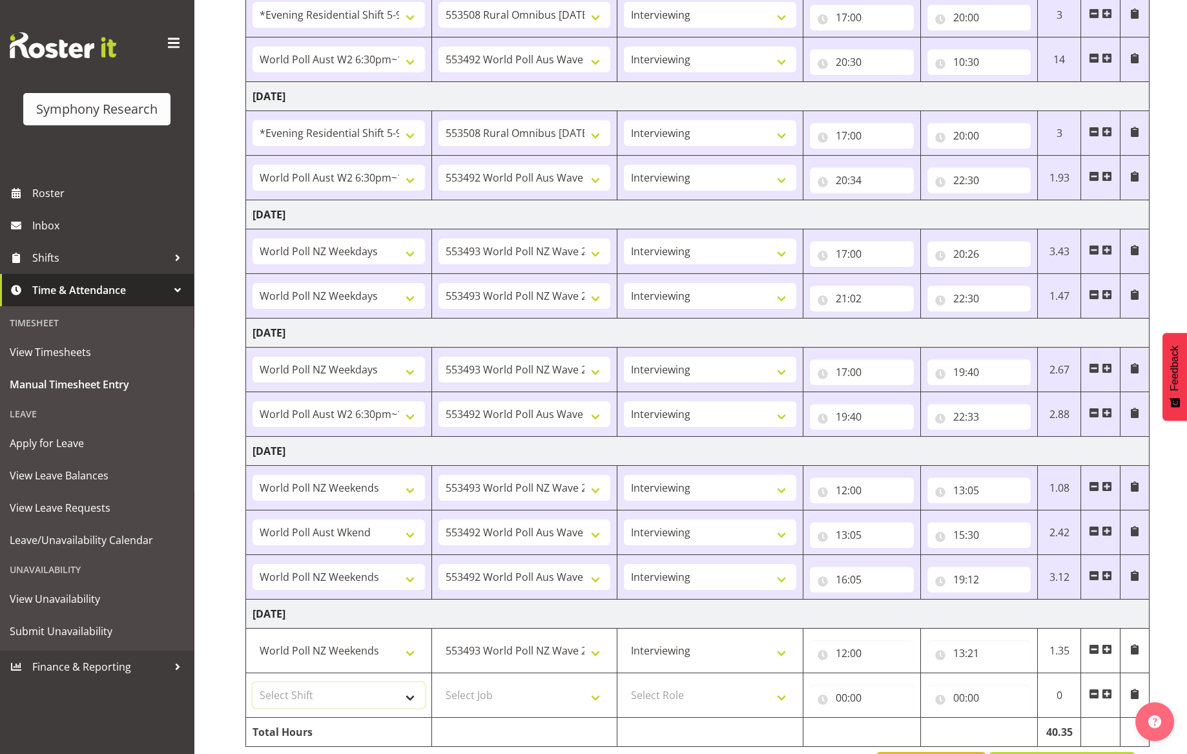
click at [407, 698] on select "Select Shift !!Weekend Residential (Roster IT Shift Label) *Business 9/10am ~ 4…" at bounding box center [339, 695] width 172 height 26
click at [253, 682] on select "Select Shift !!Weekend Residential (Roster IT Shift Label) *Business 9/10am ~ 4…" at bounding box center [339, 695] width 172 height 26
click at [589, 695] on select "Select Job 550060 IF Admin 553492 World Poll Aus Wave 2 Main 2025 553493 World …" at bounding box center [525, 695] width 172 height 26
click at [439, 682] on select "Select Job 550060 IF Admin 553492 World Poll Aus Wave 2 Main 2025 553493 World …" at bounding box center [525, 695] width 172 height 26
click at [782, 695] on select "Select Role Briefing Interviewing" at bounding box center [710, 695] width 172 height 26
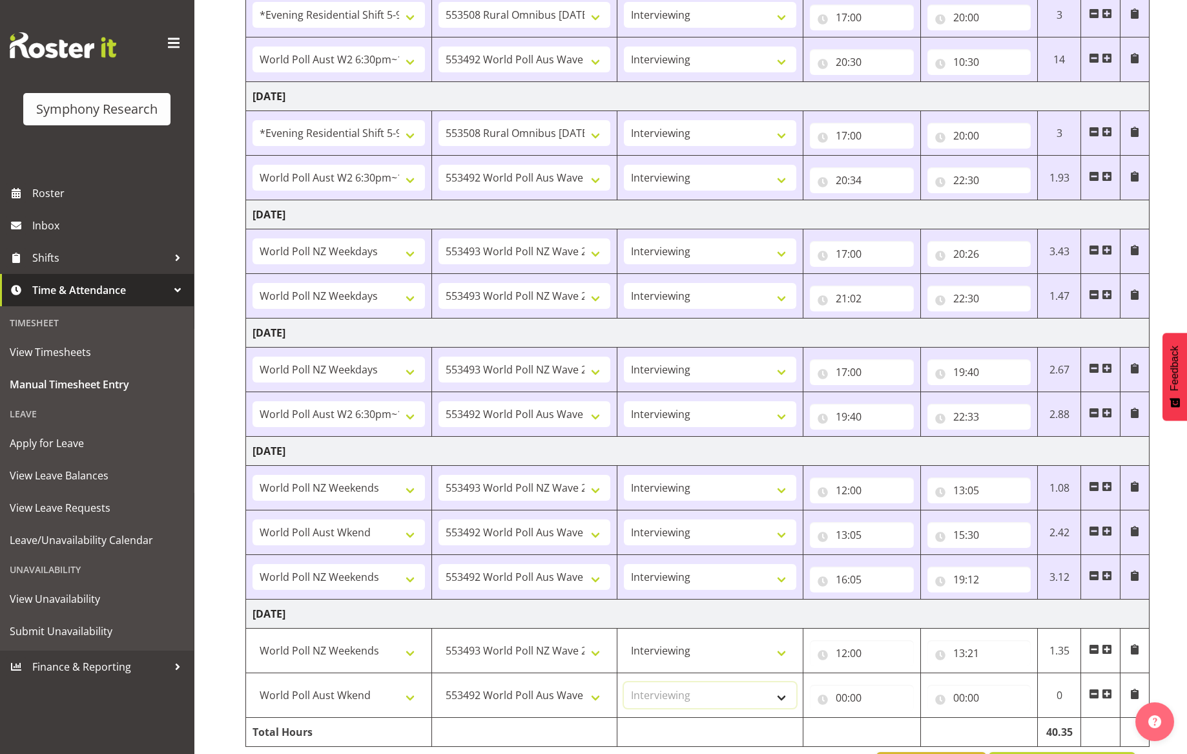
click at [624, 682] on select "Select Role Briefing Interviewing" at bounding box center [710, 695] width 172 height 26
click at [857, 698] on input "00:00" at bounding box center [862, 698] width 104 height 26
click at [891, 728] on select "00 01 02 03 04 05 06 07 08 09 10 11 12 13 14 15 16 17 18 19 20 21 22 23" at bounding box center [898, 731] width 29 height 26
click at [884, 718] on select "00 01 02 03 04 05 06 07 08 09 10 11 12 13 14 15 16 17 18 19 20 21 22 23" at bounding box center [898, 731] width 29 height 26
click at [929, 732] on select "00 01 02 03 04 05 06 07 08 09 10 11 12 13 14 15 16 17 18 19 20 21 22 23 24 25 2…" at bounding box center [931, 731] width 29 height 26
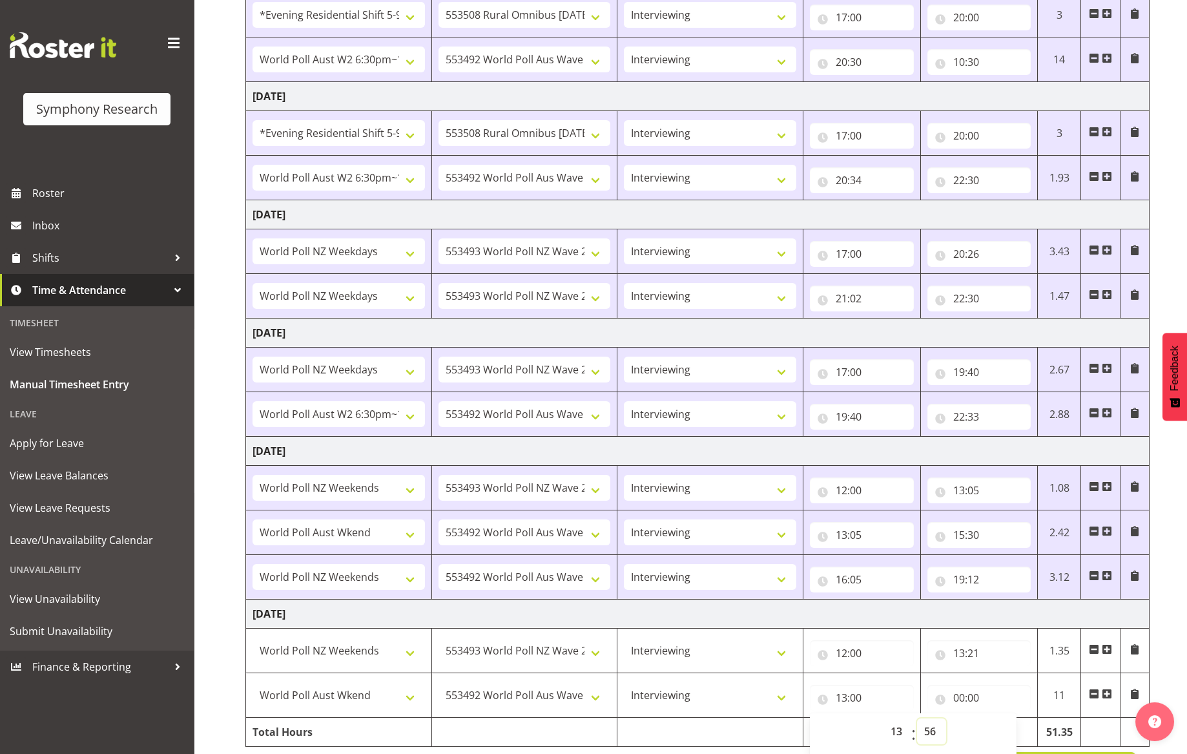
click at [917, 718] on select "00 01 02 03 04 05 06 07 08 09 10 11 12 13 14 15 16 17 18 19 20 21 22 23 24 25 2…" at bounding box center [931, 731] width 29 height 26
click at [986, 701] on input "00:00" at bounding box center [980, 698] width 104 height 26
click at [1013, 730] on select "00 01 02 03 04 05 06 07 08 09 10 11 12 13 14 15 16 17 18 19 20 21 22 23" at bounding box center [1015, 731] width 29 height 26
click at [1001, 718] on select "00 01 02 03 04 05 06 07 08 09 10 11 12 13 14 15 16 17 18 19 20 21 22 23" at bounding box center [1015, 731] width 29 height 26
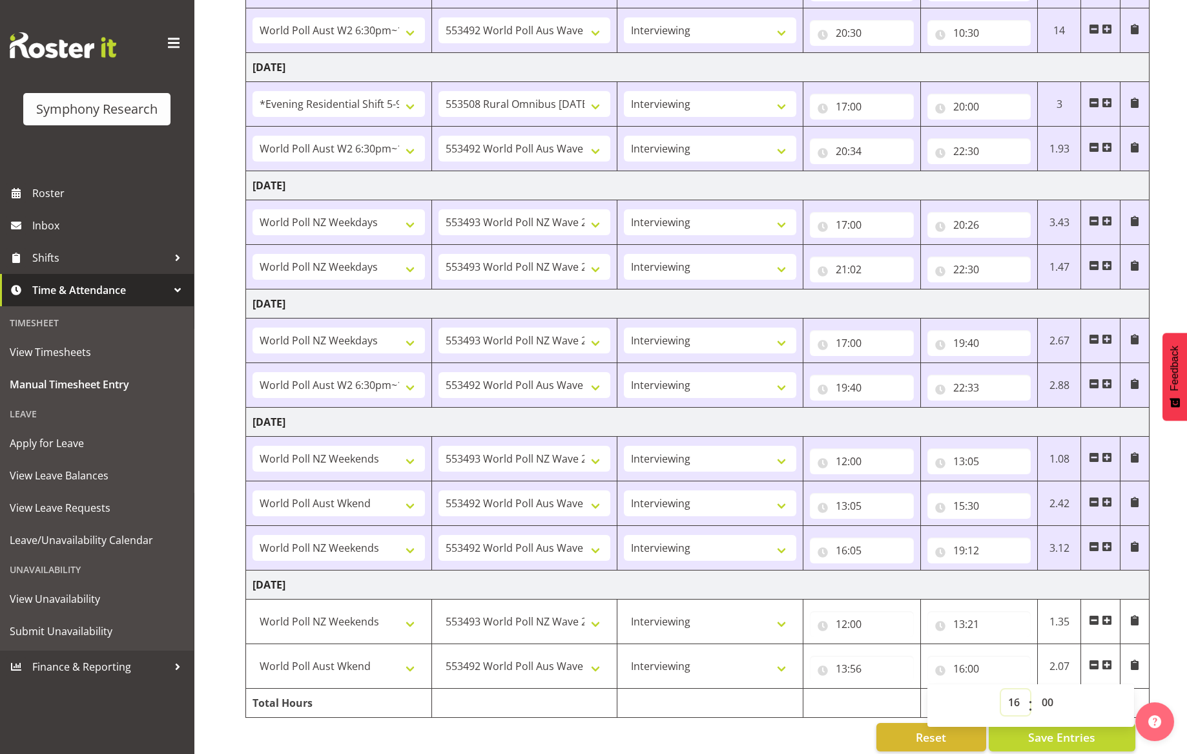
scroll to position [362, 0]
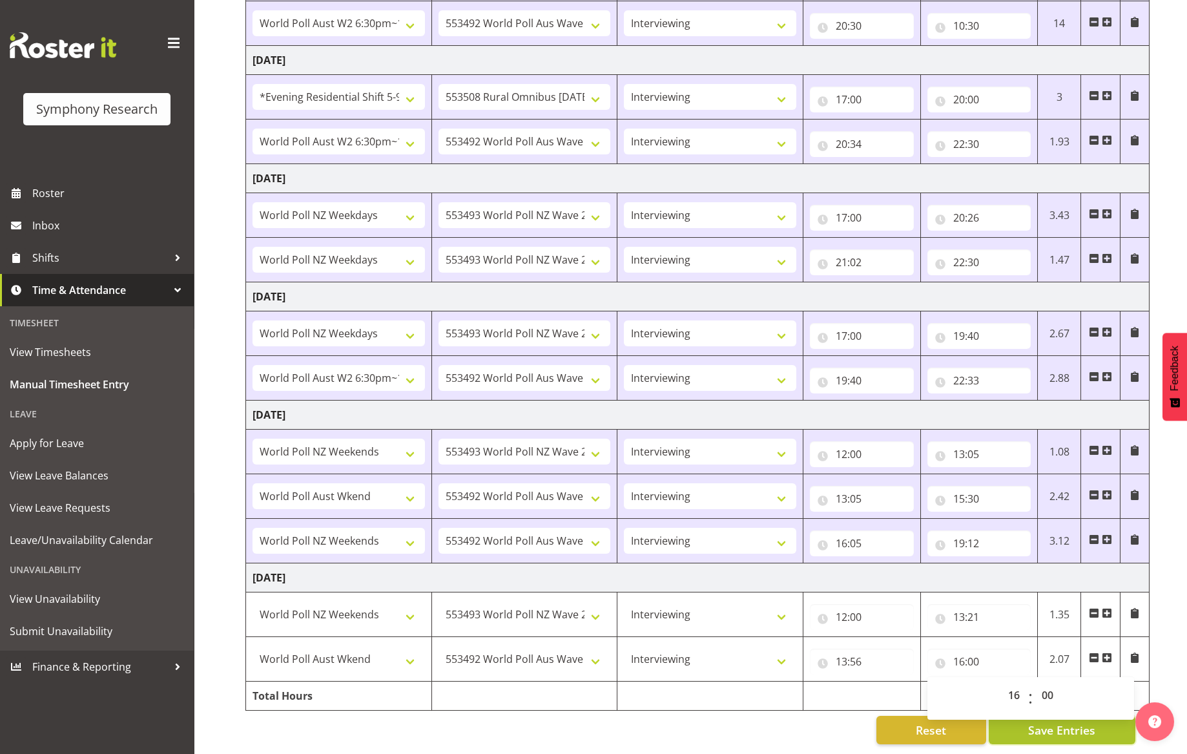
click at [1069, 721] on span "Save Entries" at bounding box center [1061, 729] width 67 height 17
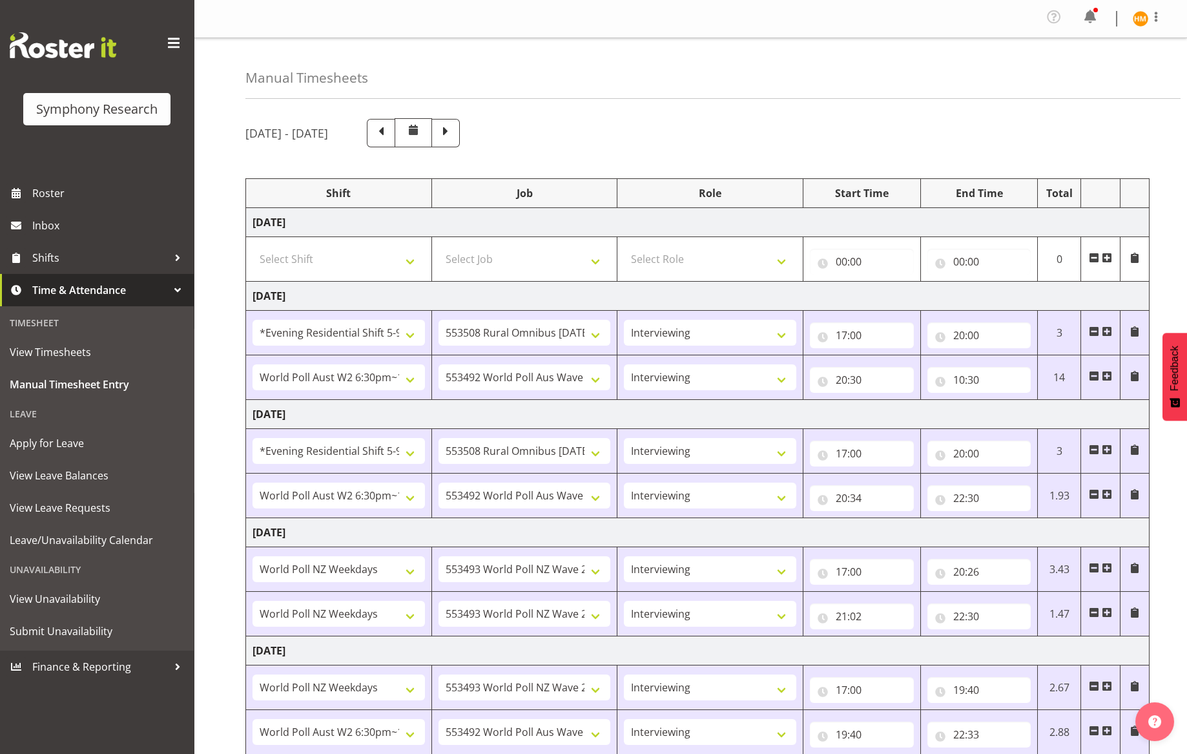
scroll to position [0, 0]
click at [454, 136] on span at bounding box center [445, 131] width 17 height 17
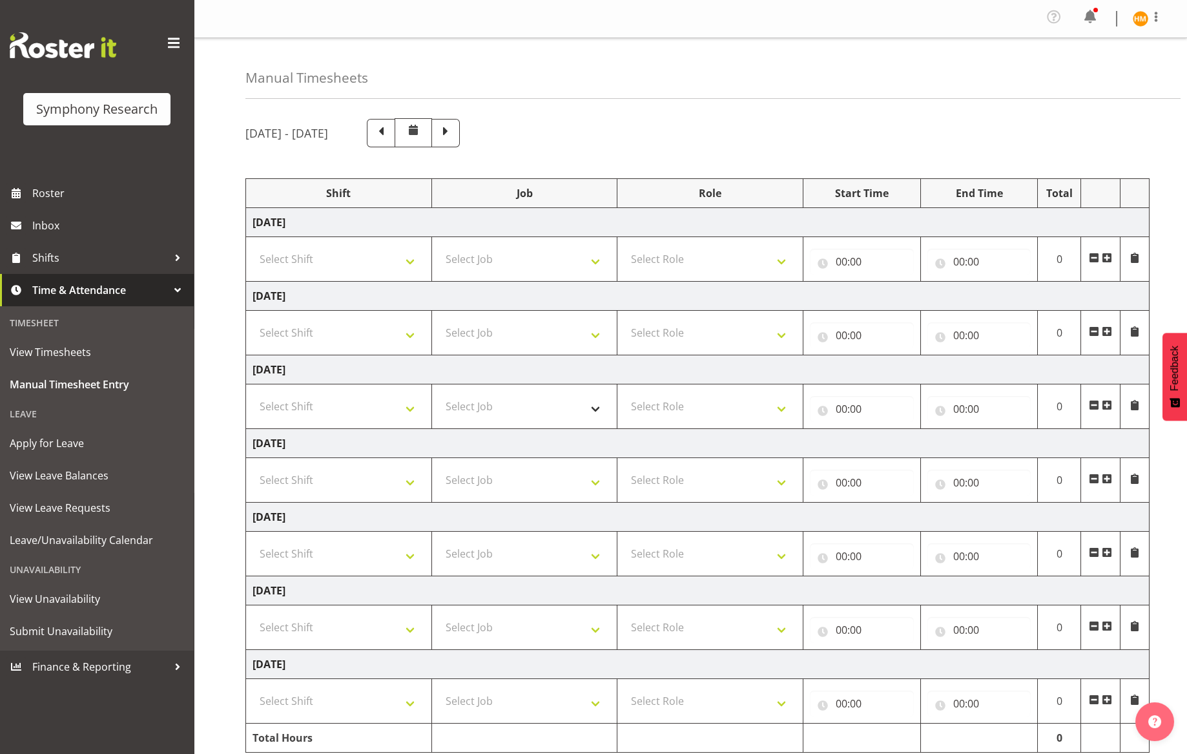
scroll to position [51, 0]
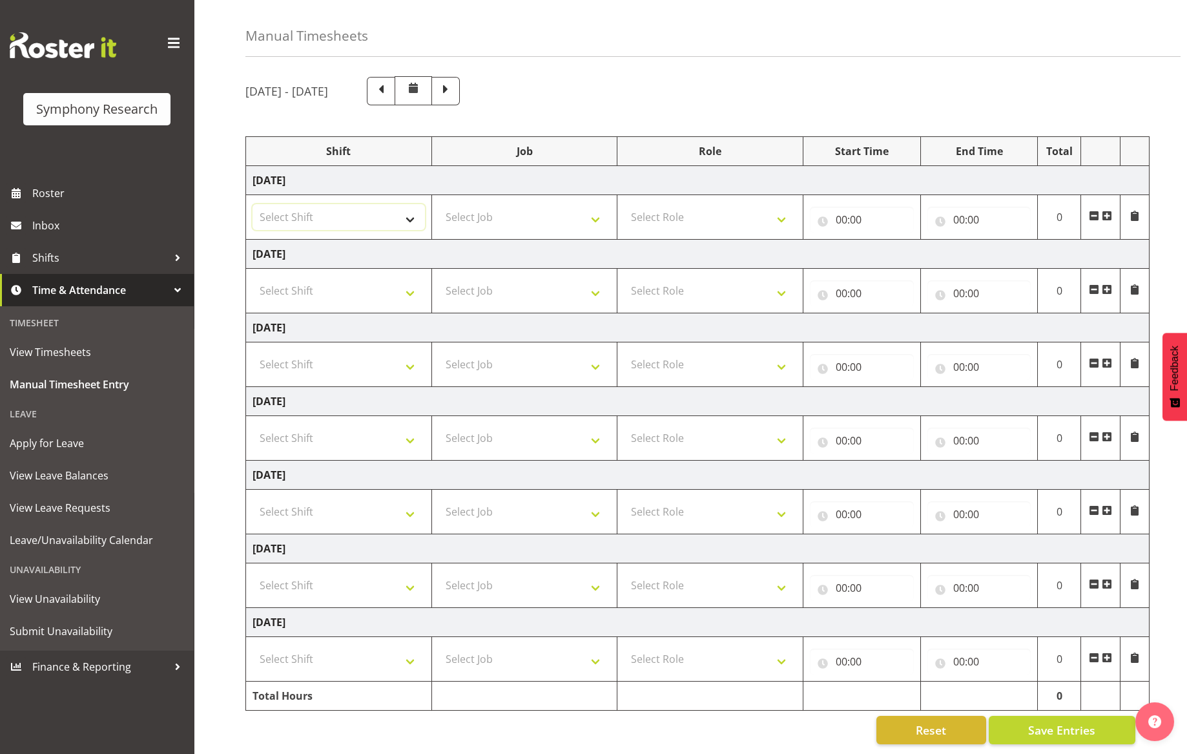
click at [411, 209] on select "Select Shift !!Weekend Residential (Roster IT Shift Label) *Business 9/10am ~ 4…" at bounding box center [339, 217] width 172 height 26
click at [253, 204] on select "Select Shift !!Weekend Residential (Roster IT Shift Label) *Business 9/10am ~ 4…" at bounding box center [339, 217] width 172 height 26
click at [598, 208] on select "Select Job 550060 IF Admin 553492 World Poll Aus Wave 2 Main 2025 553493 World …" at bounding box center [525, 217] width 172 height 26
click at [439, 204] on select "Select Job 550060 IF Admin 553492 World Poll Aus Wave 2 Main 2025 553493 World …" at bounding box center [525, 217] width 172 height 26
click at [787, 212] on select "Select Role Briefing Interviewing" at bounding box center [710, 217] width 172 height 26
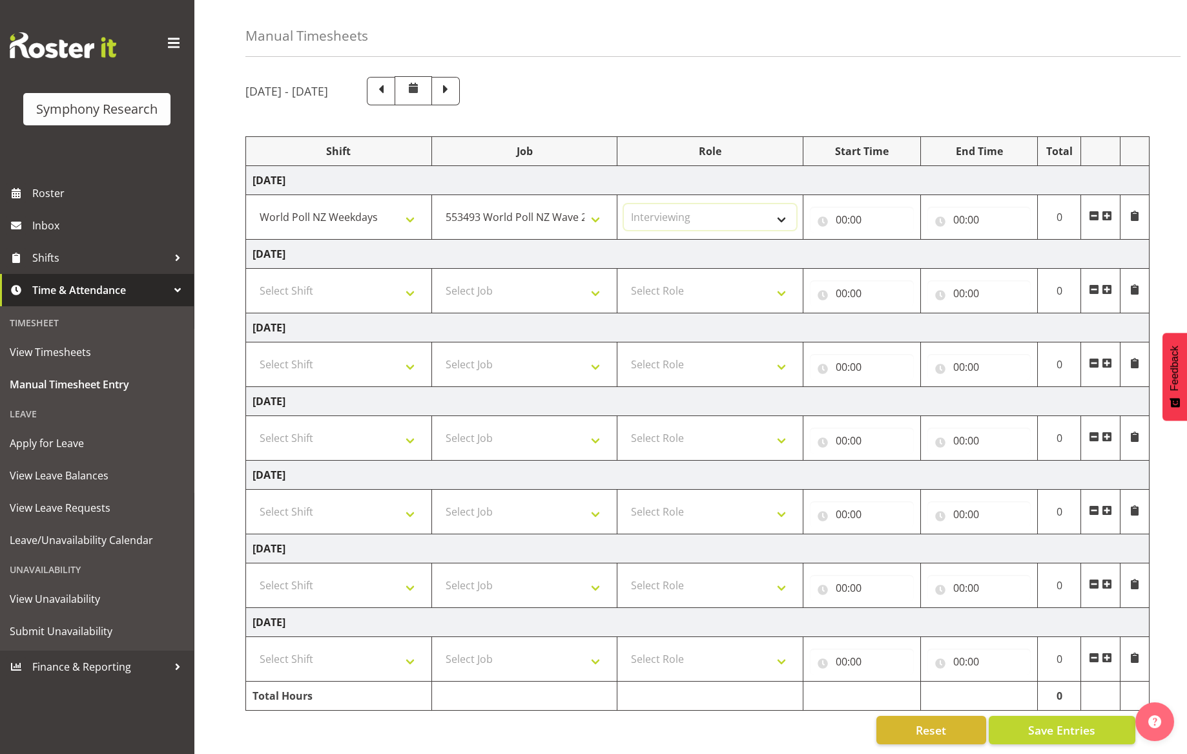
click at [624, 204] on select "Select Role Briefing Interviewing" at bounding box center [710, 217] width 172 height 26
click at [893, 214] on input "00:00" at bounding box center [862, 220] width 104 height 26
click at [891, 247] on select "00 01 02 03 04 05 06 07 08 09 10 11 12 13 14 15 16 17 18 19 20 21 22 23" at bounding box center [898, 253] width 29 height 26
click at [884, 240] on select "00 01 02 03 04 05 06 07 08 09 10 11 12 13 14 15 16 17 18 19 20 21 22 23" at bounding box center [898, 253] width 29 height 26
click at [955, 213] on input "00:00" at bounding box center [980, 220] width 104 height 26
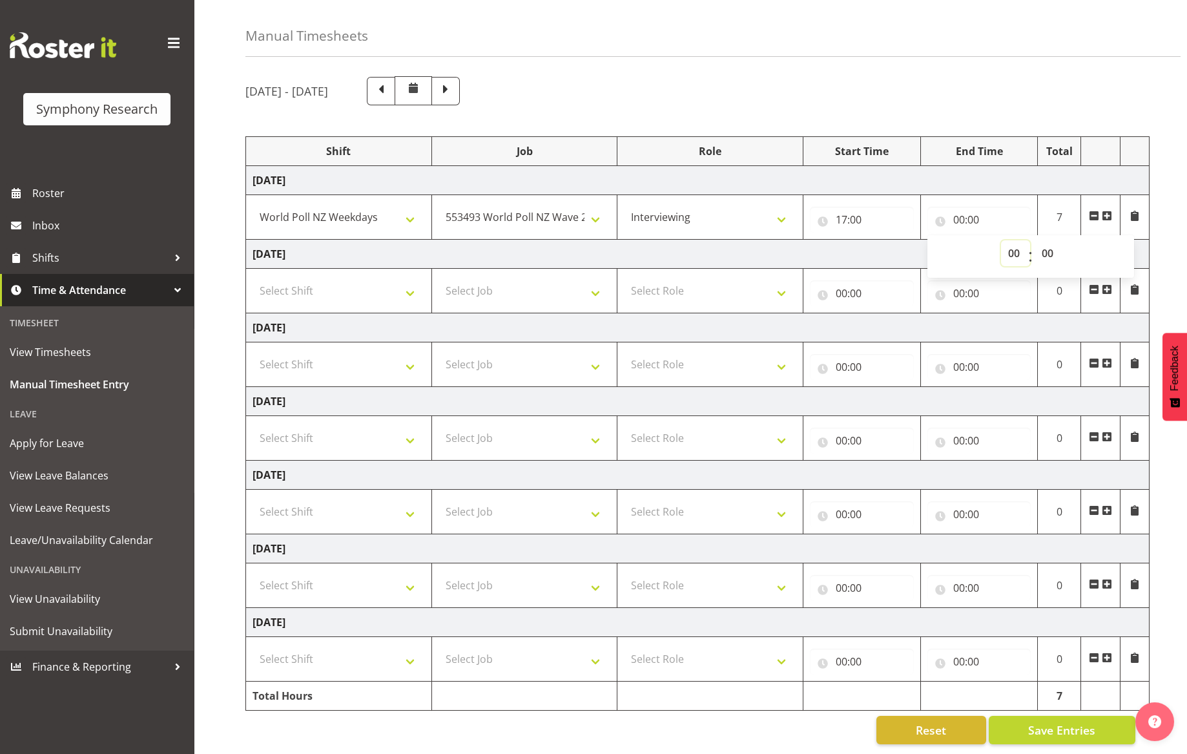
click at [1013, 245] on select "00 01 02 03 04 05 06 07 08 09 10 11 12 13 14 15 16 17 18 19 20 21 22 23" at bounding box center [1015, 253] width 29 height 26
click at [1001, 240] on select "00 01 02 03 04 05 06 07 08 09 10 11 12 13 14 15 16 17 18 19 20 21 22 23" at bounding box center [1015, 253] width 29 height 26
click at [1049, 244] on select "00 01 02 03 04 05 06 07 08 09 10 11 12 13 14 15 16 17 18 19 20 21 22 23 24 25 2…" at bounding box center [1049, 253] width 29 height 26
click at [1035, 240] on select "00 01 02 03 04 05 06 07 08 09 10 11 12 13 14 15 16 17 18 19 20 21 22 23 24 25 2…" at bounding box center [1049, 253] width 29 height 26
click at [794, 240] on td "[DATE]" at bounding box center [698, 254] width 904 height 29
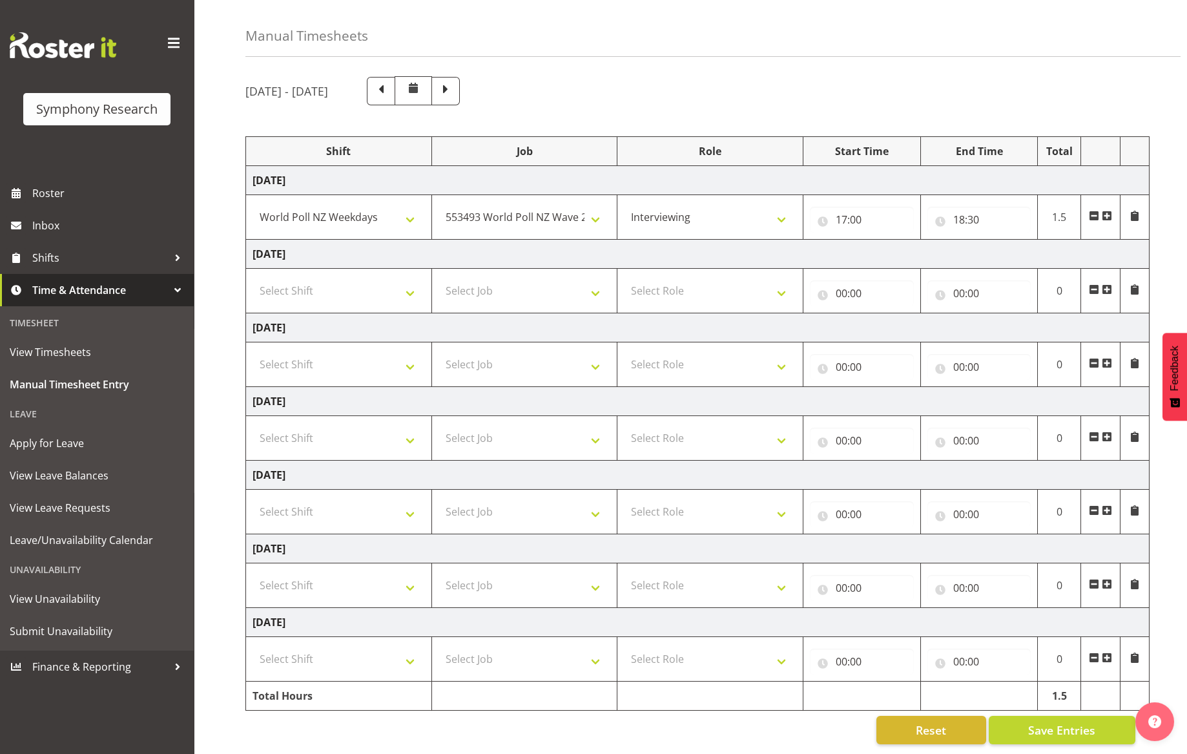
click at [1110, 211] on span at bounding box center [1107, 216] width 10 height 10
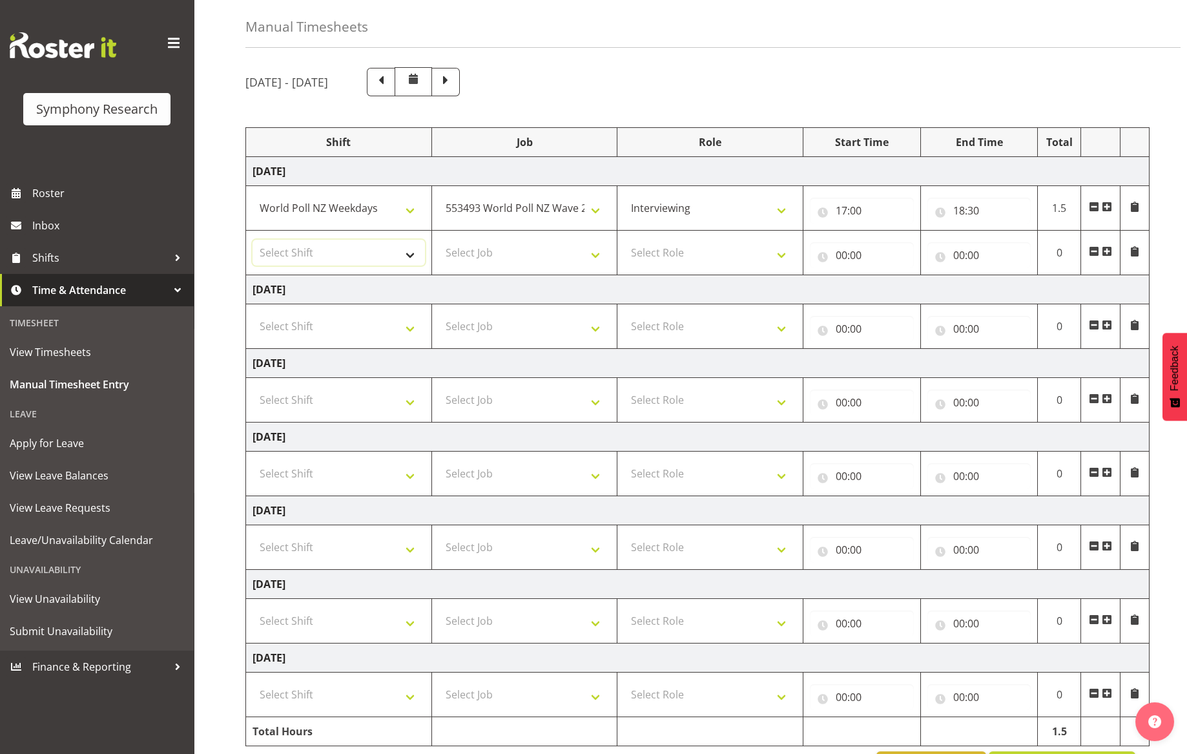
click at [415, 252] on select "Select Shift !!Weekend Residential (Roster IT Shift Label) *Business 9/10am ~ 4…" at bounding box center [339, 253] width 172 height 26
click at [253, 240] on select "Select Shift !!Weekend Residential (Roster IT Shift Label) *Business 9/10am ~ 4…" at bounding box center [339, 253] width 172 height 26
click at [406, 252] on select "!!Weekend Residential (Roster IT Shift Label) *Business 9/10am ~ 4:30pm *Busine…" at bounding box center [339, 253] width 172 height 26
click at [253, 240] on select "!!Weekend Residential (Roster IT Shift Label) *Business 9/10am ~ 4:30pm *Busine…" at bounding box center [339, 253] width 172 height 26
click at [596, 253] on select "Select Job 550060 IF Admin 553492 World Poll Aus Wave 2 Main 2025 553493 World …" at bounding box center [525, 253] width 172 height 26
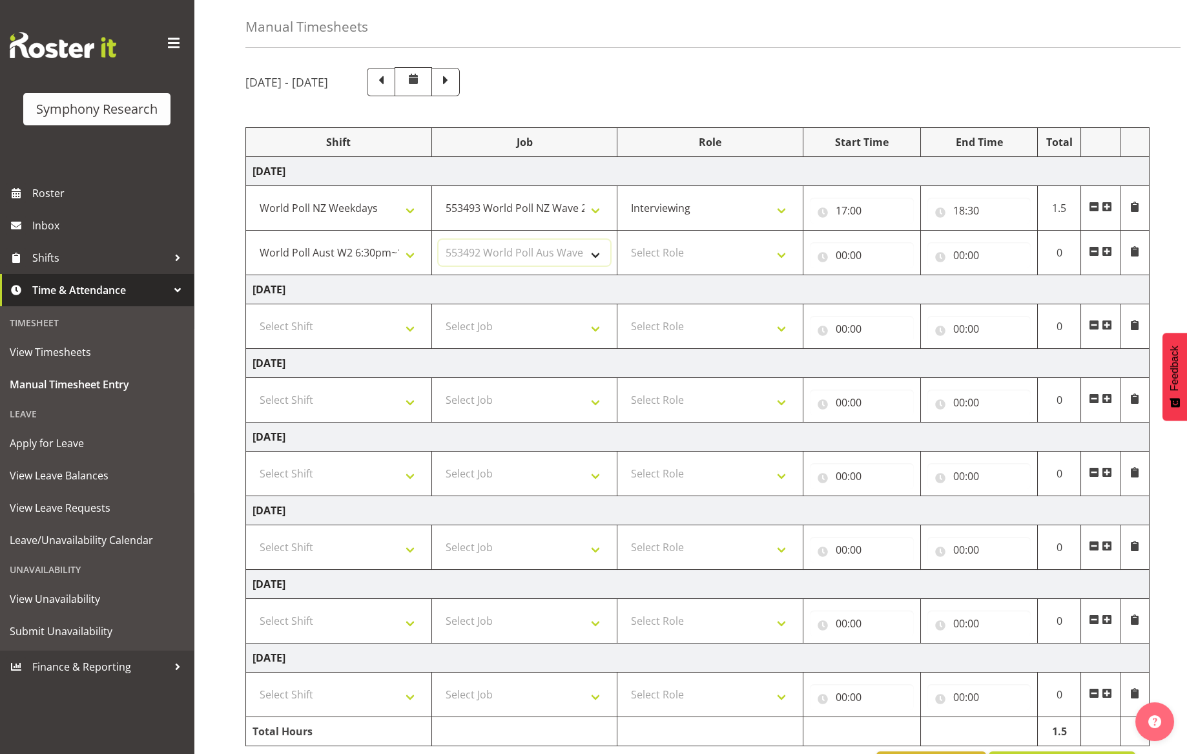
click at [439, 240] on select "Select Job 550060 IF Admin 553492 World Poll Aus Wave 2 Main 2025 553493 World …" at bounding box center [525, 253] width 172 height 26
click at [777, 256] on select "Select Role Briefing Interviewing" at bounding box center [710, 253] width 172 height 26
click at [624, 240] on select "Select Role Briefing Interviewing" at bounding box center [710, 253] width 172 height 26
click at [884, 255] on input "00:00" at bounding box center [862, 255] width 104 height 26
click at [904, 289] on select "00 01 02 03 04 05 06 07 08 09 10 11 12 13 14 15 16 17 18 19 20 21 22 23" at bounding box center [898, 289] width 29 height 26
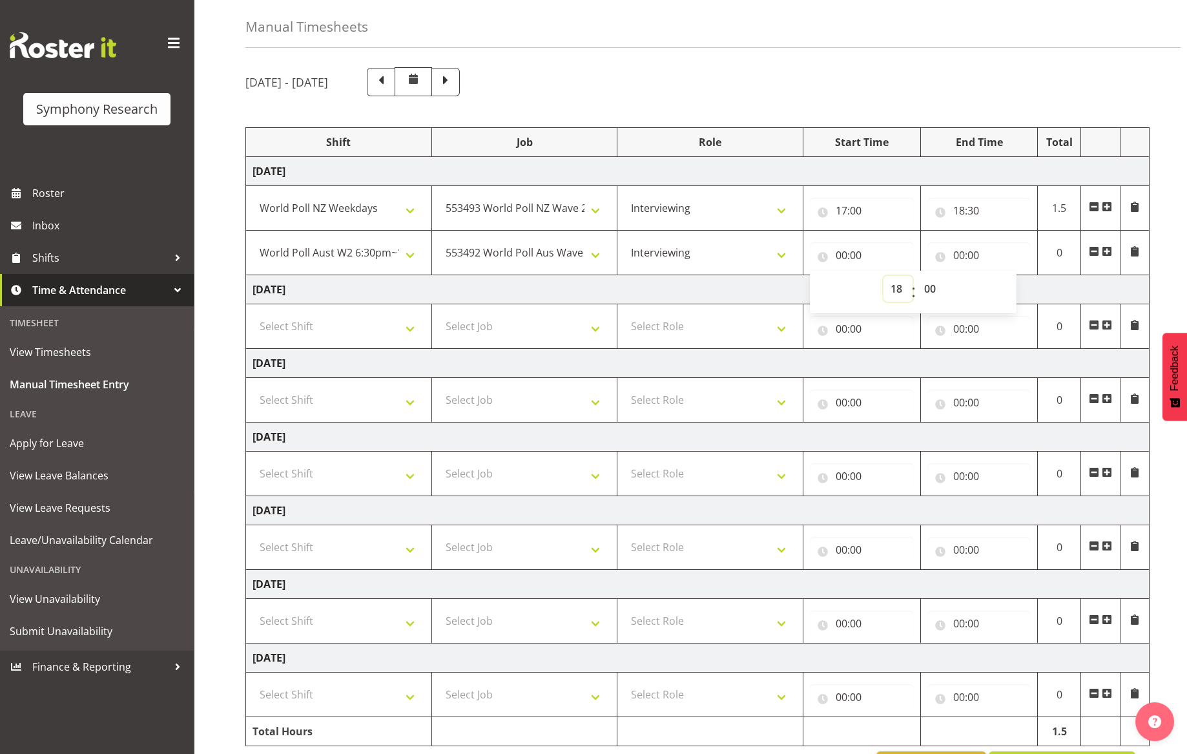
click at [884, 276] on select "00 01 02 03 04 05 06 07 08 09 10 11 12 13 14 15 16 17 18 19 20 21 22 23" at bounding box center [898, 289] width 29 height 26
click at [938, 285] on select "00 01 02 03 04 05 06 07 08 09 10 11 12 13 14 15 16 17 18 19 20 21 22 23 24 25 2…" at bounding box center [931, 289] width 29 height 26
click at [917, 276] on select "00 01 02 03 04 05 06 07 08 09 10 11 12 13 14 15 16 17 18 19 20 21 22 23 24 25 2…" at bounding box center [931, 289] width 29 height 26
click at [1032, 280] on td "[DATE]" at bounding box center [698, 289] width 904 height 29
click at [969, 206] on input "18:30" at bounding box center [980, 211] width 104 height 26
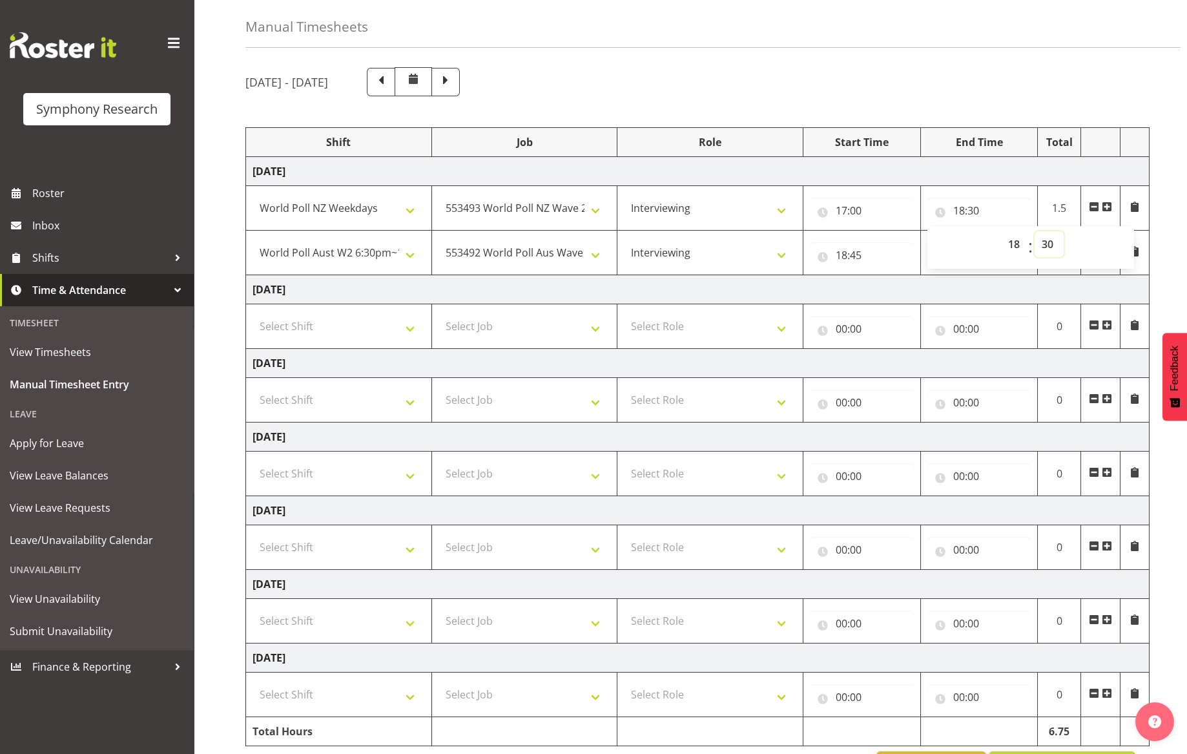
click at [1041, 245] on select "00 01 02 03 04 05 06 07 08 09 10 11 12 13 14 15 16 17 18 19 20 21 22 23 24 25 2…" at bounding box center [1049, 244] width 29 height 26
click at [1035, 231] on select "00 01 02 03 04 05 06 07 08 09 10 11 12 13 14 15 16 17 18 19 20 21 22 23 24 25 2…" at bounding box center [1049, 244] width 29 height 26
click at [909, 278] on td "[DATE]" at bounding box center [698, 289] width 904 height 29
click at [960, 258] on input "00:00" at bounding box center [980, 255] width 104 height 26
click at [1006, 285] on select "00 01 02 03 04 05 06 07 08 09 10 11 12 13 14 15 16 17 18 19 20 21 22 23" at bounding box center [1015, 289] width 29 height 26
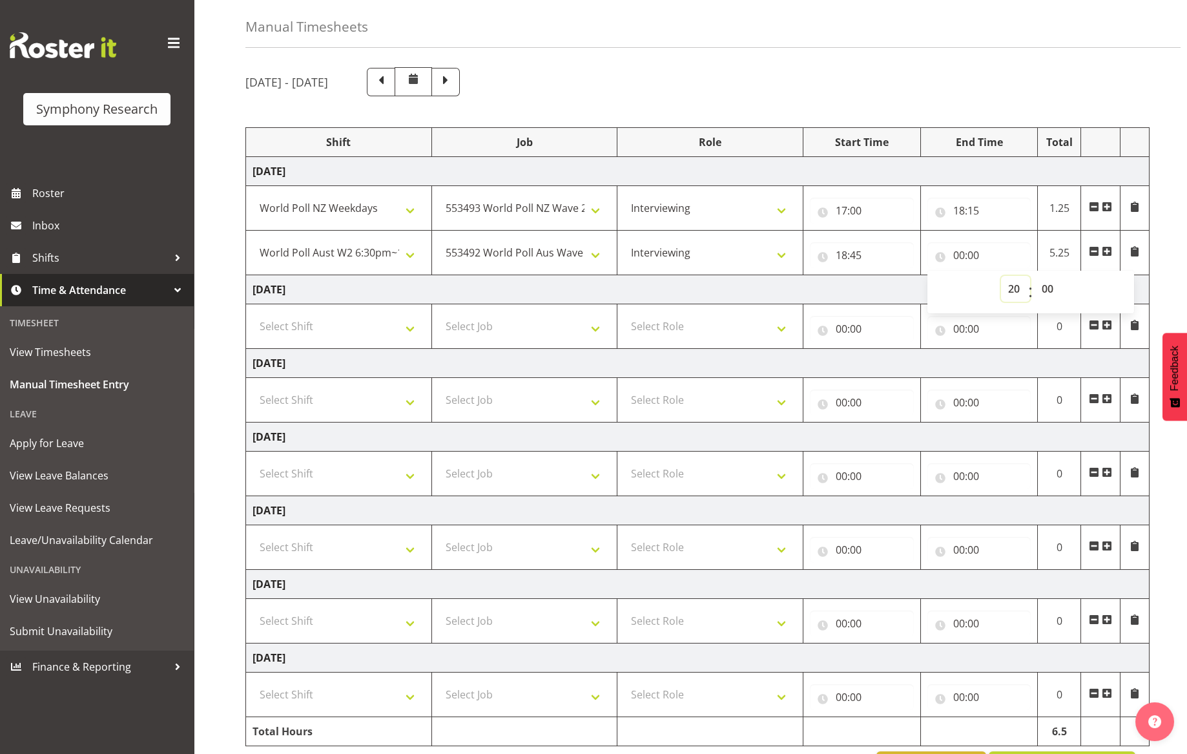
click at [1001, 276] on select "00 01 02 03 04 05 06 07 08 09 10 11 12 13 14 15 16 17 18 19 20 21 22 23" at bounding box center [1015, 289] width 29 height 26
click at [1048, 287] on select "00 01 02 03 04 05 06 07 08 09 10 11 12 13 14 15 16 17 18 19 20 21 22 23 24 25 2…" at bounding box center [1049, 289] width 29 height 26
click at [1035, 276] on select "00 01 02 03 04 05 06 07 08 09 10 11 12 13 14 15 16 17 18 19 20 21 22 23 24 25 2…" at bounding box center [1049, 289] width 29 height 26
click at [1009, 351] on td "[DATE]" at bounding box center [698, 363] width 904 height 29
click at [979, 209] on input "18:15" at bounding box center [980, 211] width 104 height 26
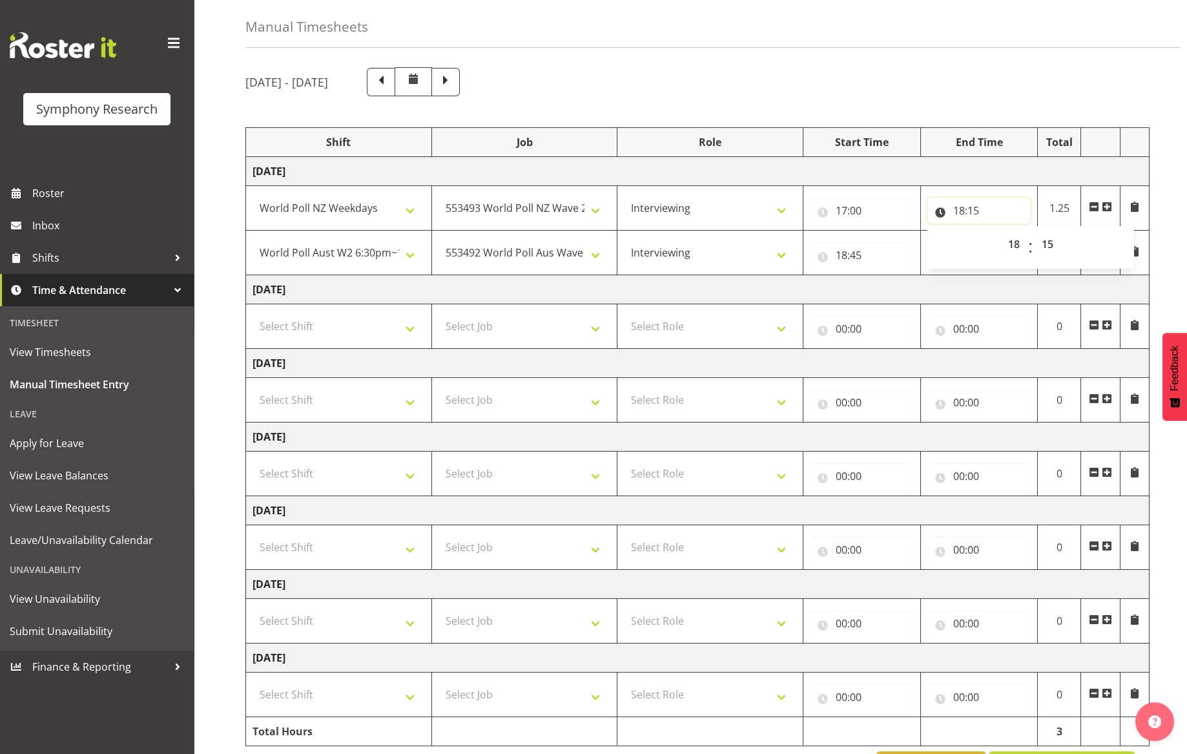
click at [1006, 210] on input "18:15" at bounding box center [980, 211] width 104 height 26
click at [993, 213] on input "18:15" at bounding box center [980, 211] width 104 height 26
click at [1046, 247] on select "00 01 02 03 04 05 06 07 08 09 10 11 12 13 14 15 16 17 18 19 20 21 22 23 24 25 2…" at bounding box center [1049, 244] width 29 height 26
click at [1035, 231] on select "00 01 02 03 04 05 06 07 08 09 10 11 12 13 14 15 16 17 18 19 20 21 22 23 24 25 2…" at bounding box center [1049, 244] width 29 height 26
click at [879, 244] on input "18:45" at bounding box center [862, 255] width 104 height 26
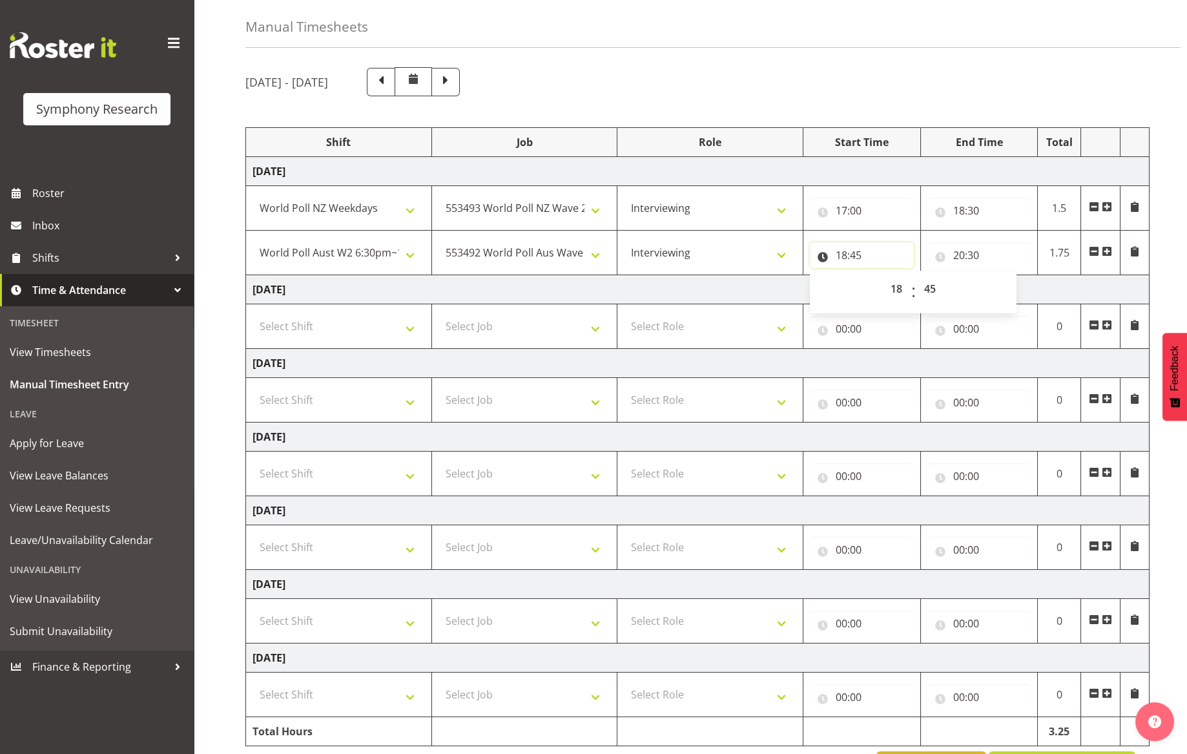
click at [862, 254] on input "18:45" at bounding box center [862, 255] width 104 height 26
click at [893, 260] on input "18:45" at bounding box center [862, 255] width 104 height 26
click at [933, 285] on select "00 01 02 03 04 05 06 07 08 09 10 11 12 13 14 15 16 17 18 19 20 21 22 23 24 25 2…" at bounding box center [931, 289] width 29 height 26
click at [917, 276] on select "00 01 02 03 04 05 06 07 08 09 10 11 12 13 14 15 16 17 18 19 20 21 22 23 24 25 2…" at bounding box center [931, 289] width 29 height 26
click at [977, 257] on input "20:30" at bounding box center [980, 255] width 104 height 26
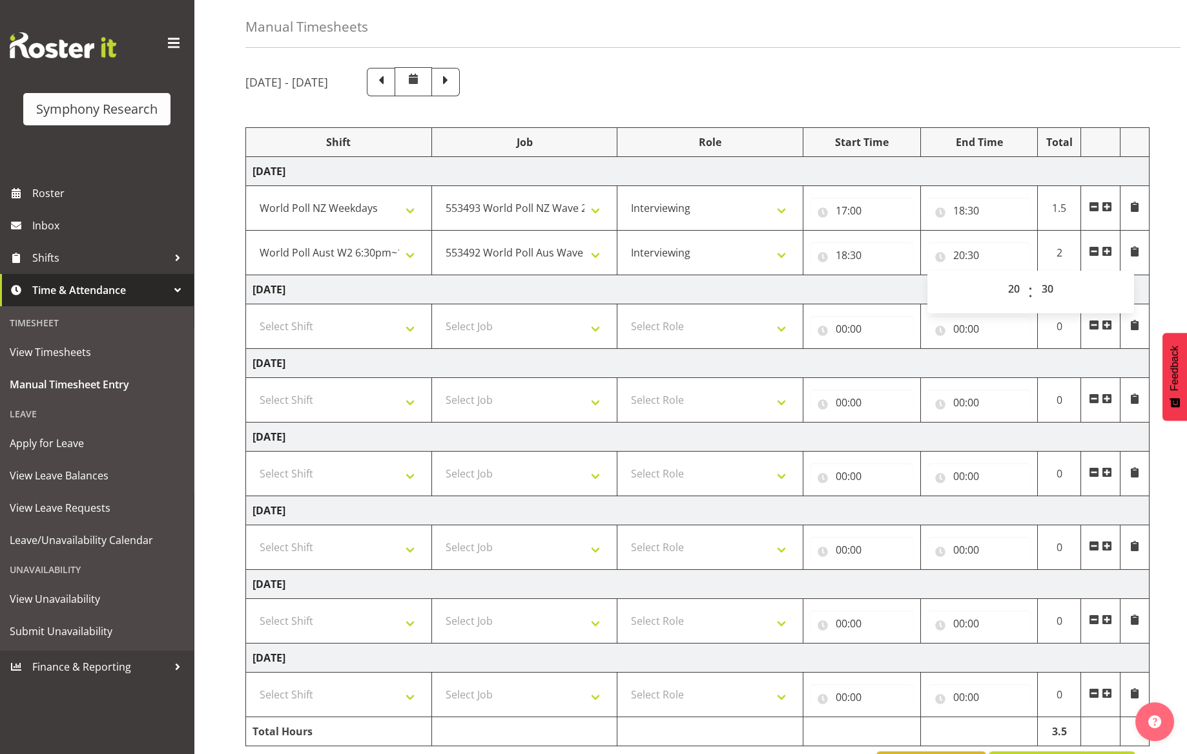
click at [893, 286] on td "[DATE]" at bounding box center [698, 289] width 904 height 29
click at [1109, 254] on span at bounding box center [1107, 251] width 10 height 10
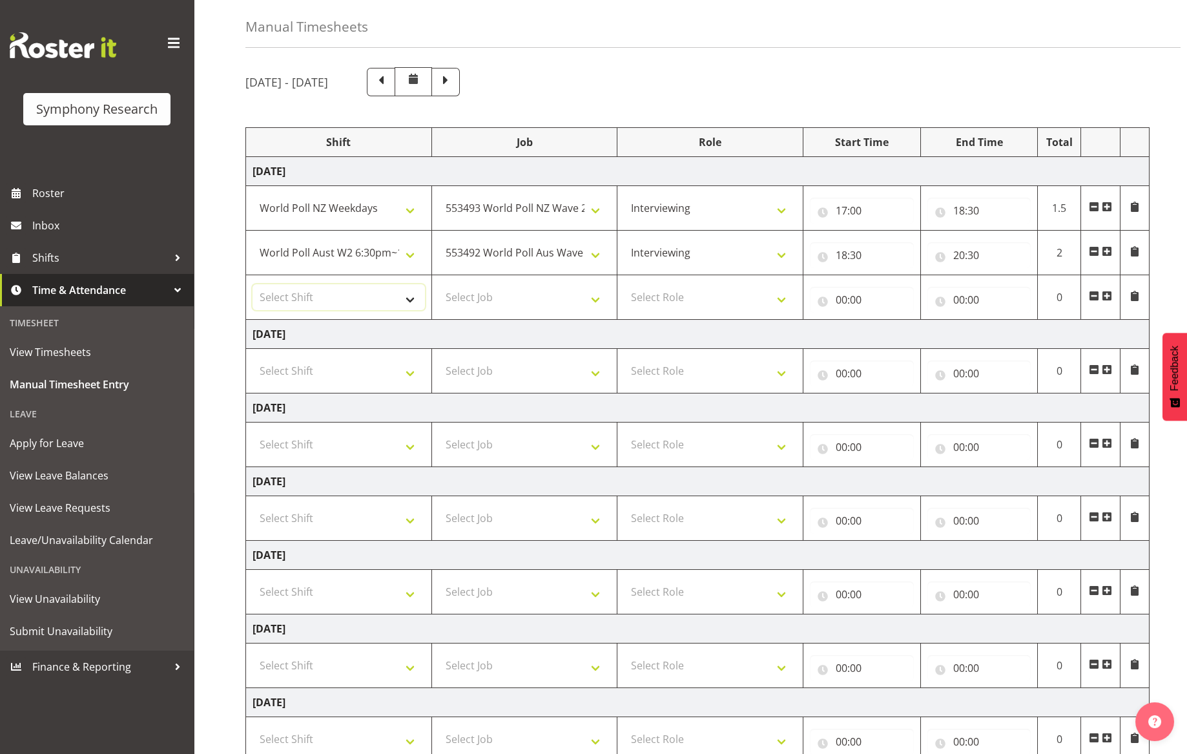
click at [419, 296] on select "Select Shift !!Weekend Residential (Roster IT Shift Label) *Business 9/10am ~ 4…" at bounding box center [339, 297] width 172 height 26
click at [253, 284] on select "Select Shift !!Weekend Residential (Roster IT Shift Label) *Business 9/10am ~ 4…" at bounding box center [339, 297] width 172 height 26
click at [599, 298] on select "Select Job 550060 IF Admin 553492 World Poll Aus Wave 2 Main 2025 553493 World …" at bounding box center [525, 297] width 172 height 26
click at [439, 284] on select "Select Job 550060 IF Admin 553492 World Poll Aus Wave 2 Main 2025 553493 World …" at bounding box center [525, 297] width 172 height 26
click at [778, 298] on select "Select Role Briefing Interviewing" at bounding box center [710, 297] width 172 height 26
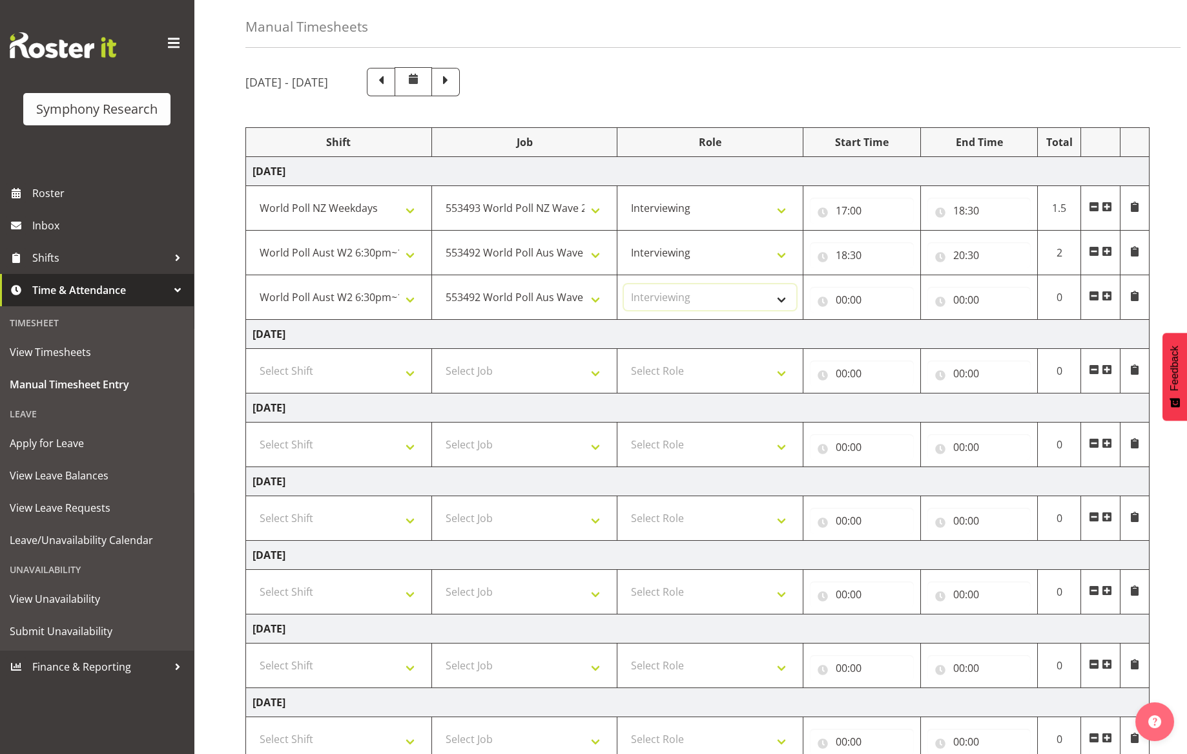
click at [624, 284] on select "Select Role Briefing Interviewing" at bounding box center [710, 297] width 172 height 26
click at [893, 298] on input "00:00" at bounding box center [862, 300] width 104 height 26
click at [903, 338] on select "00 01 02 03 04 05 06 07 08 09 10 11 12 13 14 15 16 17 18 19 20 21 22 23" at bounding box center [898, 333] width 29 height 26
click at [893, 328] on select "00 01 02 03 04 05 06 07 08 09 10 11 12 13 14 15 16 17 18 19 20 21 22 23" at bounding box center [898, 333] width 29 height 26
click at [900, 337] on select "00 01 02 03 04 05 06 07 08 09 10 11 12 13 14 15 16 17 18 19 20 21 22 23" at bounding box center [898, 333] width 29 height 26
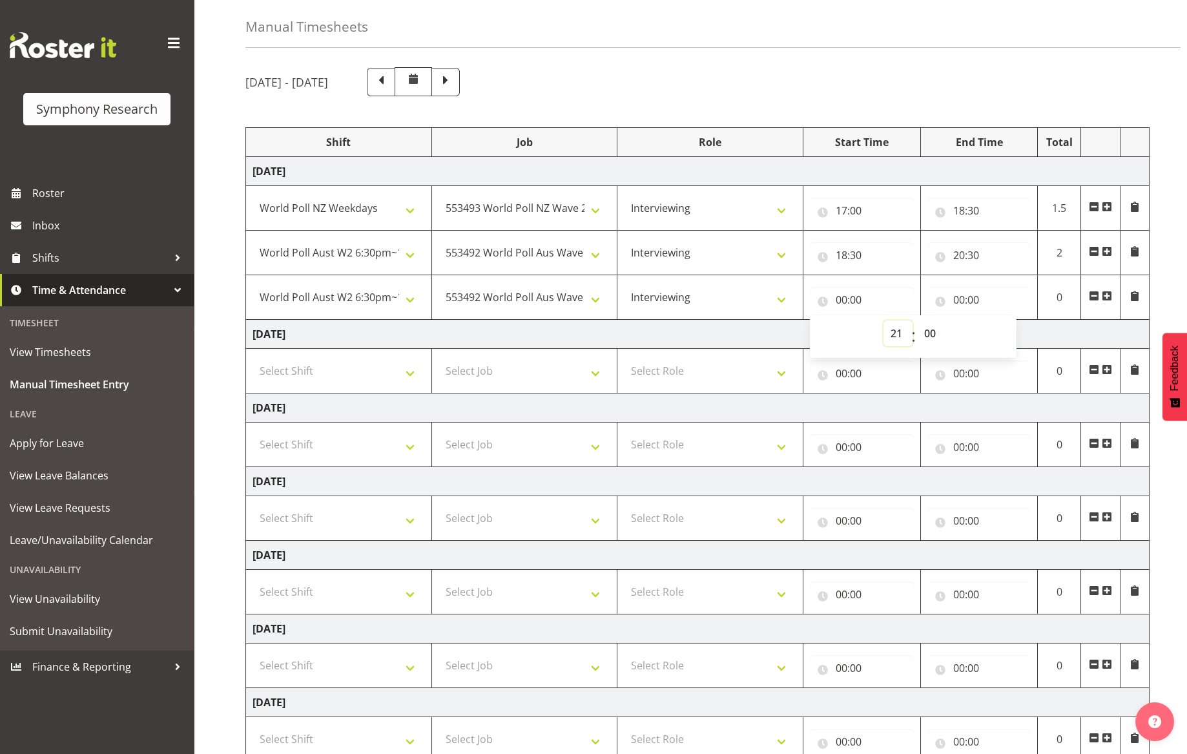
click at [884, 320] on select "00 01 02 03 04 05 06 07 08 09 10 11 12 13 14 15 16 17 18 19 20 21 22 23" at bounding box center [898, 333] width 29 height 26
click at [990, 302] on input "00:00" at bounding box center [980, 300] width 104 height 26
click at [1008, 333] on select "00 01 02 03 04 05 06 07 08 09 10 11 12 13 14 15 16 17 18 19 20 21 22 23" at bounding box center [1015, 333] width 29 height 26
click at [1001, 320] on select "00 01 02 03 04 05 06 07 08 09 10 11 12 13 14 15 16 17 18 19 20 21 22 23" at bounding box center [1015, 333] width 29 height 26
click at [1055, 335] on select "00 01 02 03 04 05 06 07 08 09 10 11 12 13 14 15 16 17 18 19 20 21 22 23 24 25 2…" at bounding box center [1049, 333] width 29 height 26
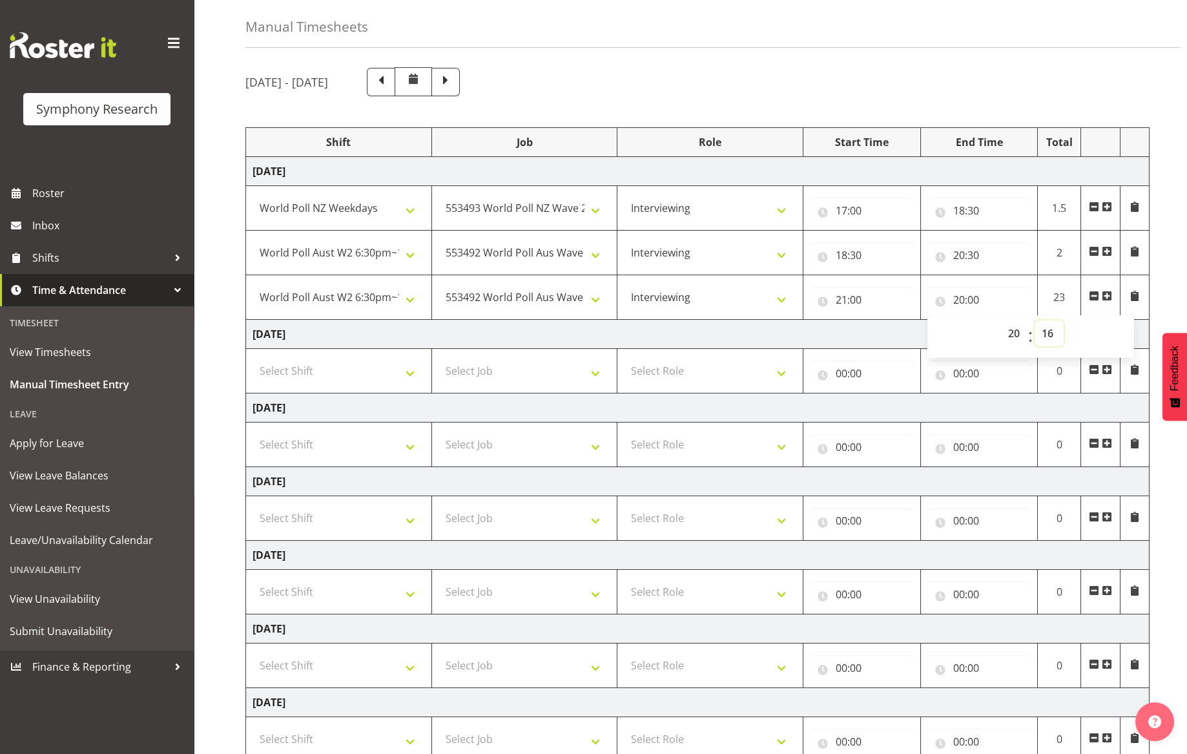
click at [1035, 320] on select "00 01 02 03 04 05 06 07 08 09 10 11 12 13 14 15 16 17 18 19 20 21 22 23 24 25 2…" at bounding box center [1049, 333] width 29 height 26
click at [900, 330] on td "[DATE]" at bounding box center [698, 334] width 904 height 29
click at [977, 304] on input "20:16" at bounding box center [980, 300] width 104 height 26
click at [1015, 339] on select "00 01 02 03 04 05 06 07 08 09 10 11 12 13 14 15 16 17 18 19 20 21 22 23" at bounding box center [1015, 333] width 29 height 26
click at [1001, 320] on select "00 01 02 03 04 05 06 07 08 09 10 11 12 13 14 15 16 17 18 19 20 21 22 23" at bounding box center [1015, 333] width 29 height 26
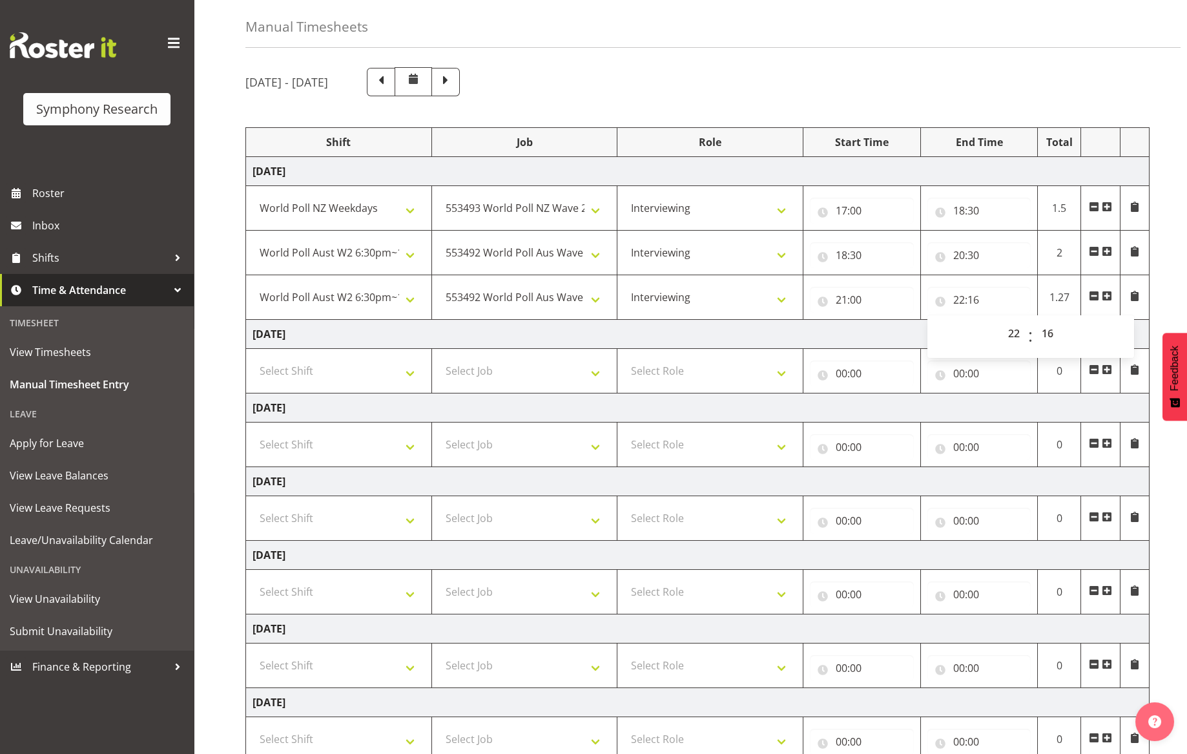
click at [897, 325] on td "[DATE]" at bounding box center [698, 334] width 904 height 29
click at [417, 371] on select "Select Shift !!Weekend Residential (Roster IT Shift Label) *Business 9/10am ~ 4…" at bounding box center [339, 371] width 172 height 26
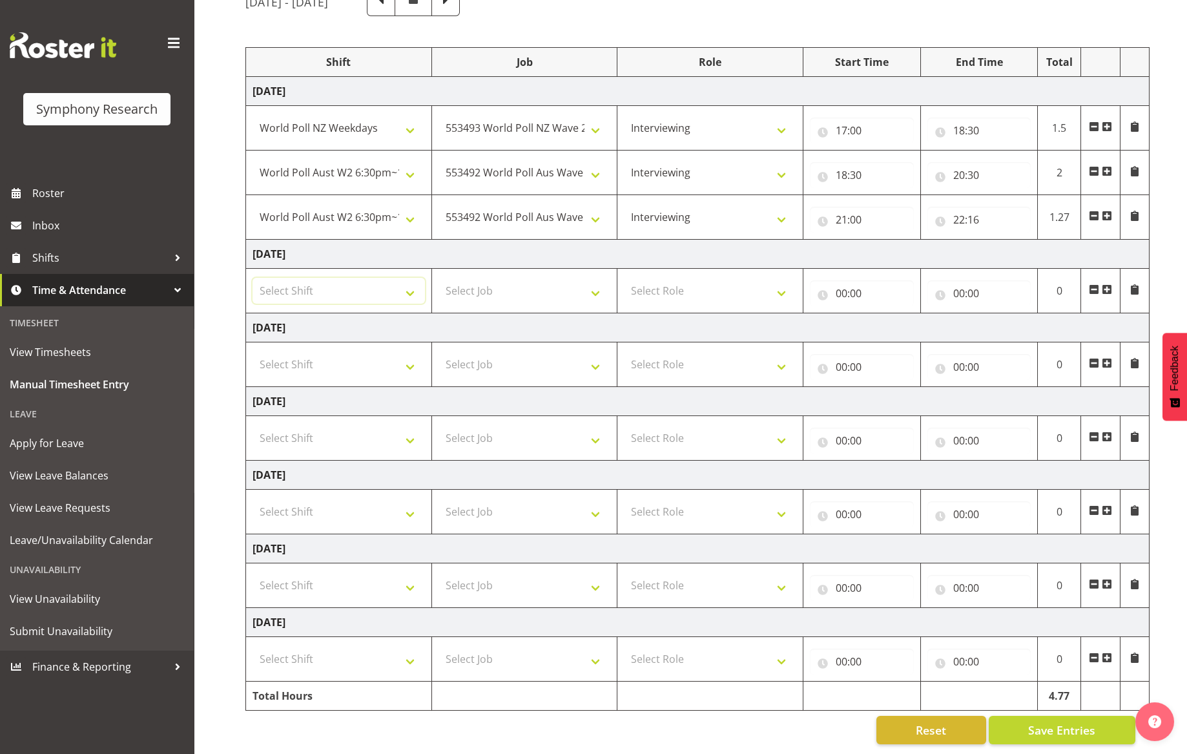
scroll to position [140, 0]
click at [1075, 725] on span "Save Entries" at bounding box center [1061, 729] width 67 height 17
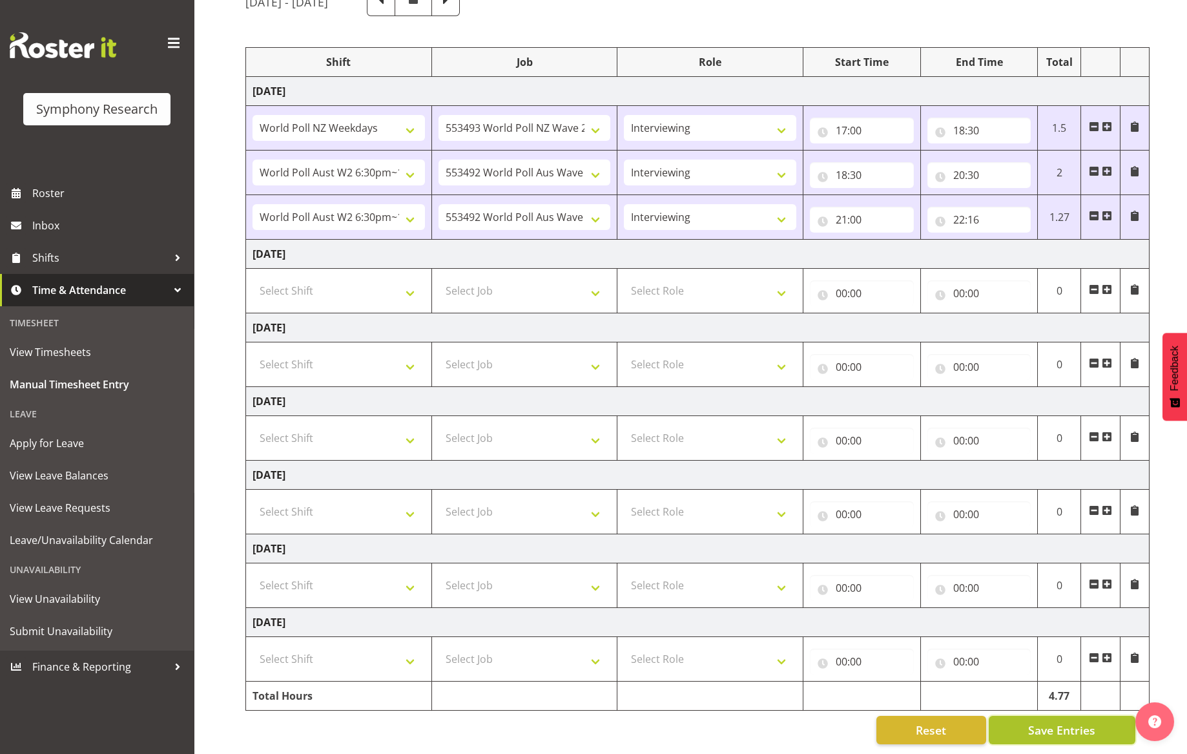
click at [1075, 725] on span "Save Entries" at bounding box center [1061, 729] width 67 height 17
